Goal: Task Accomplishment & Management: Use online tool/utility

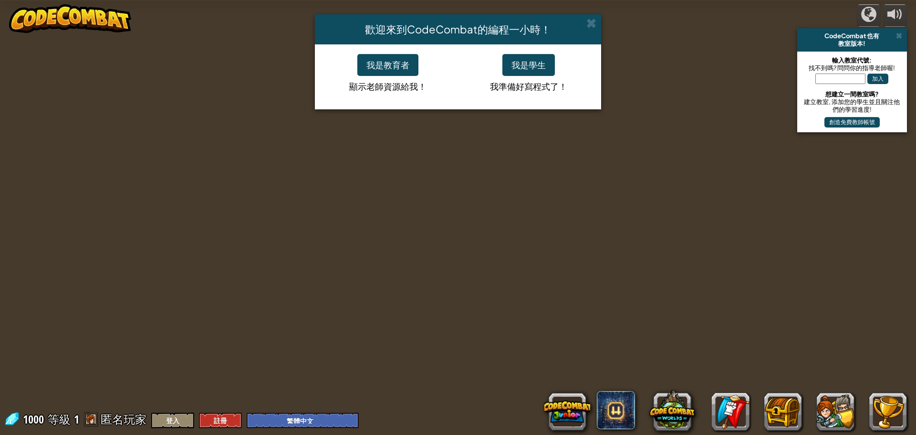
select select "zh-HANT"
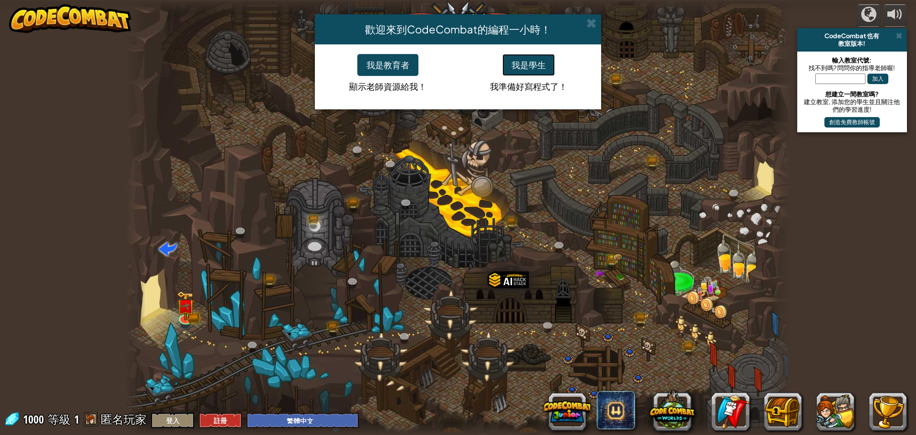
click at [525, 72] on button "我是學生" at bounding box center [528, 65] width 52 height 22
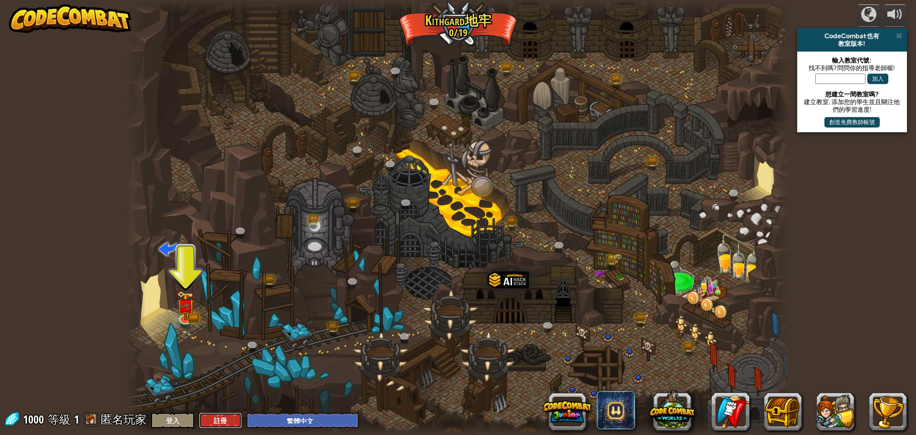
click at [213, 422] on button "註冊" at bounding box center [220, 420] width 43 height 16
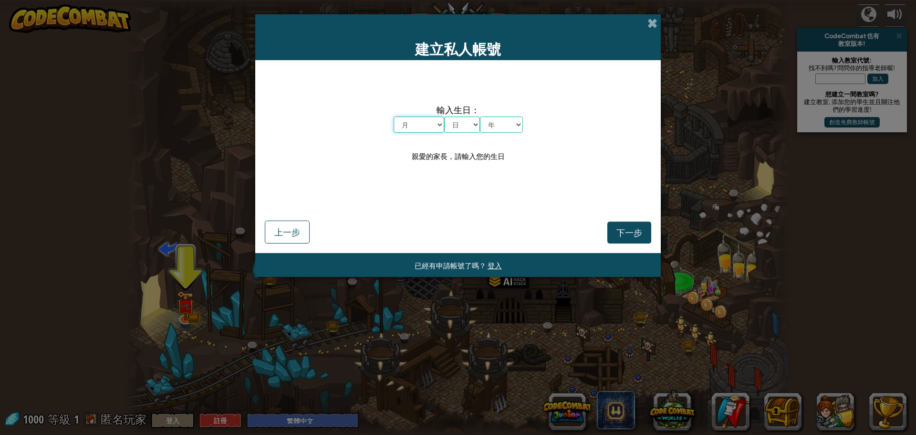
click at [430, 121] on select "月 一月 二月 三月 四月 五月 六月 七月 八月 九月 十月 十一月 十二月" at bounding box center [419, 124] width 51 height 16
select select "3"
click at [394, 116] on select "月 一月 二月 三月 四月 五月 六月 七月 八月 九月 十月 十一月 十二月" at bounding box center [419, 124] width 51 height 16
click at [460, 120] on select "日 1 2 3 4 5 6 7 8 9 10 11 12 13 14 15 16 17 18 19 20 21 22 23 24 25 26 27 28 29…" at bounding box center [462, 124] width 36 height 16
select select "1"
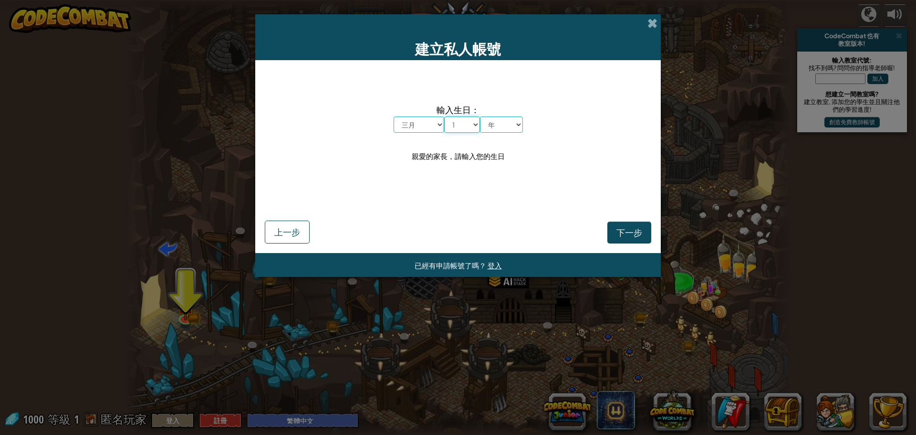
click at [444, 116] on select "日 1 2 3 4 5 6 7 8 9 10 11 12 13 14 15 16 17 18 19 20 21 22 23 24 25 26 27 28 29…" at bounding box center [462, 124] width 36 height 16
click at [500, 132] on select "年 2025 2024 2023 2022 2021 2020 2019 2018 2017 2016 2015 2014 2013 2012 2011 20…" at bounding box center [501, 124] width 43 height 16
click at [480, 116] on select "年 2025 2024 2023 2022 2021 2020 2019 2018 2017 2016 2015 2014 2013 2012 2011 20…" at bounding box center [501, 124] width 43 height 16
drag, startPoint x: 498, startPoint y: 126, endPoint x: 497, endPoint y: 132, distance: 6.3
click at [498, 126] on select "年 2025 2024 2023 2022 2021 2020 2019 2018 2017 2016 2015 2014 2013 2012 2011 20…" at bounding box center [501, 124] width 43 height 16
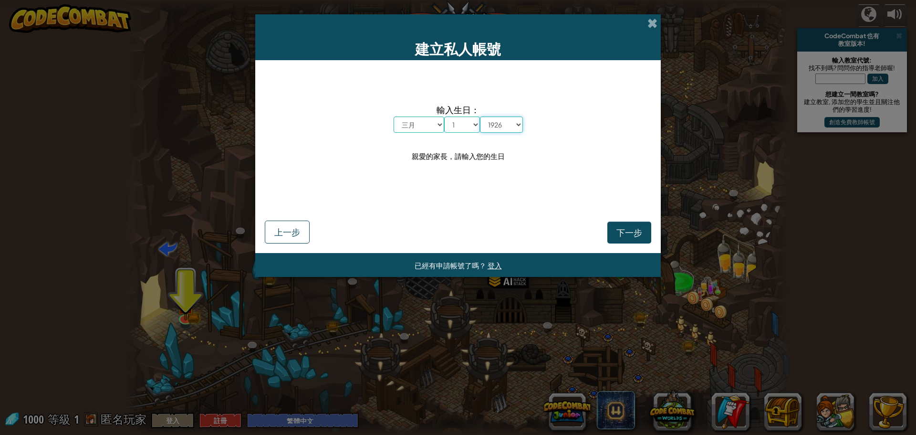
click at [480, 116] on select "年 2025 2024 2023 2022 2021 2020 2019 2018 2017 2016 2015 2014 2013 2012 2011 20…" at bounding box center [501, 124] width 43 height 16
drag, startPoint x: 501, startPoint y: 123, endPoint x: 498, endPoint y: 129, distance: 6.8
click at [501, 123] on select "年 2025 2024 2023 2022 2021 2020 2019 2018 2017 2016 2015 2014 2013 2012 2011 20…" at bounding box center [501, 124] width 43 height 16
click at [480, 116] on select "年 2025 2024 2023 2022 2021 2020 2019 2018 2017 2016 2015 2014 2013 2012 2011 20…" at bounding box center [501, 124] width 43 height 16
click at [494, 121] on select "年 2025 2024 2023 2022 2021 2020 2019 2018 2017 2016 2015 2014 2013 2012 2011 20…" at bounding box center [501, 124] width 43 height 16
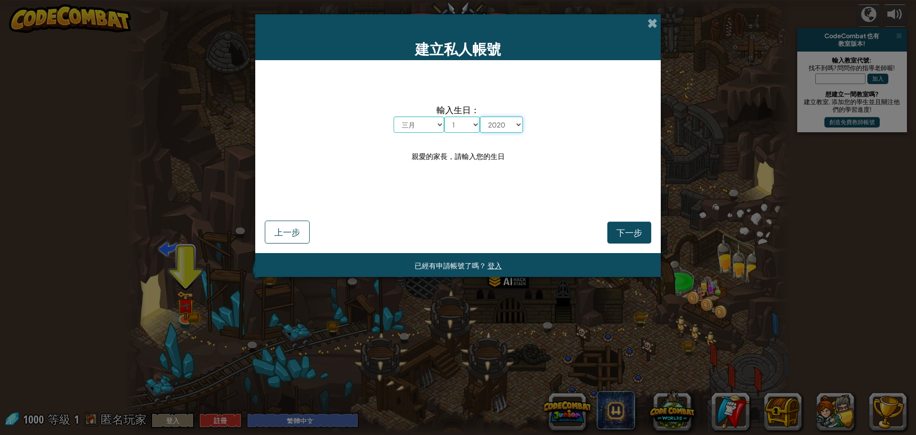
select select "2012"
click at [480, 116] on select "年 2025 2024 2023 2022 2021 2020 2019 2018 2017 2016 2015 2014 2013 2012 2011 20…" at bounding box center [501, 124] width 43 height 16
click at [646, 229] on button "下一步" at bounding box center [629, 232] width 44 height 22
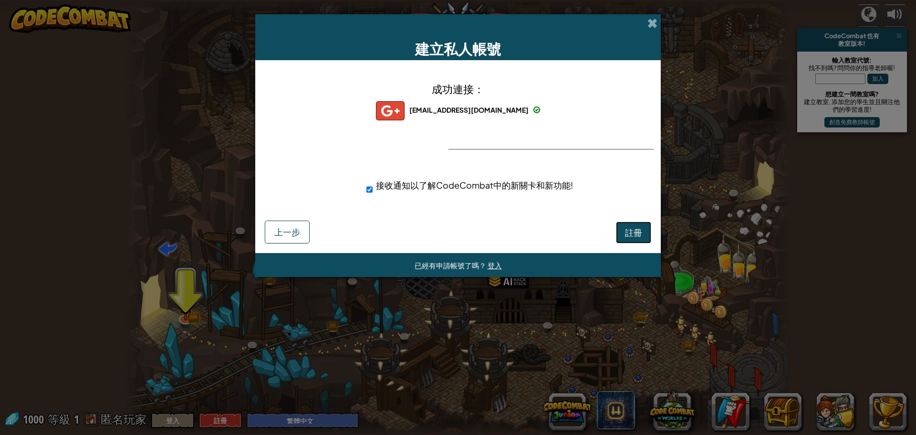
click at [630, 236] on span "註冊" at bounding box center [633, 232] width 17 height 11
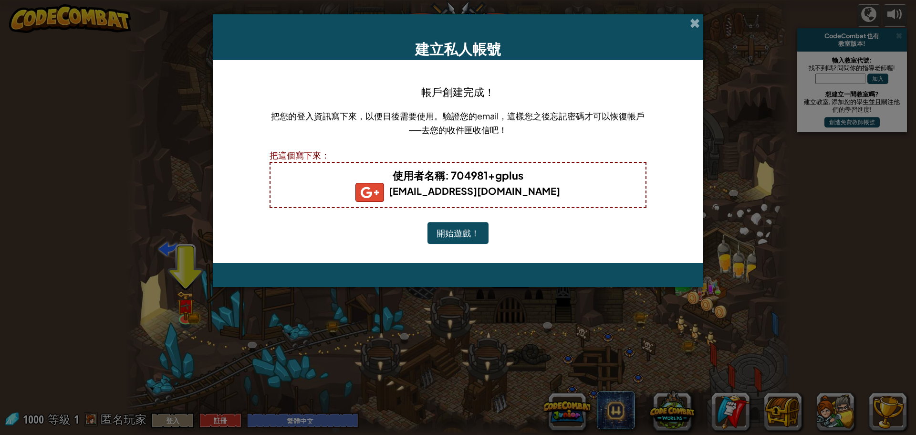
click at [472, 235] on button "開始遊戲！" at bounding box center [458, 233] width 61 height 22
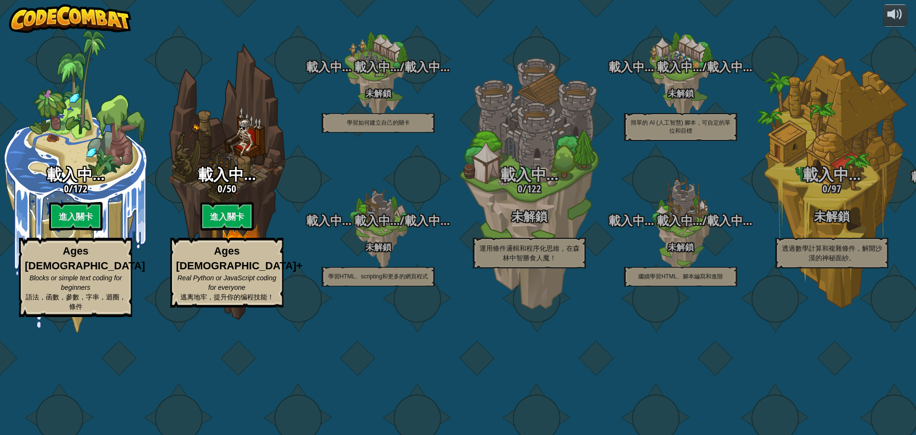
select select "zh-HANT"
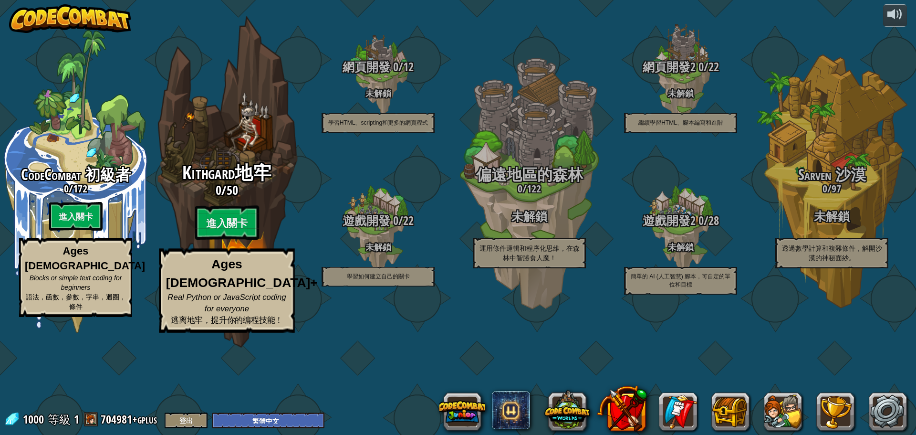
click at [236, 255] on div "Kithgard地牢 0 / 50 進入關卡 Ages [DEMOGRAPHIC_DATA]+ Real Python or JavaScript codin…" at bounding box center [226, 247] width 181 height 169
select select "zh-HANT"
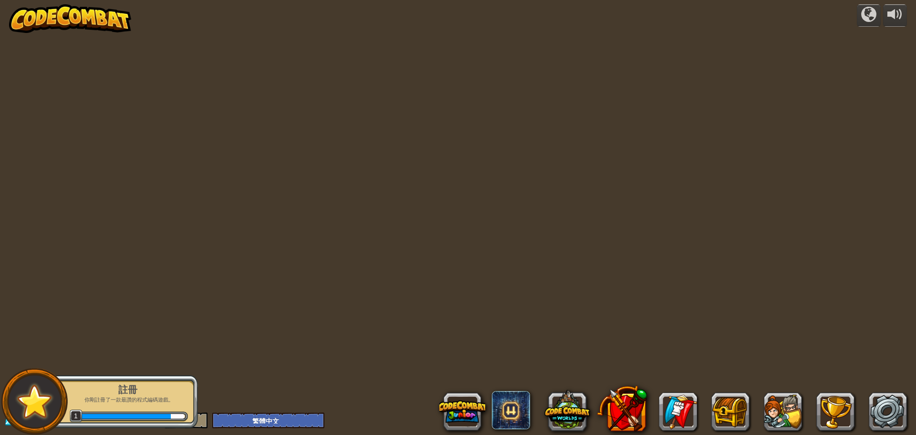
select select "zh-HANT"
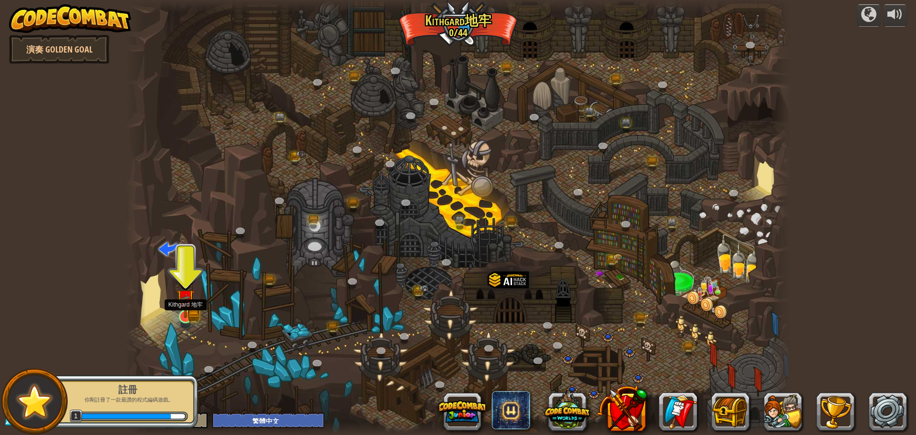
click at [197, 320] on img at bounding box center [194, 315] width 12 height 13
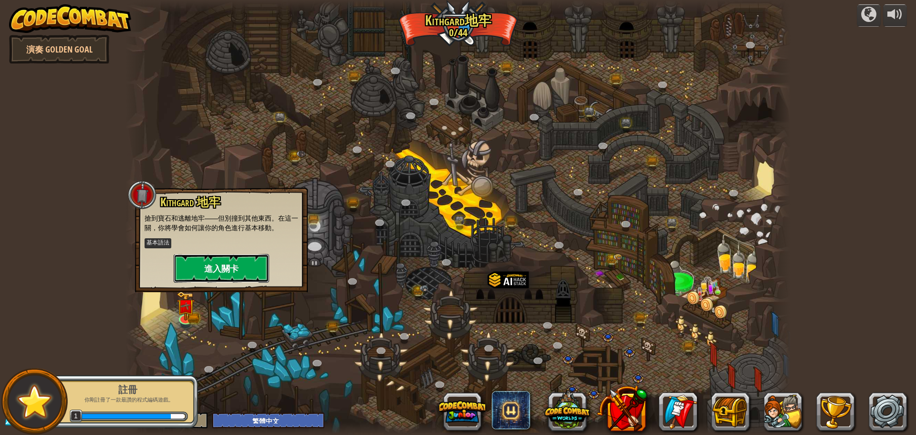
click at [236, 265] on button "進入關卡" at bounding box center [221, 268] width 95 height 29
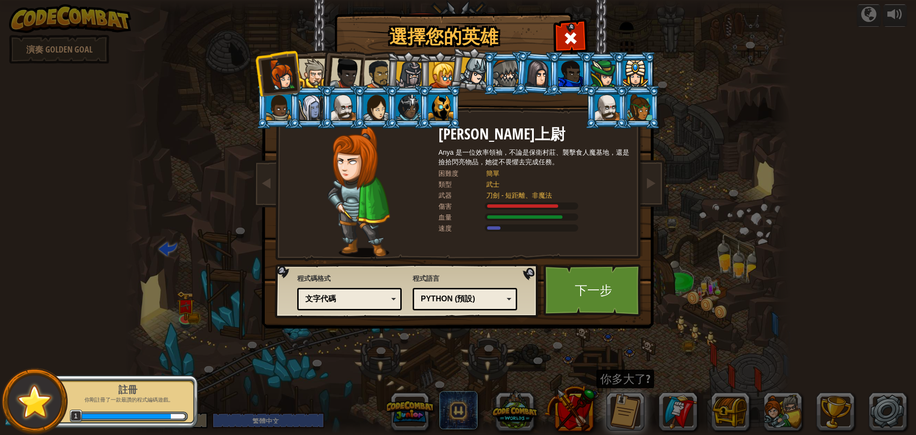
click at [415, 70] on div at bounding box center [409, 75] width 27 height 27
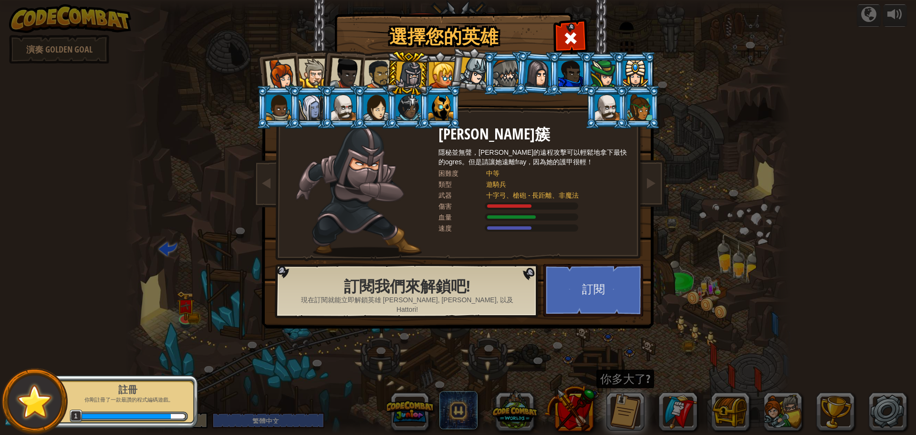
click at [430, 73] on div at bounding box center [442, 75] width 26 height 26
click at [429, 100] on div at bounding box center [440, 107] width 25 height 26
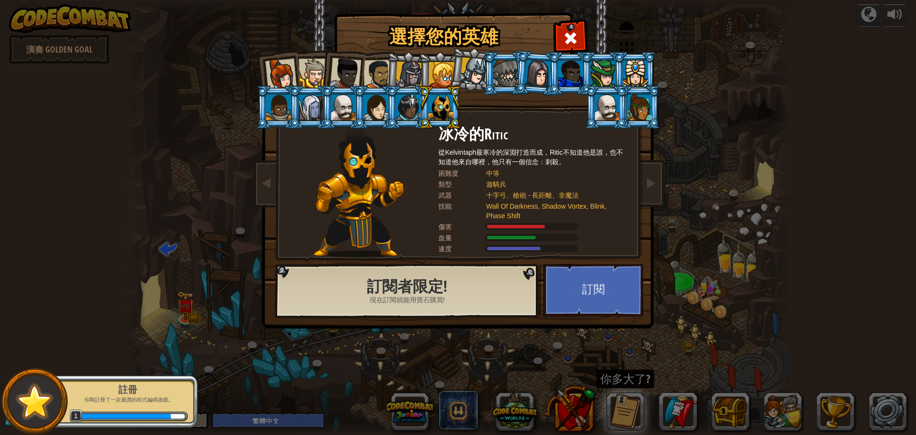
click at [433, 102] on div at bounding box center [440, 107] width 25 height 26
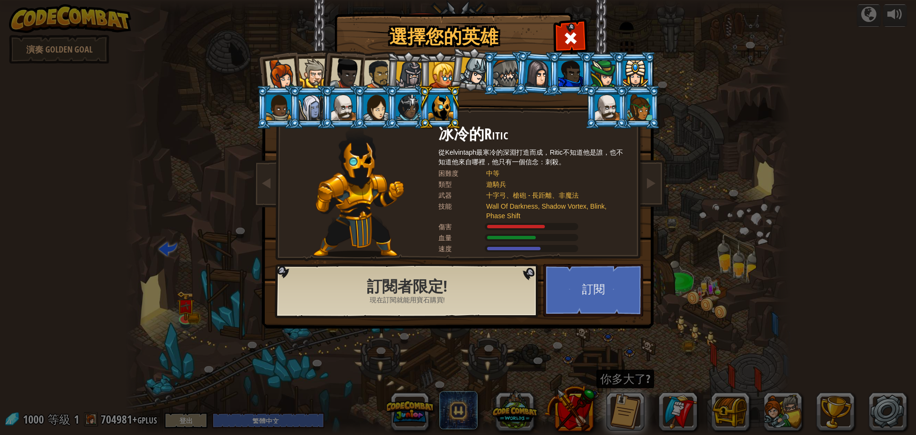
click at [422, 65] on li at bounding box center [439, 73] width 43 height 43
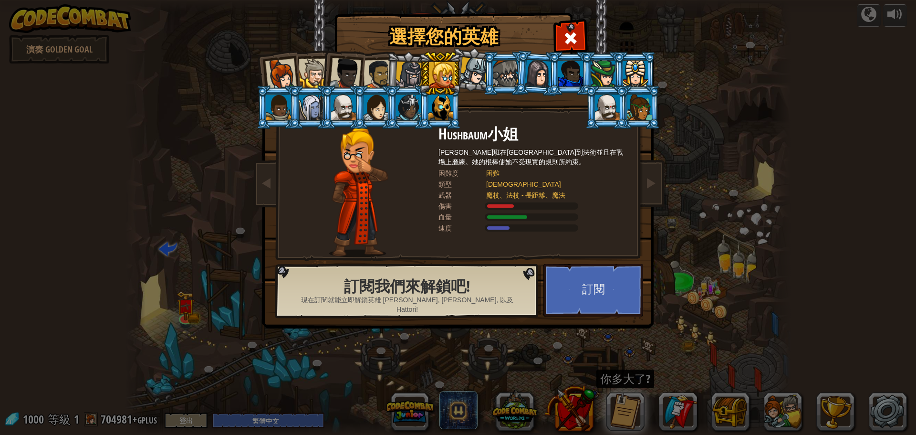
click at [408, 69] on div at bounding box center [409, 75] width 27 height 27
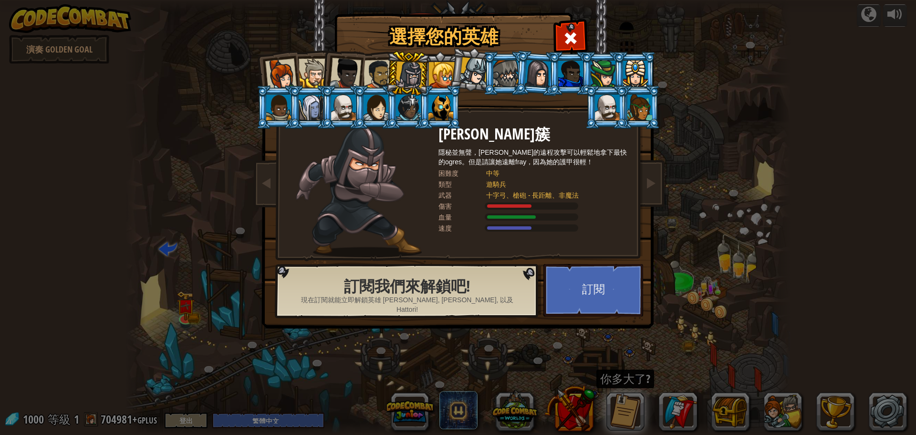
click at [392, 69] on li at bounding box center [407, 74] width 45 height 46
click at [388, 69] on li at bounding box center [407, 74] width 45 height 46
click at [376, 69] on div at bounding box center [379, 75] width 30 height 30
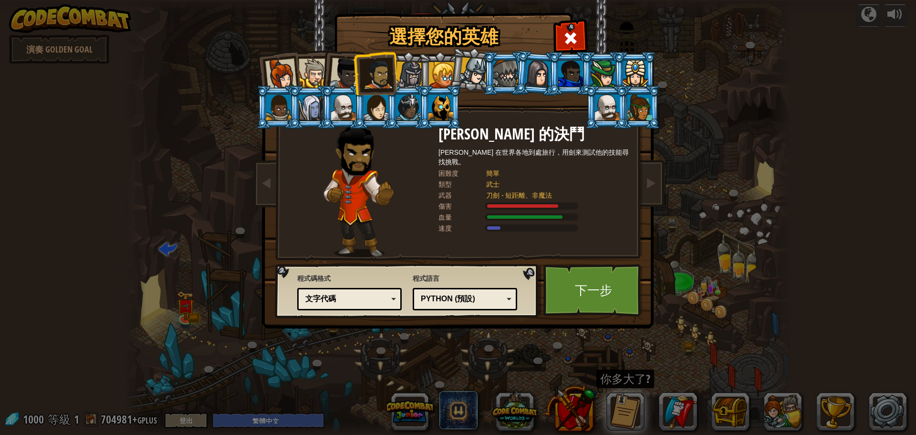
click at [354, 71] on li at bounding box center [375, 73] width 44 height 44
click at [328, 66] on li at bounding box center [342, 71] width 47 height 47
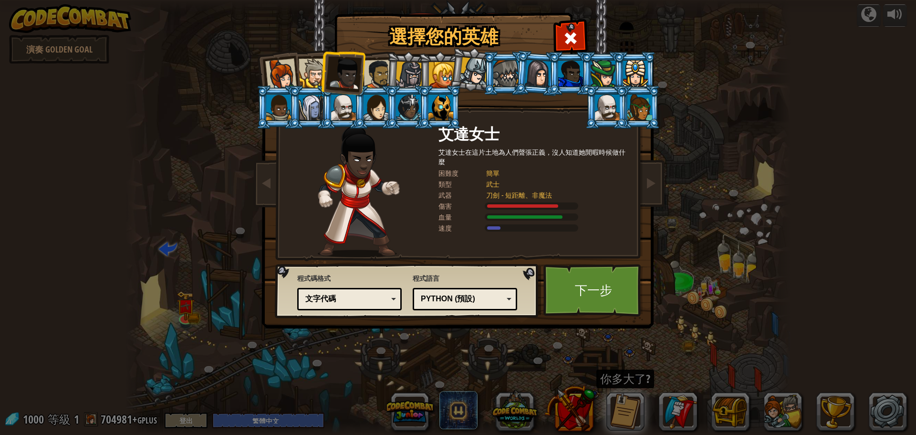
click at [304, 72] on div at bounding box center [313, 73] width 29 height 29
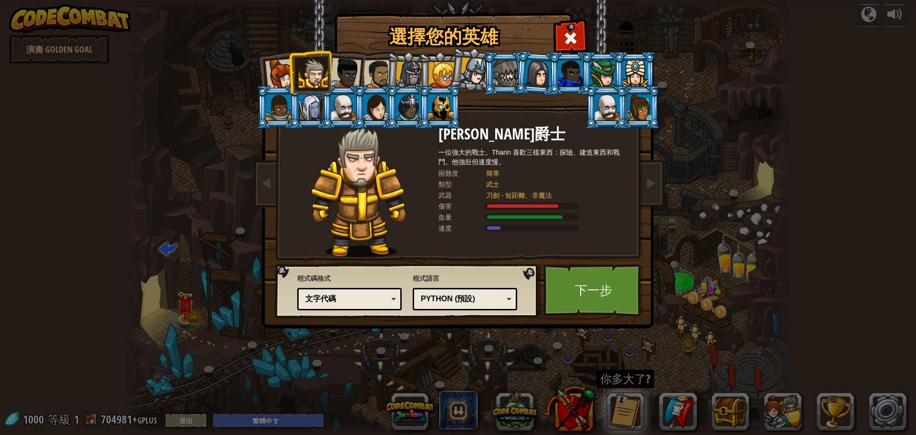
click at [347, 70] on div at bounding box center [345, 73] width 31 height 31
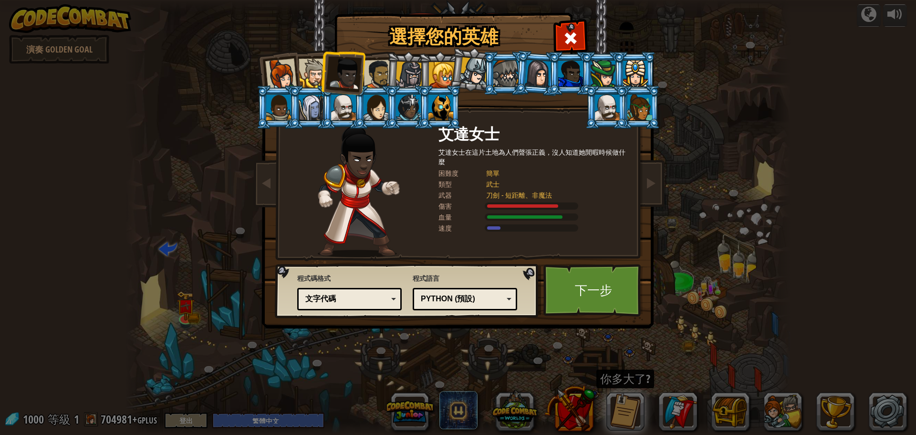
click at [382, 70] on div at bounding box center [379, 75] width 30 height 30
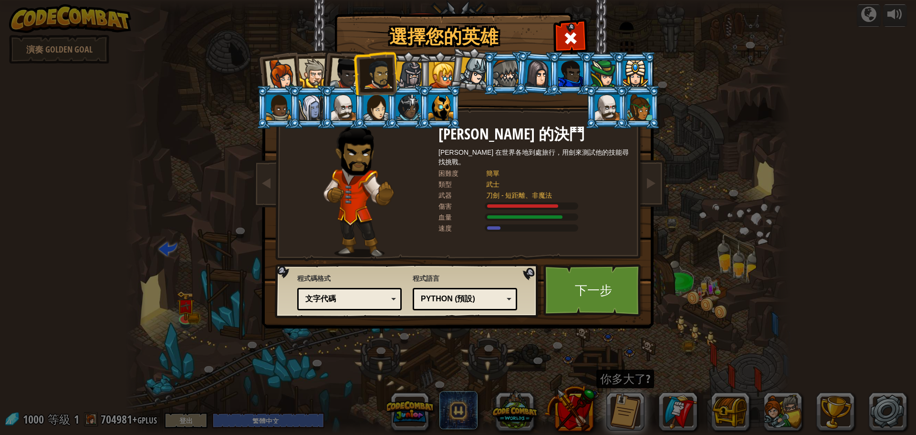
click at [289, 64] on div at bounding box center [280, 74] width 31 height 31
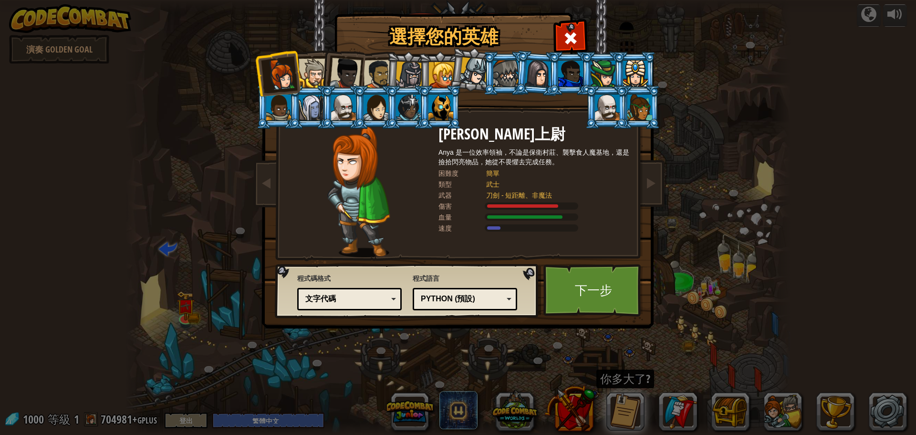
click at [313, 68] on div at bounding box center [313, 73] width 29 height 29
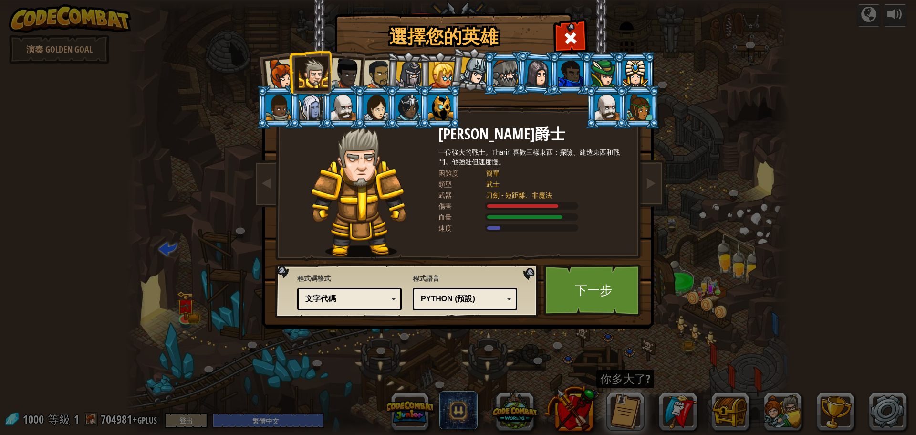
click at [357, 74] on div at bounding box center [345, 73] width 31 height 31
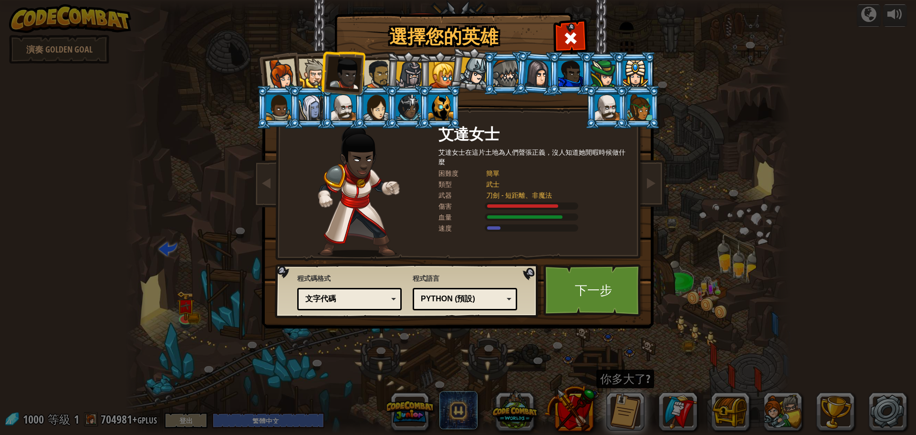
click at [371, 75] on div at bounding box center [379, 75] width 30 height 30
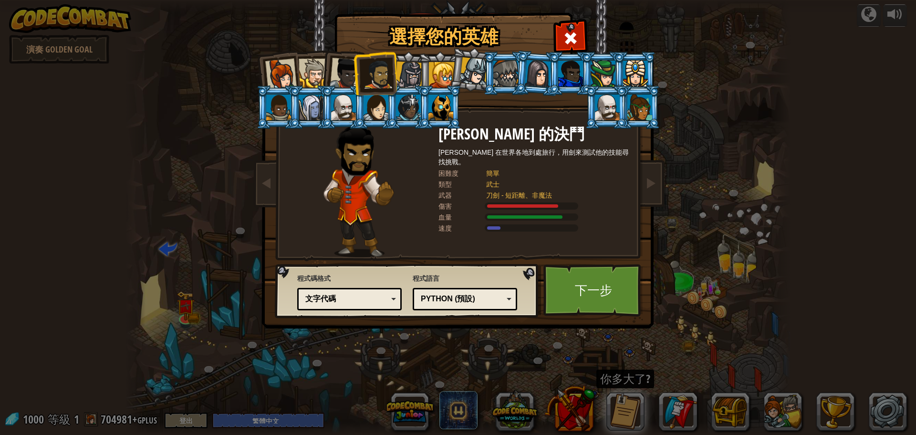
click at [366, 79] on div at bounding box center [379, 75] width 30 height 30
drag, startPoint x: 355, startPoint y: 77, endPoint x: 486, endPoint y: 188, distance: 171.3
click at [355, 77] on li at bounding box center [375, 73] width 44 height 44
click at [581, 281] on link "下一步" at bounding box center [593, 290] width 100 height 52
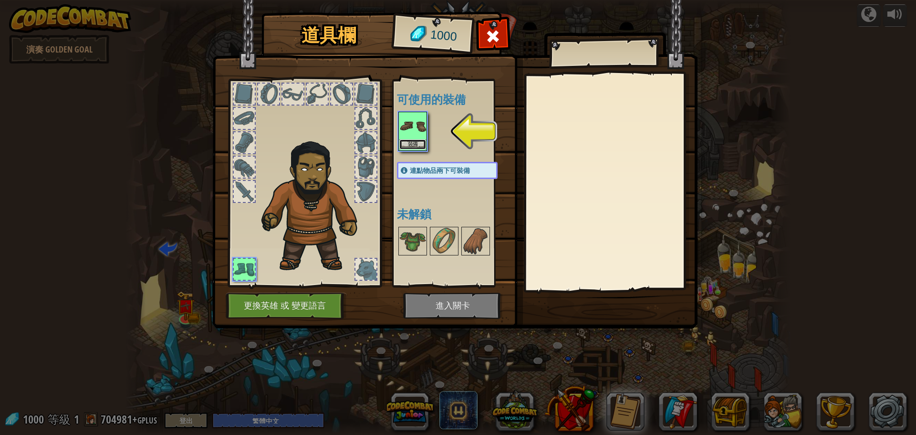
click at [416, 140] on button "裝備" at bounding box center [412, 144] width 27 height 10
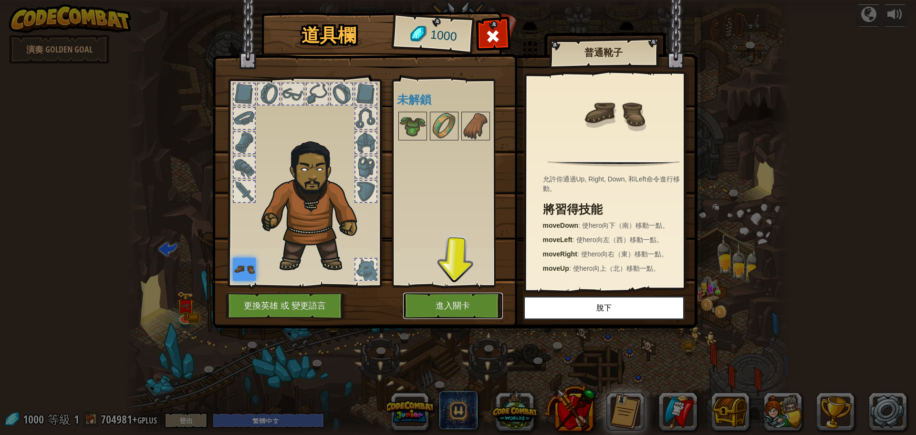
click at [476, 302] on button "進入關卡" at bounding box center [453, 306] width 100 height 26
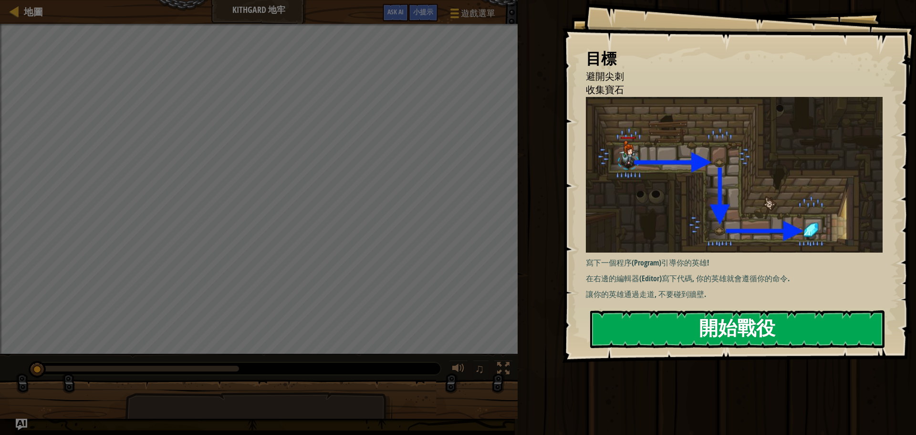
click at [668, 326] on button "開始戰役" at bounding box center [737, 329] width 294 height 38
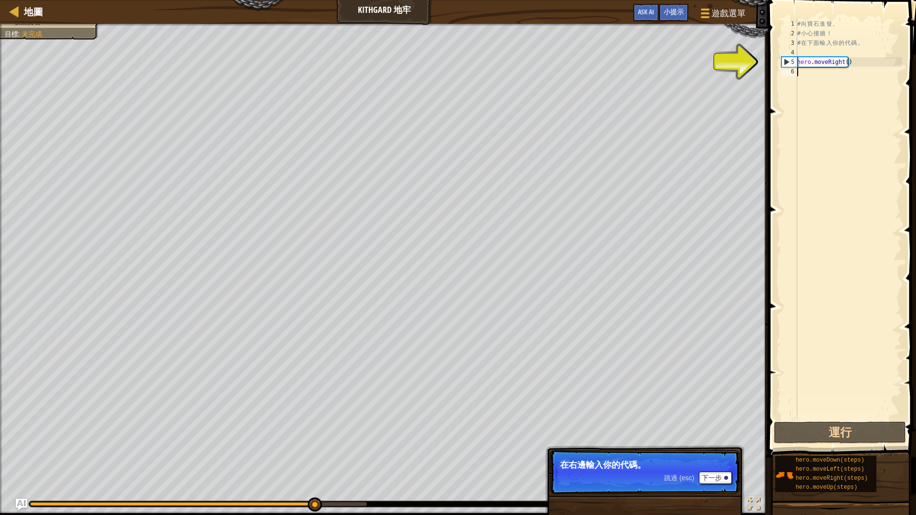
click at [823, 72] on div "# 向 寶 石 進 發 。 # 小 心 撞 牆 ！ # 在 下 面 輸 入 你 的 代 碼 。 hero . moveRight ( )" at bounding box center [848, 229] width 106 height 420
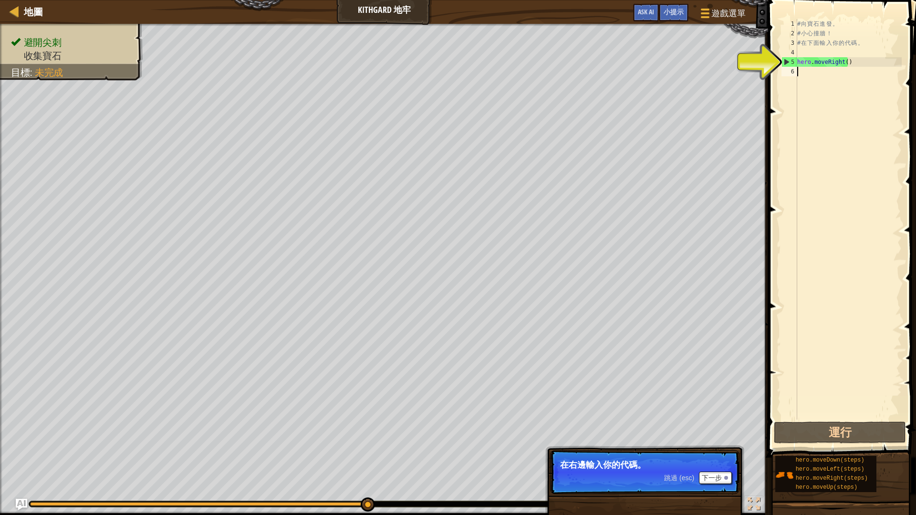
click at [795, 64] on div "5" at bounding box center [789, 62] width 15 height 10
type textarea "hero.moveRight()"
click at [799, 68] on div "# 向 寶 石 進 發 。 # 小 心 撞 牆 ！ # 在 下 面 輸 入 你 的 代 碼 。 hero . moveRight ( )" at bounding box center [848, 229] width 106 height 420
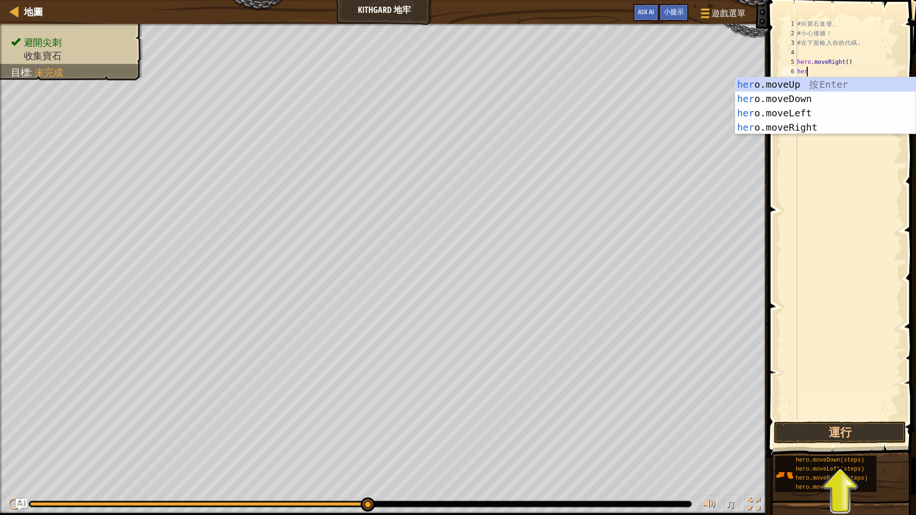
scroll to position [4, 0]
type textarea "hero"
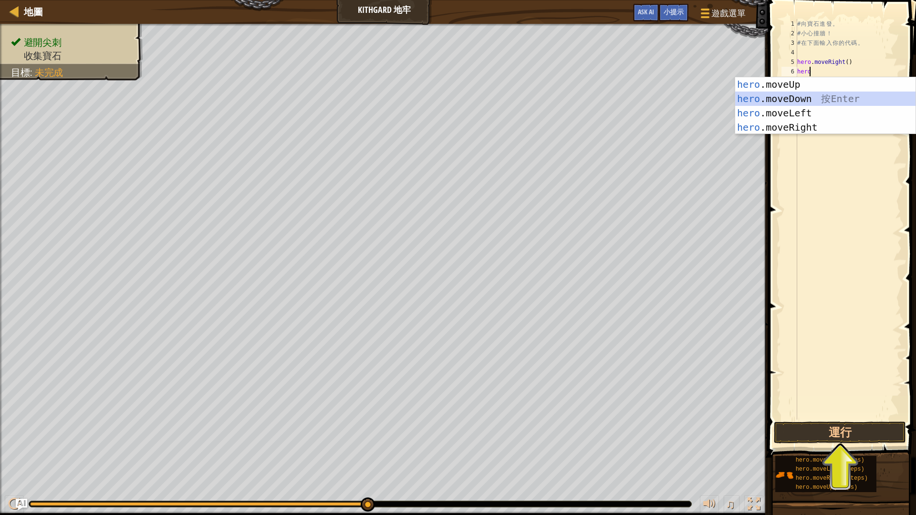
scroll to position [4, 0]
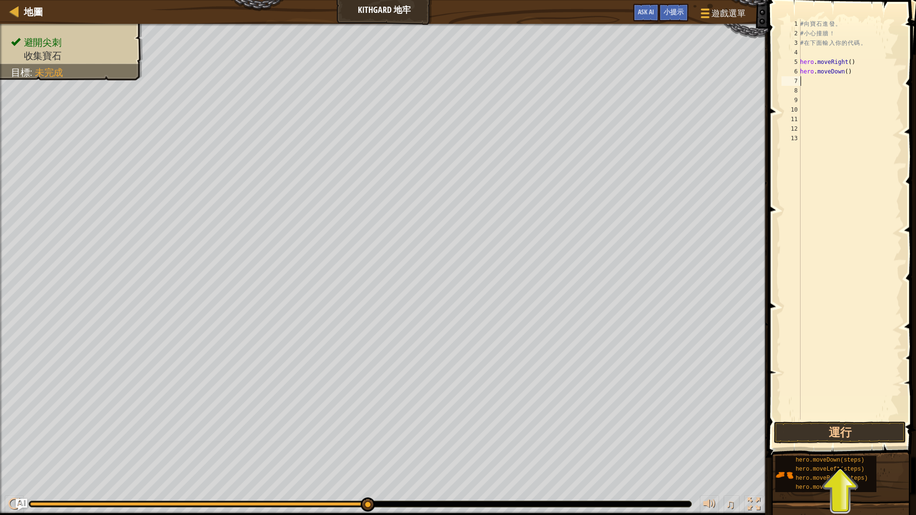
type textarea "hero.moveDown()"
click at [839, 434] on button "運行" at bounding box center [840, 433] width 132 height 22
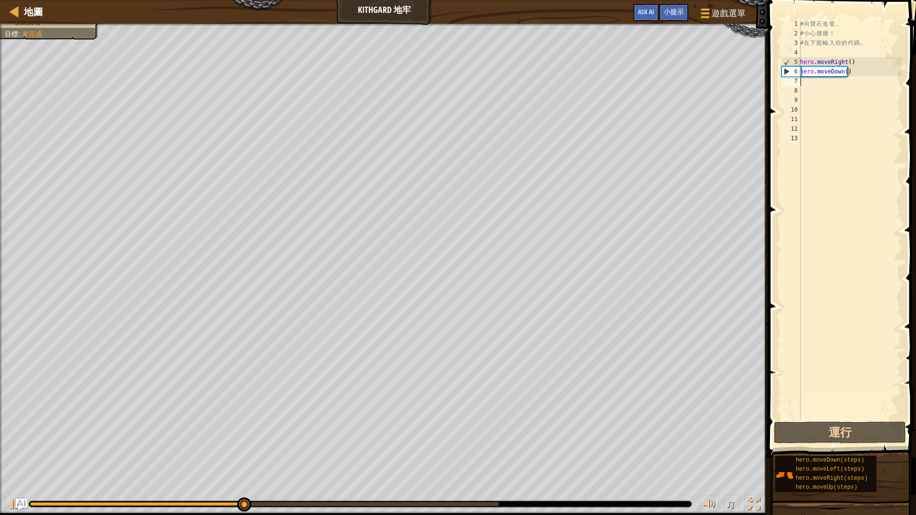
click at [818, 82] on div "# 向 寶 石 進 發 。 # 小 心 撞 牆 ！ # 在 下 面 輸 入 你 的 代 碼 。 hero . moveRight ( ) hero . mov…" at bounding box center [850, 229] width 104 height 420
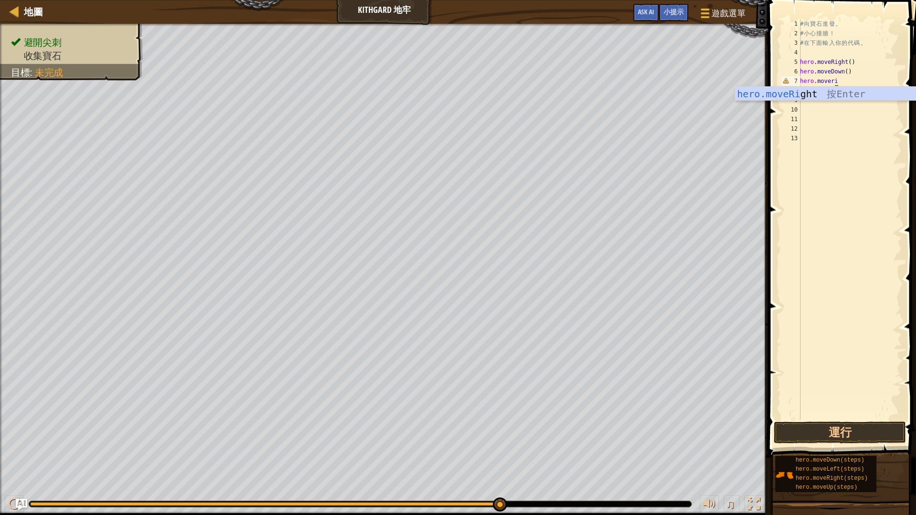
scroll to position [4, 3]
type textarea "hero.moveright"
click at [820, 434] on button "運行" at bounding box center [840, 433] width 132 height 22
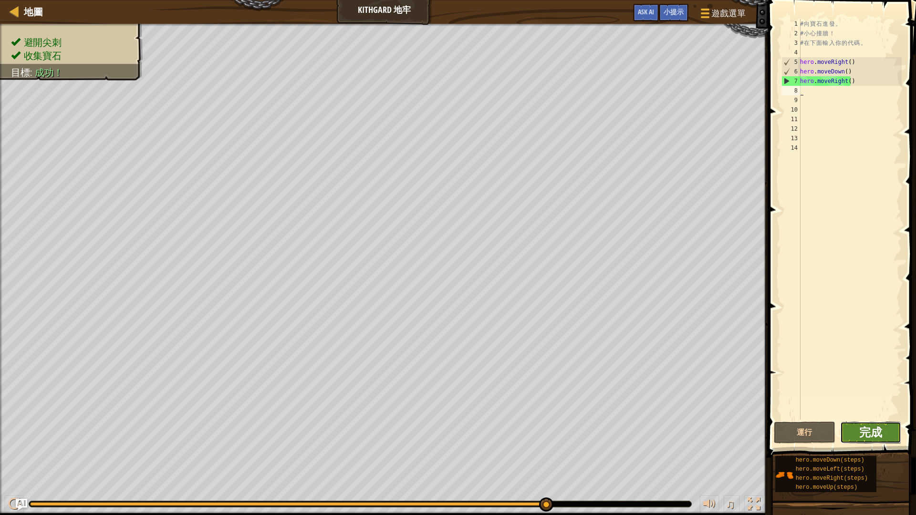
click at [862, 428] on span "完成" at bounding box center [870, 432] width 23 height 15
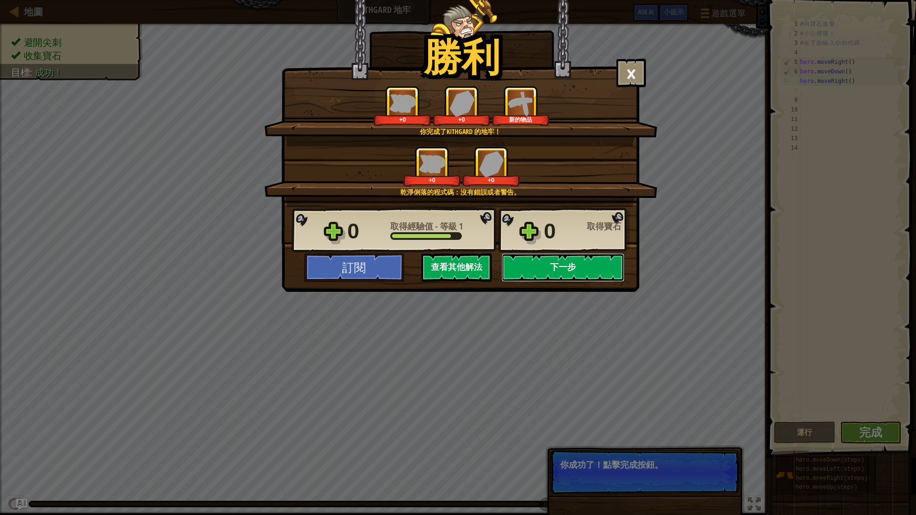
click at [565, 268] on button "下一步" at bounding box center [562, 267] width 123 height 29
select select "zh-HANT"
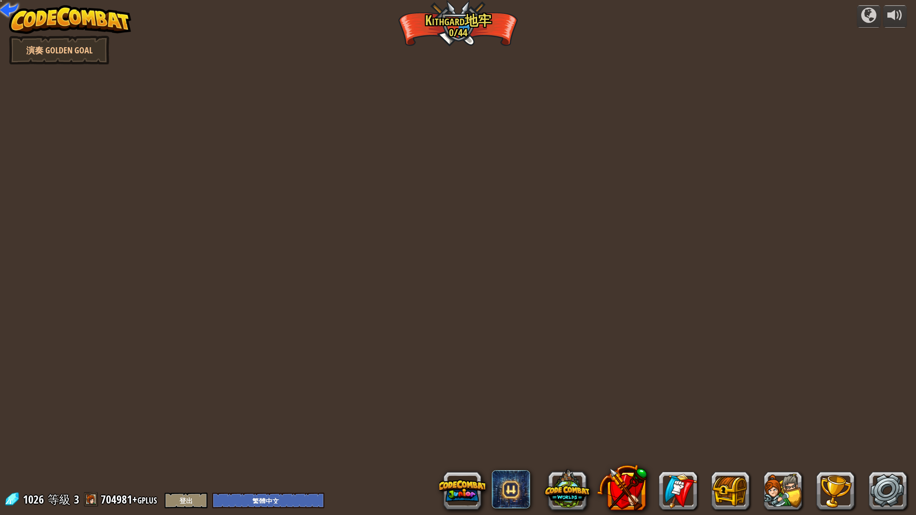
select select "zh-HANT"
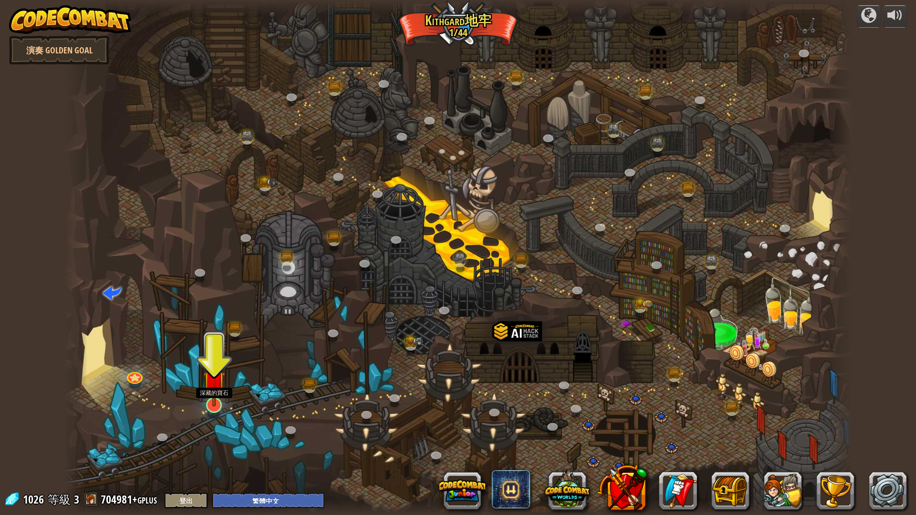
click at [218, 403] on img at bounding box center [214, 382] width 22 height 50
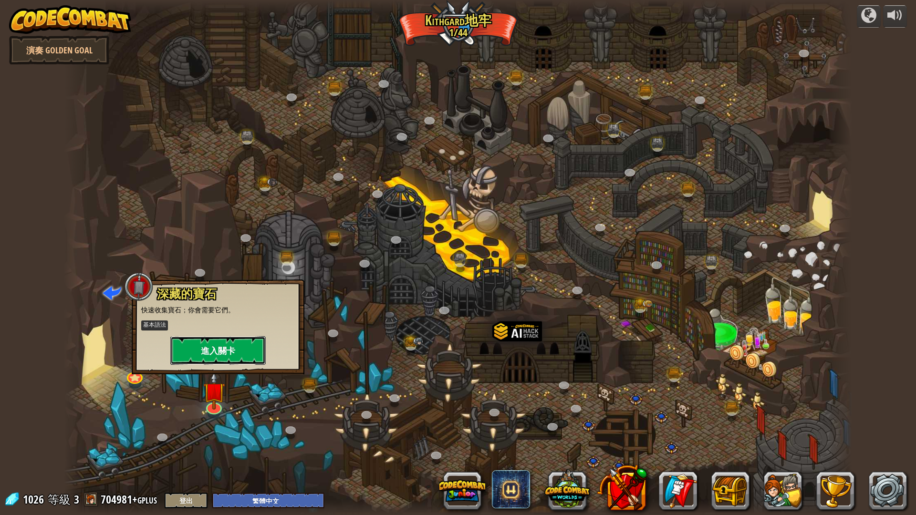
click at [226, 352] on button "進入關卡" at bounding box center [217, 350] width 95 height 29
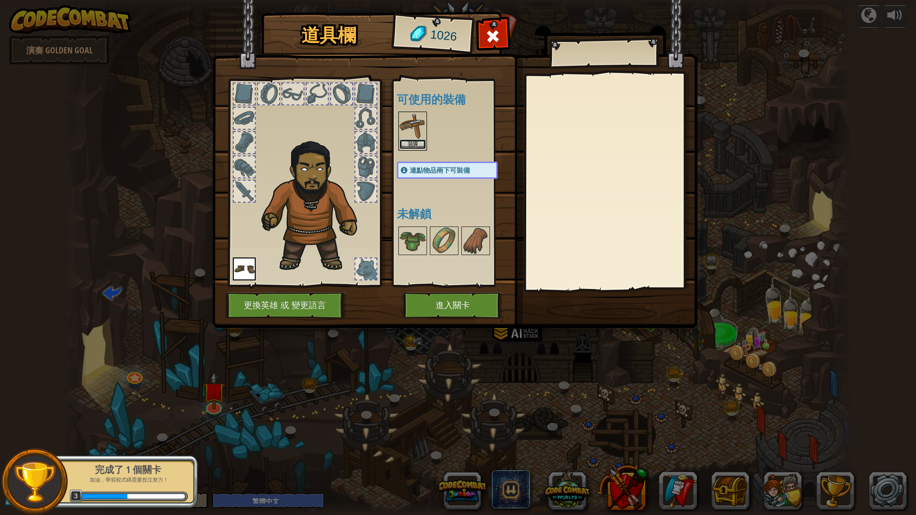
click at [418, 142] on button "裝備" at bounding box center [412, 144] width 27 height 10
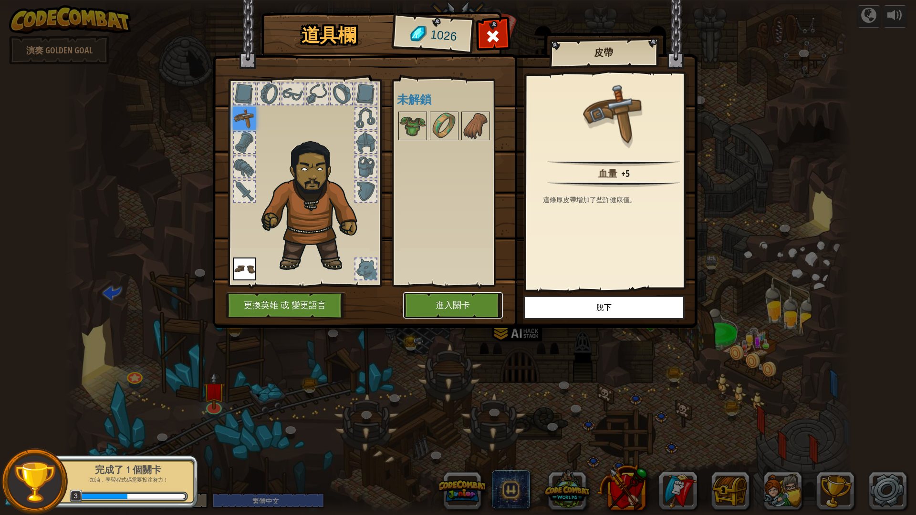
click at [467, 310] on button "進入關卡" at bounding box center [453, 306] width 100 height 26
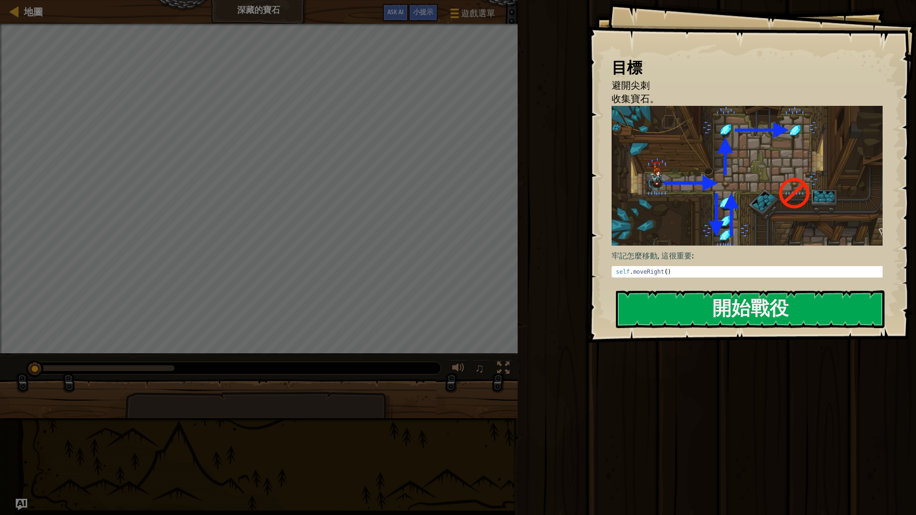
type textarea "self.moveRight()"
drag, startPoint x: 665, startPoint y: 267, endPoint x: 618, endPoint y: 263, distance: 46.9
click at [618, 266] on pre "self.moveRight() 1 self . moveRight ( ) ההההההההההההההההההההההההההההההההההההההה…" at bounding box center [751, 271] width 278 height 11
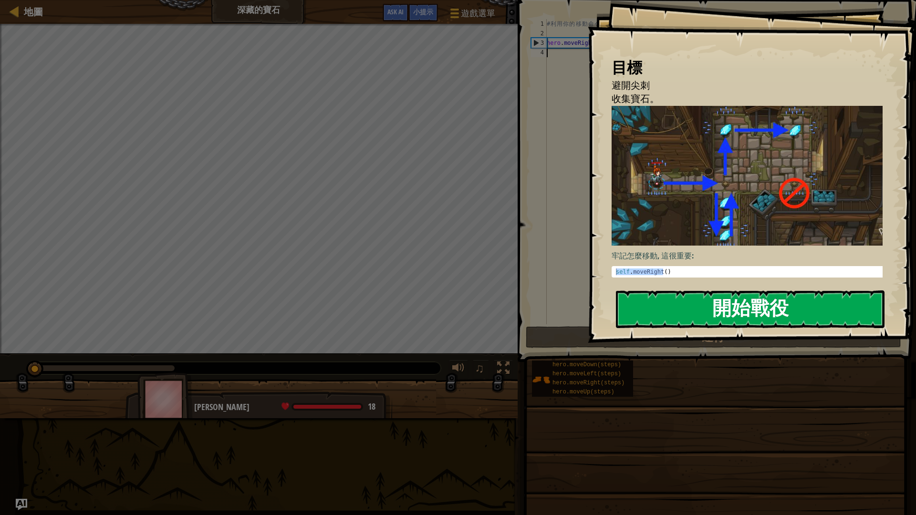
click at [621, 306] on button "開始戰役" at bounding box center [750, 310] width 269 height 38
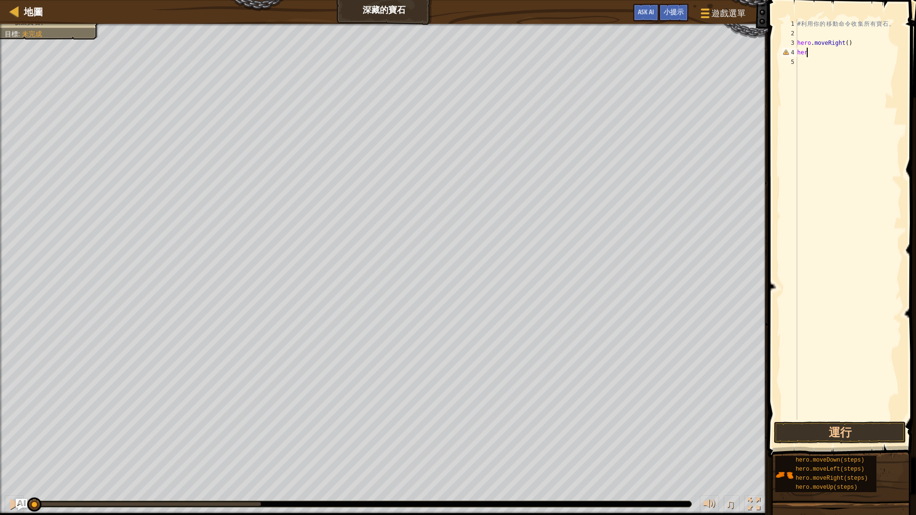
scroll to position [4, 0]
type textarea "h"
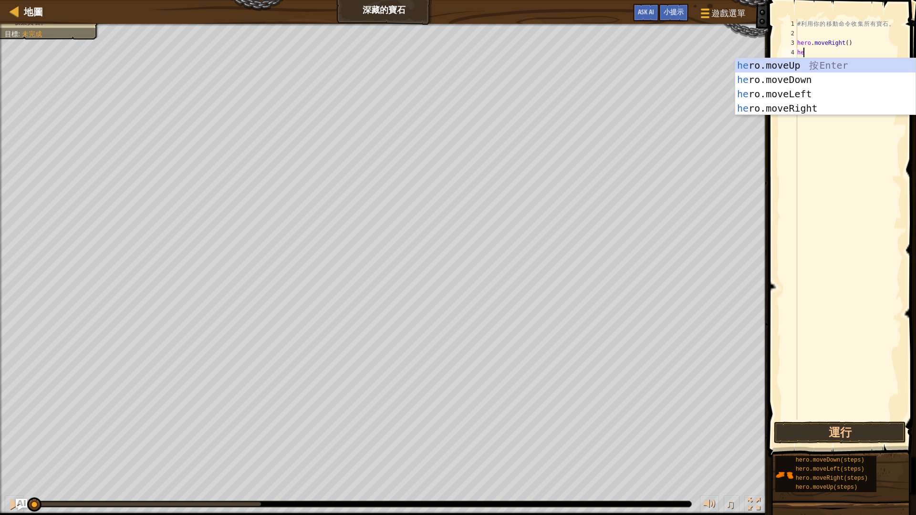
type textarea "her"
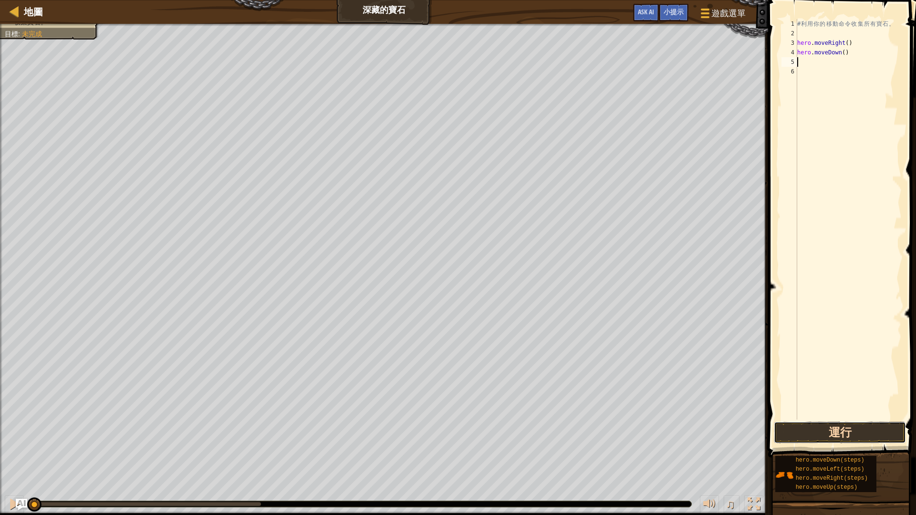
click at [839, 428] on button "運行" at bounding box center [840, 433] width 132 height 22
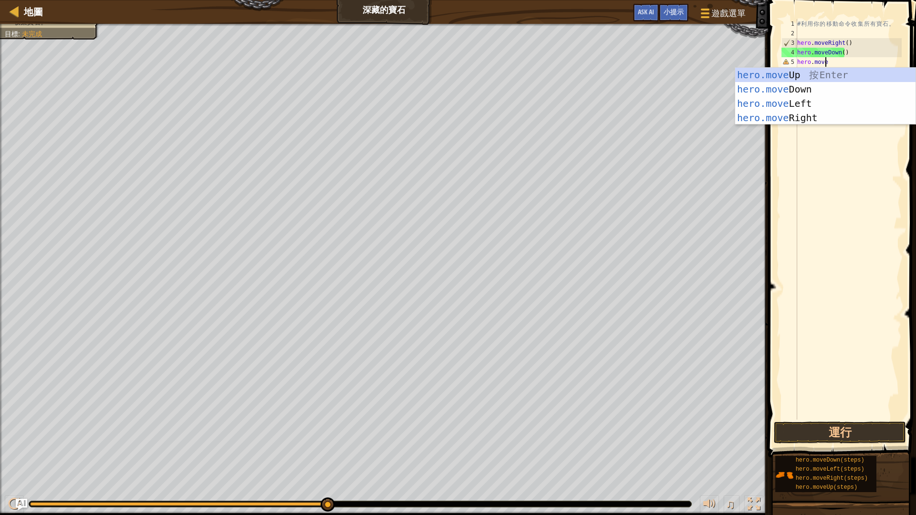
scroll to position [4, 2]
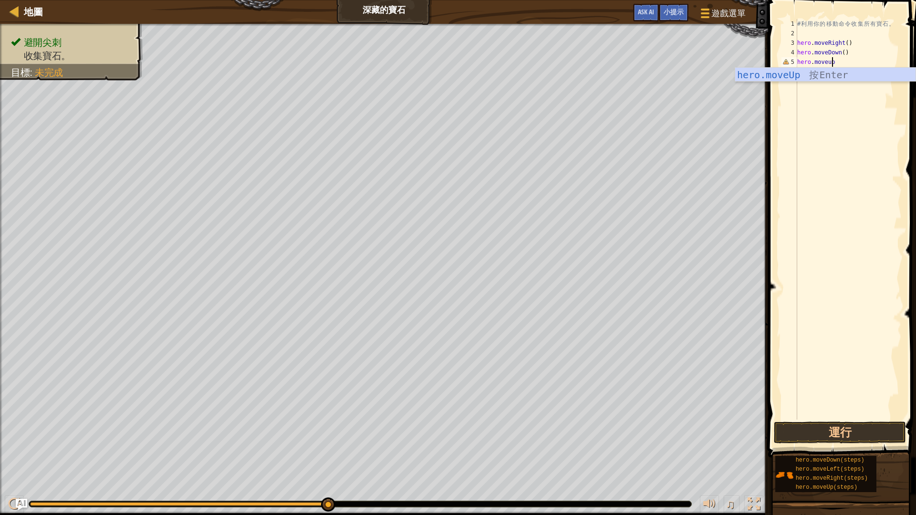
type textarea "hero.moveup2"
click at [833, 61] on div "# 利 用 你 的 移 動 命 令 收 集 所 有 寶 石 。 hero . moveRight ( ) hero . moveDown ( ) hero .…" at bounding box center [848, 229] width 106 height 420
click at [847, 62] on div "# 利 用 你 的 移 動 命 令 收 集 所 有 寶 石 。 hero . moveRight ( ) hero . moveDown ( ) hero .…" at bounding box center [848, 229] width 106 height 420
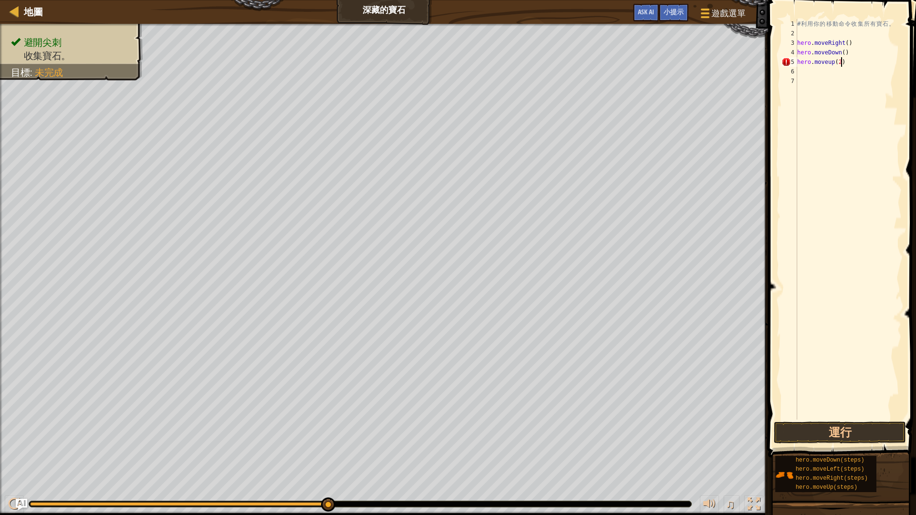
scroll to position [4, 3]
click at [821, 428] on button "運行" at bounding box center [840, 433] width 132 height 22
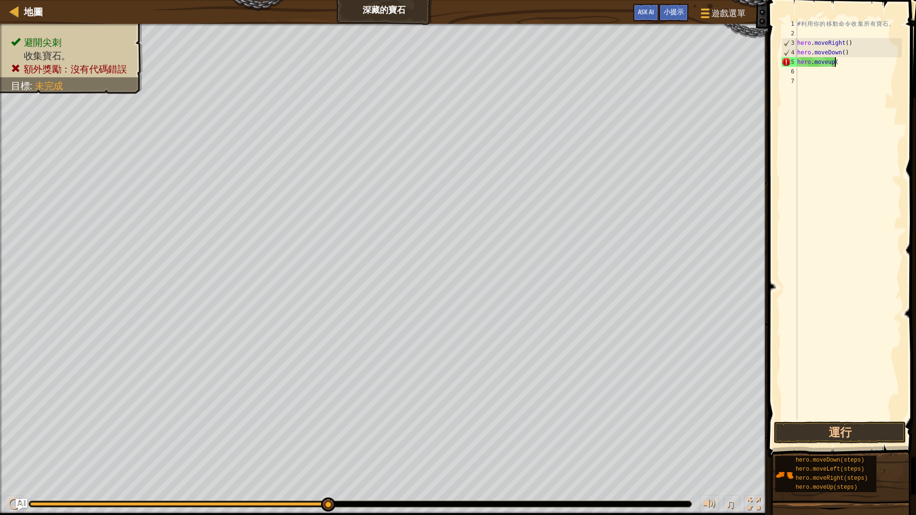
scroll to position [4, 2]
click at [879, 434] on button "運行" at bounding box center [840, 433] width 132 height 22
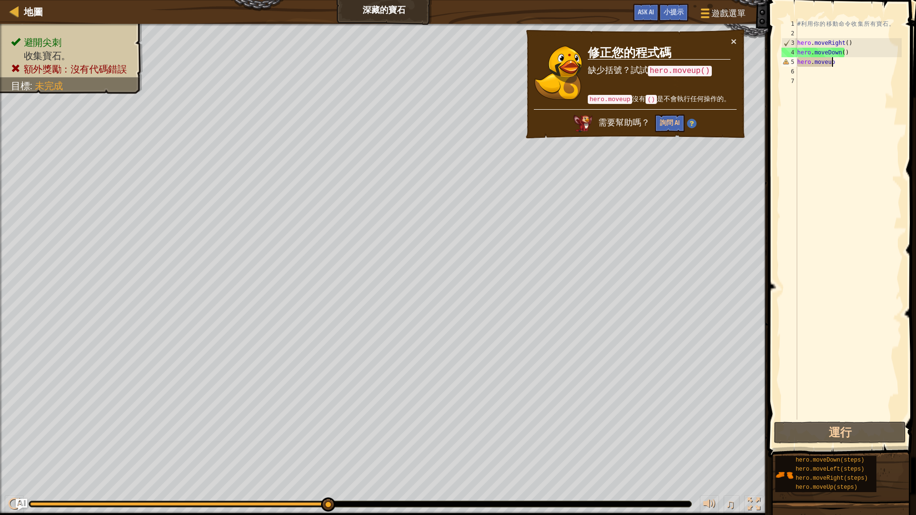
click at [825, 63] on div "# 利 用 你 的 移 動 命 令 收 集 所 有 寶 石 。 hero . moveRight ( ) hero . moveDown ( ) hero .…" at bounding box center [848, 229] width 106 height 420
click at [833, 60] on div "# 利 用 你 的 移 動 命 令 收 集 所 有 寶 石 。 hero . moveRight ( ) hero . moveDown ( ) hero .…" at bounding box center [848, 229] width 106 height 420
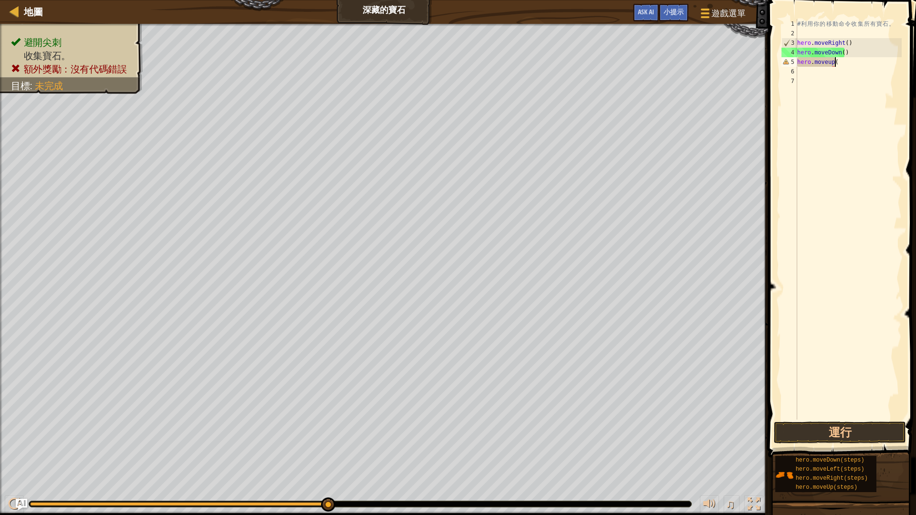
type textarea "hero.moveup()"
click at [836, 428] on button "運行" at bounding box center [840, 433] width 132 height 22
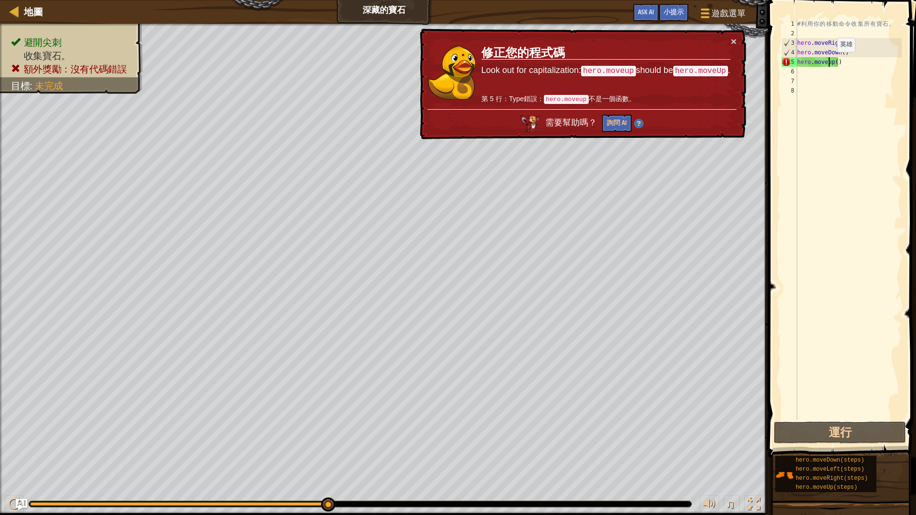
click at [829, 62] on div "# 利 用 你 的 移 動 命 令 收 集 所 有 寶 石 。 hero . moveRight ( ) hero . moveDown ( ) hero .…" at bounding box center [848, 229] width 106 height 420
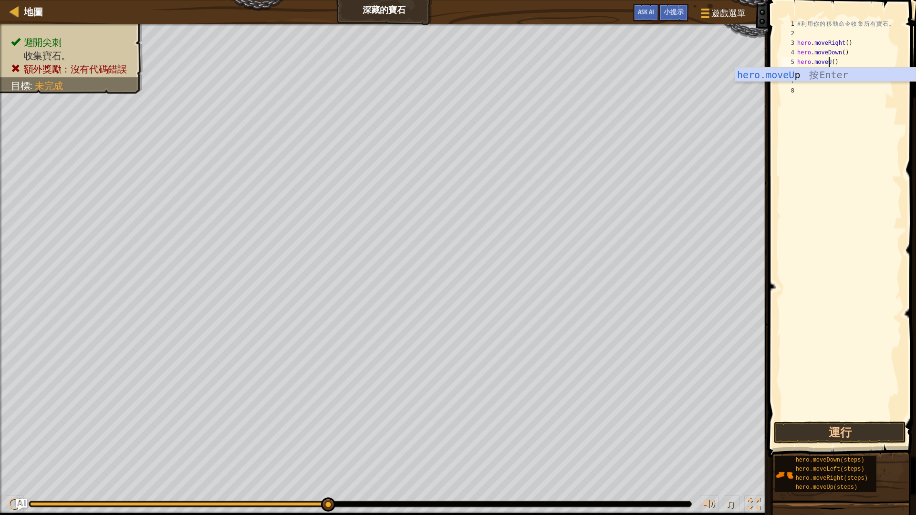
scroll to position [4, 3]
type textarea "hero.moveUp"
type textarea "("
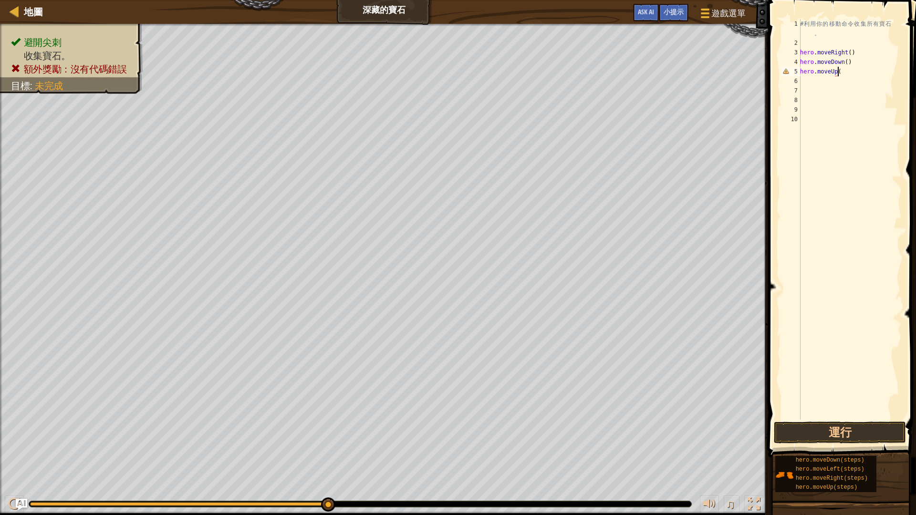
scroll to position [4, 3]
type textarea "hero.moveUp()"
click at [801, 429] on button "運行" at bounding box center [840, 433] width 132 height 22
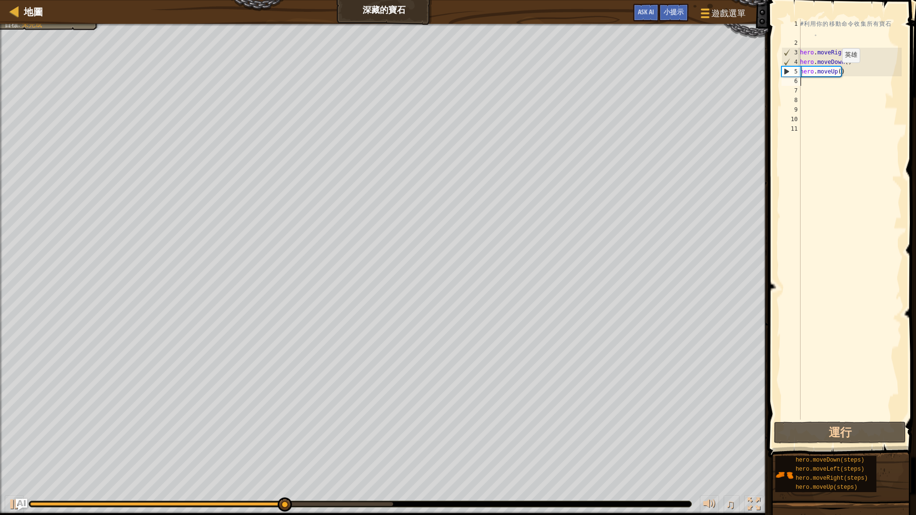
click at [837, 72] on div "# 利 用 你 的 移 動 命 令 收 集 所 有 寶 石 。 hero . moveRight ( ) hero . moveDown ( ) hero .…" at bounding box center [850, 233] width 104 height 429
type textarea "hero.moveUp()"
click at [815, 82] on div "# 利 用 你 的 移 動 命 令 收 集 所 有 寶 石 。 hero . moveRight ( ) hero . moveDown ( ) hero .…" at bounding box center [850, 233] width 104 height 429
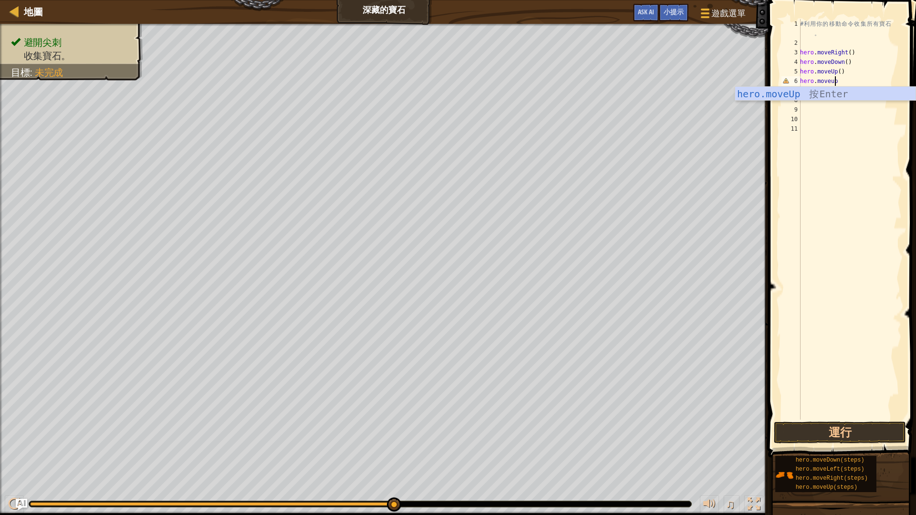
scroll to position [4, 3]
click at [830, 83] on div "# 利 用 你 的 移 動 命 令 收 集 所 有 寶 石 。 hero . moveRight ( ) hero . moveDown ( ) hero .…" at bounding box center [850, 233] width 104 height 429
click at [831, 80] on div "# 利 用 你 的 移 動 命 令 收 集 所 有 寶 石 。 hero . moveRight ( ) hero . moveDown ( ) hero .…" at bounding box center [850, 233] width 104 height 429
type textarea "hero.moveUp()"
click at [836, 118] on div "# 利 用 你 的 移 動 命 令 收 集 所 有 寶 石 。 hero . moveRight ( ) hero . moveDown ( ) hero .…" at bounding box center [850, 233] width 104 height 429
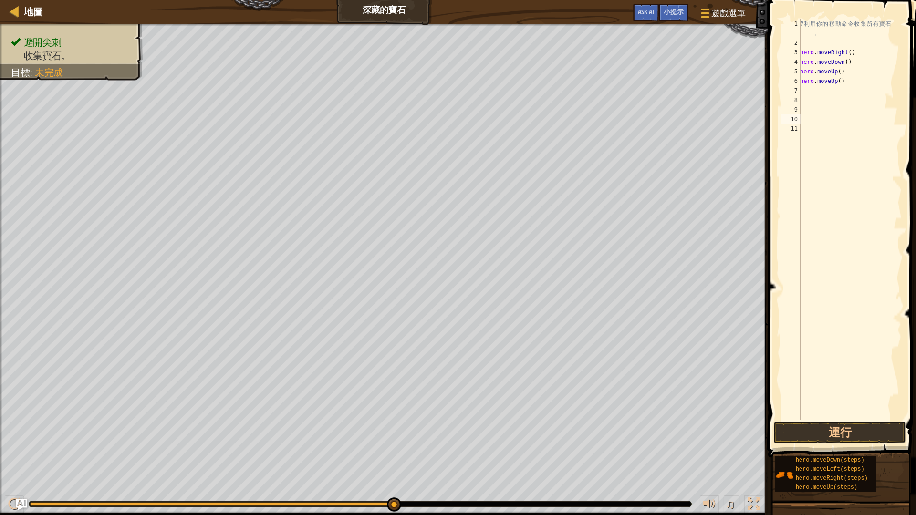
scroll to position [4, 0]
click at [817, 89] on div "# 利 用 你 的 移 動 命 令 收 集 所 有 寶 石 。 hero . moveRight ( ) hero . moveDown ( ) hero .…" at bounding box center [850, 233] width 104 height 429
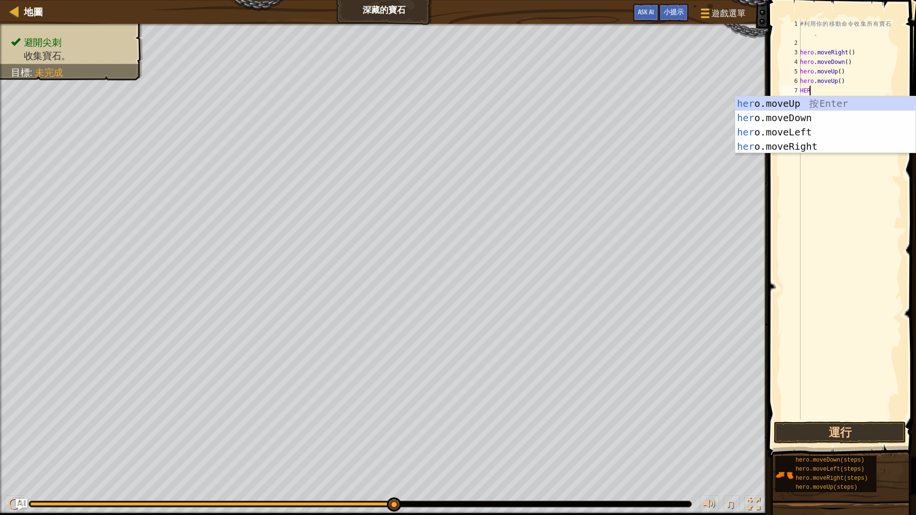
scroll to position [4, 0]
type textarea "HERO"
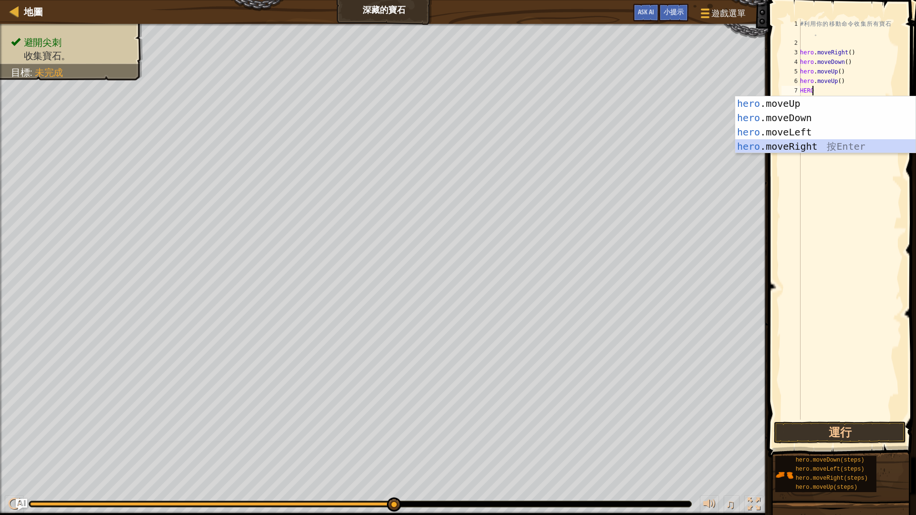
scroll to position [4, 0]
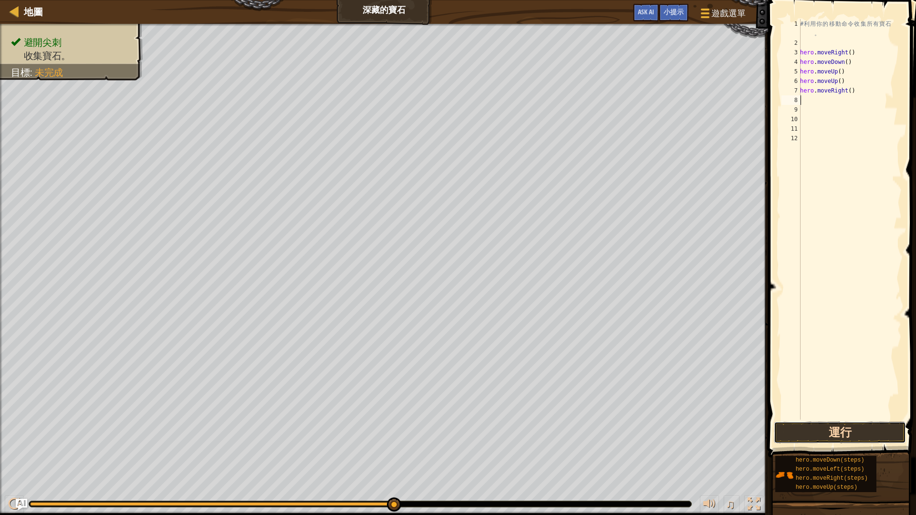
click at [826, 424] on button "運行" at bounding box center [840, 433] width 132 height 22
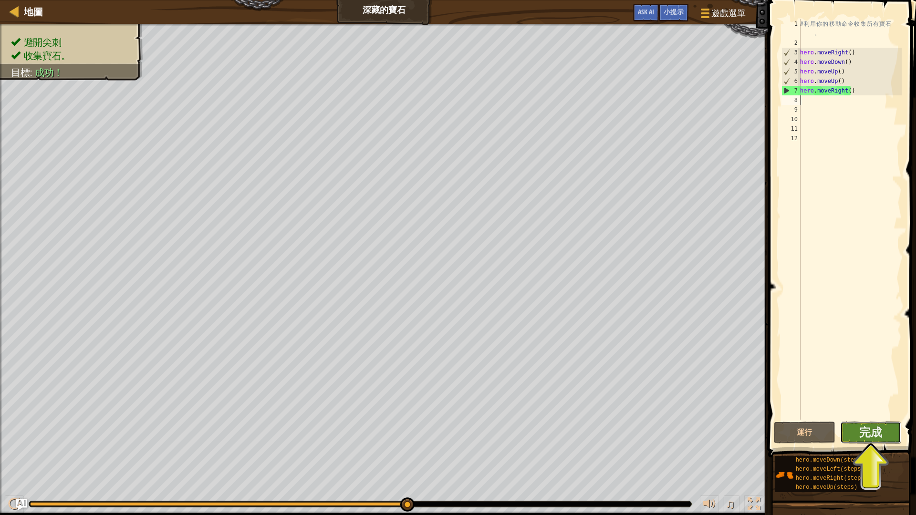
click at [886, 430] on button "完成" at bounding box center [871, 433] width 62 height 22
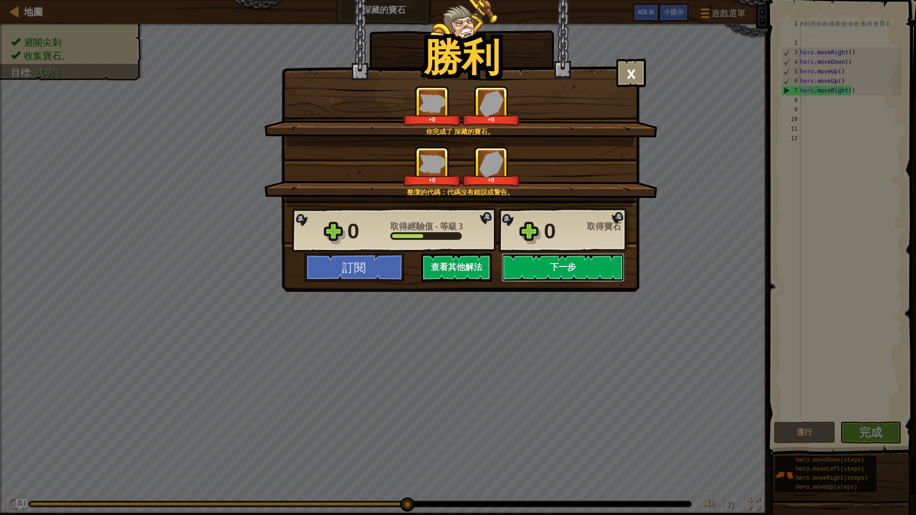
click at [571, 269] on button "下一步" at bounding box center [562, 267] width 123 height 29
select select "zh-HANT"
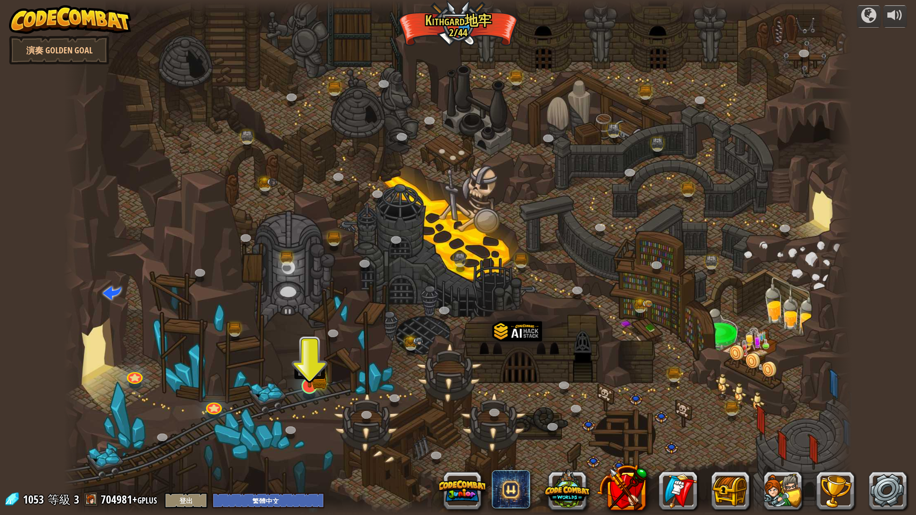
click at [320, 384] on img at bounding box center [310, 364] width 22 height 48
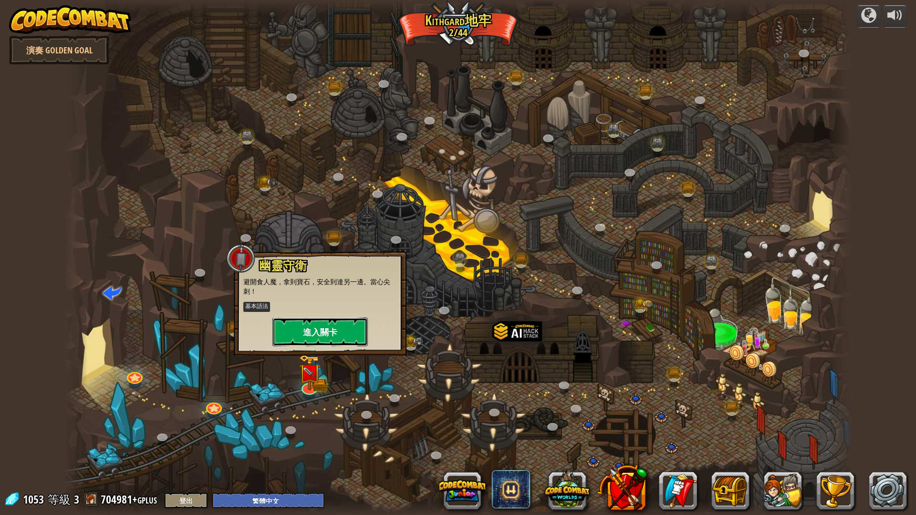
click at [332, 336] on button "進入關卡" at bounding box center [319, 332] width 95 height 29
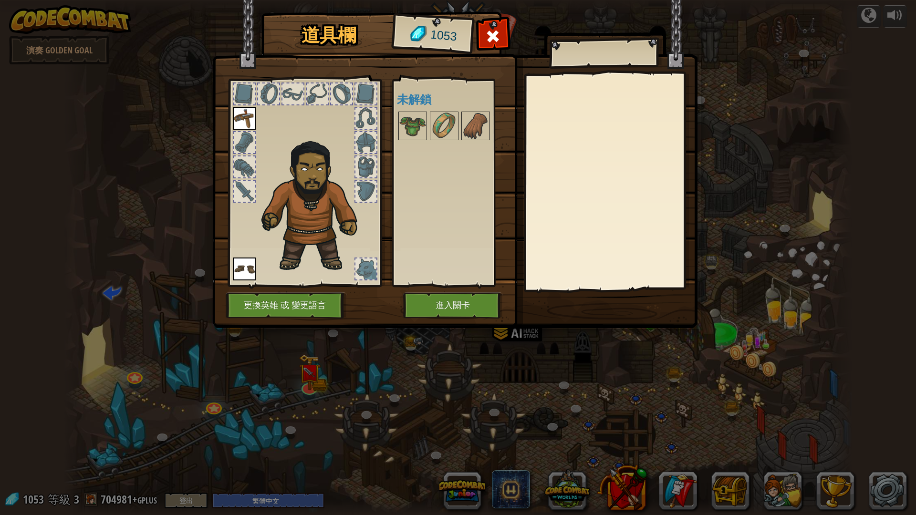
click at [430, 282] on div "可使用的裝備 裝備 裝備 連點物品兩下可裝備 未解鎖" at bounding box center [451, 183] width 117 height 208
click at [433, 299] on button "進入關卡" at bounding box center [453, 306] width 100 height 26
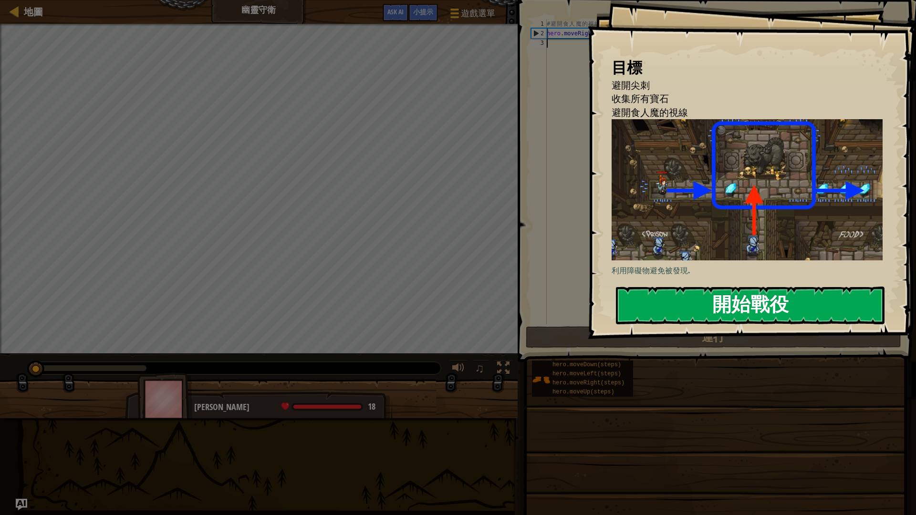
click at [730, 297] on button "開始戰役" at bounding box center [750, 306] width 269 height 38
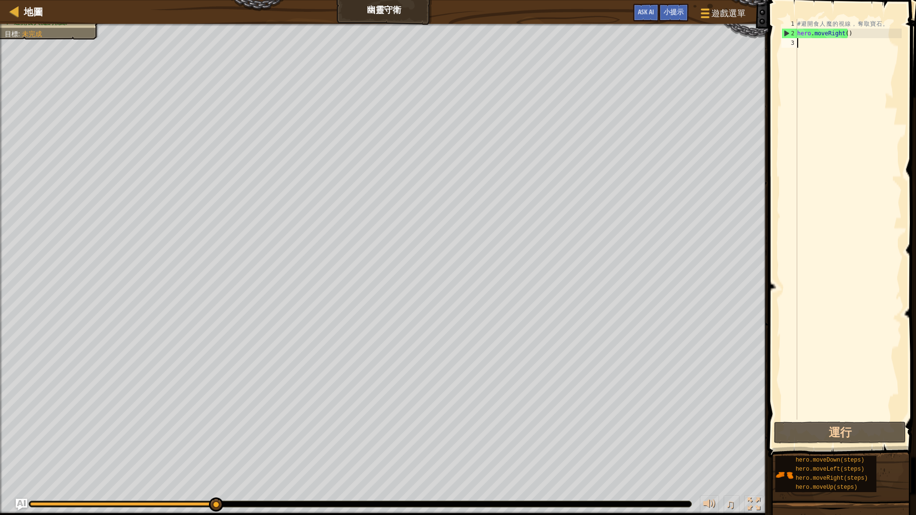
click at [827, 52] on div "# 避 開 食 人 魔 的 視 線 ， 奪 取 寶 石 。 hero . moveRight ( )" at bounding box center [848, 229] width 106 height 420
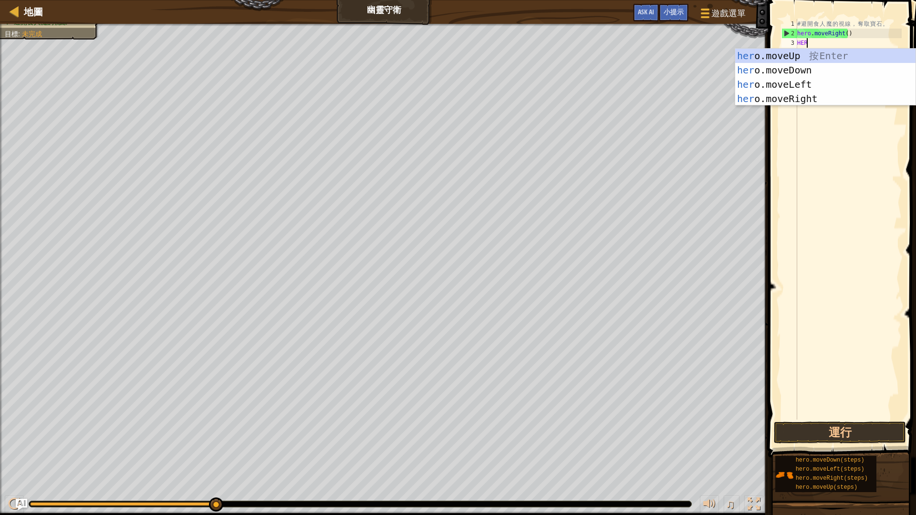
scroll to position [4, 0]
type textarea "HERO"
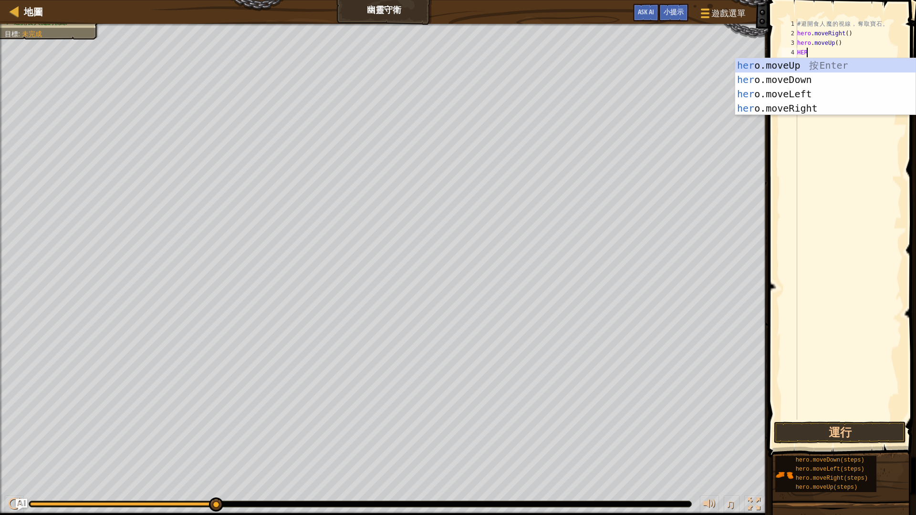
type textarea "HERO"
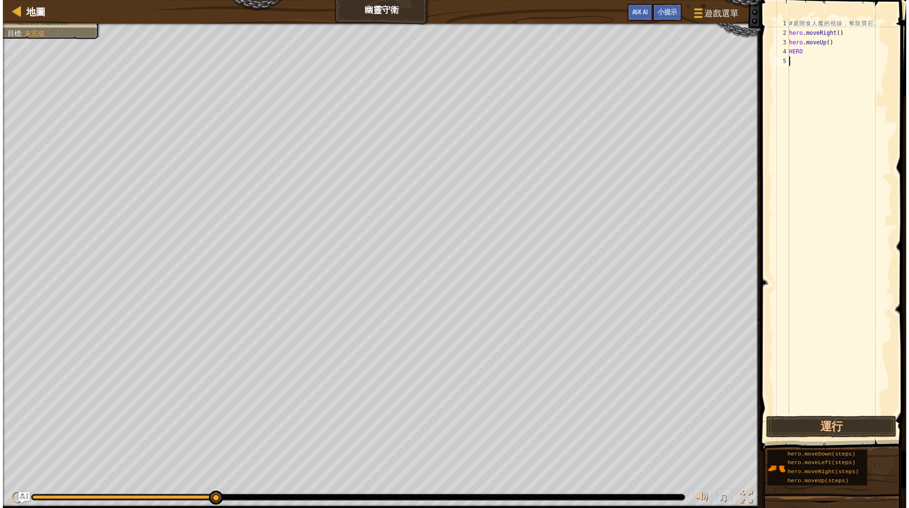
scroll to position [4, 0]
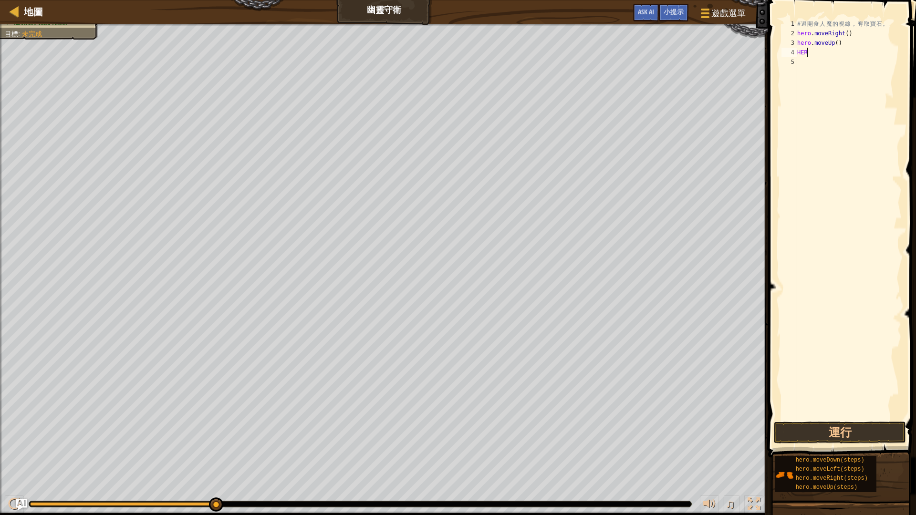
type textarea "H"
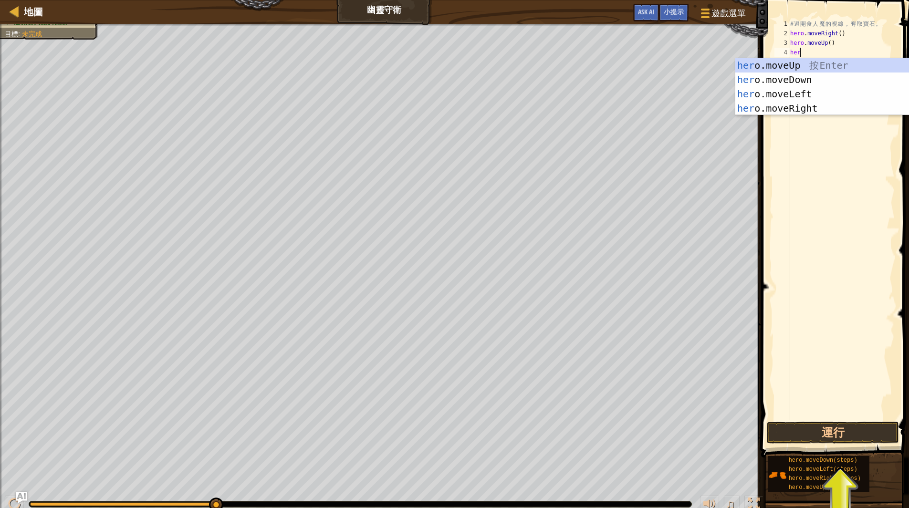
type textarea "hero"
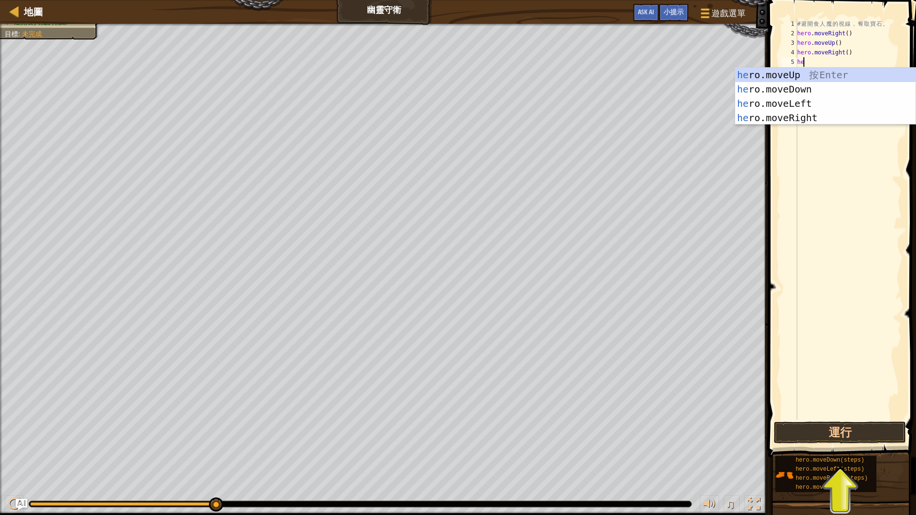
scroll to position [4, 0]
type textarea "hero"
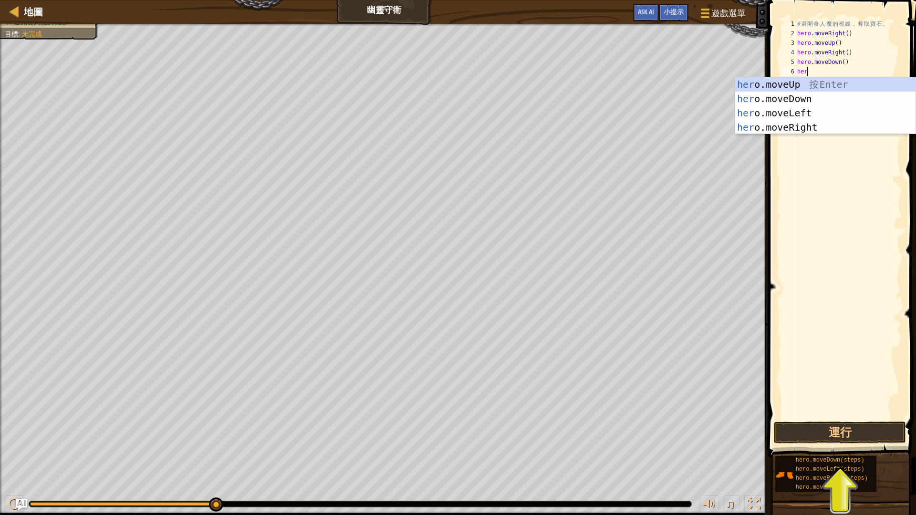
type textarea "hero"
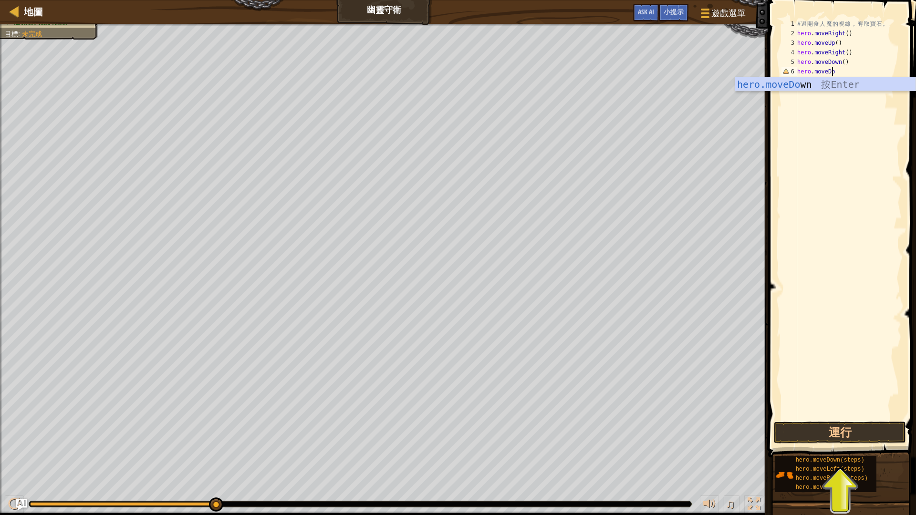
scroll to position [4, 3]
type textarea "hero.moveDown"
click at [866, 431] on button "運行" at bounding box center [840, 433] width 132 height 22
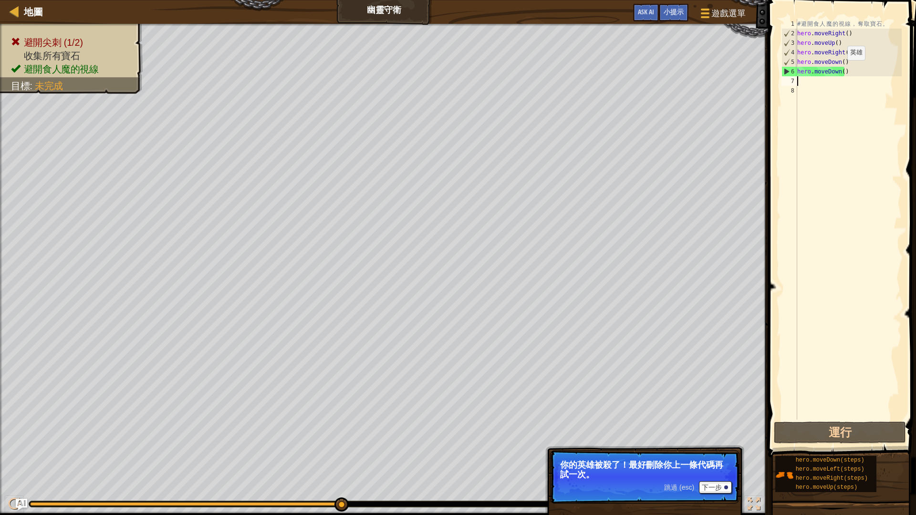
click at [839, 70] on div "# 避 開 食 人 魔 的 視 線 ， 奪 取 寶 石 。 hero . moveRight ( ) hero . moveUp ( ) hero . mov…" at bounding box center [848, 229] width 106 height 420
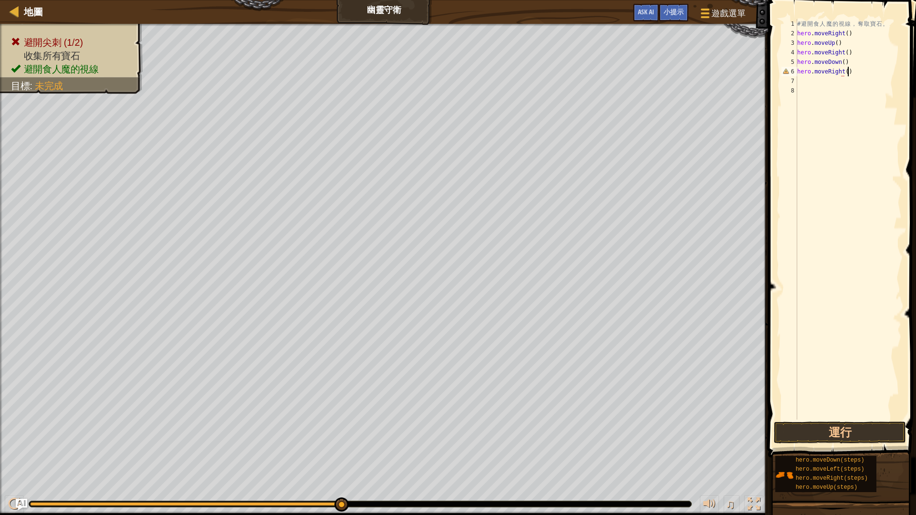
scroll to position [4, 4]
type textarea "hero.moveRight()"
click at [859, 431] on button "運行" at bounding box center [840, 433] width 132 height 22
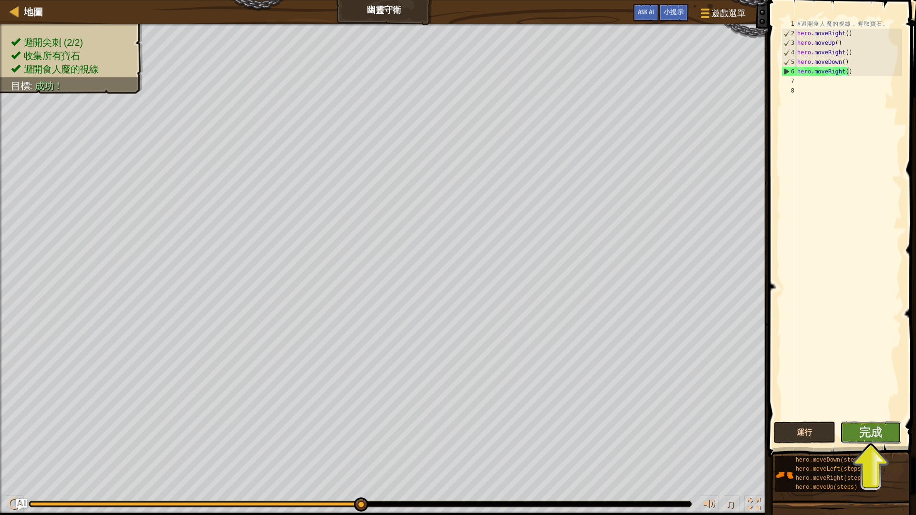
click at [859, 431] on button "完成" at bounding box center [871, 433] width 62 height 22
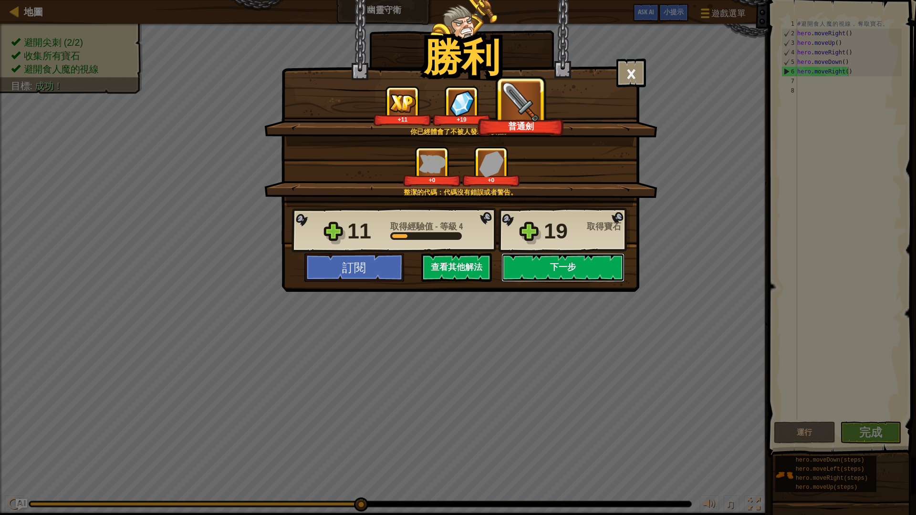
click at [560, 271] on button "下一步" at bounding box center [562, 267] width 123 height 29
select select "zh-HANT"
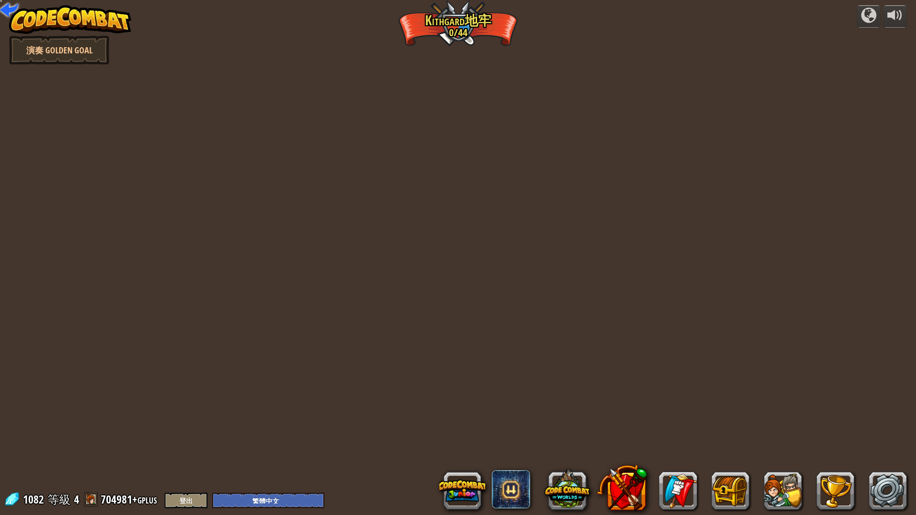
select select "zh-HANT"
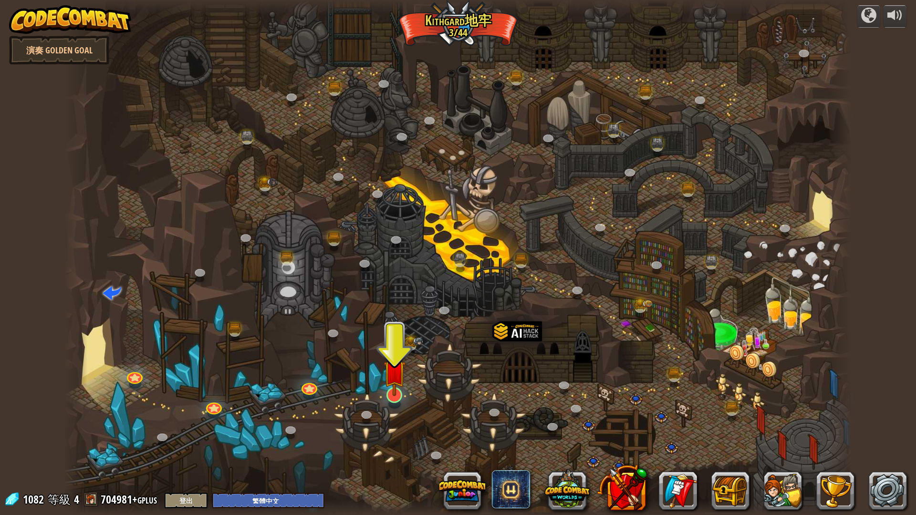
click at [403, 395] on img at bounding box center [395, 371] width 22 height 50
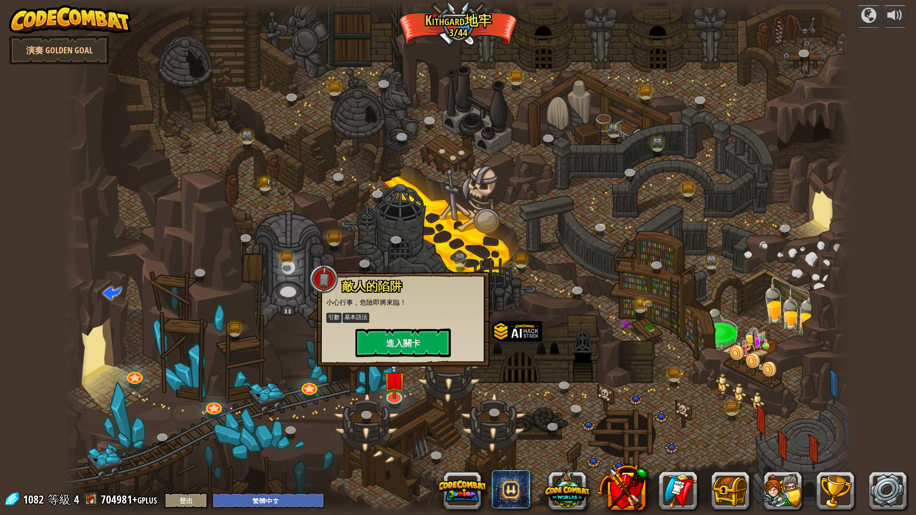
click at [408, 309] on div "敵人的陷阱 小心行事，危險即將來臨！ 引數 基本語法 進入關卡" at bounding box center [403, 318] width 154 height 77
click at [415, 327] on div "敵人的陷阱 小心行事，危險即將來臨！ 引數 基本語法 進入關卡" at bounding box center [403, 318] width 154 height 77
click at [418, 334] on button "進入關卡" at bounding box center [402, 343] width 95 height 29
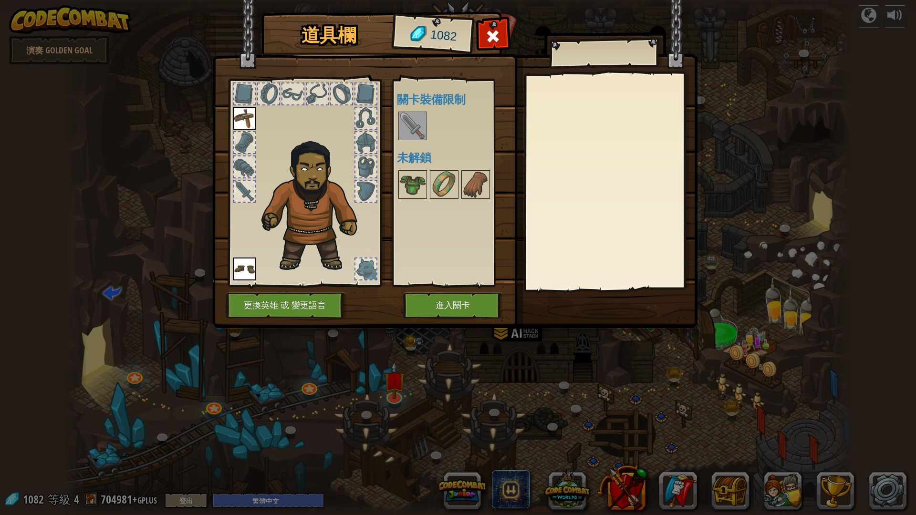
click at [424, 118] on img at bounding box center [412, 126] width 27 height 27
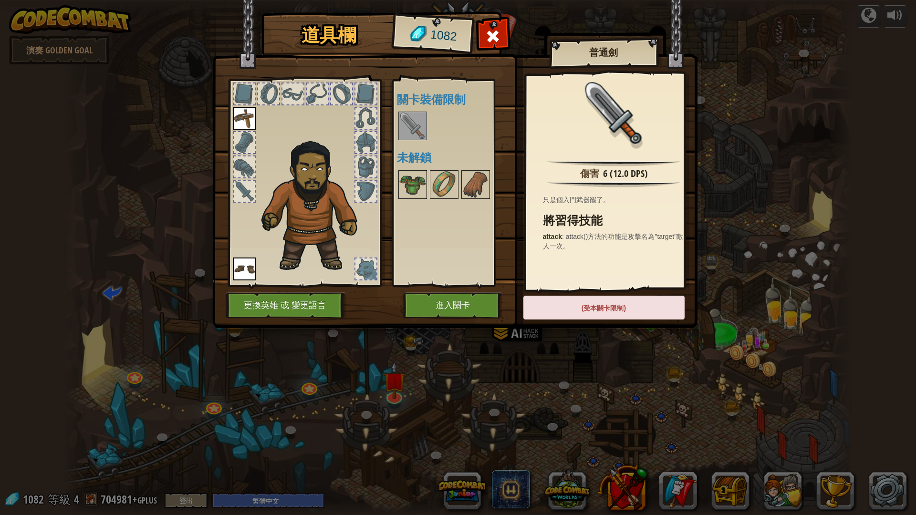
click at [413, 126] on img at bounding box center [412, 126] width 27 height 27
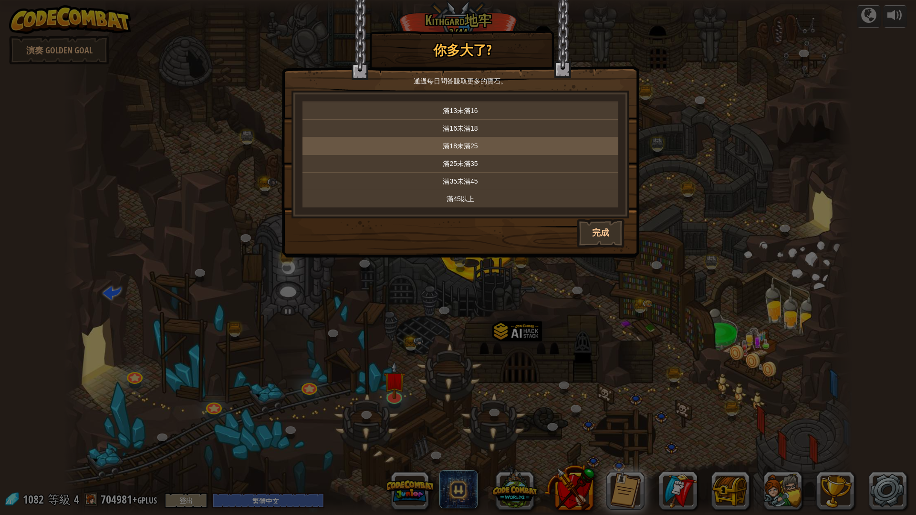
click at [545, 138] on td "滿18未滿25" at bounding box center [461, 146] width 316 height 18
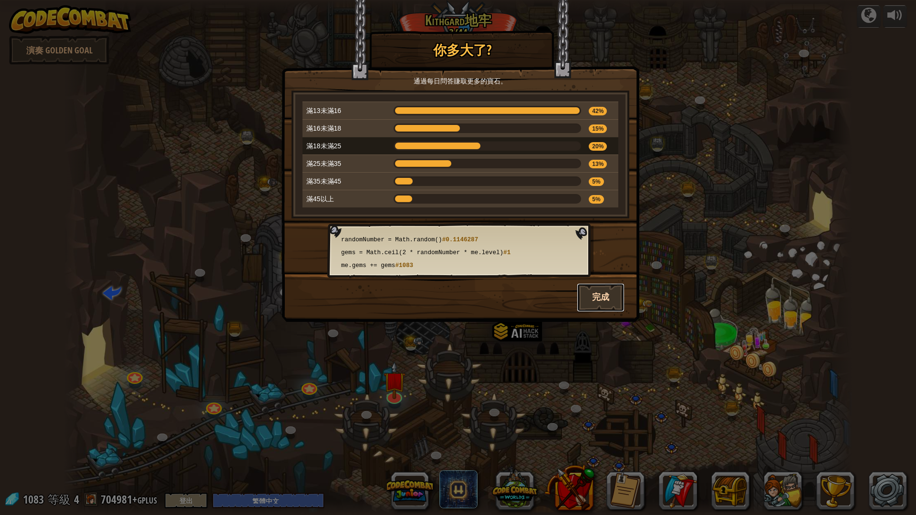
click at [620, 295] on button "完成" at bounding box center [601, 297] width 48 height 29
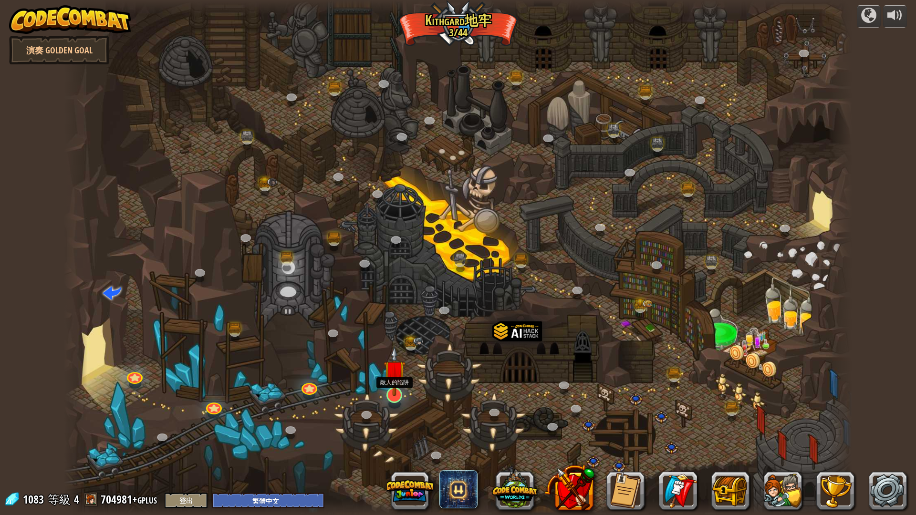
click at [388, 392] on img at bounding box center [395, 371] width 22 height 50
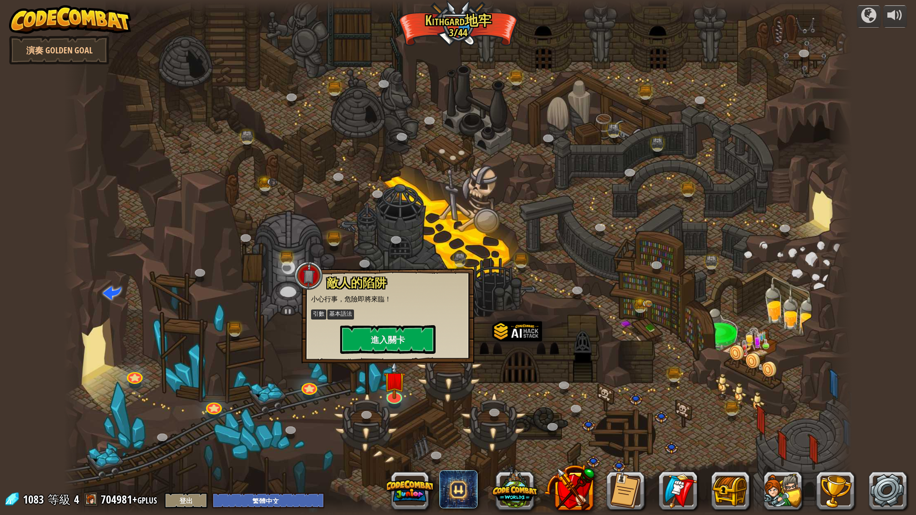
click at [393, 360] on div "敵人的陷阱 小心行事，危險即將來臨！ 引數 基本語法 進入關卡" at bounding box center [388, 316] width 173 height 95
click at [396, 342] on button "進入關卡" at bounding box center [387, 339] width 95 height 29
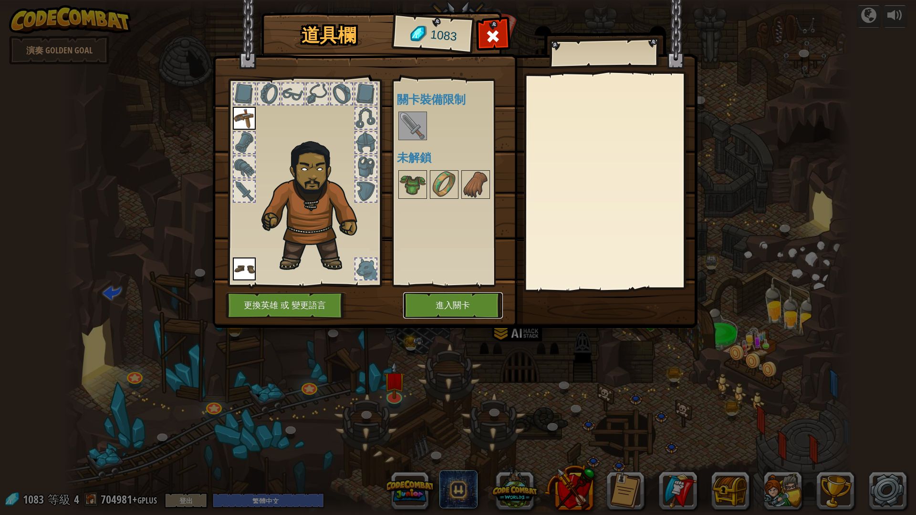
click at [429, 303] on button "進入關卡" at bounding box center [453, 306] width 100 height 26
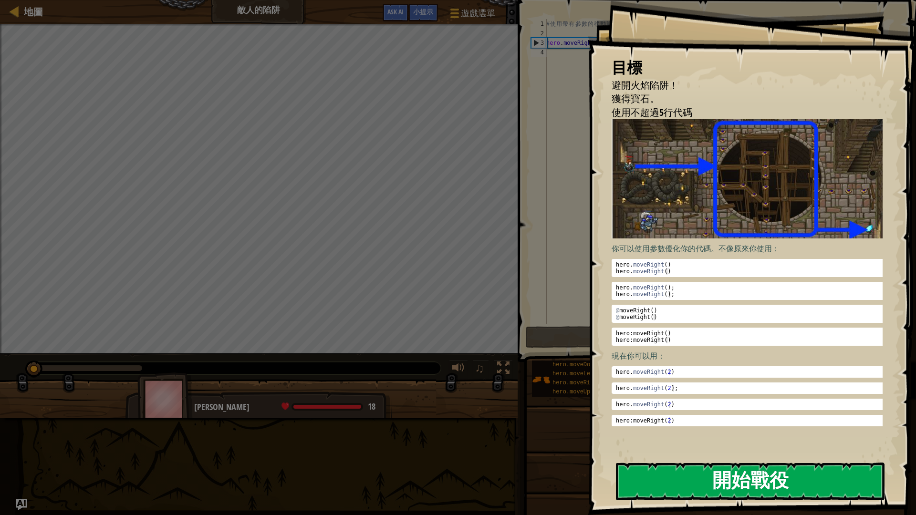
click at [727, 434] on button "開始戰役" at bounding box center [750, 482] width 269 height 38
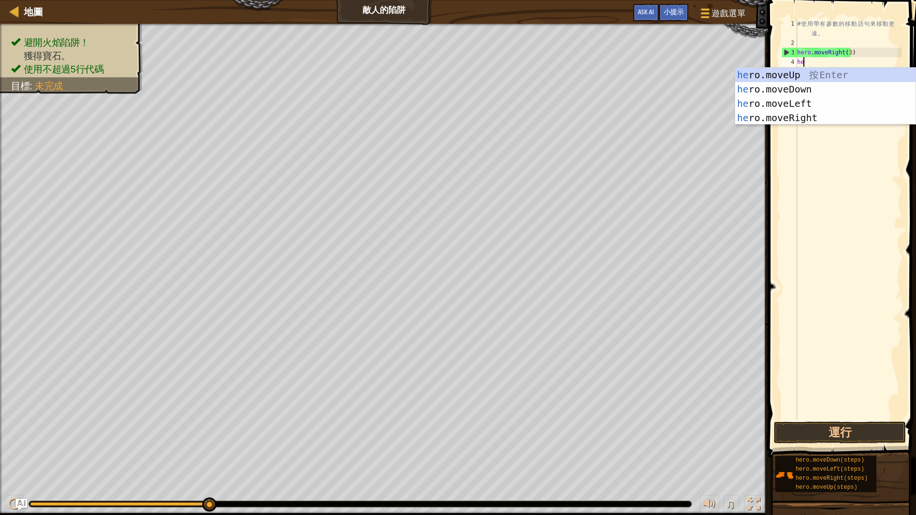
scroll to position [4, 0]
type textarea "hero"
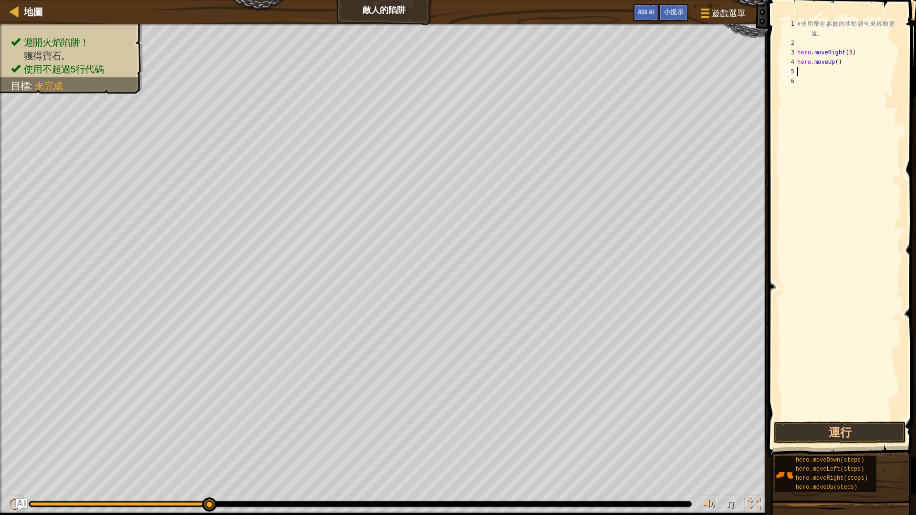
scroll to position [4, 0]
type textarea "hero.moveUp()"
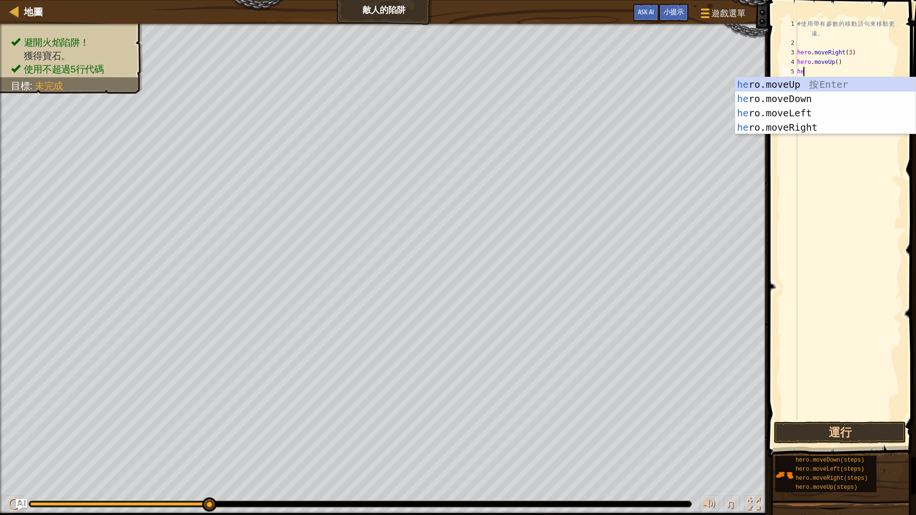
scroll to position [4, 0]
type textarea "hero"
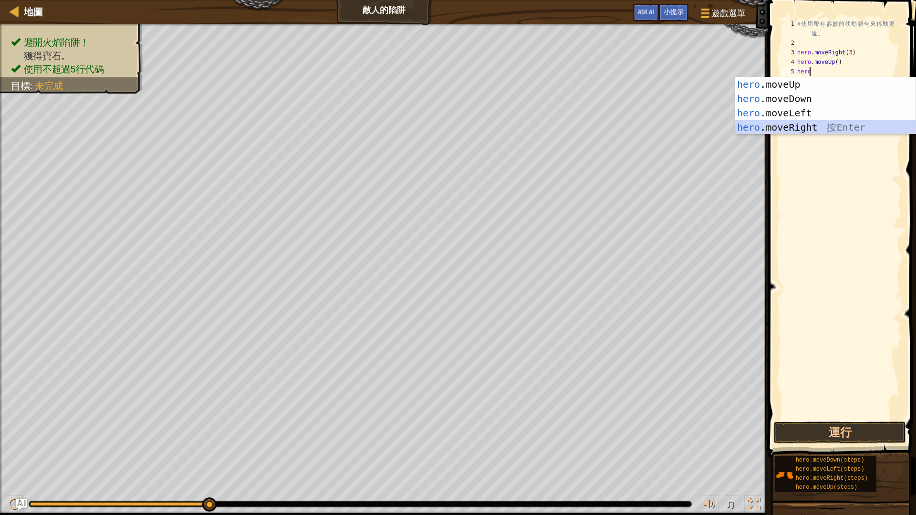
scroll to position [4, 0]
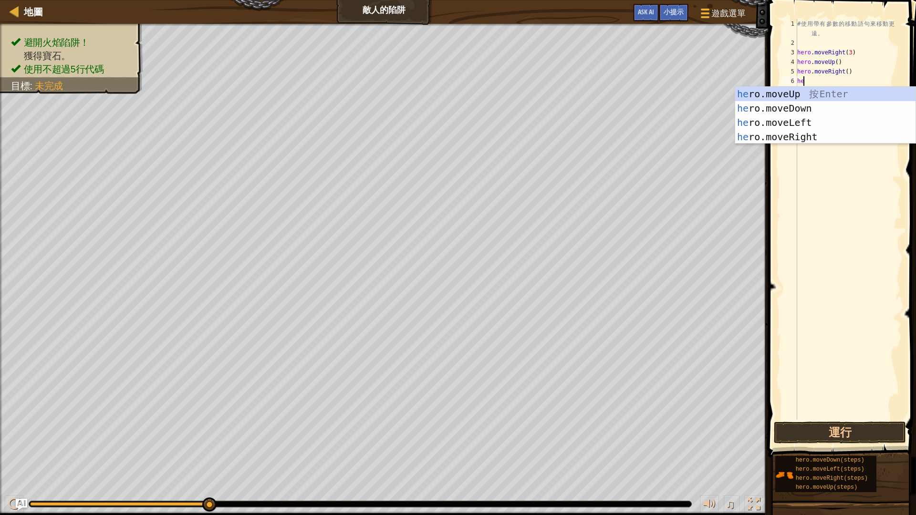
type textarea "her"
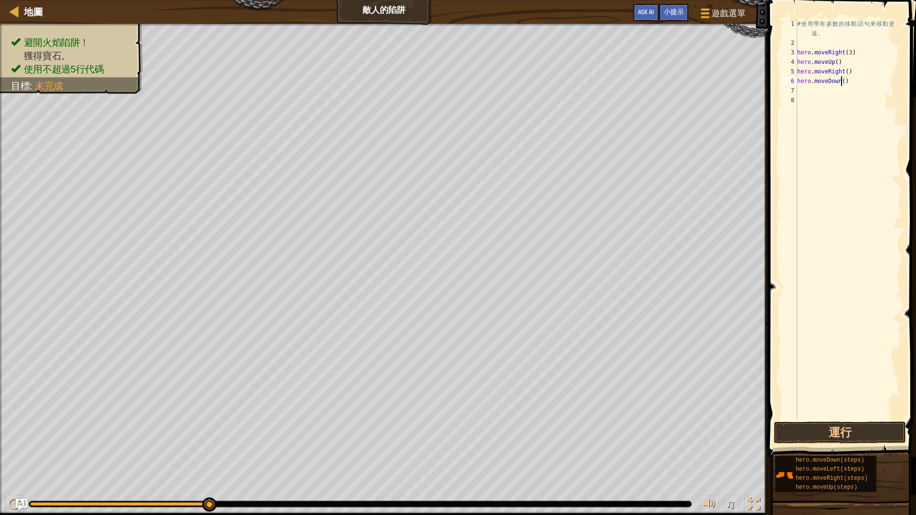
type textarea "hero.moveDown(3)"
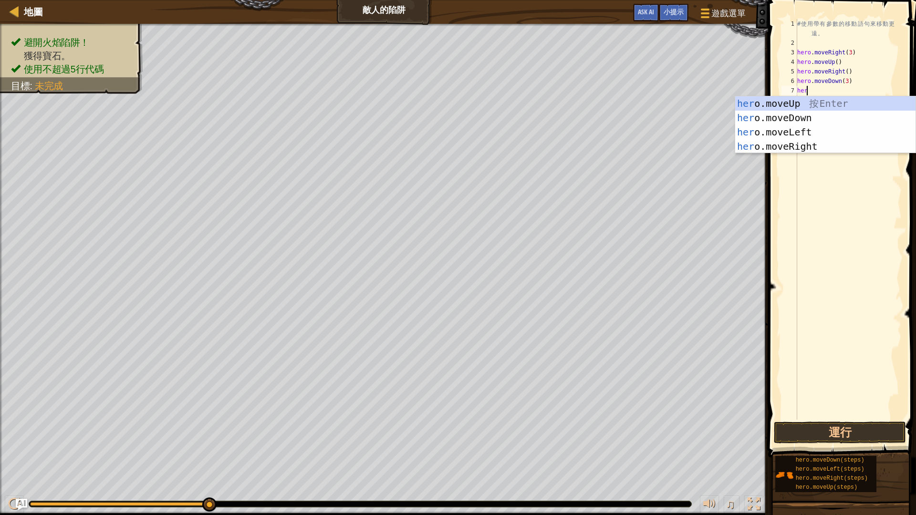
scroll to position [4, 0]
type textarea "hero"
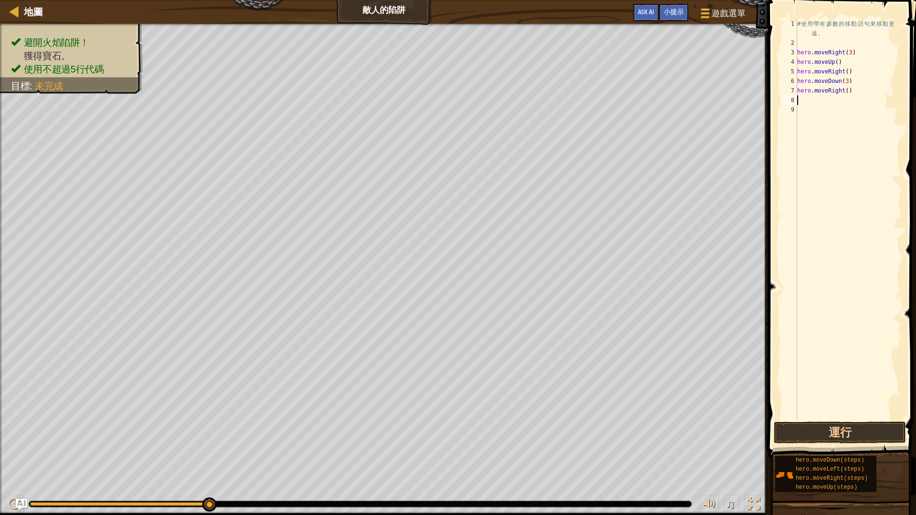
scroll to position [4, 0]
type textarea "hero.moveRight(3)"
click at [802, 433] on button "運行" at bounding box center [840, 433] width 132 height 22
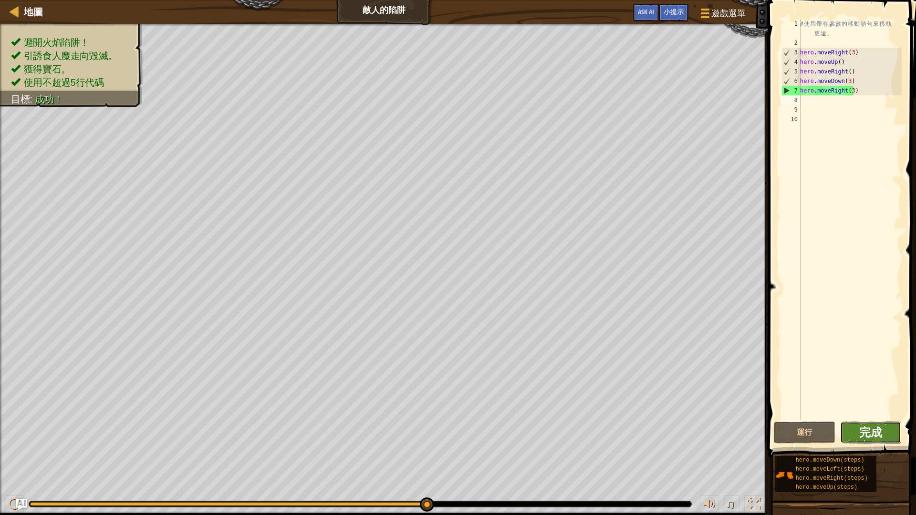
click at [860, 434] on span "完成" at bounding box center [870, 432] width 23 height 15
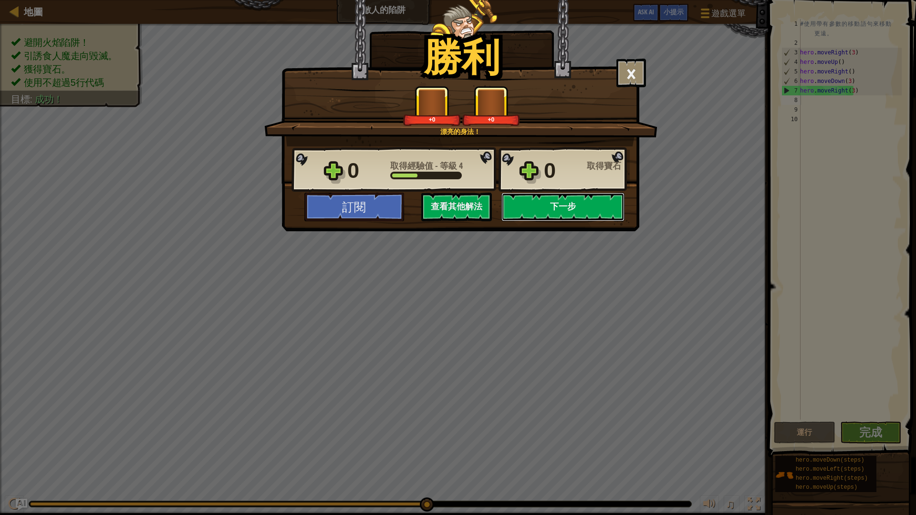
click at [536, 206] on button "下一步" at bounding box center [562, 207] width 123 height 29
select select "zh-HANT"
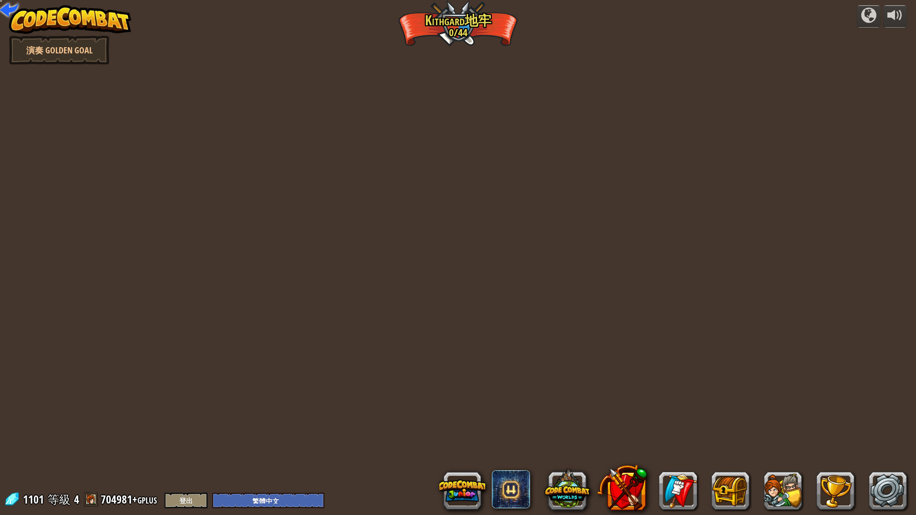
select select "zh-HANT"
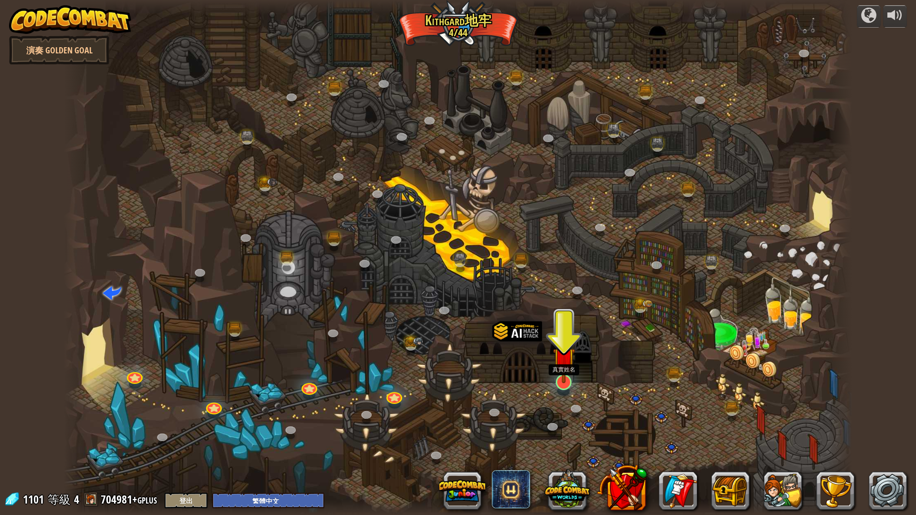
click at [572, 385] on div "蜿蜒峽谷 (未解鎖) 挑戰：使用迄今為止學到的所有編程技能收集最多的黃金！ 基本語法 While 循環 字串 變數 讀取文件 已知敵人 (未解鎖) 使用您的第…" at bounding box center [458, 257] width 788 height 515
drag, startPoint x: 552, startPoint y: 359, endPoint x: 554, endPoint y: 373, distance: 14.0
click at [552, 365] on div at bounding box center [458, 257] width 788 height 515
drag, startPoint x: 554, startPoint y: 374, endPoint x: 561, endPoint y: 377, distance: 7.3
click at [555, 375] on img at bounding box center [564, 359] width 22 height 50
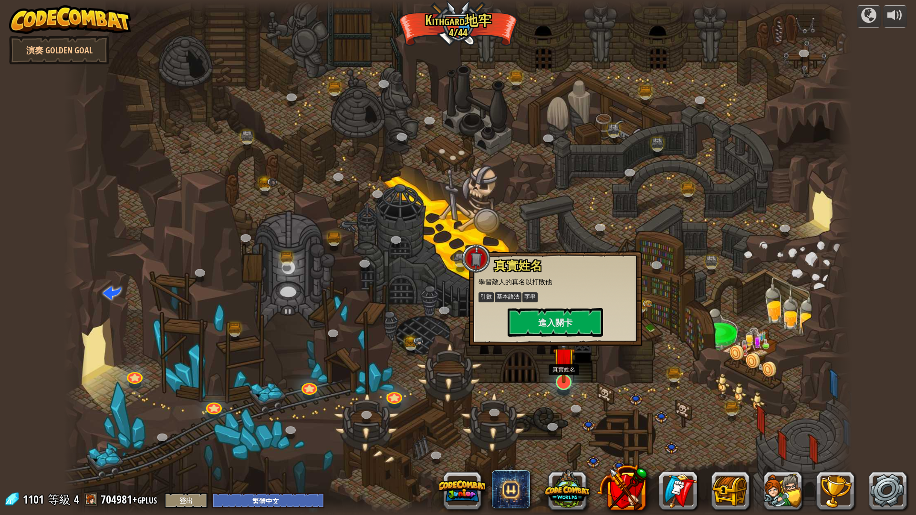
click at [566, 381] on img at bounding box center [564, 359] width 22 height 50
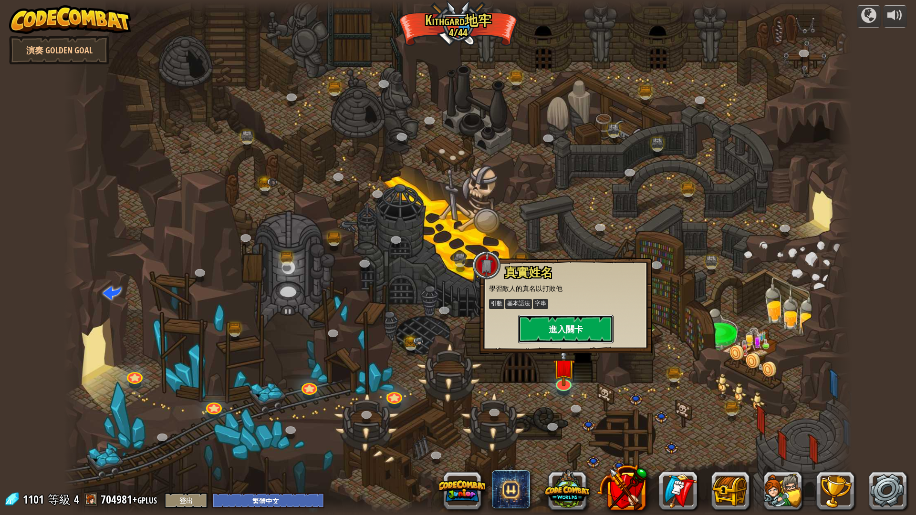
click at [565, 334] on button "進入關卡" at bounding box center [565, 329] width 95 height 29
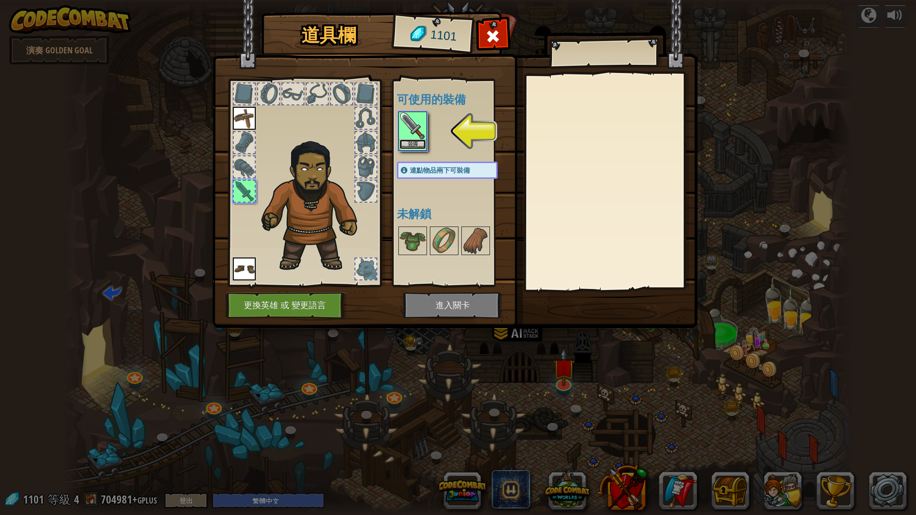
click at [415, 141] on button "裝備" at bounding box center [412, 144] width 27 height 10
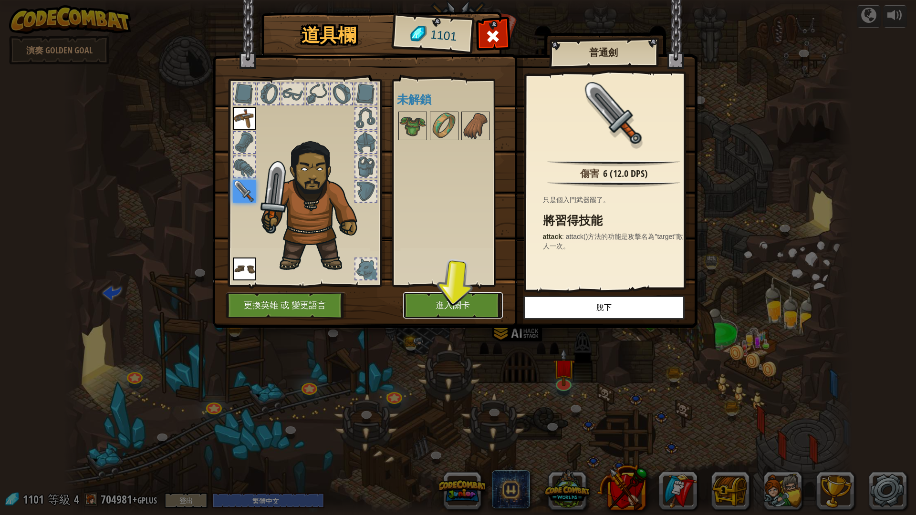
click at [440, 310] on button "進入關卡" at bounding box center [453, 306] width 100 height 26
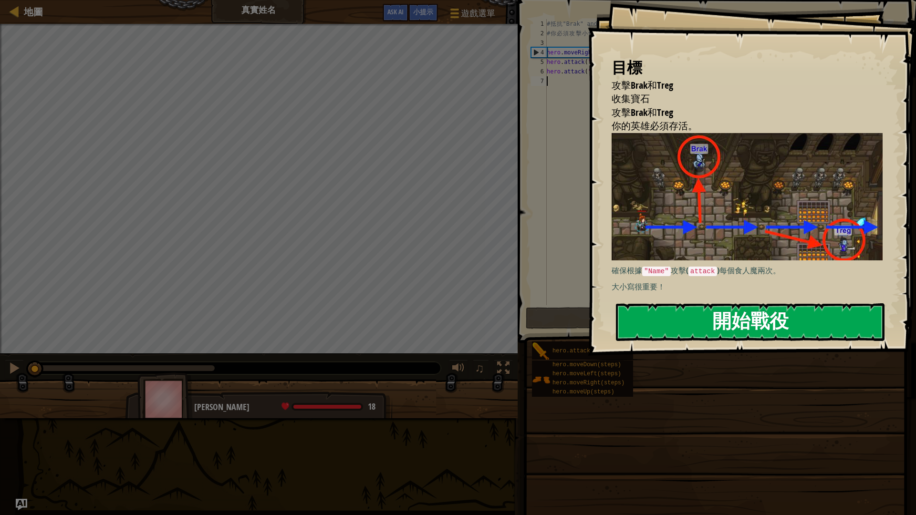
click at [679, 323] on button "開始戰役" at bounding box center [750, 322] width 269 height 38
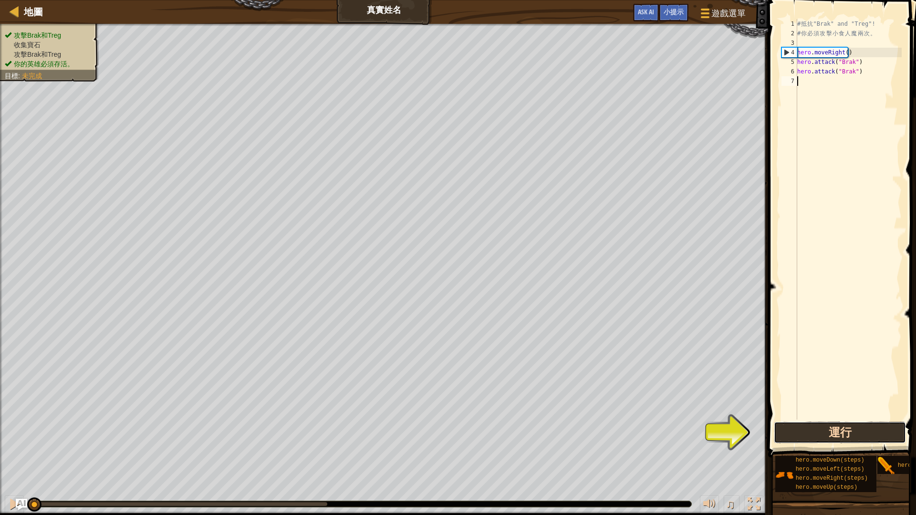
click at [823, 430] on button "運行" at bounding box center [840, 433] width 132 height 22
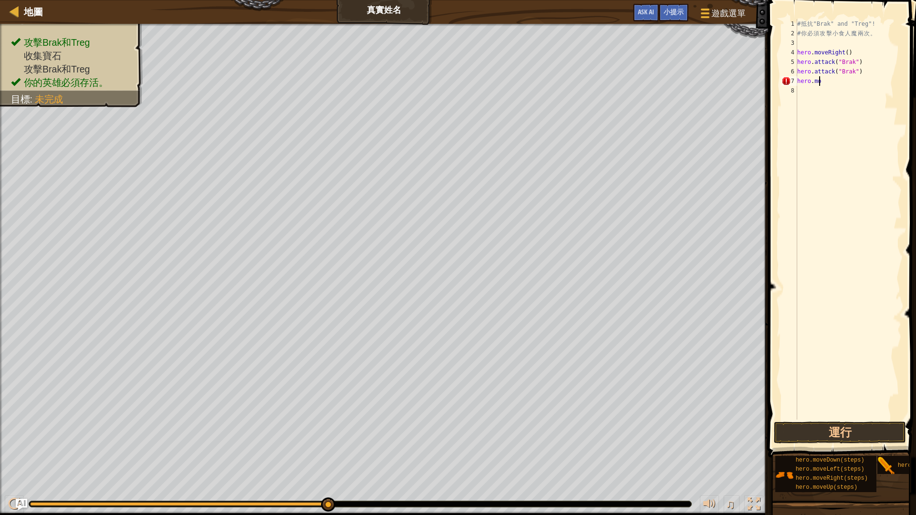
scroll to position [4, 2]
type textarea "hero.move"
click at [844, 84] on div "# 抵 抗 "Brak" and "Treg"! # 你 必 須 攻 擊 小 食 人 魔 兩 次 。 hero . moveRight ( ) hero . …" at bounding box center [848, 229] width 106 height 420
click at [833, 432] on button "運行" at bounding box center [840, 433] width 132 height 22
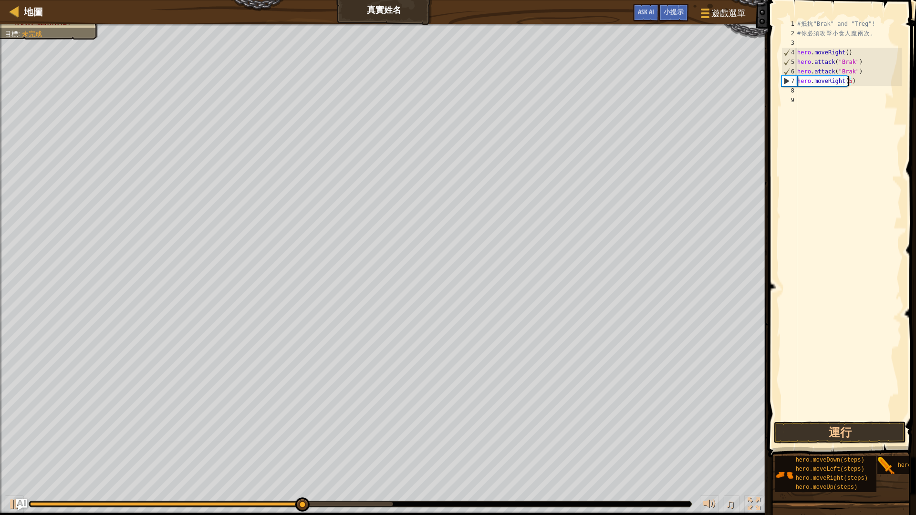
scroll to position [4, 4]
type textarea "hero.moveRight(2)"
click at [830, 432] on button "運行" at bounding box center [840, 433] width 132 height 22
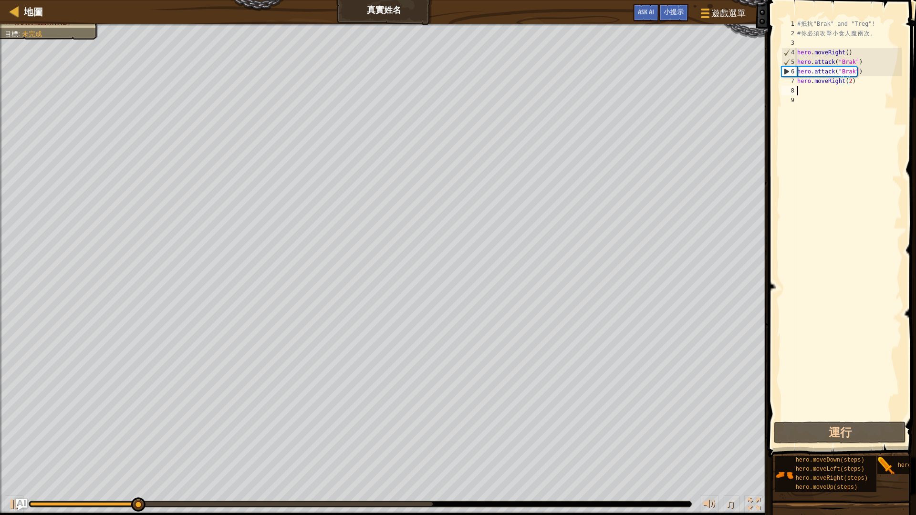
click at [818, 94] on div "# 抵 抗 "Brak" and "Treg"! # 你 必 須 攻 擊 小 食 人 魔 兩 次 。 hero . moveRight ( ) hero . …" at bounding box center [848, 229] width 106 height 420
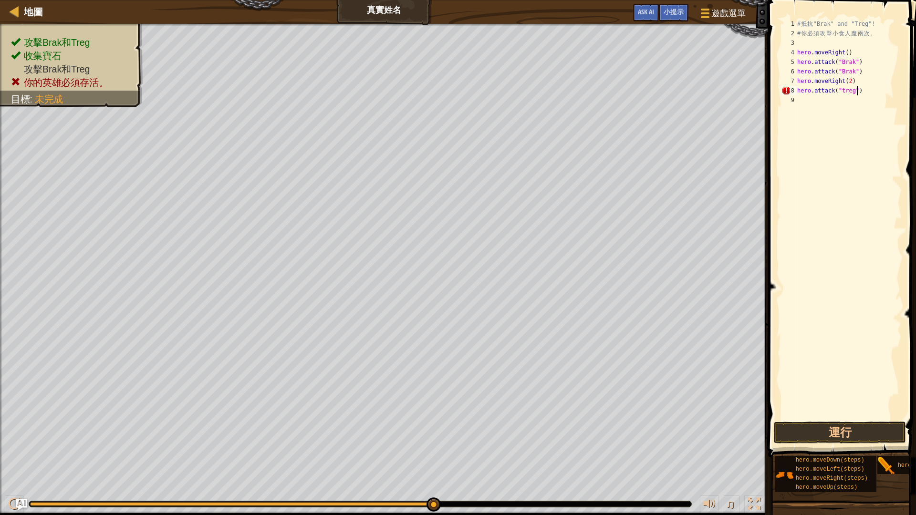
scroll to position [0, 0]
click at [851, 434] on button "運行" at bounding box center [840, 433] width 132 height 22
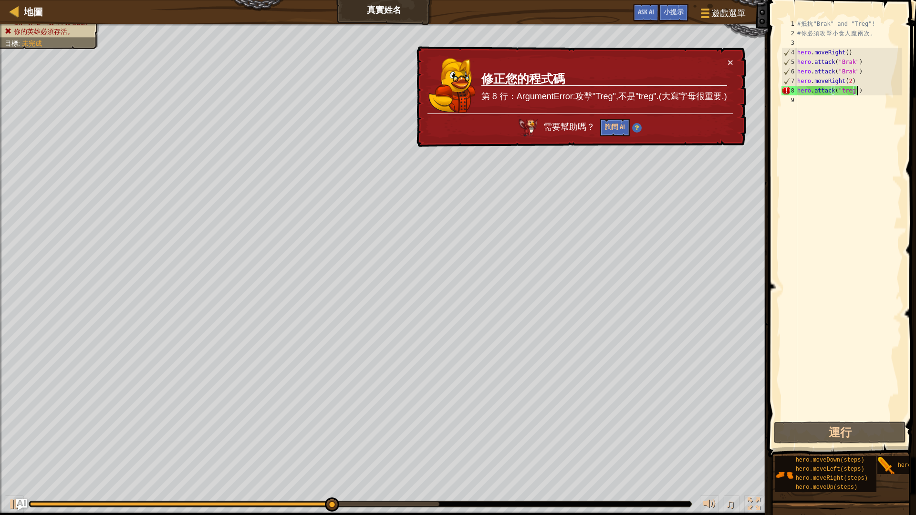
click at [841, 92] on div "# 抵 抗 "Brak" and "Treg"! # 你 必 須 攻 擊 小 食 人 魔 兩 次 。 hero . moveRight ( ) hero . …" at bounding box center [848, 229] width 106 height 420
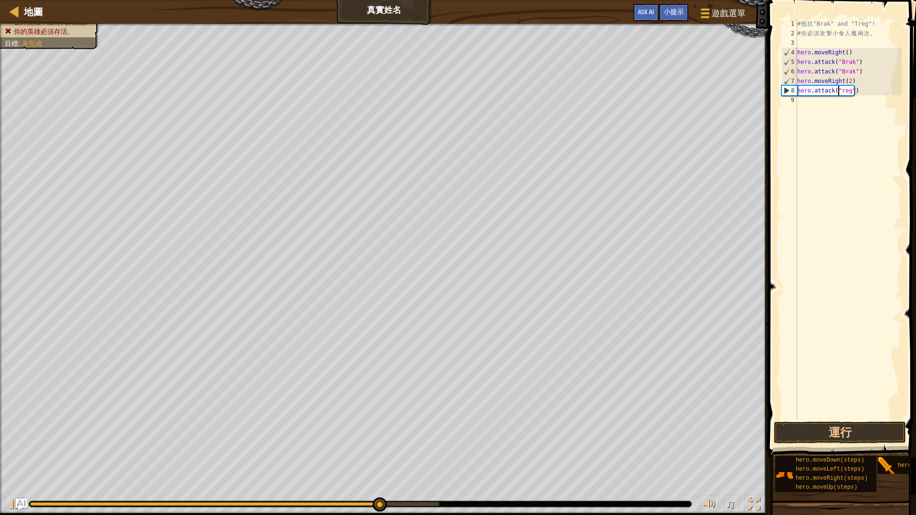
type textarea "ㄔ"
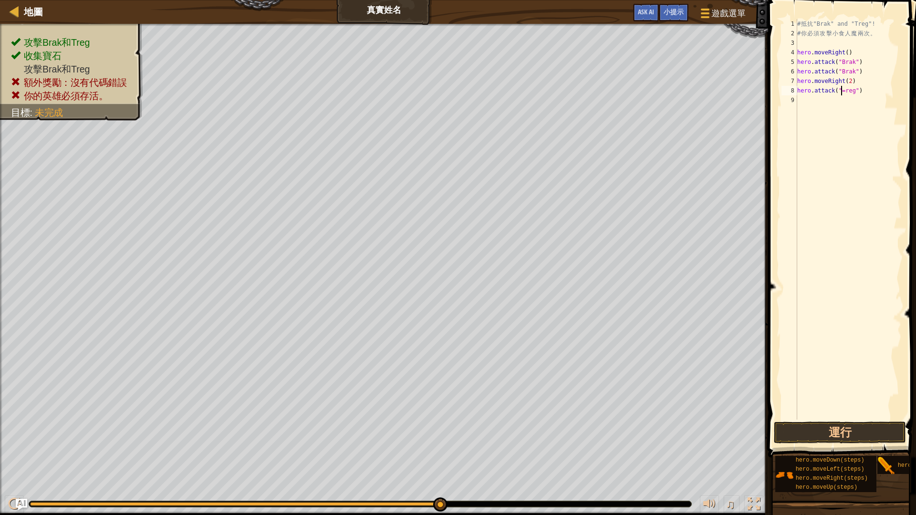
type textarea "ㄗ"
click at [832, 434] on button "運行" at bounding box center [840, 433] width 132 height 22
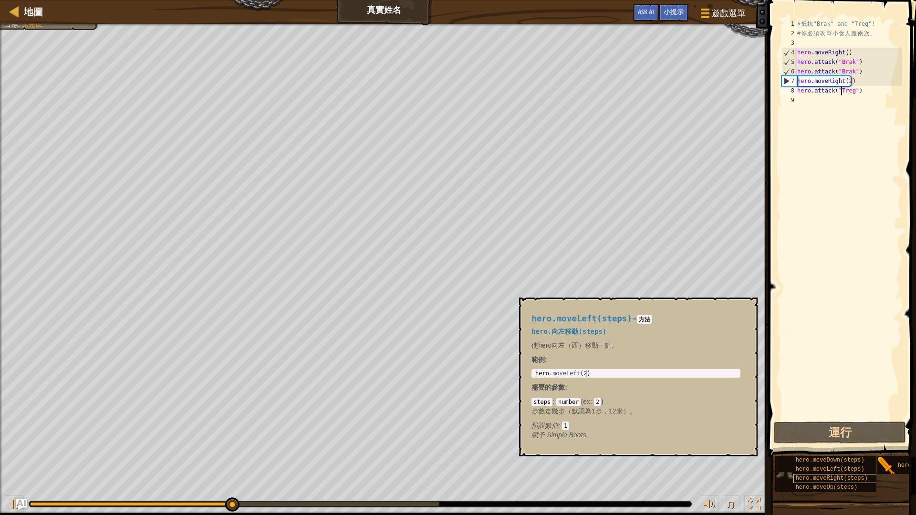
scroll to position [7, 0]
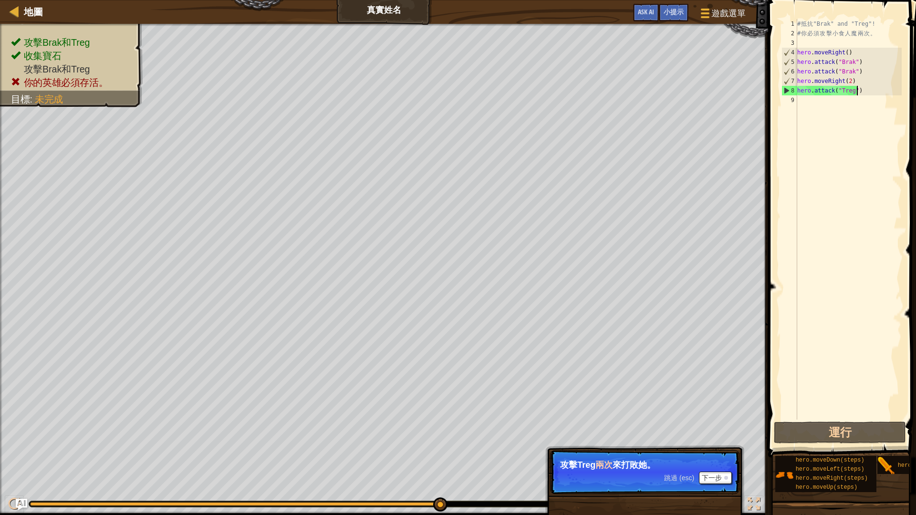
click at [857, 94] on div "# 抵 抗 "Brak" and "Treg"! # 你 必 須 攻 擊 小 食 人 魔 兩 次 。 hero . moveRight ( ) hero . …" at bounding box center [848, 229] width 106 height 420
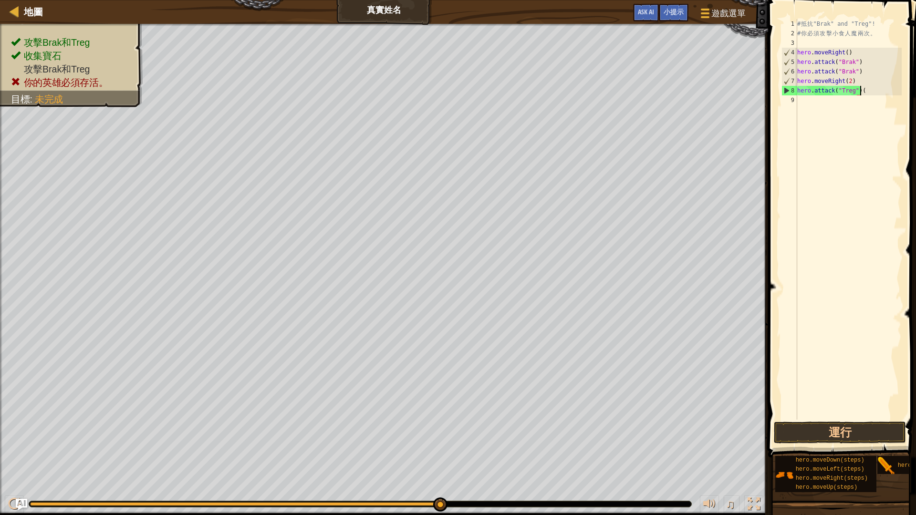
scroll to position [4, 5]
type textarea "hero.attack("Treg")(2)"
click at [819, 97] on div "# 抵 抗 "Brak" and "Treg"! # 你 必 須 攻 擊 小 食 人 魔 兩 次 。 hero . moveRight ( ) hero . …" at bounding box center [848, 229] width 106 height 420
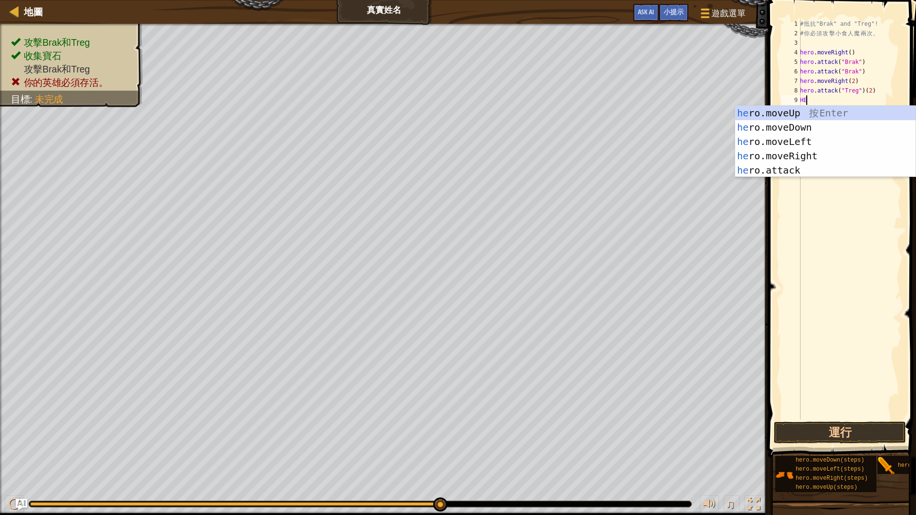
scroll to position [4, 0]
type textarea "HERO"
click at [872, 154] on div "hero .moveUp 按 Enter hero .moveDown 按 Enter hero .moveLeft 按 Enter hero .moveRi…" at bounding box center [825, 156] width 180 height 100
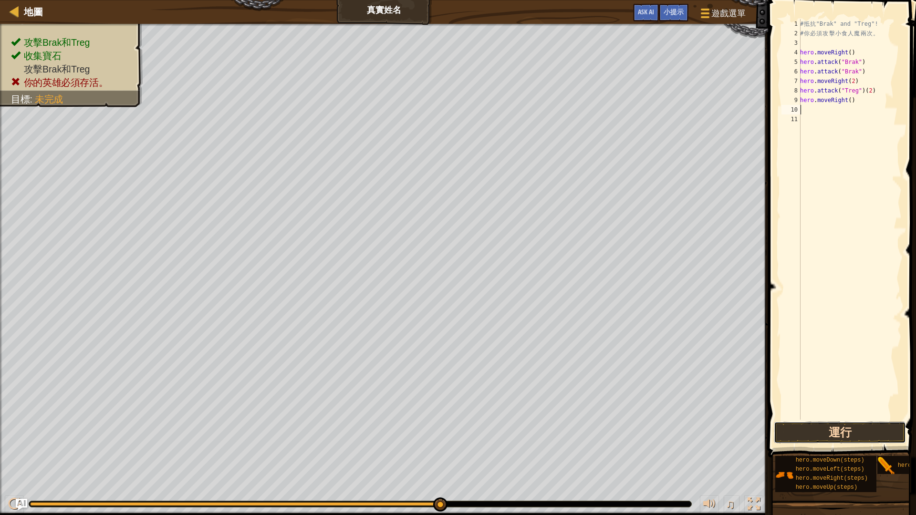
click at [868, 428] on button "運行" at bounding box center [840, 433] width 132 height 22
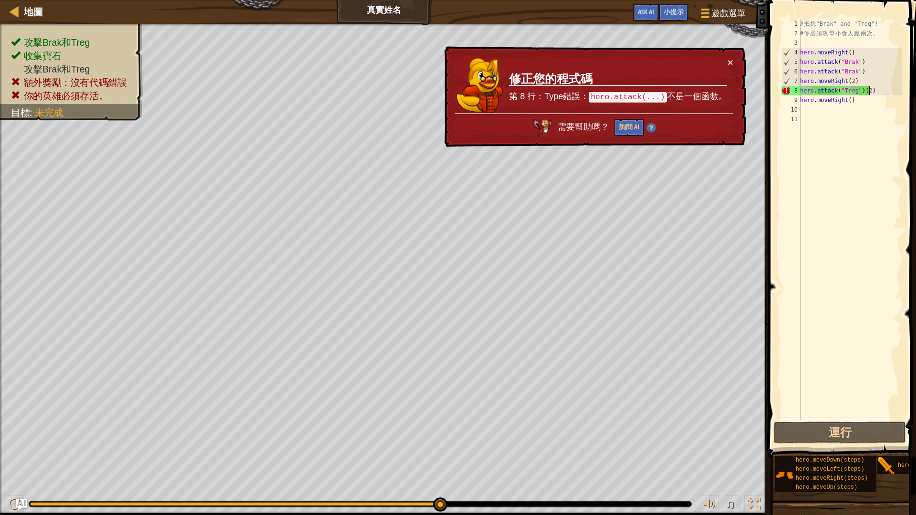
click at [872, 93] on div "# 抵 抗 "Brak" and "Treg"! # 你 必 須 攻 擊 小 食 人 魔 兩 次 。 hero . moveRight ( ) hero . …" at bounding box center [850, 229] width 104 height 420
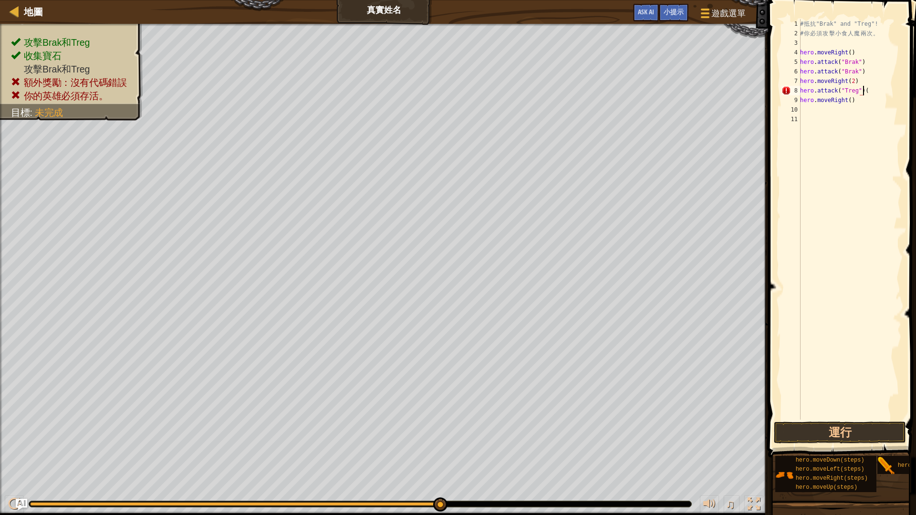
type textarea "hero.attack("Treg")"
drag, startPoint x: 868, startPoint y: 93, endPoint x: 765, endPoint y: 88, distance: 103.2
click at [765, 88] on div "小提示 hero.attack("Treg") 1 2 3 4 5 6 7 8 9 10 11 # 抵 抗 "Brak" and "Treg"! # 你 必 …" at bounding box center [840, 257] width 151 height 515
click at [796, 430] on button "運行" at bounding box center [840, 433] width 132 height 22
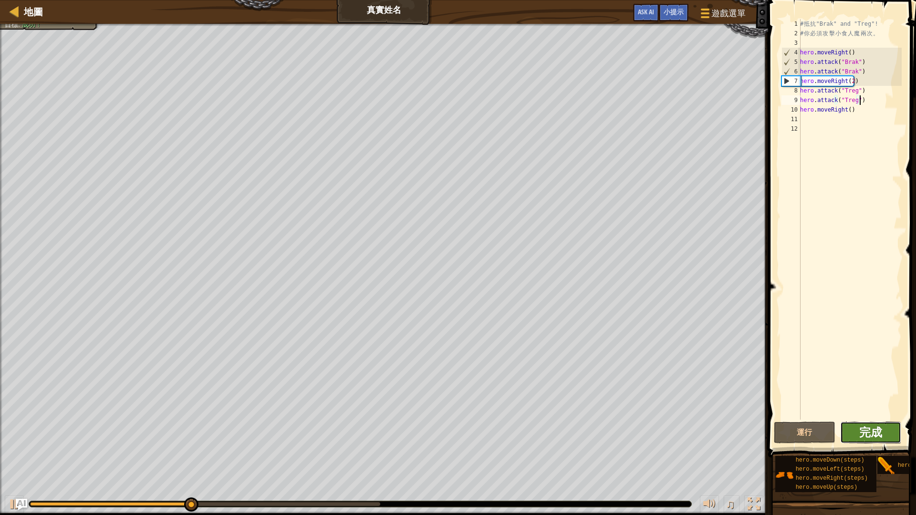
click at [863, 434] on span "完成" at bounding box center [870, 432] width 23 height 15
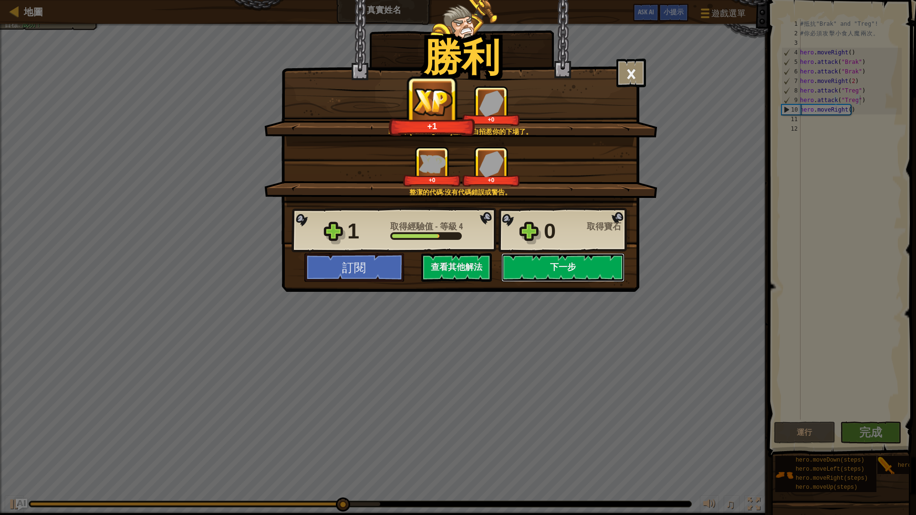
click at [612, 276] on button "下一步" at bounding box center [562, 267] width 123 height 29
select select "zh-HANT"
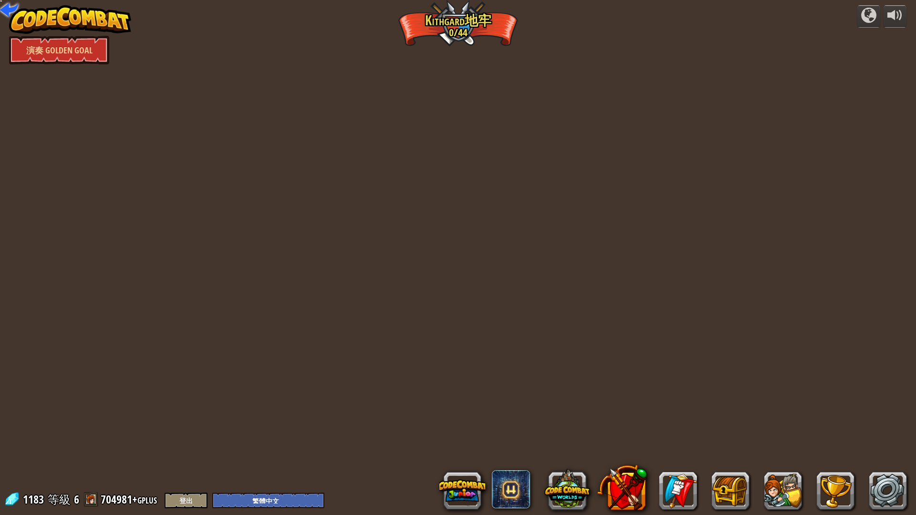
select select "zh-HANT"
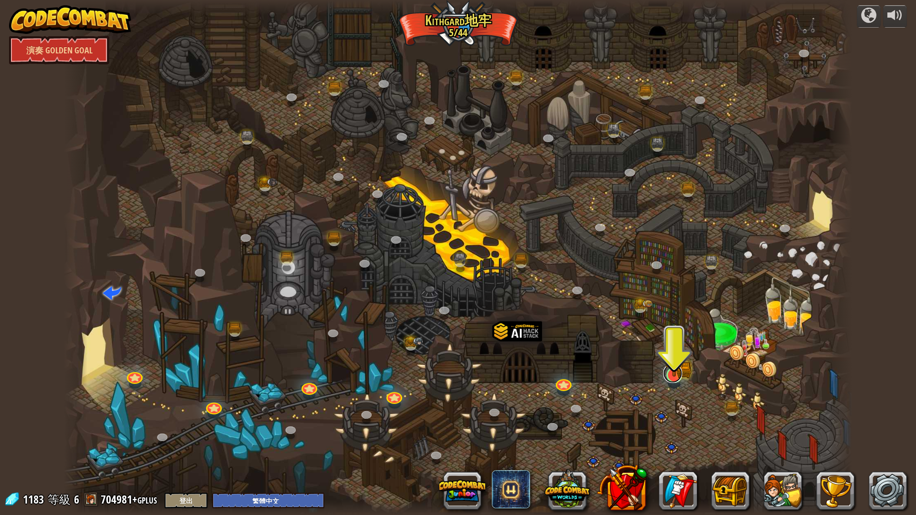
click at [678, 382] on div at bounding box center [675, 375] width 16 height 16
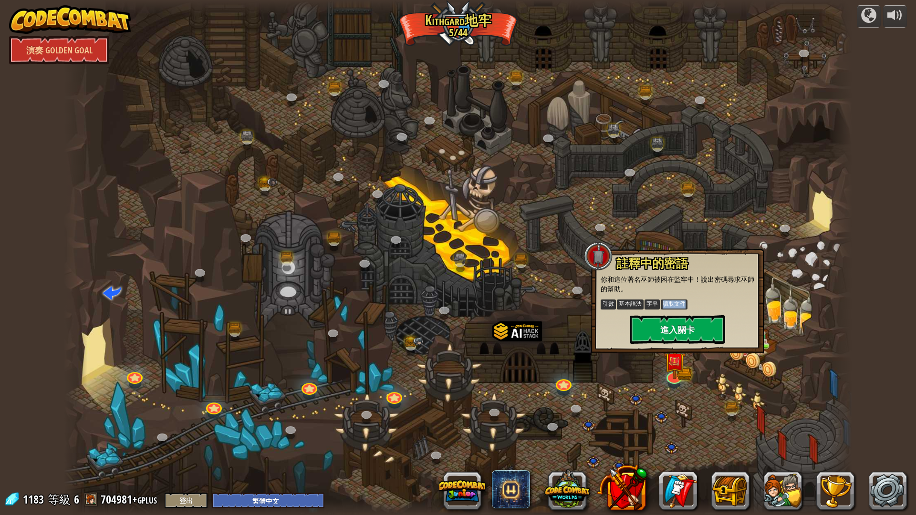
click at [657, 314] on div "註釋中的密語 你和這位著名巫師被困在監牢中！說出密碼尋求巫師的幫助。 引數 基本語法 字串 讀取文件 進入關卡" at bounding box center [678, 300] width 154 height 87
click at [658, 319] on button "進入關卡" at bounding box center [677, 329] width 95 height 29
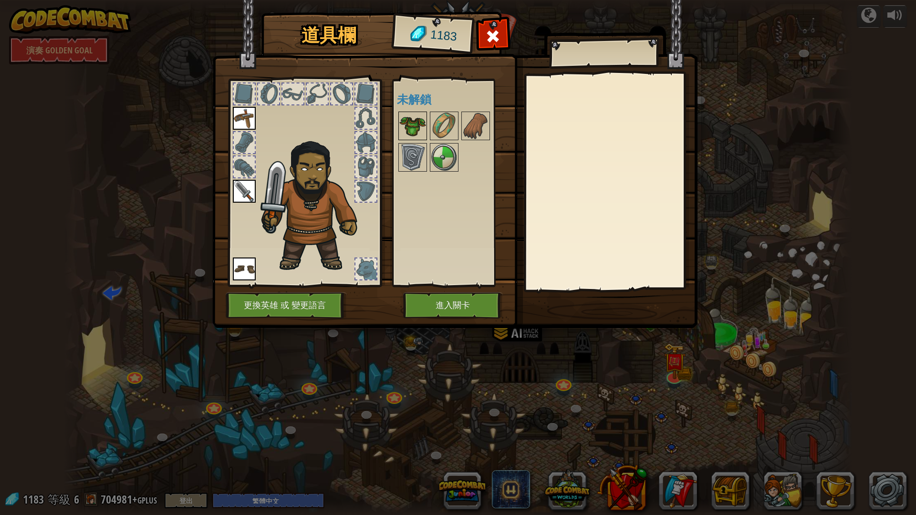
click at [418, 122] on img at bounding box center [412, 126] width 27 height 27
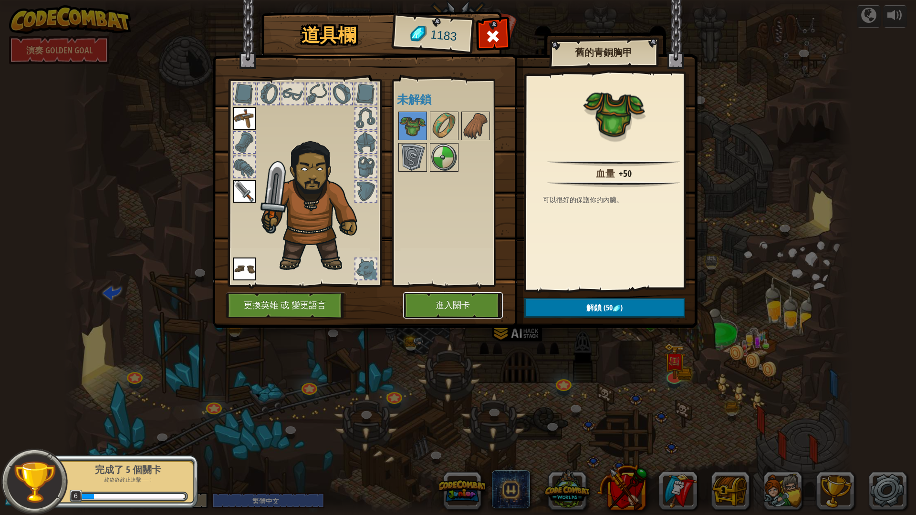
click at [478, 297] on button "進入關卡" at bounding box center [453, 306] width 100 height 26
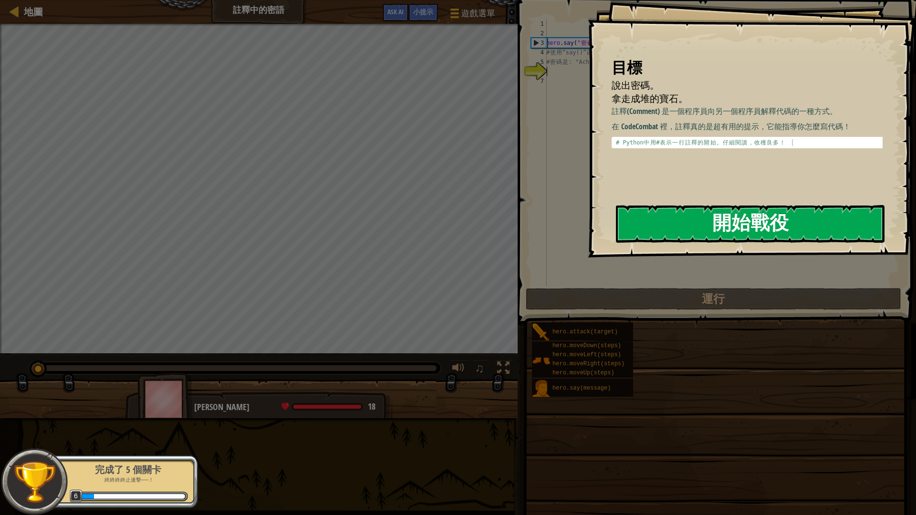
drag, startPoint x: 688, startPoint y: 230, endPoint x: 680, endPoint y: 234, distance: 8.1
click at [687, 231] on button "開始戰役" at bounding box center [750, 224] width 269 height 38
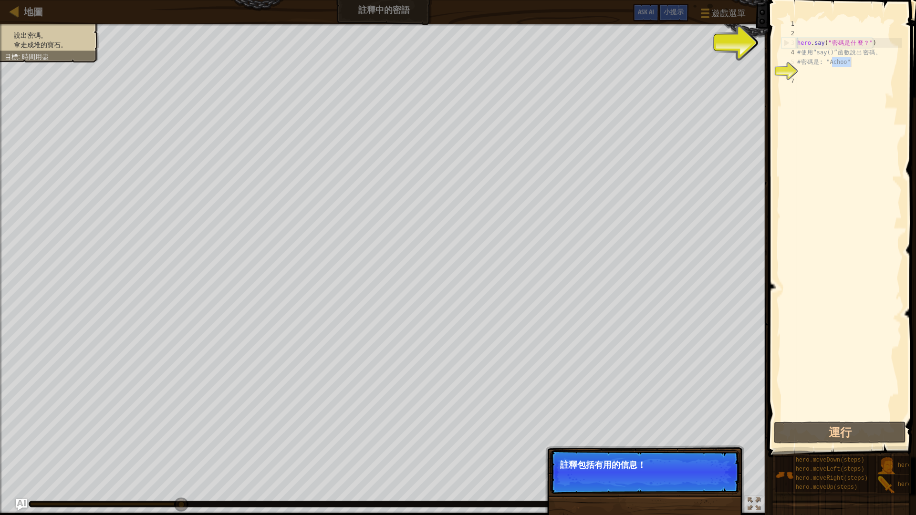
drag, startPoint x: 832, startPoint y: 64, endPoint x: 860, endPoint y: 66, distance: 28.2
click at [860, 66] on div "hero . say ( " 密 碼 是 什 麼 ？ " ) # 使 用 “say()” 函 數 說 出 密 碼 。 # 密 碼 是 : "Achoo"" at bounding box center [848, 229] width 106 height 420
type textarea "# 密碼是: "Achoo""
click at [858, 83] on div "hero . say ( " 密 碼 是 什 麼 ？ " ) # 使 用 “say()” 函 數 說 出 密 碼 。 # 密 碼 是 : "Achoo"" at bounding box center [848, 229] width 106 height 420
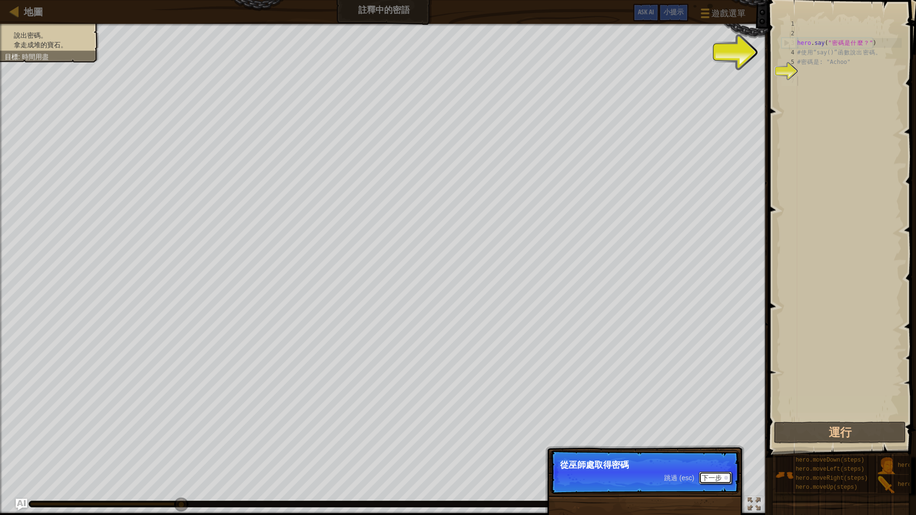
drag, startPoint x: 776, startPoint y: 67, endPoint x: 703, endPoint y: 480, distance: 419.1
click at [703, 434] on button "下一步" at bounding box center [715, 478] width 33 height 12
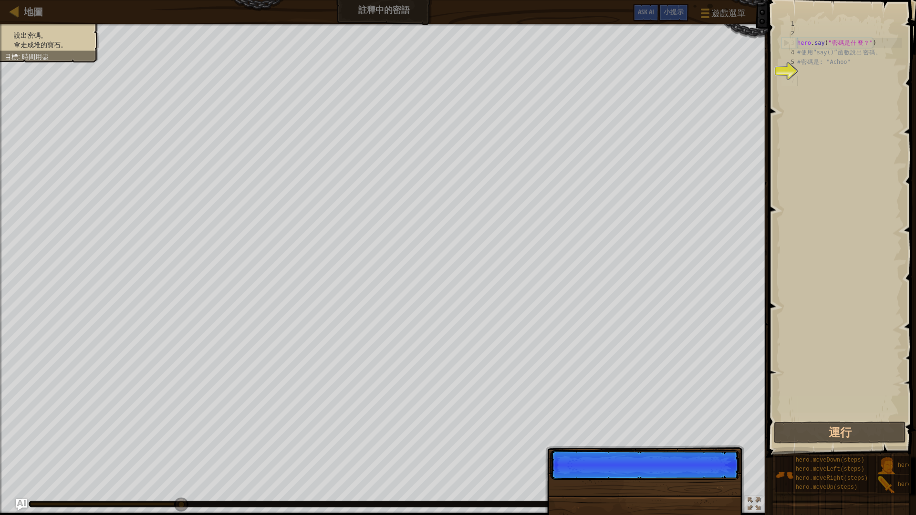
scroll to position [4, 0]
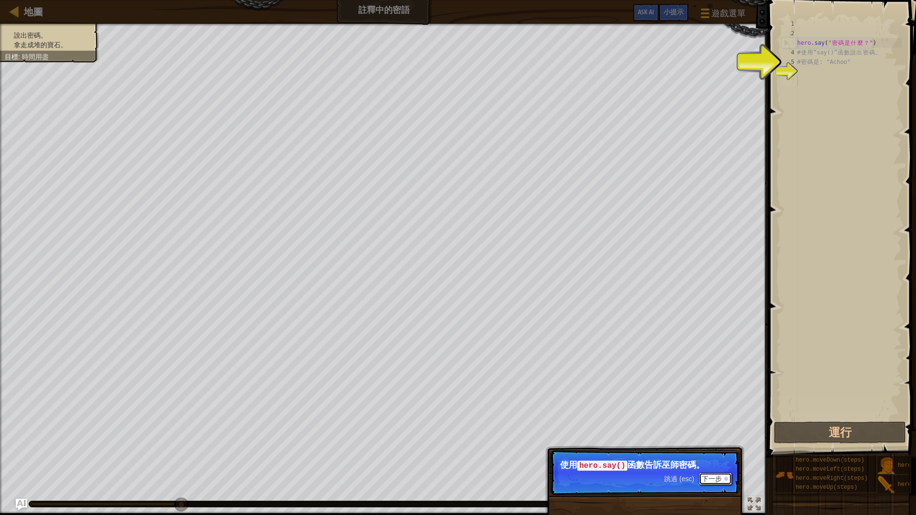
click at [708, 434] on button "下一步" at bounding box center [715, 479] width 33 height 12
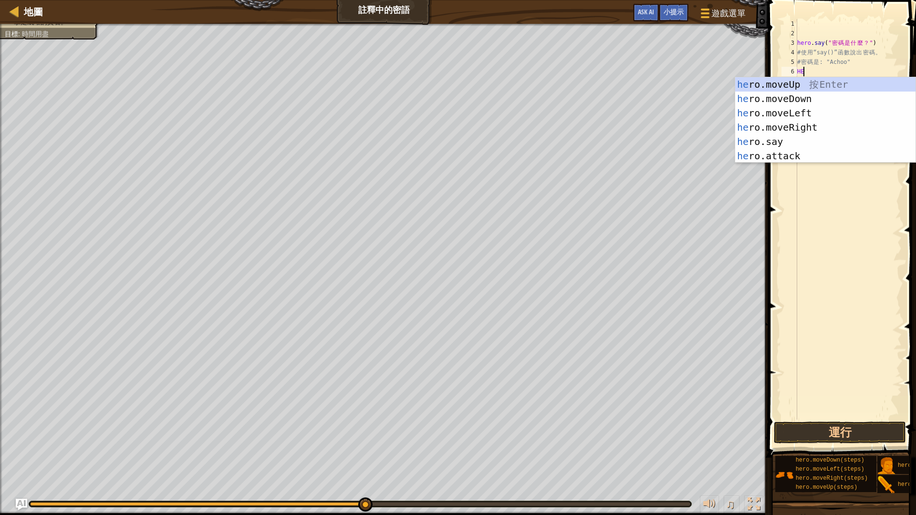
type textarea "H"
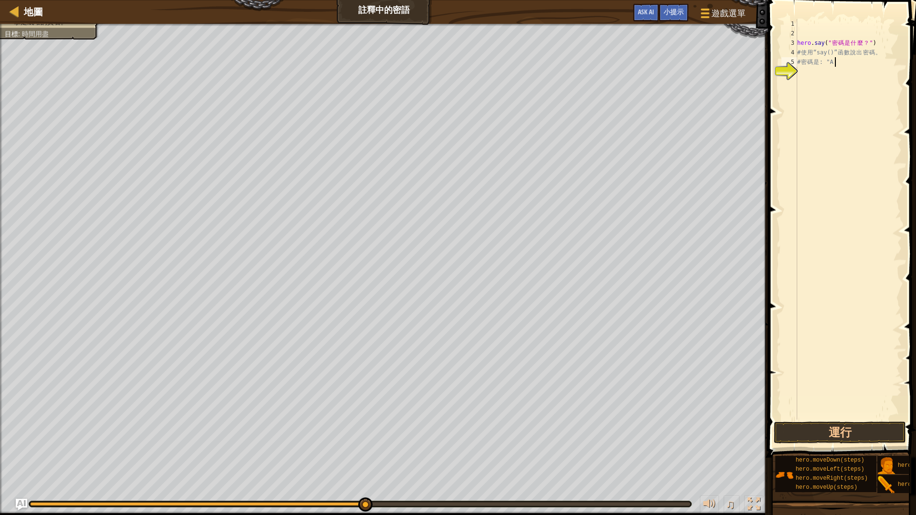
scroll to position [4, 1]
type textarea "#"
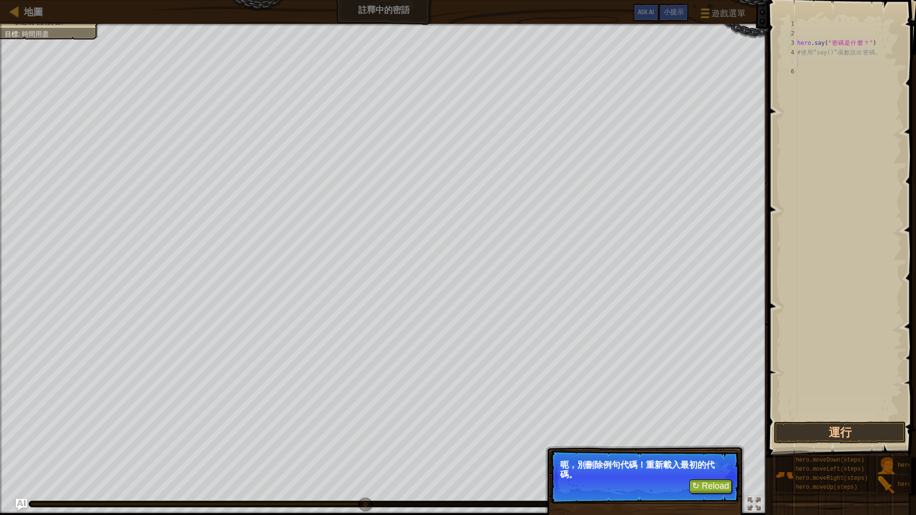
drag, startPoint x: 715, startPoint y: 465, endPoint x: 716, endPoint y: 475, distance: 10.0
drag, startPoint x: 716, startPoint y: 475, endPoint x: 713, endPoint y: 486, distance: 10.9
click at [713, 434] on button "↻ Reload" at bounding box center [711, 487] width 42 height 14
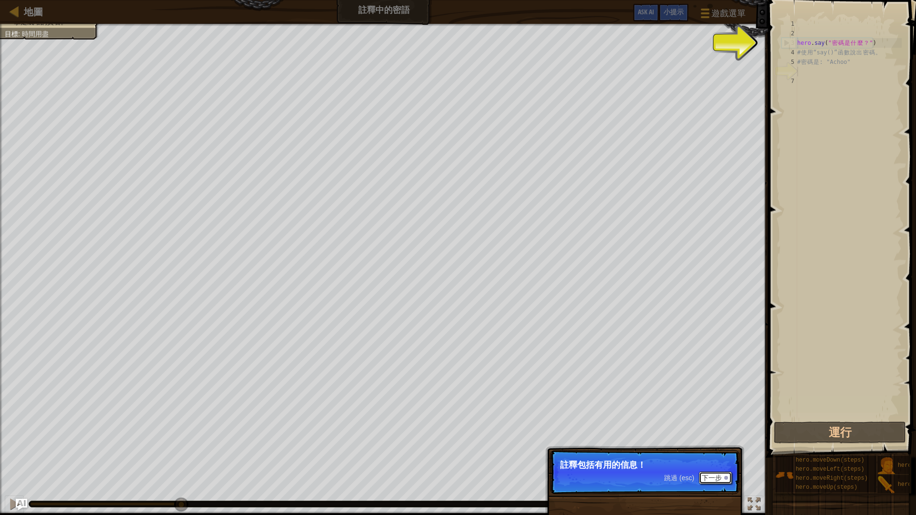
click at [724, 434] on button "下一步" at bounding box center [715, 478] width 33 height 12
click at [719, 434] on button "下一步" at bounding box center [715, 478] width 33 height 12
click at [717, 434] on p "跳過 (esc) 下一步 使用 hero.say() 函數告訴巫師密碼。" at bounding box center [644, 472] width 189 height 45
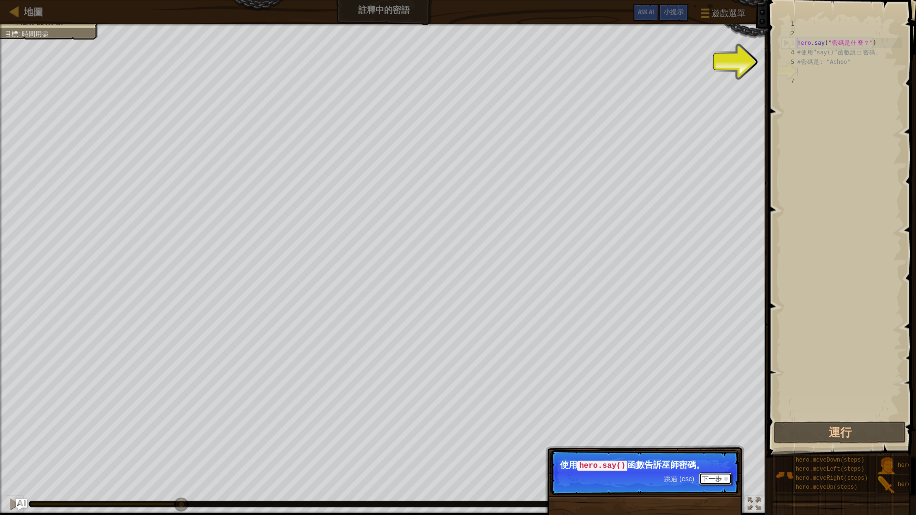
click at [721, 434] on button "下一步" at bounding box center [715, 479] width 33 height 12
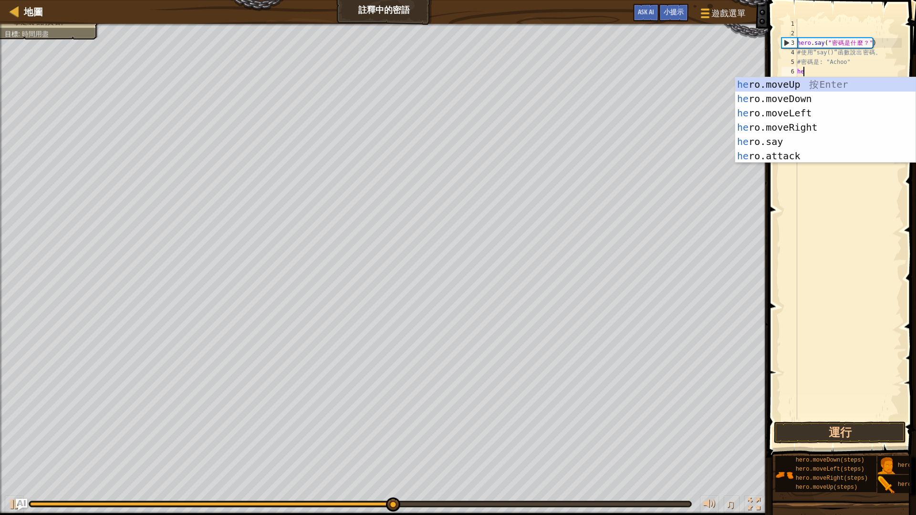
scroll to position [4, 0]
click at [829, 141] on div "hero .moveUp 按 Enter hero .moveDown 按 Enter hero .moveLeft 按 Enter hero .moveRi…" at bounding box center [825, 134] width 180 height 115
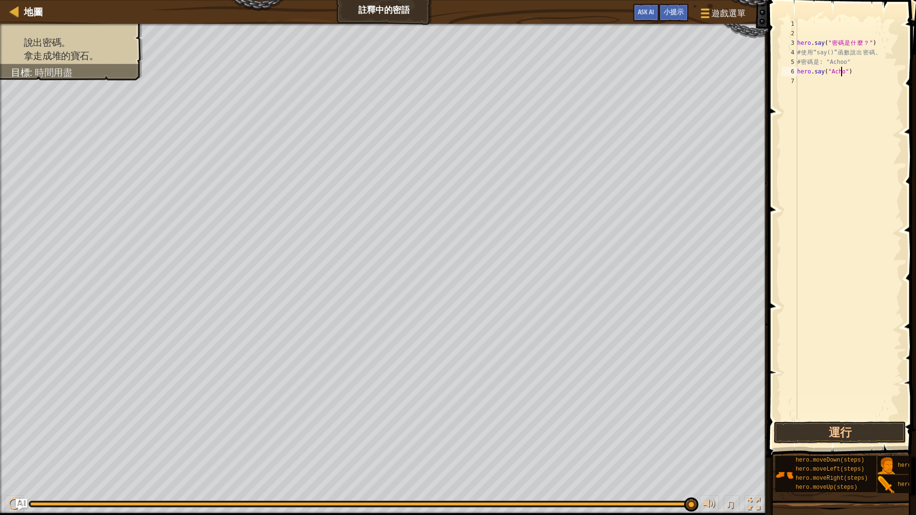
scroll to position [4, 4]
type textarea "hero.say("Achoo")"
click at [809, 428] on button "運行" at bounding box center [840, 433] width 132 height 22
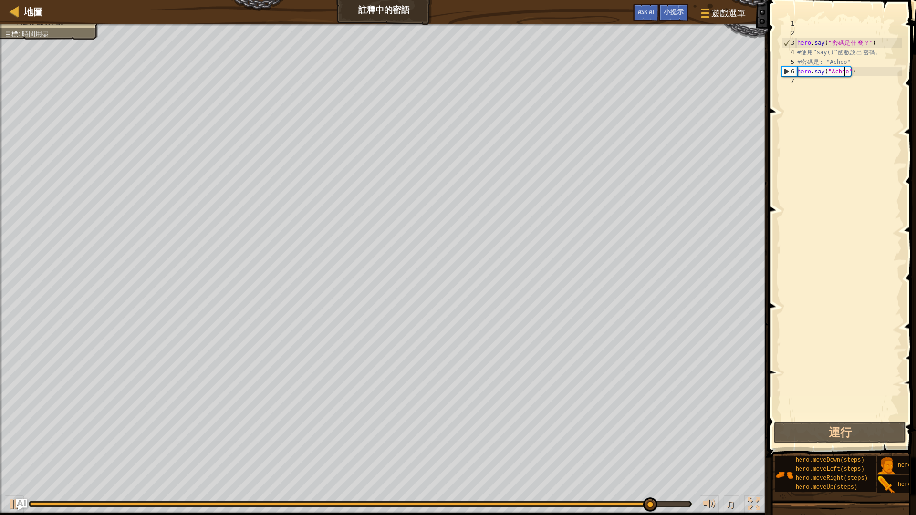
type textarea "\"
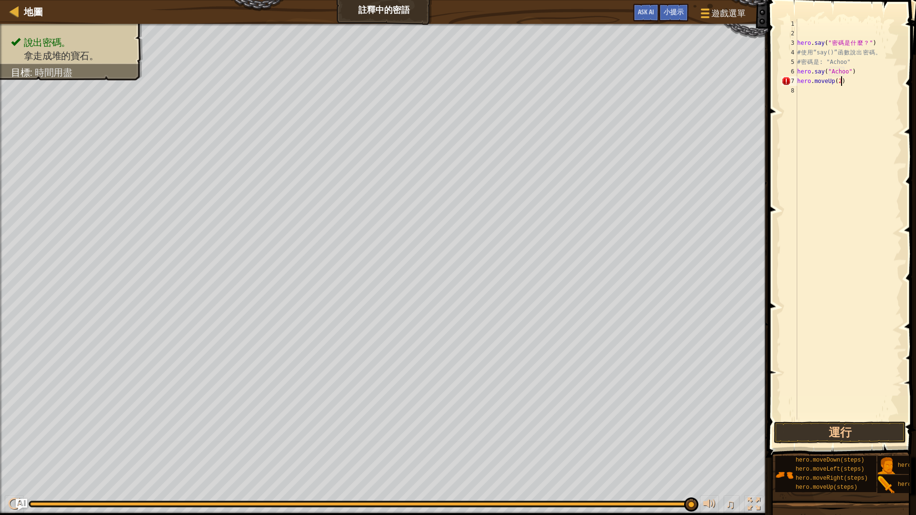
scroll to position [4, 3]
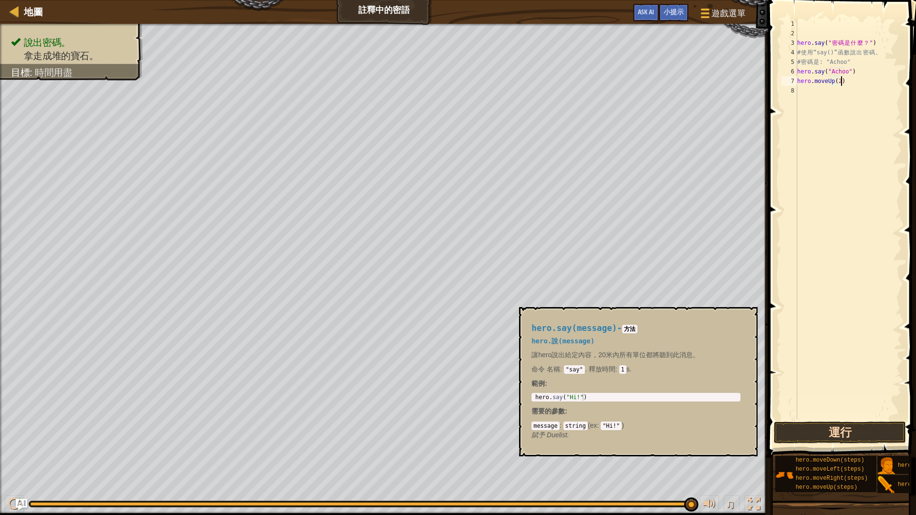
type textarea "hero.moveUp(2)"
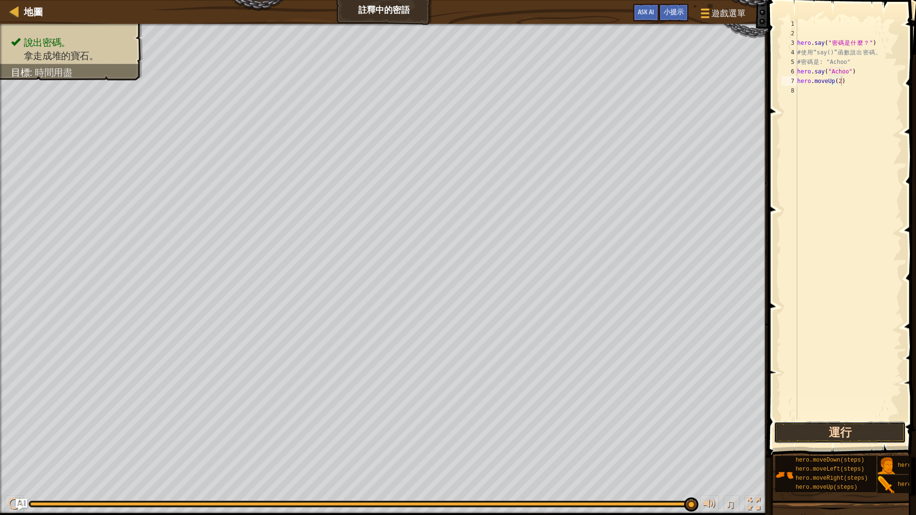
click at [875, 434] on button "運行" at bounding box center [840, 433] width 132 height 22
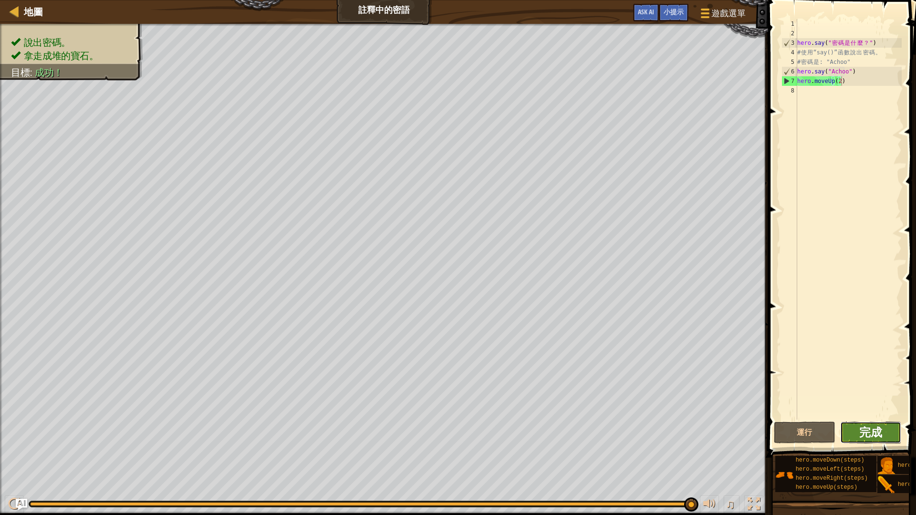
click at [879, 432] on span "完成" at bounding box center [870, 432] width 23 height 15
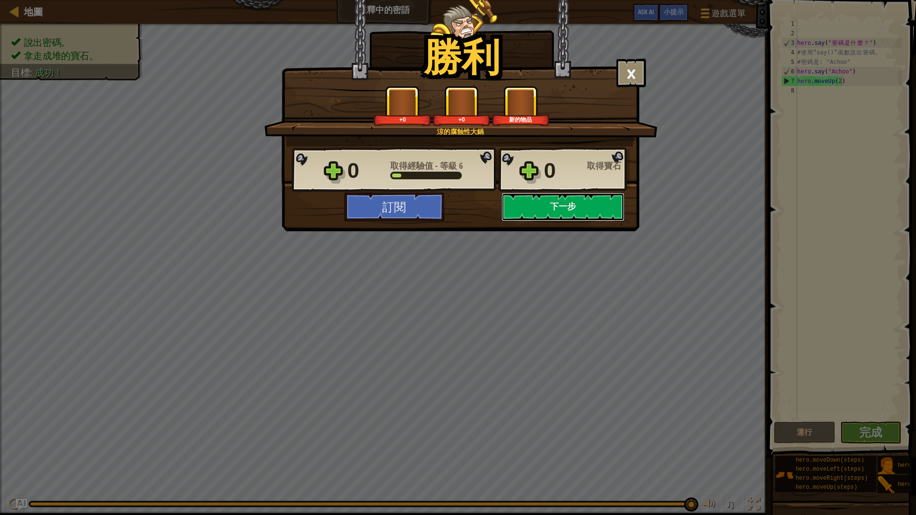
click at [554, 212] on button "下一步" at bounding box center [562, 207] width 123 height 29
select select "zh-HANT"
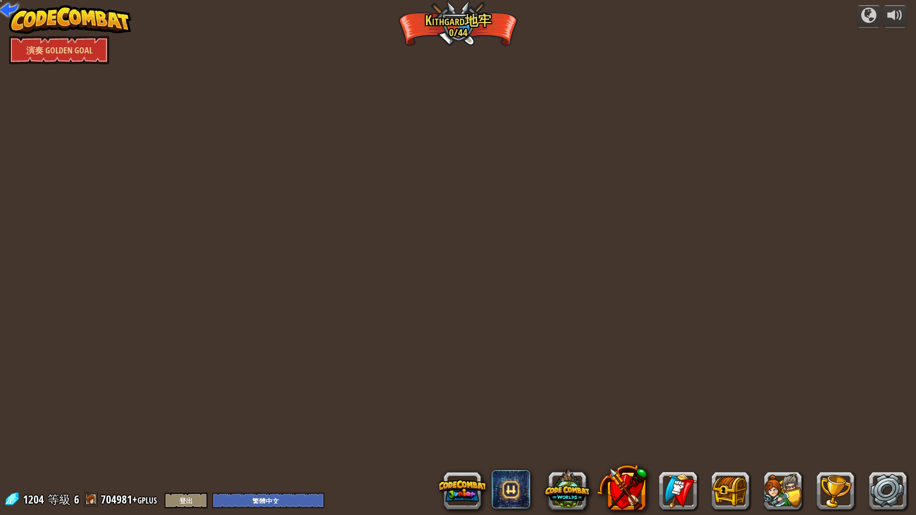
select select "zh-HANT"
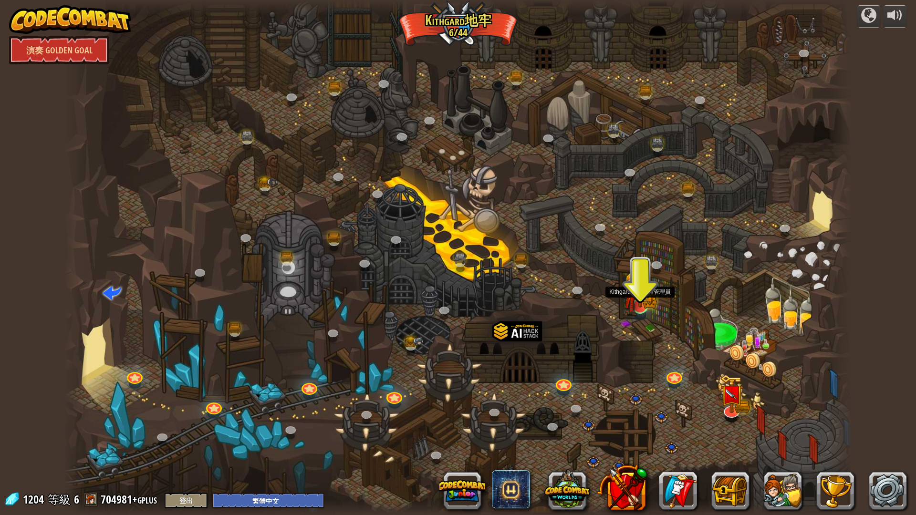
click at [635, 298] on img at bounding box center [631, 294] width 14 height 43
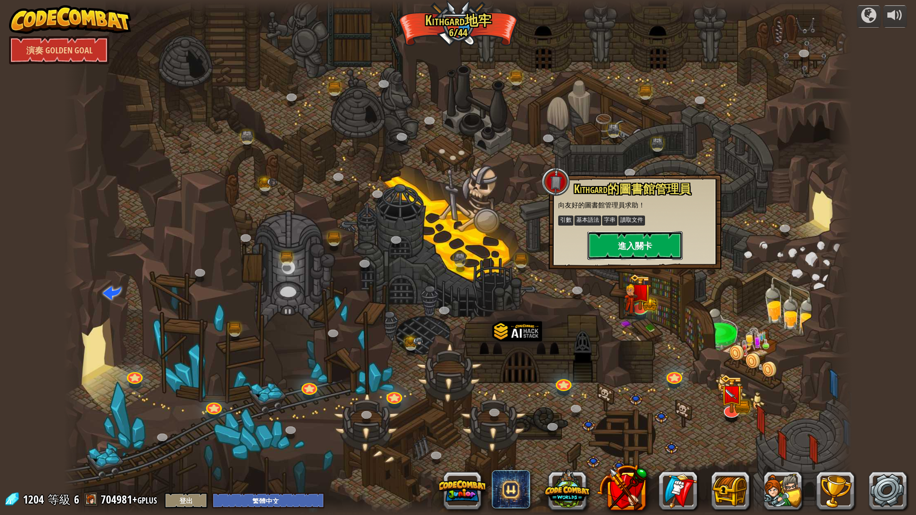
click at [634, 247] on button "進入關卡" at bounding box center [634, 245] width 95 height 29
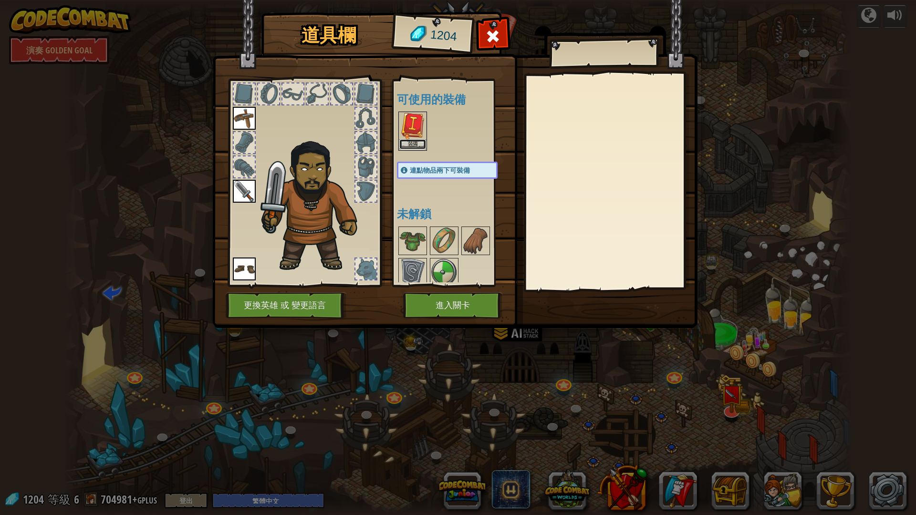
click at [420, 140] on button "裝備" at bounding box center [412, 144] width 27 height 10
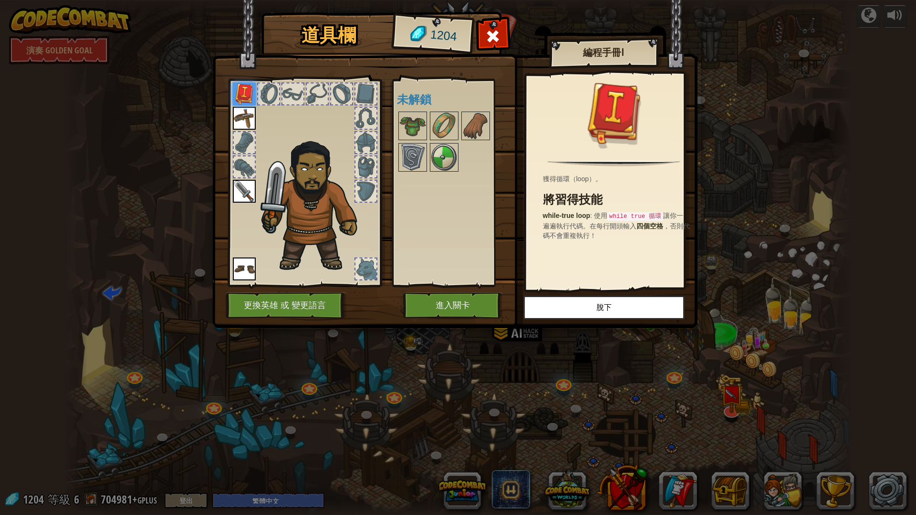
click at [463, 286] on div "可使用的裝備 裝備 裝備 裝備 裝備 連點物品兩下可裝備 未解鎖" at bounding box center [451, 183] width 117 height 208
click at [464, 302] on button "進入關卡" at bounding box center [453, 306] width 100 height 26
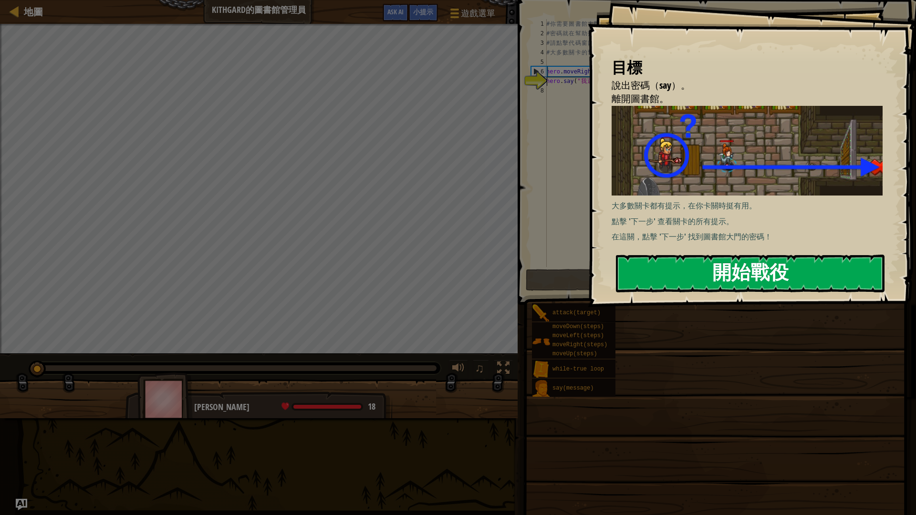
drag, startPoint x: 683, startPoint y: 272, endPoint x: 682, endPoint y: 263, distance: 9.7
click at [683, 271] on button "開始戰役" at bounding box center [750, 274] width 269 height 38
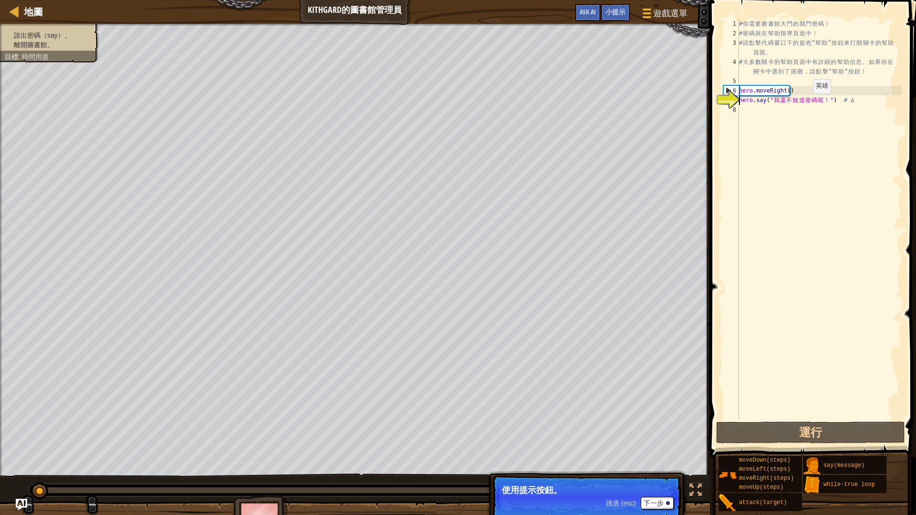
click at [805, 103] on div "# 你 需 要 圖 書 館 大 門 的 開 門 密 碼 ！ # 密 碼 就 在 幫 助 指 導 頁 面 中 ！ # 請 點 擊 代 碼 窗 口 下 的 藍 色…" at bounding box center [819, 229] width 165 height 420
drag, startPoint x: 787, startPoint y: 441, endPoint x: 790, endPoint y: 437, distance: 5.1
click at [789, 434] on button "運行" at bounding box center [810, 433] width 189 height 22
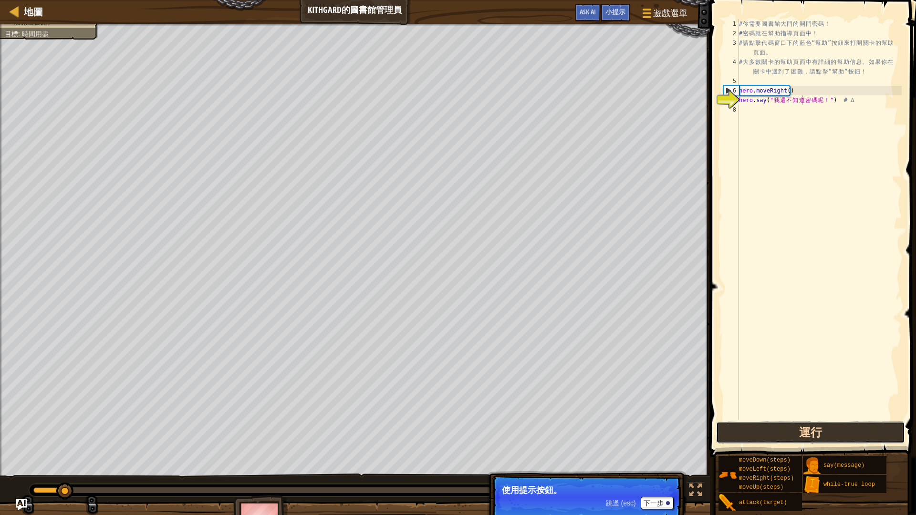
click at [790, 434] on button "運行" at bounding box center [810, 433] width 189 height 22
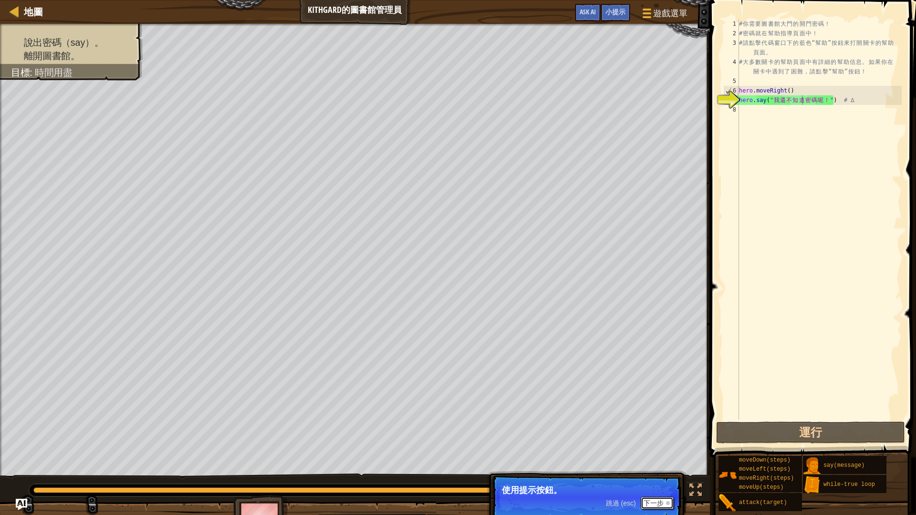
click at [651, 434] on button "下一步" at bounding box center [657, 503] width 33 height 12
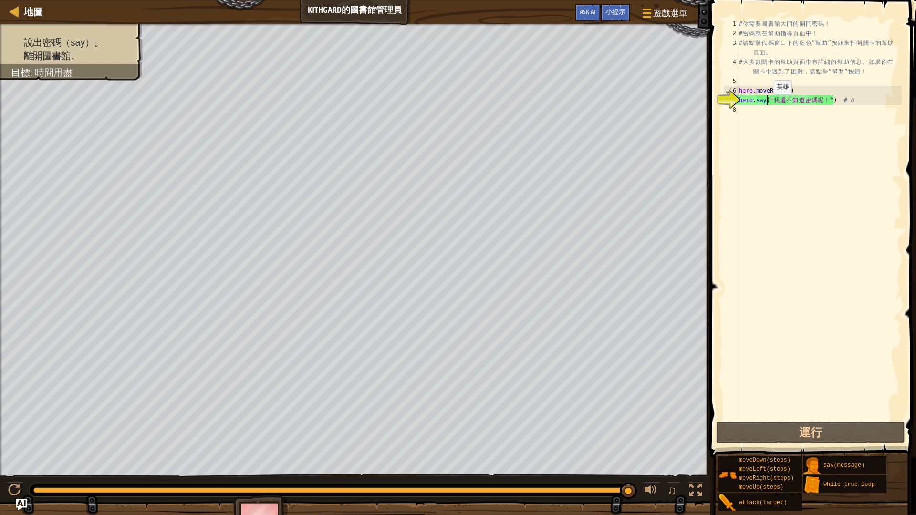
click at [766, 104] on div "# 你 需 要 圖 書 館 大 門 的 開 門 密 碼 ！ # 密 碼 就 在 幫 助 指 導 頁 面 中 ！ # 請 點 擊 代 碼 窗 口 下 的 藍 色…" at bounding box center [819, 229] width 165 height 420
click at [770, 102] on div "# 你 需 要 圖 書 館 大 門 的 開 門 密 碼 ！ # 密 碼 就 在 幫 助 指 導 頁 面 中 ！ # 請 點 擊 代 碼 窗 口 下 的 藍 色…" at bounding box center [819, 229] width 165 height 420
click at [824, 98] on div "# 你 需 要 圖 書 館 大 門 的 開 門 密 碼 ！ # 密 碼 就 在 幫 助 指 導 頁 面 中 ！ # 請 點 擊 代 碼 窗 口 下 的 藍 色…" at bounding box center [819, 229] width 165 height 420
click at [825, 99] on div "# 你 需 要 圖 書 館 大 門 的 開 門 密 碼 ！ # 密 碼 就 在 幫 助 指 導 頁 面 中 ！ # 請 點 擊 代 碼 窗 口 下 的 藍 色…" at bounding box center [819, 229] width 165 height 420
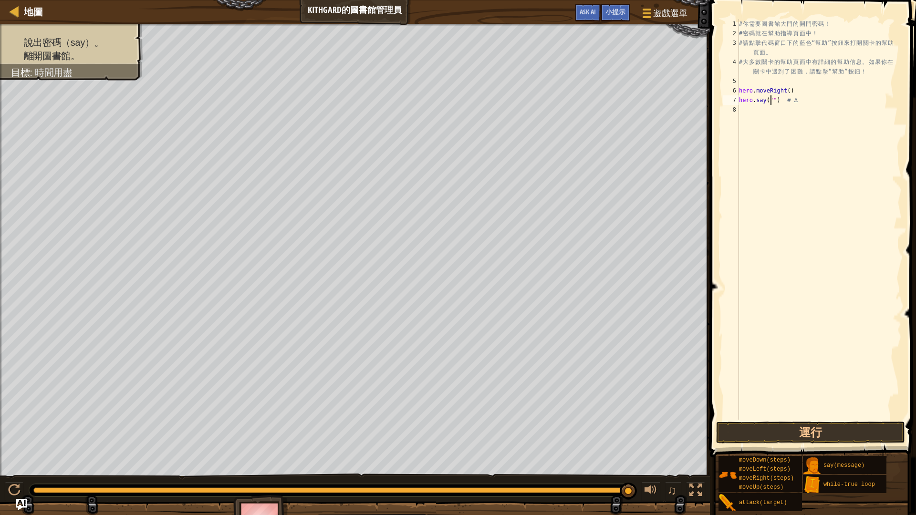
scroll to position [4, 3]
type textarea "ㄎ"
click at [798, 434] on button "運行" at bounding box center [810, 433] width 189 height 22
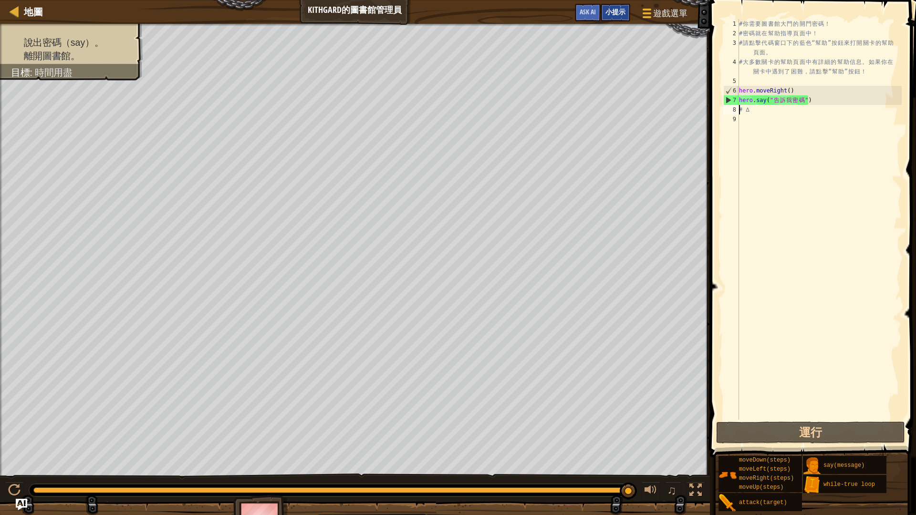
click at [606, 19] on div "小提示" at bounding box center [616, 13] width 30 height 18
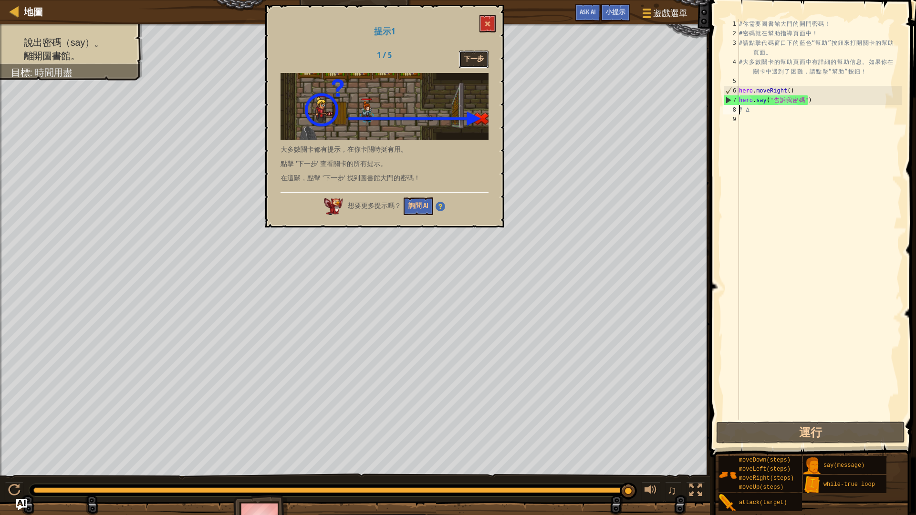
click at [479, 60] on button "下一步" at bounding box center [474, 60] width 30 height 18
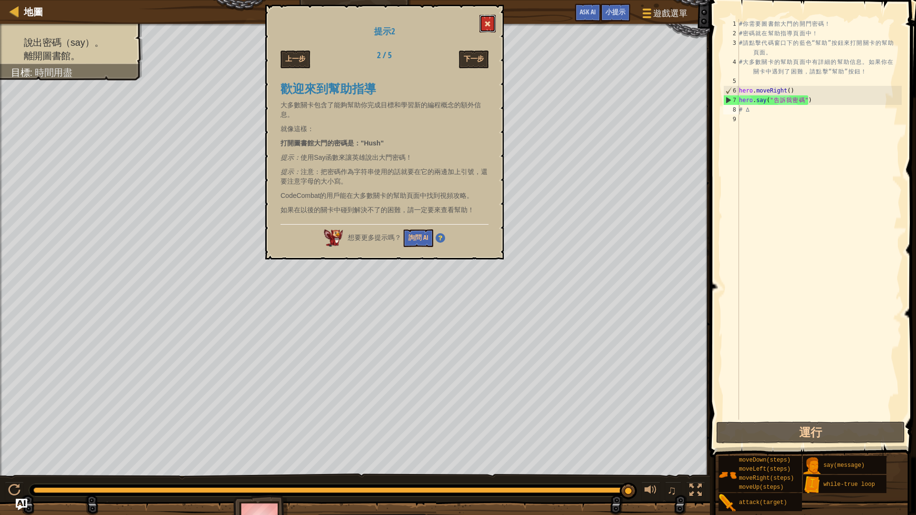
click at [482, 22] on button at bounding box center [488, 24] width 16 height 18
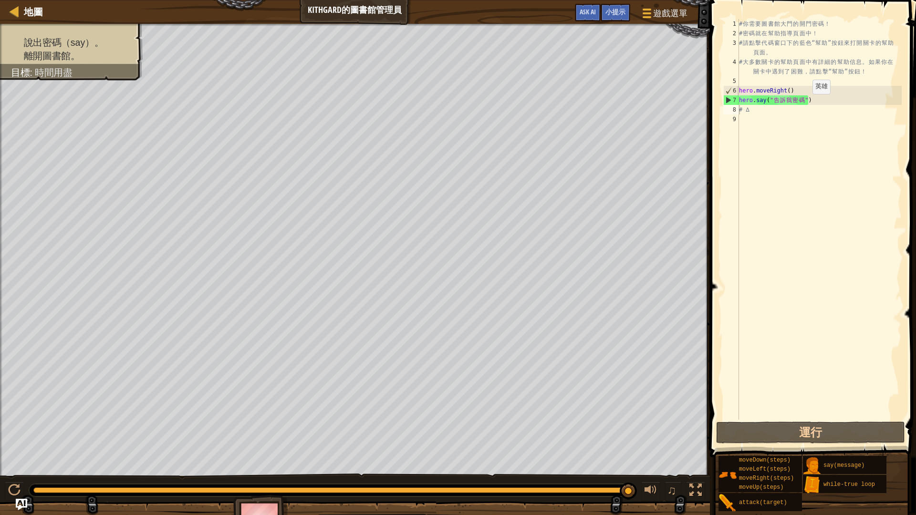
click at [803, 102] on div "# 你 需 要 圖 書 館 大 門 的 開 門 密 碼 ！ # 密 碼 就 在 幫 助 指 導 頁 面 中 ！ # 請 點 擊 代 碼 窗 口 下 的 藍 色…" at bounding box center [819, 229] width 165 height 420
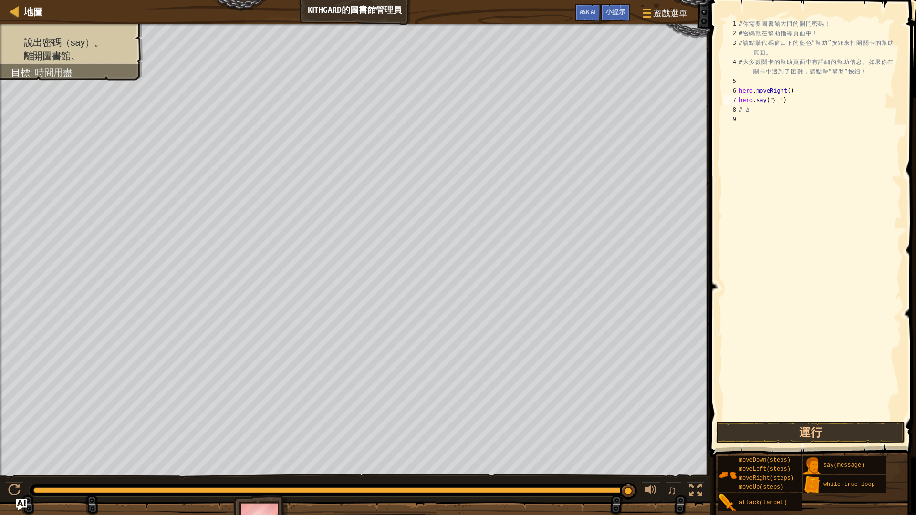
type textarea "ㄘ"
click at [871, 430] on button "運行" at bounding box center [810, 433] width 189 height 22
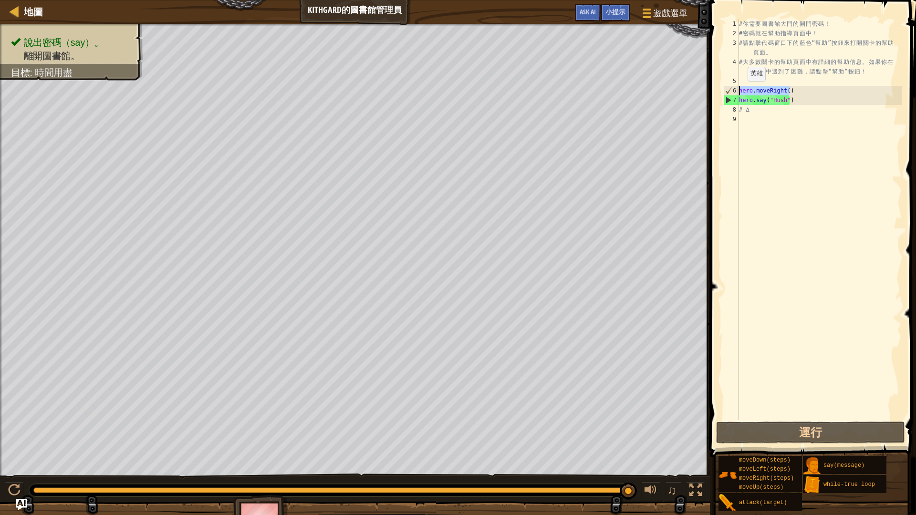
drag, startPoint x: 789, startPoint y: 91, endPoint x: 738, endPoint y: 90, distance: 50.6
click at [738, 90] on div "hero.say("Hush") 1 2 3 4 5 6 7 8 9 # 你 需 要 圖 書 館 大 門 的 開 門 密 碼 ！ # 密 碼 就 在 幫 助 …" at bounding box center [811, 219] width 180 height 401
click at [761, 114] on div "# 你 需 要 圖 書 館 大 門 的 開 門 密 碼 ！ # 密 碼 就 在 幫 助 指 導 頁 面 中 ！ # 請 點 擊 代 碼 窗 口 下 的 藍 色…" at bounding box center [819, 229] width 165 height 420
paste textarea "hero.moveRight()"
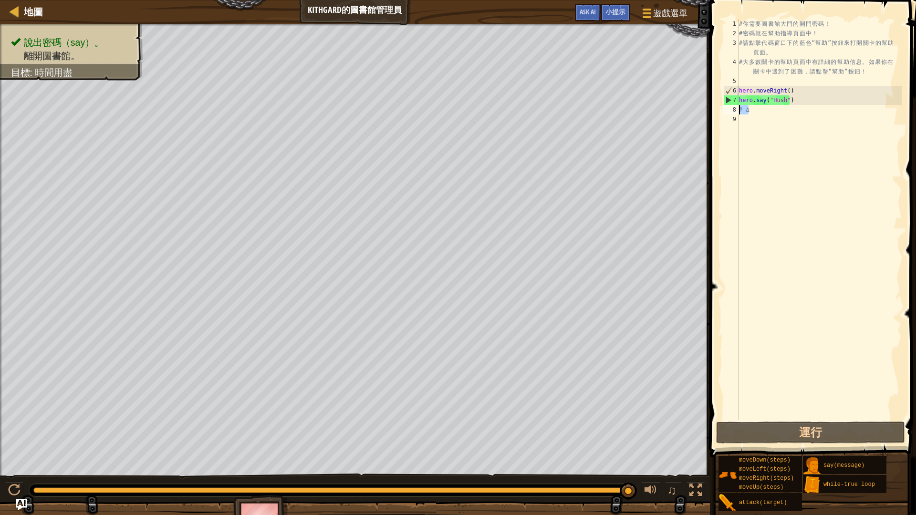
click at [712, 114] on div "hero.moveRight() 1 2 3 4 5 6 7 8 9 # 你 需 要 圖 書 館 大 門 的 開 門 密 碼 ！ # 密 碼 就 在 幫 助 …" at bounding box center [811, 248] width 209 height 486
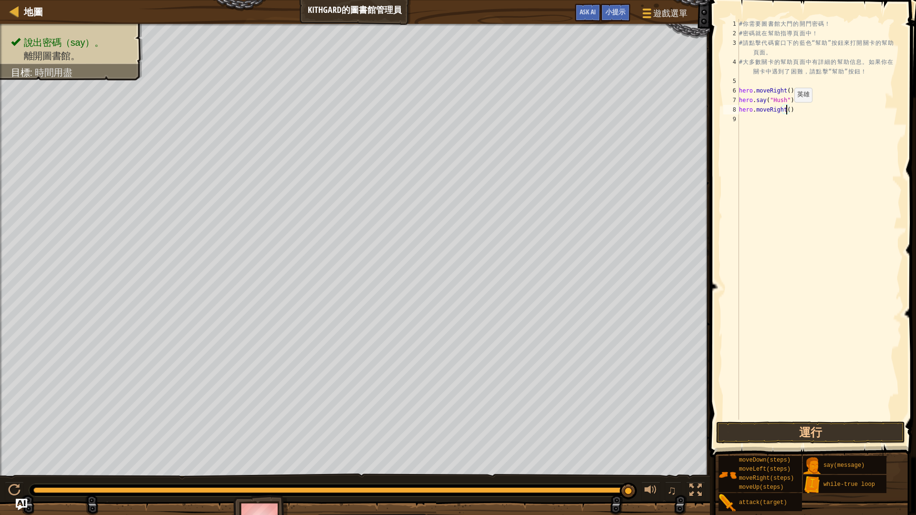
click at [786, 112] on div "# 你 需 要 圖 書 館 大 門 的 開 門 密 碼 ！ # 密 碼 就 在 幫 助 指 導 頁 面 中 ！ # 請 點 擊 代 碼 窗 口 下 的 藍 色…" at bounding box center [819, 229] width 165 height 420
type textarea "hero.moveRight(2)"
click at [798, 429] on button "運行" at bounding box center [810, 433] width 189 height 22
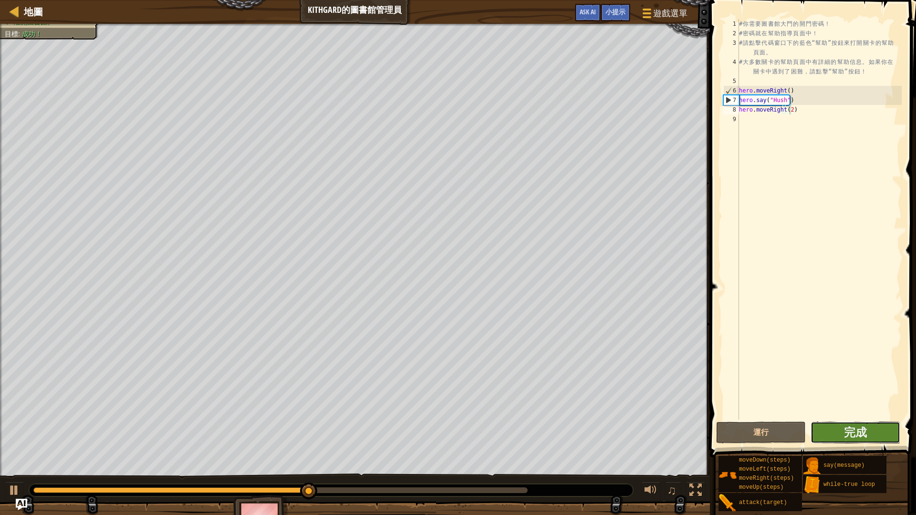
click at [832, 428] on button "完成" at bounding box center [856, 433] width 90 height 22
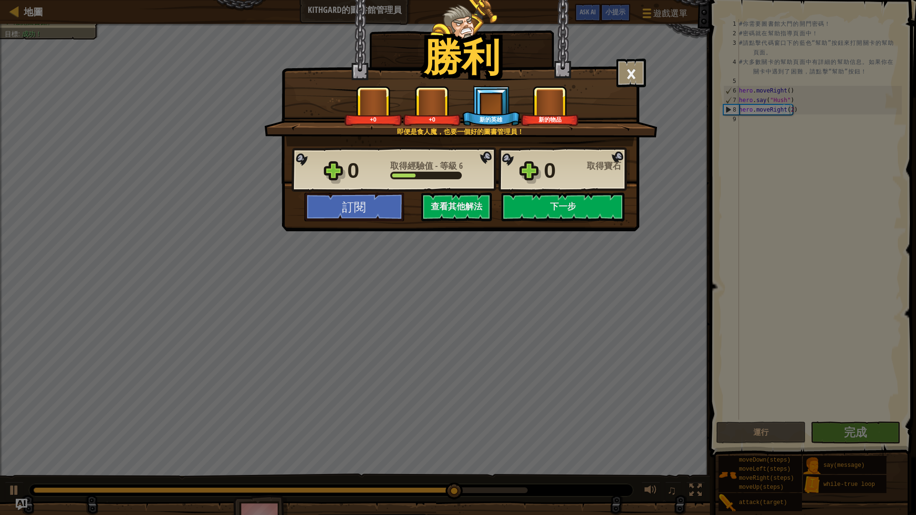
click at [597, 235] on div "勝利 × 食人魔也要一個好管理員！ 這個關卡有多好玩? 給我們回饋！ 即便是食人魔，也要一個好的圖書管理員！ +0 +0 新的英雄 新的物品 Reticula…" at bounding box center [458, 257] width 916 height 515
click at [597, 215] on button "下一步" at bounding box center [562, 207] width 123 height 29
select select "zh-HANT"
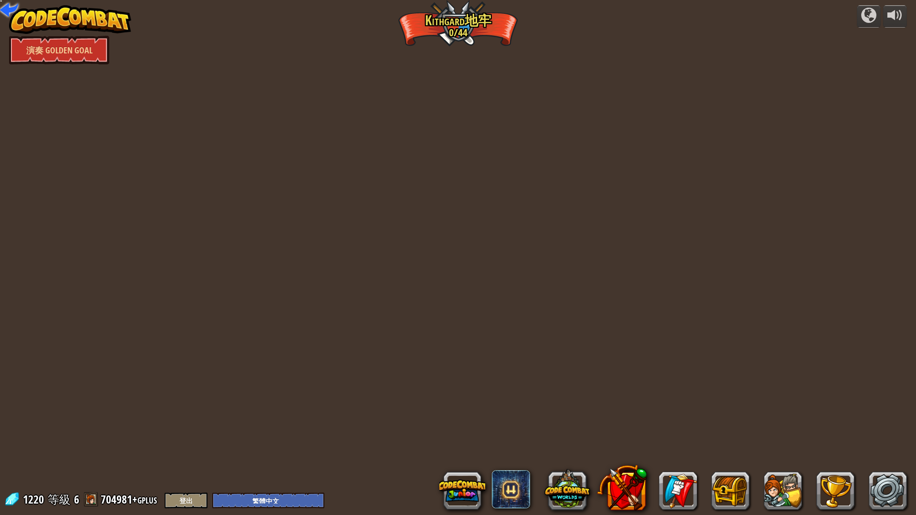
select select "zh-HANT"
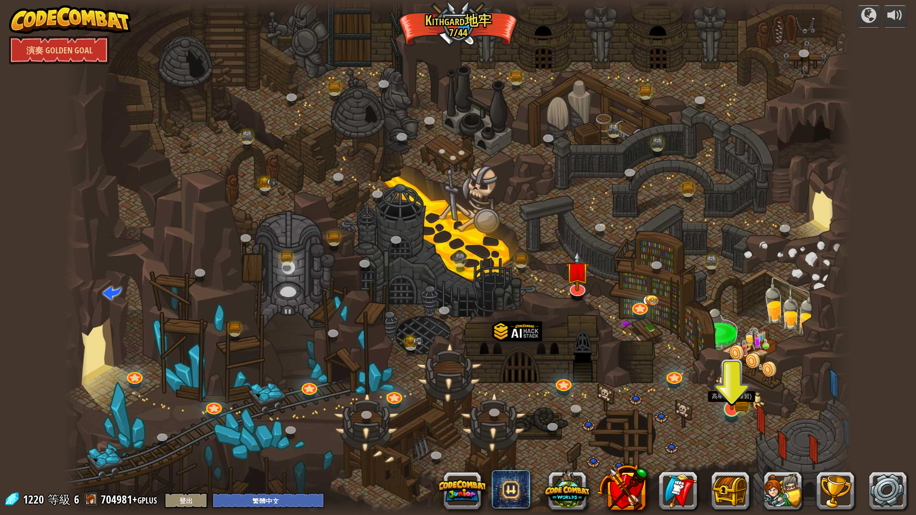
click at [730, 401] on div at bounding box center [732, 409] width 16 height 16
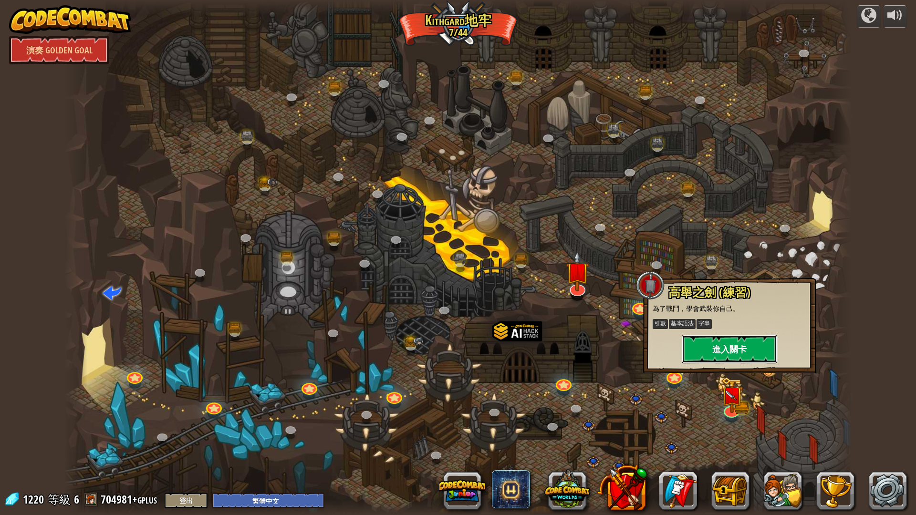
click at [729, 356] on button "進入關卡" at bounding box center [729, 349] width 95 height 29
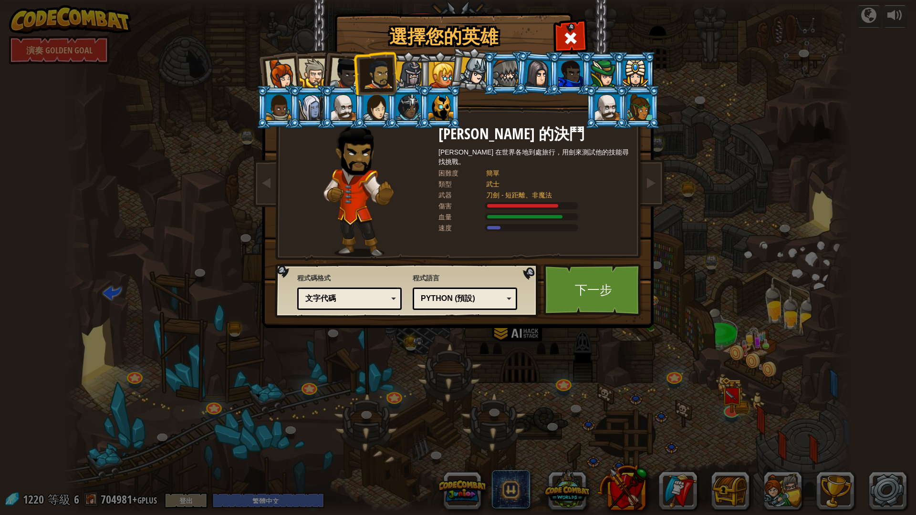
click at [431, 78] on div at bounding box center [442, 75] width 26 height 26
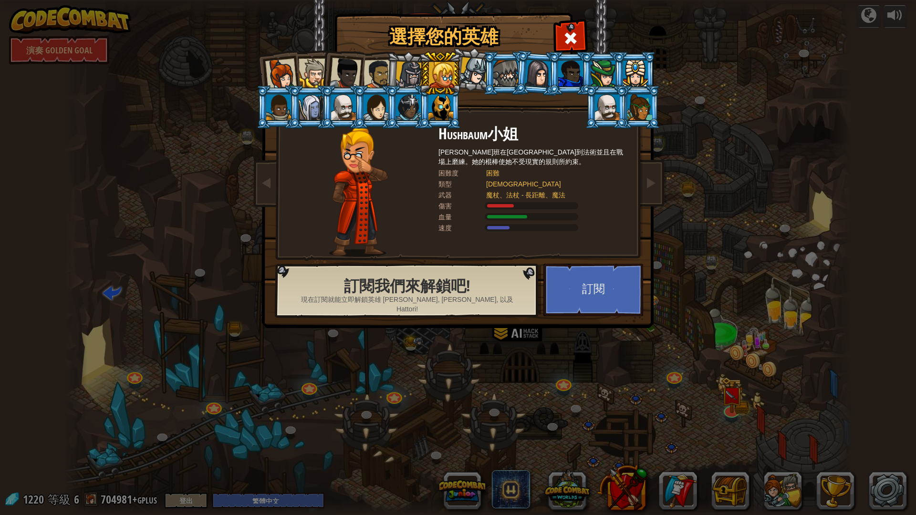
drag, startPoint x: 389, startPoint y: 75, endPoint x: 500, endPoint y: 134, distance: 125.5
click at [389, 75] on li at bounding box center [407, 74] width 45 height 46
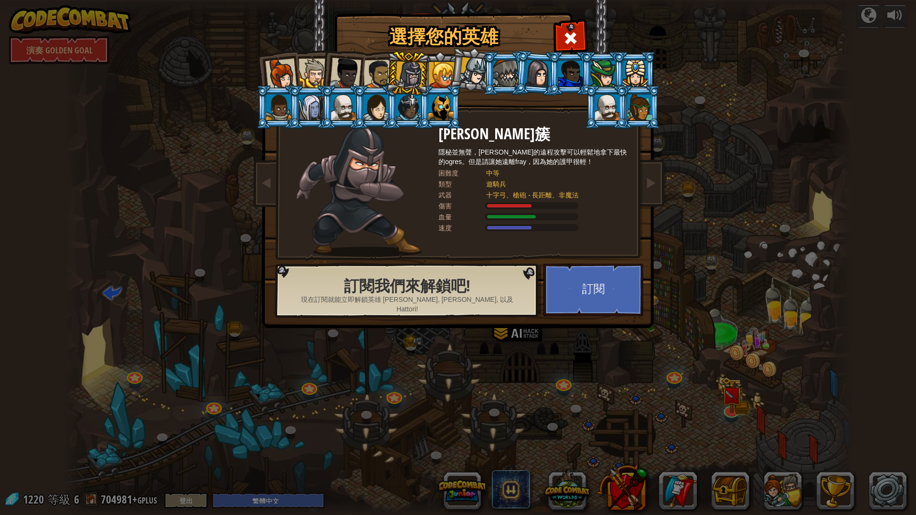
click at [390, 82] on li at bounding box center [407, 74] width 45 height 46
click at [379, 80] on div at bounding box center [379, 75] width 30 height 30
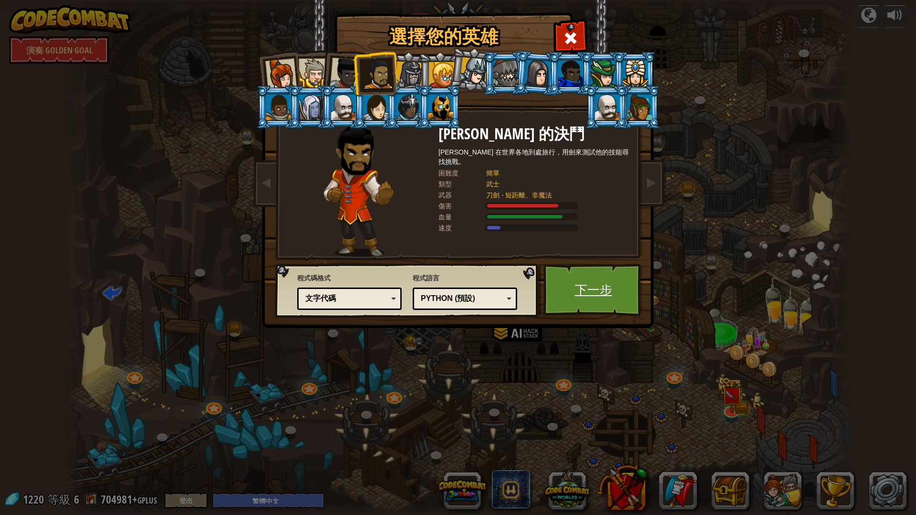
click at [620, 310] on link "下一步" at bounding box center [593, 290] width 100 height 52
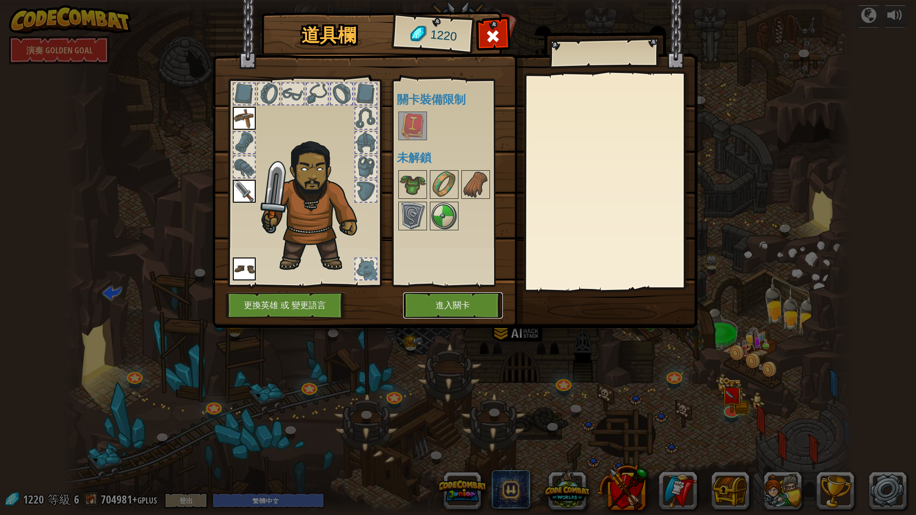
click at [443, 305] on button "進入關卡" at bounding box center [453, 306] width 100 height 26
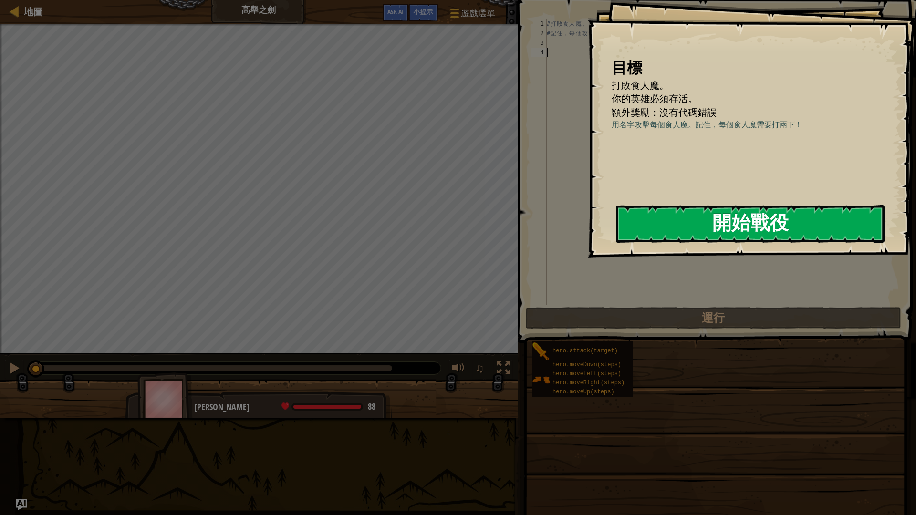
click at [669, 228] on button "開始戰役" at bounding box center [750, 224] width 269 height 38
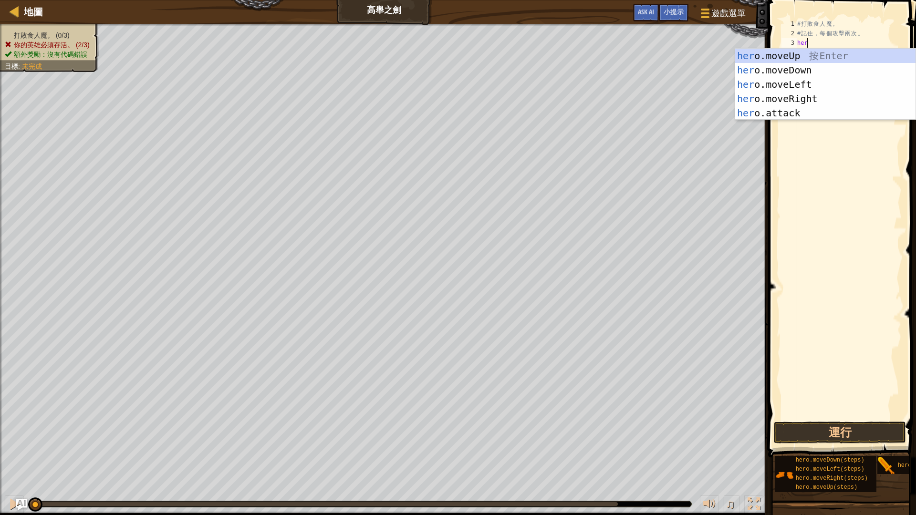
scroll to position [4, 0]
type textarea "hero"
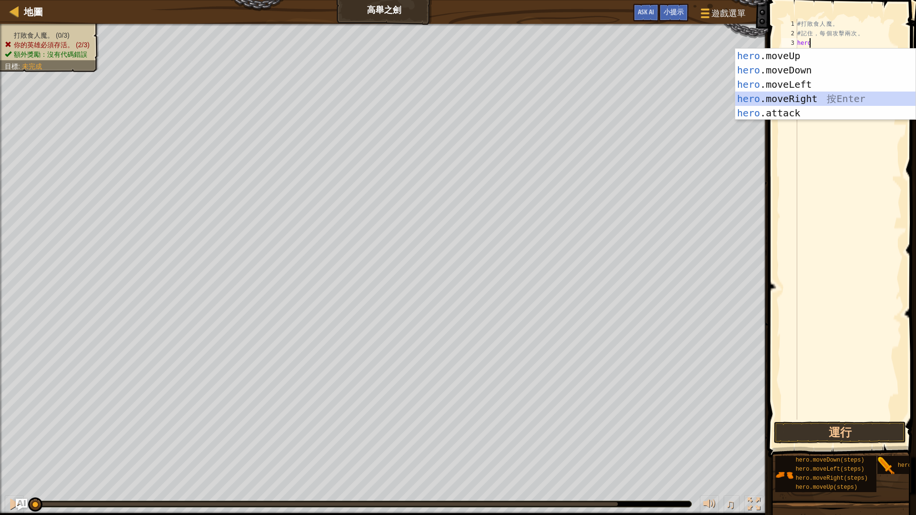
scroll to position [4, 0]
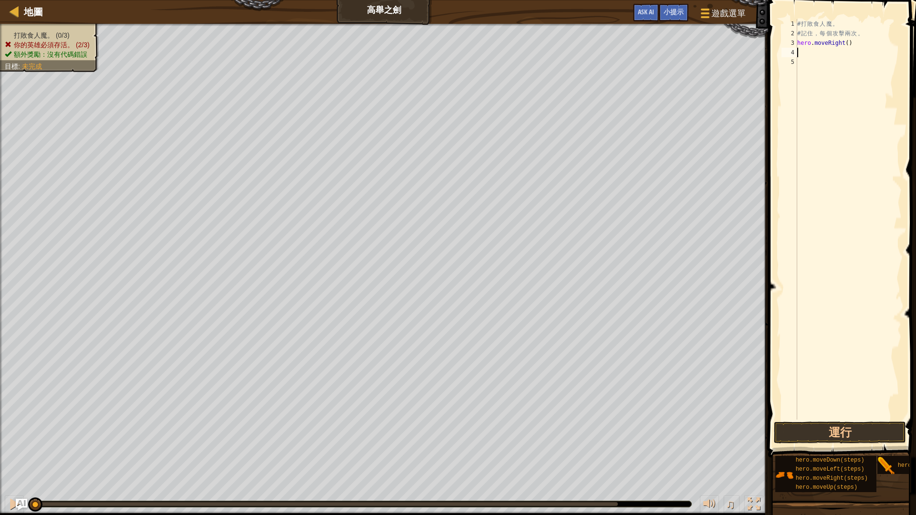
type textarea "hero.moveRight()"
type textarea "hero.attack("RIG")(2)"
click at [814, 62] on div "# 打 敗 食 人 魔 。 # 記 住 ， 每 個 攻 擊 兩 次 。 hero . moveRight ( ) hero . attack ( "RIG" …" at bounding box center [848, 229] width 106 height 420
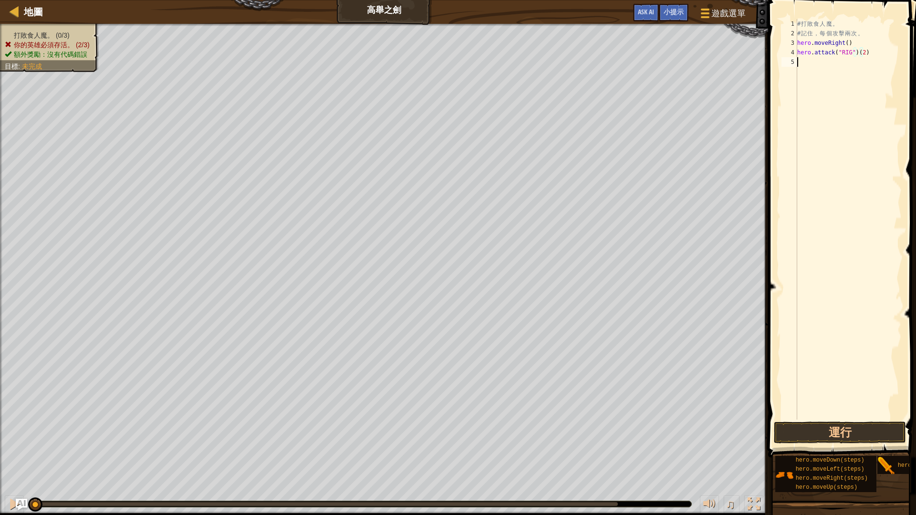
scroll to position [4, 0]
drag, startPoint x: 864, startPoint y: 52, endPoint x: 786, endPoint y: 56, distance: 77.4
click at [786, 56] on div "1 2 3 4 5 # 打 敗 食 人 魔 。 # 記 住 ， 每 個 攻 擊 兩 次 。 hero . moveRight ( ) hero . attac…" at bounding box center [841, 219] width 122 height 401
type textarea "hero.attack("RIG")(2)"
click at [834, 71] on div "# 打 敗 食 人 魔 。 # 記 住 ， 每 個 攻 擊 兩 次 。 hero . moveRight ( ) hero . attack ( "RIG" …" at bounding box center [848, 229] width 106 height 420
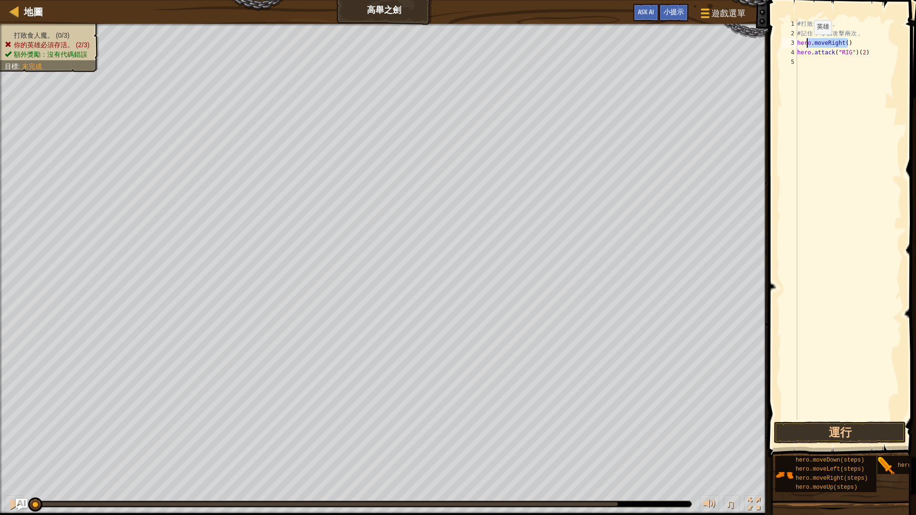
drag, startPoint x: 846, startPoint y: 47, endPoint x: 806, endPoint y: 44, distance: 40.7
click at [806, 44] on div "# 打 敗 食 人 魔 。 # 記 住 ， 每 個 攻 擊 兩 次 。 hero . moveRight ( ) hero . attack ( "RIG" …" at bounding box center [848, 229] width 106 height 420
drag, startPoint x: 892, startPoint y: 51, endPoint x: 873, endPoint y: 53, distance: 19.3
click at [892, 51] on div "# 打 敗 食 人 魔 。 # 記 住 ， 每 個 攻 擊 兩 次 。 hero . moveRight ( ) hero . attack ( "RIG" …" at bounding box center [848, 229] width 106 height 420
drag, startPoint x: 845, startPoint y: 53, endPoint x: 793, endPoint y: 41, distance: 54.0
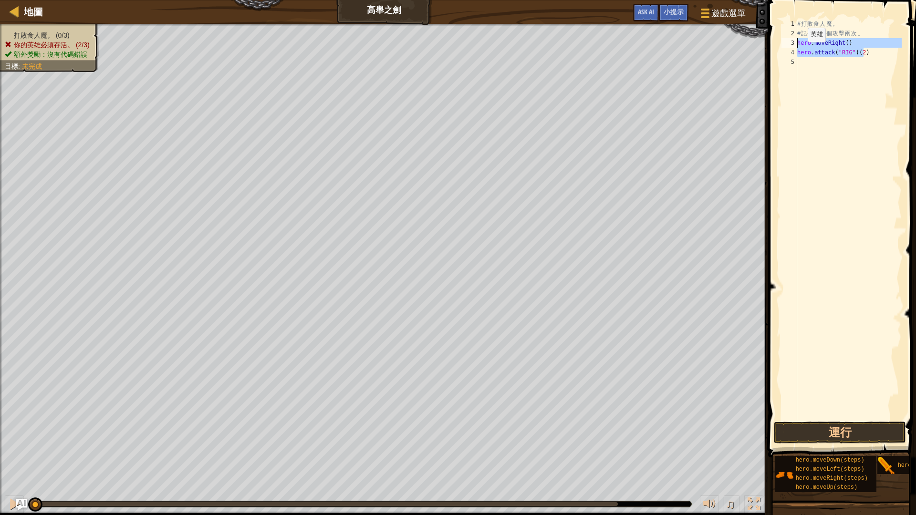
click at [793, 41] on div "hero.attack("RIG")(2) 1 2 3 4 5 # 打 敗 食 人 魔 。 # 記 住 ， 每 個 攻 擊 兩 次 。 hero . move…" at bounding box center [841, 219] width 122 height 401
type textarea "hero.moveRight() hero.attack("RIG")(2)"
click at [837, 67] on div "# 打 敗 食 人 魔 。 # 記 住 ， 每 個 攻 擊 兩 次 。 hero . moveRight ( ) hero . attack ( "RIG" …" at bounding box center [848, 229] width 106 height 420
type textarea "hero.attack("RIG")(2)"
click at [851, 166] on div "# 打 敗 食 人 魔 。 # 記 住 ， 每 個 攻 擊 兩 次 。 hero . moveRight ( ) hero . attack ( "RIG" …" at bounding box center [848, 229] width 106 height 420
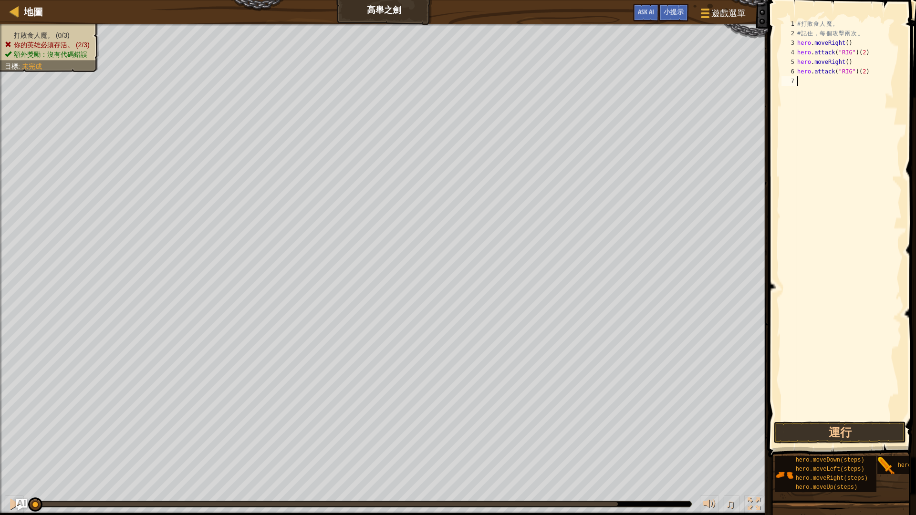
type textarea "hero.attack("RIG")(2)"
click at [870, 86] on div "# 打 敗 食 人 魔 。 # 記 住 ， 每 個 攻 擊 兩 次 。 hero . moveRight ( ) hero . attack ( "RIG" …" at bounding box center [848, 229] width 106 height 420
click at [809, 104] on div "# 打 敗 食 人 魔 。 # 記 住 ， 每 個 攻 擊 兩 次 。 hero . moveRight ( ) hero . attack ( "RIG" …" at bounding box center [848, 229] width 106 height 420
type textarea "h"
click at [855, 91] on div "# 打 敗 食 人 魔 。 # 記 住 ， 每 個 攻 擊 兩 次 。 hero . moveRight ( ) hero . attack ( "RIG" …" at bounding box center [850, 229] width 104 height 420
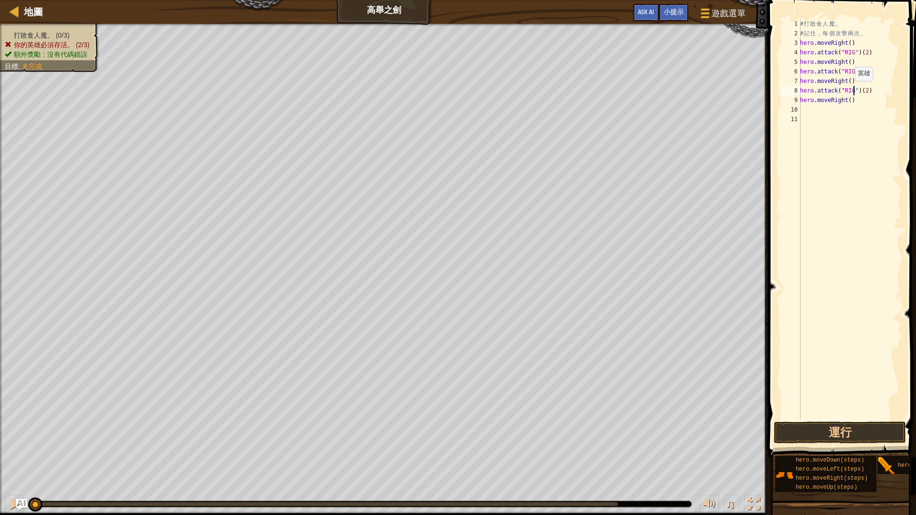
click at [850, 91] on div "# 打 敗 食 人 魔 。 # 記 住 ， 每 個 攻 擊 兩 次 。 hero . moveRight ( ) hero . attack ( "RIG" …" at bounding box center [850, 229] width 104 height 420
click at [851, 69] on div "# 打 敗 食 人 魔 。 # 記 住 ， 每 個 攻 擊 兩 次 。 hero . moveRight ( ) hero . attack ( "RIG" …" at bounding box center [850, 229] width 104 height 420
click at [849, 50] on div "# 打 敗 食 人 魔 。 # 記 住 ， 每 個 攻 擊 兩 次 。 hero . moveRight ( ) hero . attack ( "RIG" …" at bounding box center [850, 229] width 104 height 420
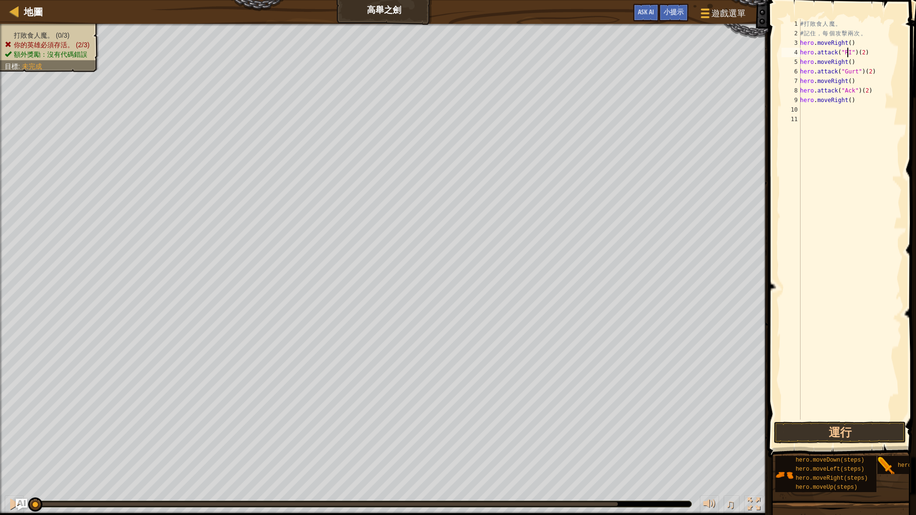
scroll to position [4, 4]
click at [836, 434] on button "運行" at bounding box center [840, 433] width 132 height 22
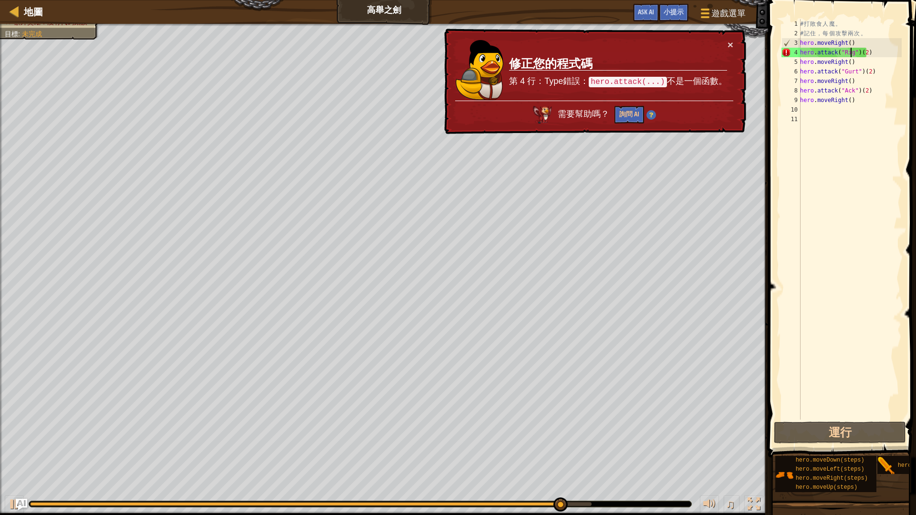
click at [866, 54] on div "# 打 敗 食 人 魔 。 # 記 住 ， 每 個 攻 擊 兩 次 。 hero . moveRight ( ) hero . attack ( "Rig" …" at bounding box center [850, 229] width 104 height 420
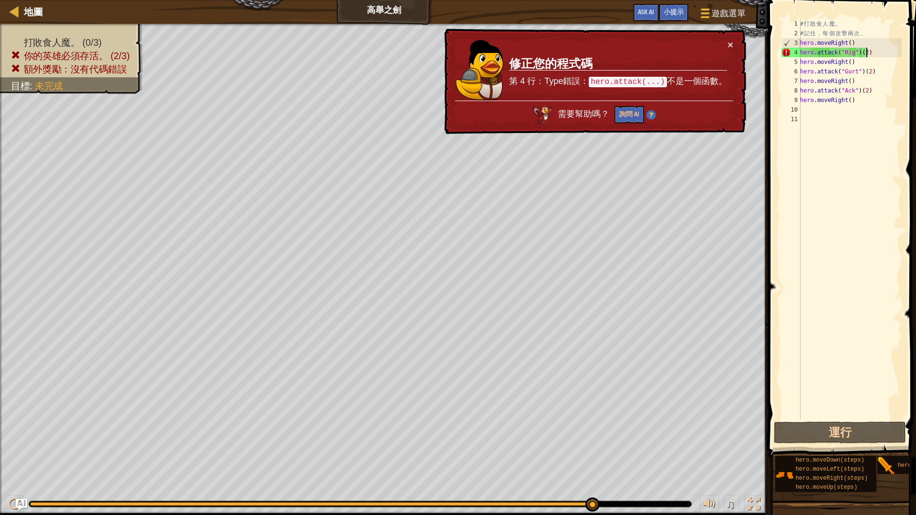
click at [893, 66] on div "# 打 敗 食 人 魔 。 # 記 住 ， 每 個 攻 擊 兩 次 。 hero . moveRight ( ) hero . attack ( "Rig" …" at bounding box center [850, 229] width 104 height 420
click at [888, 429] on button "運行" at bounding box center [840, 433] width 132 height 22
click at [865, 52] on div "# 打 敗 食 人 魔 。 # 記 住 ， 每 個 攻 擊 兩 次 。 hero . moveRight ( ) hero . attack ( "Rig" …" at bounding box center [850, 229] width 104 height 420
click at [869, 54] on div "# 打 敗 食 人 魔 。 # 記 住 ， 每 個 攻 擊 兩 次 。 hero . moveRight ( ) hero . attack ( "Rig" …" at bounding box center [850, 229] width 104 height 420
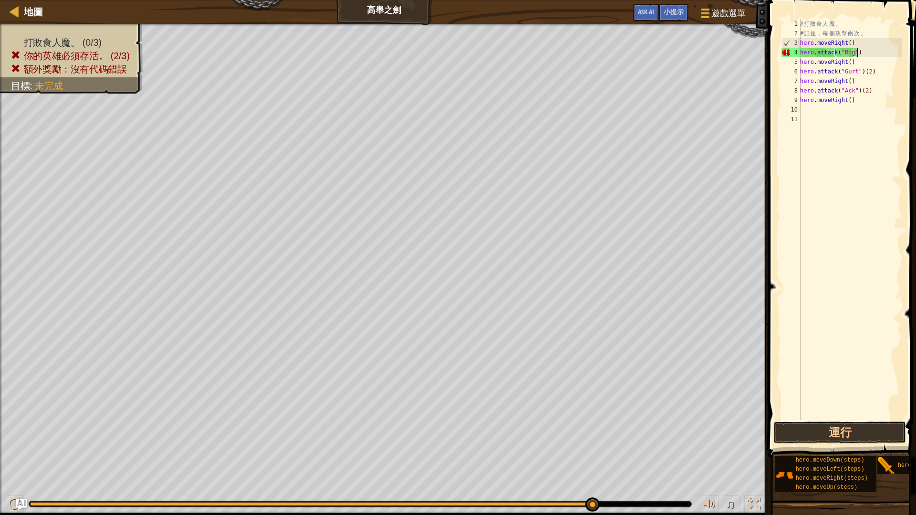
click at [874, 72] on div "# 打 敗 食 人 魔 。 # 記 住 ， 每 個 攻 擊 兩 次 。 hero . moveRight ( ) hero . attack ( "Rig" …" at bounding box center [850, 229] width 104 height 420
click at [867, 94] on div "# 打 敗 食 人 魔 。 # 記 住 ， 每 個 攻 擊 兩 次 。 hero . moveRight ( ) hero . attack ( "Rig" …" at bounding box center [850, 229] width 104 height 420
drag, startPoint x: 831, startPoint y: 50, endPoint x: 798, endPoint y: 53, distance: 33.1
click at [798, 53] on div "hero.attack("Ack") 1 2 3 4 5 6 7 8 9 10 11 # 打 敗 食 人 魔 。 # 記 住 ， 每 個 攻 擊 兩 次 。 …" at bounding box center [841, 219] width 122 height 401
paste textarea "Gurt"
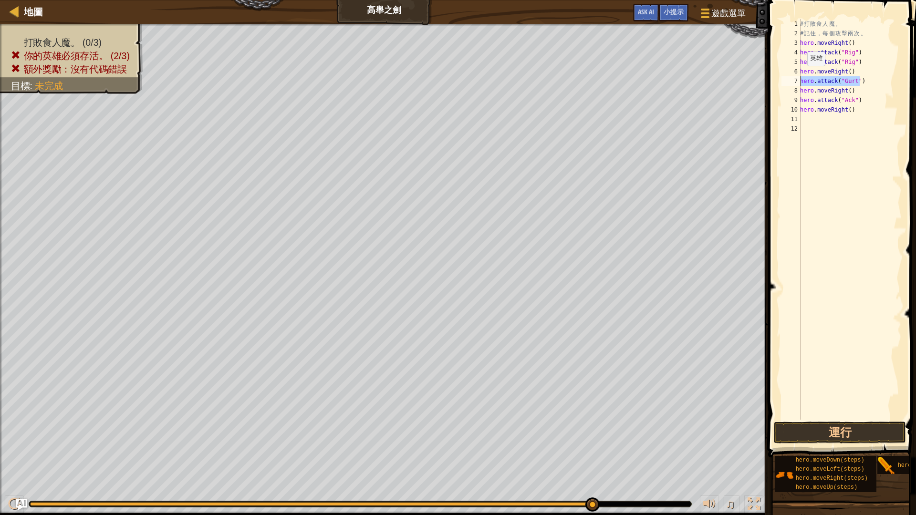
drag, startPoint x: 865, startPoint y: 81, endPoint x: 795, endPoint y: 84, distance: 69.7
click at [795, 84] on div "hero.attack("Rig") 1 2 3 4 5 6 7 8 9 10 11 12 # 打 敗 食 人 魔 。 # 記 住 ， 每 個 攻 擊 兩 次…" at bounding box center [841, 219] width 122 height 401
paste textarea "Ack"
drag, startPoint x: 868, startPoint y: 105, endPoint x: 790, endPoint y: 110, distance: 78.4
click at [790, 110] on div "hero.attack("Gurt") 1 2 3 4 5 6 7 8 9 10 11 12 13 # 打 敗 食 人 魔 。 # 記 住 ， 每 個 攻 擊…" at bounding box center [841, 219] width 122 height 401
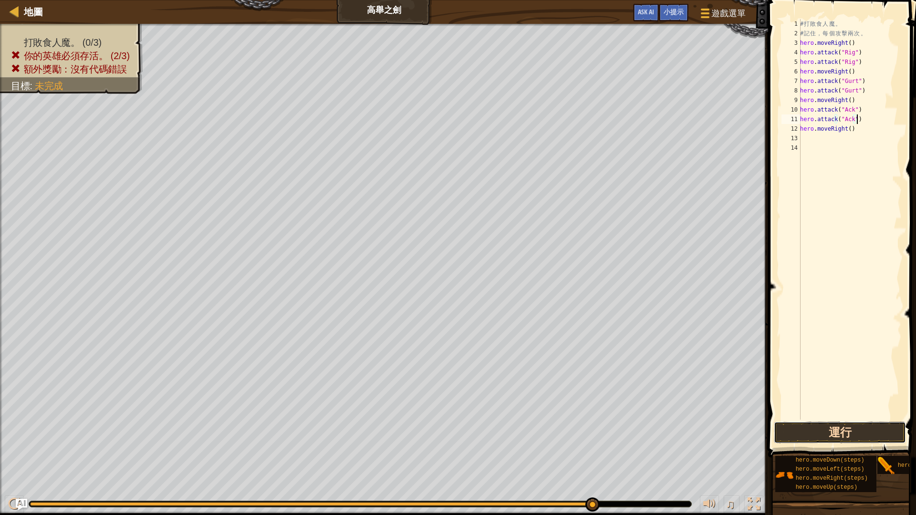
click at [841, 434] on button "運行" at bounding box center [840, 433] width 132 height 22
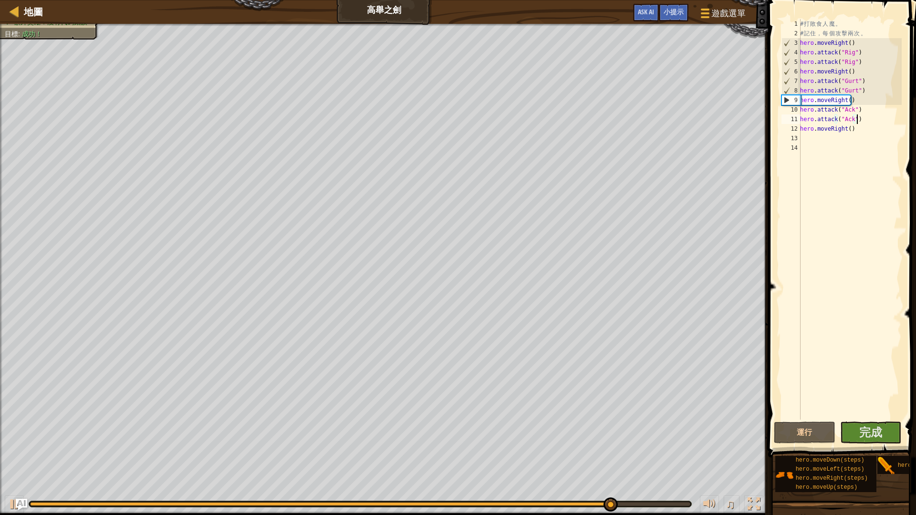
click at [856, 101] on div "# 打 敗 食 人 魔 。 # 記 住 ， 每 個 攻 擊 兩 次 。 hero . moveRight ( ) hero . attack ( "Rig" …" at bounding box center [850, 229] width 104 height 420
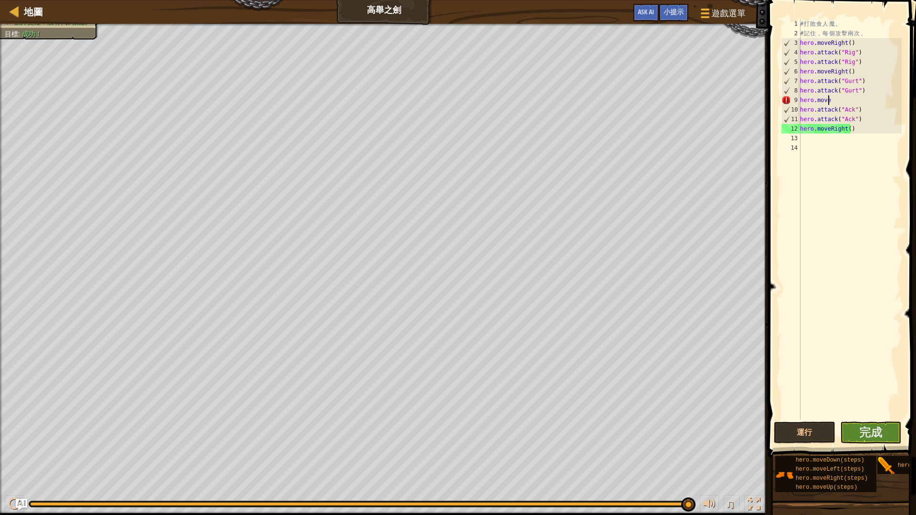
scroll to position [4, 0]
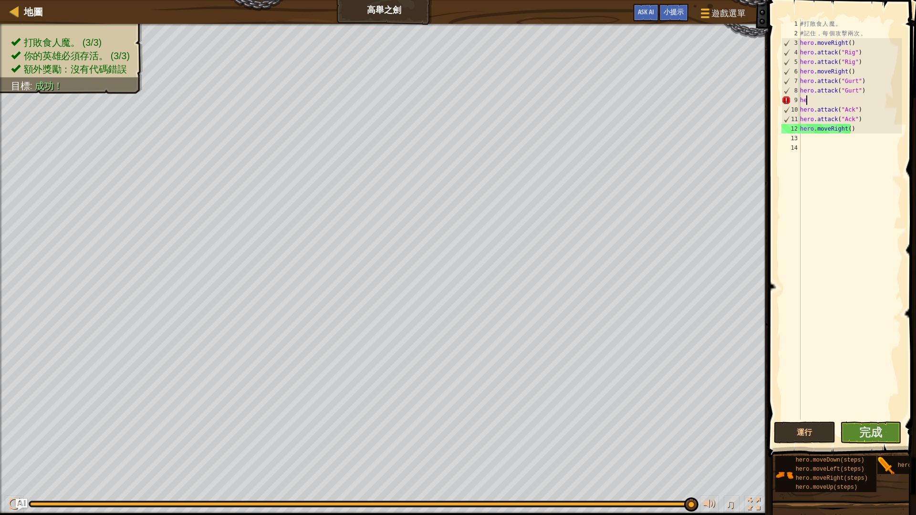
type textarea "h"
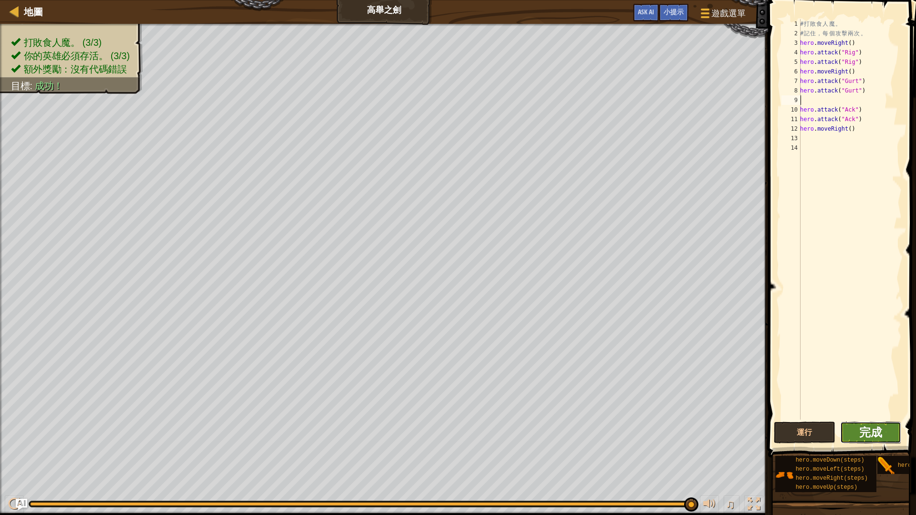
click at [867, 434] on span "完成" at bounding box center [870, 432] width 23 height 15
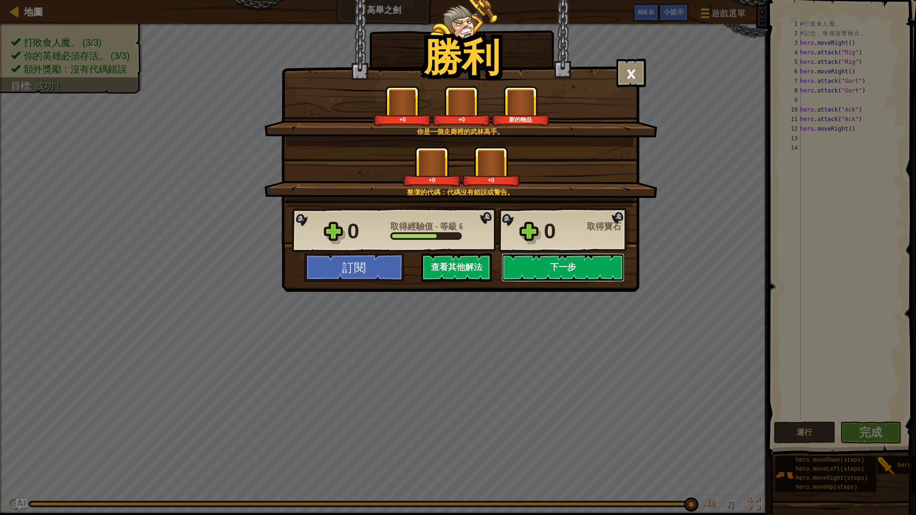
click at [581, 265] on button "下一步" at bounding box center [562, 267] width 123 height 29
select select "zh-HANT"
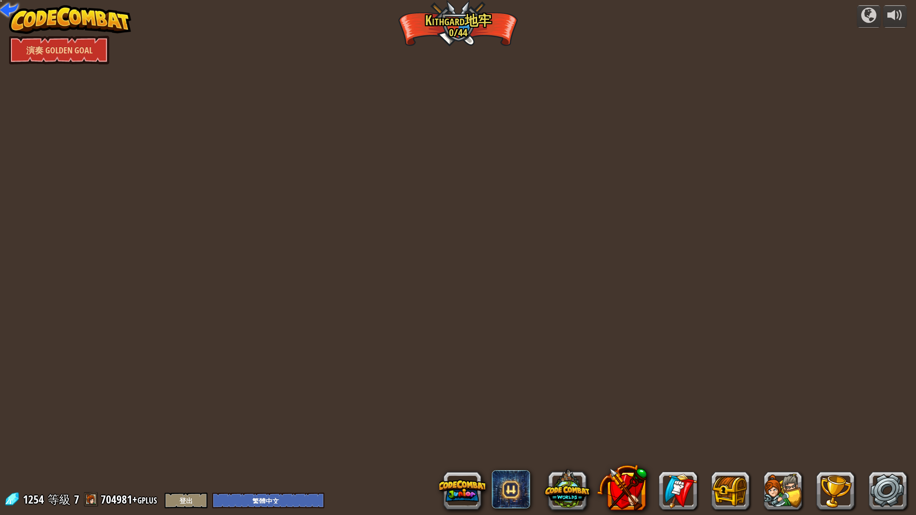
select select "zh-HANT"
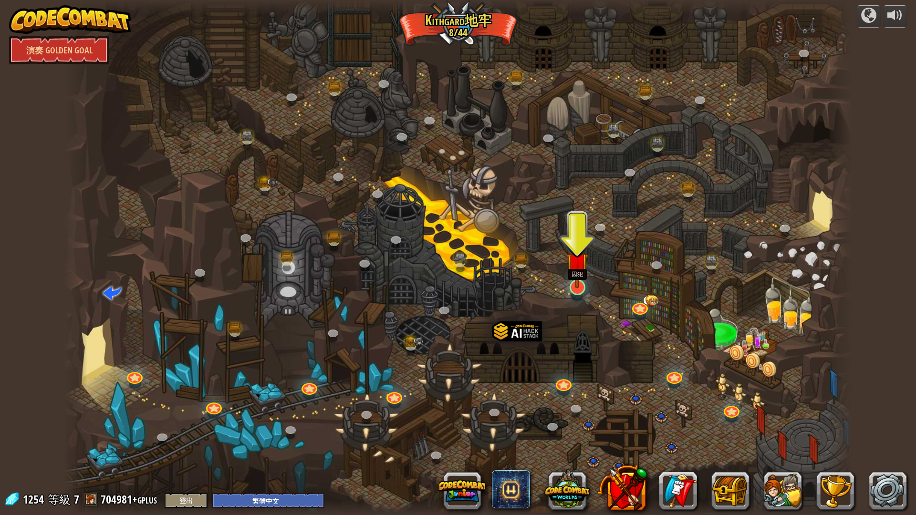
click at [586, 283] on img at bounding box center [577, 264] width 22 height 50
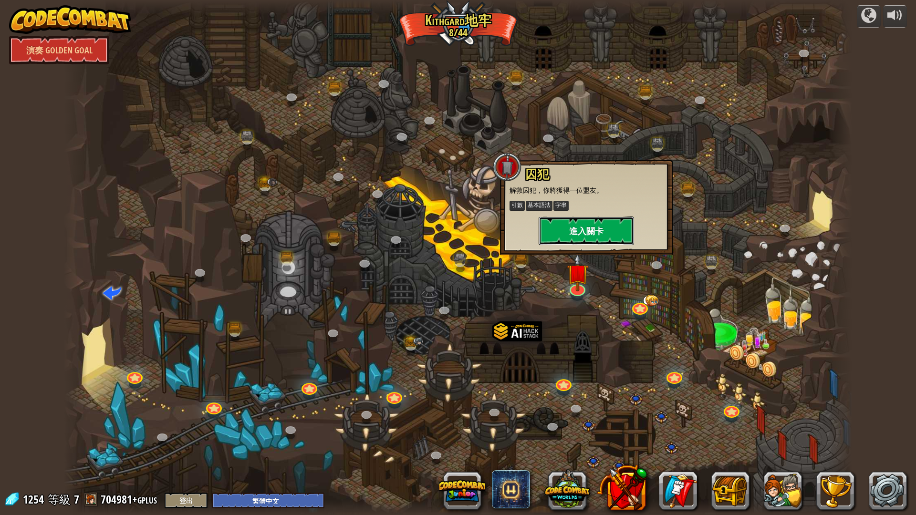
click at [587, 236] on button "進入關卡" at bounding box center [586, 231] width 95 height 29
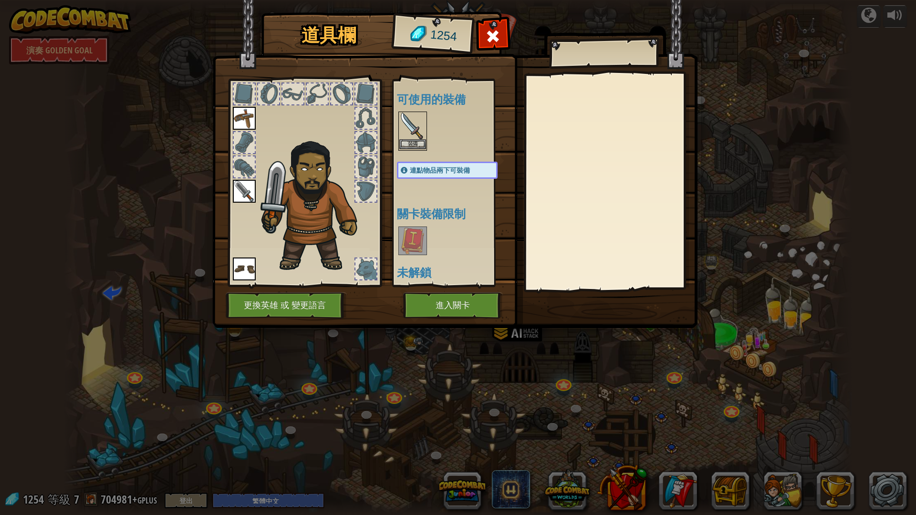
click at [418, 137] on img at bounding box center [412, 126] width 27 height 27
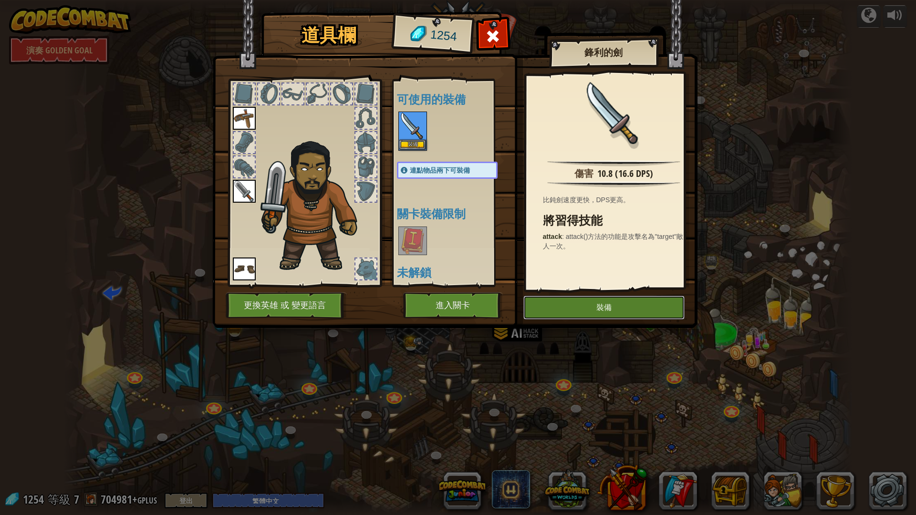
click at [558, 304] on button "裝備" at bounding box center [603, 308] width 161 height 24
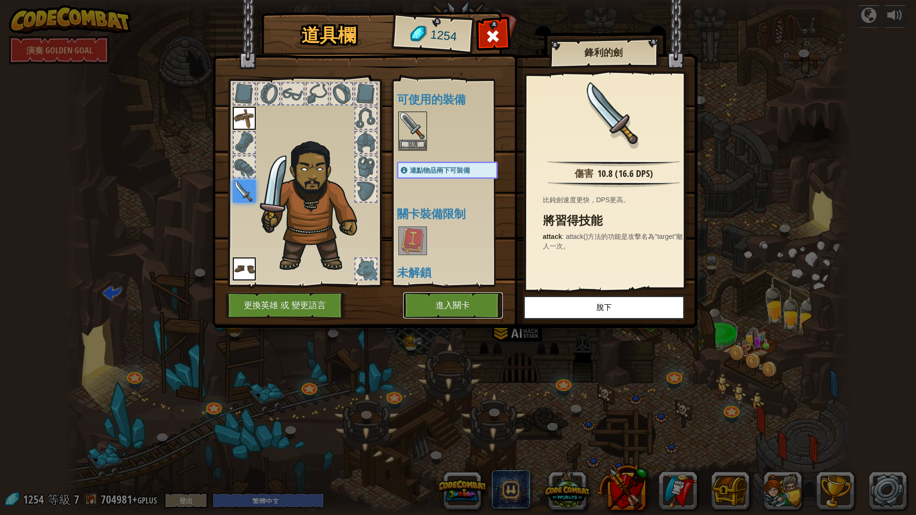
click at [491, 310] on button "進入關卡" at bounding box center [453, 306] width 100 height 26
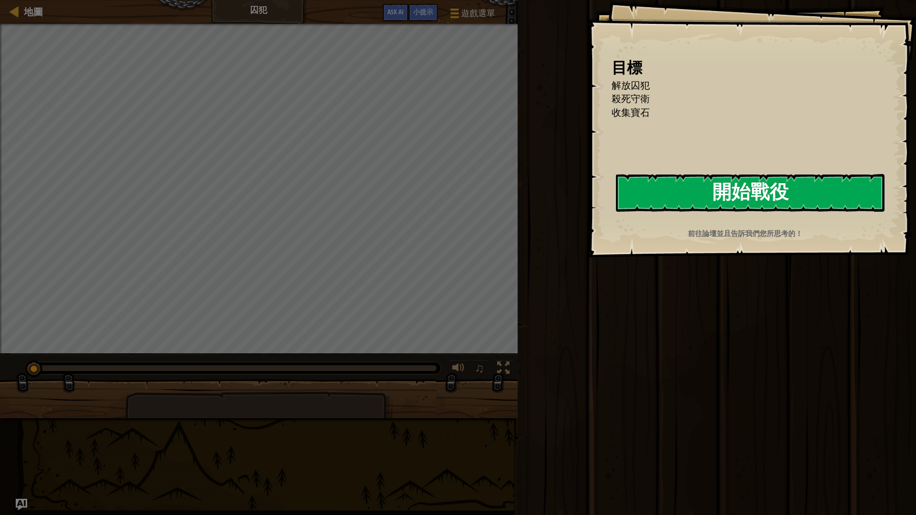
click at [737, 183] on button "開始戰役" at bounding box center [750, 193] width 269 height 38
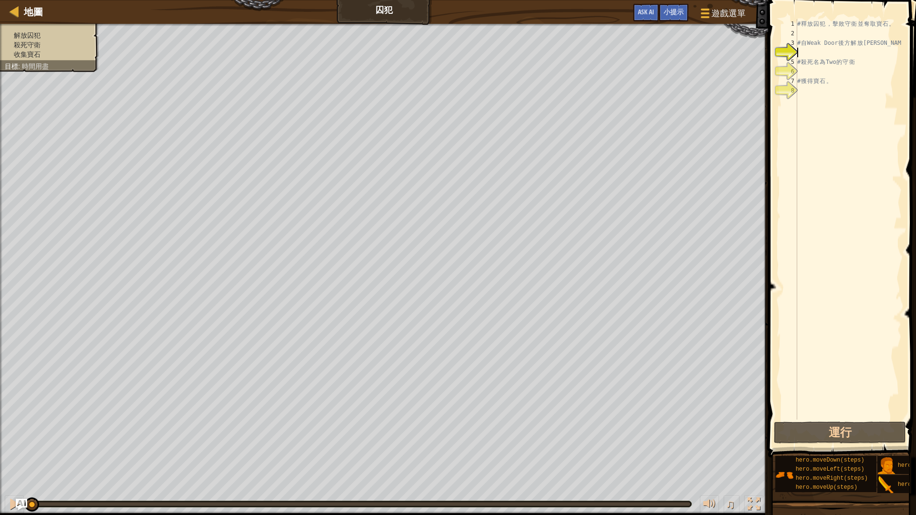
click at [821, 70] on div "# 釋 放 囚 犯 ， 擊 敗 守 衛 並 奪 取 寶 石 。 # 自 Weak Door 後 方 解 放 [PERSON_NAME] # 殺 死 名 為 T…" at bounding box center [848, 229] width 106 height 420
click at [820, 32] on div "# 釋 放 囚 犯 ， 擊 敗 守 衛 並 奪 取 寶 石 。 # 自 Weak Door 後 方 解 放 [PERSON_NAME] # 殺 死 名 為 T…" at bounding box center [848, 229] width 106 height 420
click at [809, 50] on div "# 釋 放 囚 犯 ， 擊 敗 守 衛 並 奪 取 寶 石 。 # 自 Weak Door 後 方 解 放 [PERSON_NAME] # 殺 死 名 為 T…" at bounding box center [848, 229] width 106 height 420
type textarea "v"
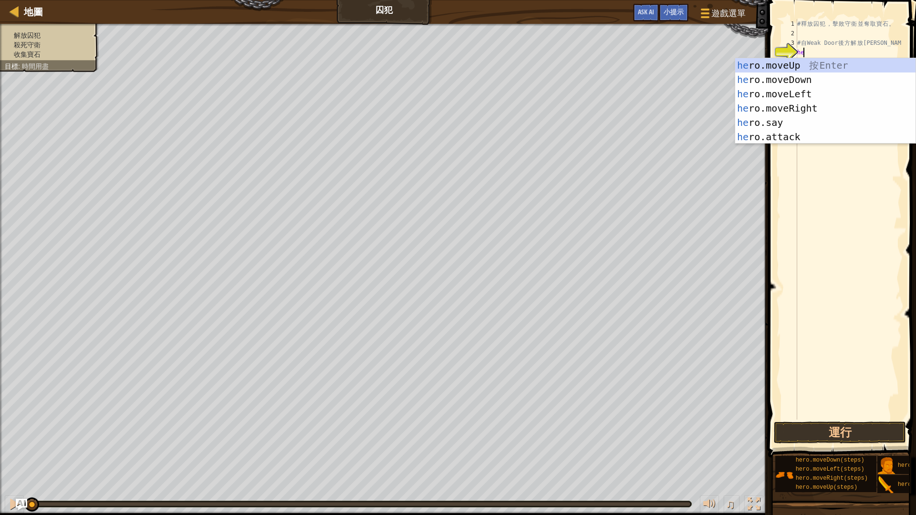
type textarea "her"
click at [811, 109] on div "her o.moveUp 按 Enter her o.moveDown 按 Enter her o.moveLeft 按 Enter her o.moveRi…" at bounding box center [825, 115] width 180 height 115
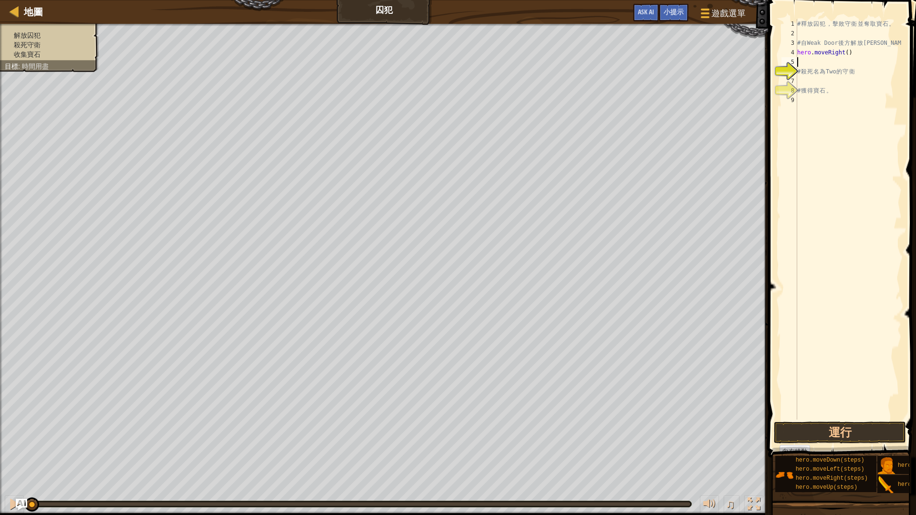
scroll to position [4, 0]
click at [846, 434] on button "運行" at bounding box center [840, 433] width 132 height 22
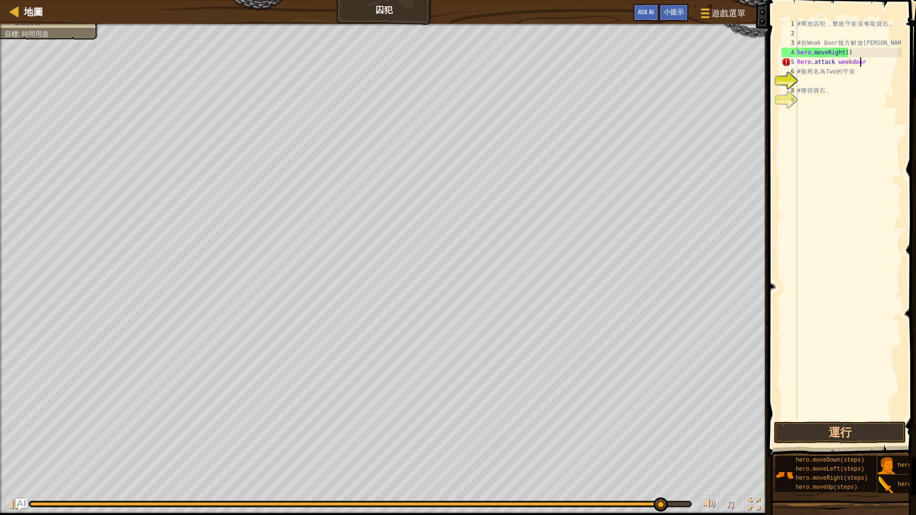
scroll to position [4, 5]
click at [832, 63] on div "# 釋 放 囚 犯 ， 擊 敗 守 衛 並 奪 取 寶 石 。 # 自 Weak Door 後 方 解 放 [PERSON_NAME] . moveRight…" at bounding box center [848, 229] width 106 height 420
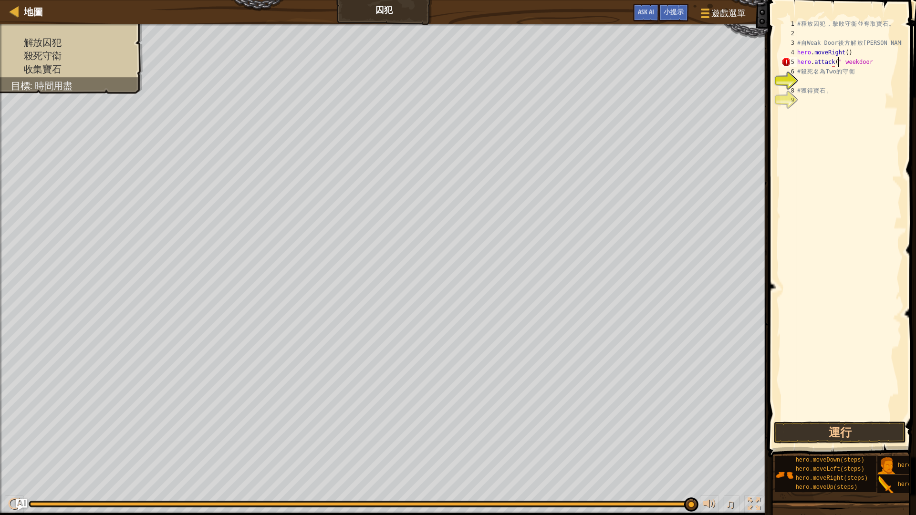
scroll to position [0, 0]
click at [844, 63] on div "# 釋 放 囚 犯 ， 擊 敗 守 衛 並 奪 取 寶 石 。 # 自 Weak Door 後 方 解 放 [PERSON_NAME] . moveRight…" at bounding box center [848, 229] width 106 height 420
click at [841, 63] on div "# 釋 放 囚 犯 ， 擊 敗 守 衛 並 奪 取 寶 石 。 # 自 Weak Door 後 方 解 放 [PERSON_NAME] . moveRight…" at bounding box center [848, 229] width 106 height 420
click at [841, 63] on div "# 釋 放 囚 犯 ， 擊 敗 守 衛 並 奪 取 寶 石 。 # 自 Weak Door 後 方 解 放 [PERSON_NAME] . moveRight…" at bounding box center [848, 219] width 106 height 401
click at [870, 60] on div "# 釋 放 囚 犯 ， 擊 敗 守 衛 並 奪 取 寶 石 。 # 自 Weak Door 後 方 解 放 [PERSON_NAME] . moveRight…" at bounding box center [848, 229] width 106 height 420
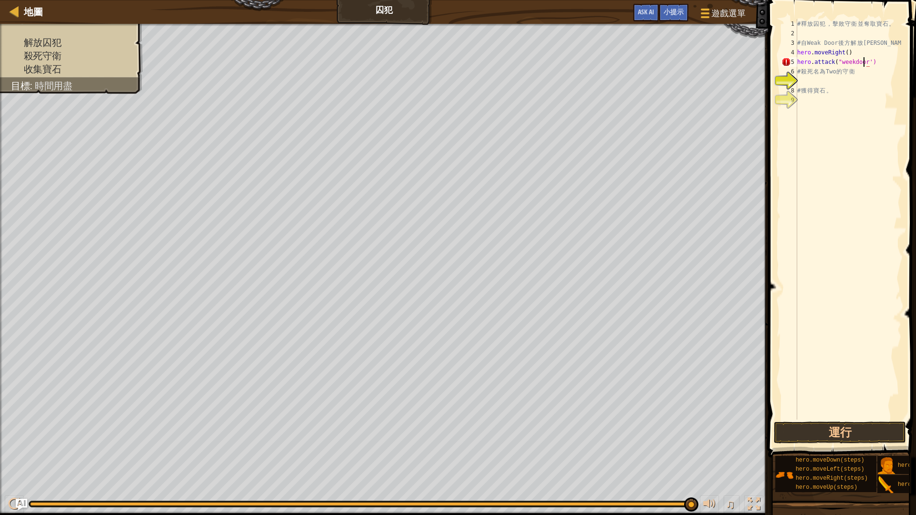
click at [865, 62] on div "# 釋 放 囚 犯 ， 擊 敗 守 衛 並 奪 取 寶 石 。 # 自 Weak Door 後 方 解 放 [PERSON_NAME] . moveRight…" at bounding box center [848, 229] width 106 height 420
click at [833, 62] on div "# 釋 放 囚 犯 ， 擊 敗 守 衛 並 奪 取 寶 石 。 # 自 Weak Door 後 方 解 放 [PERSON_NAME] . moveRight…" at bounding box center [848, 229] width 106 height 420
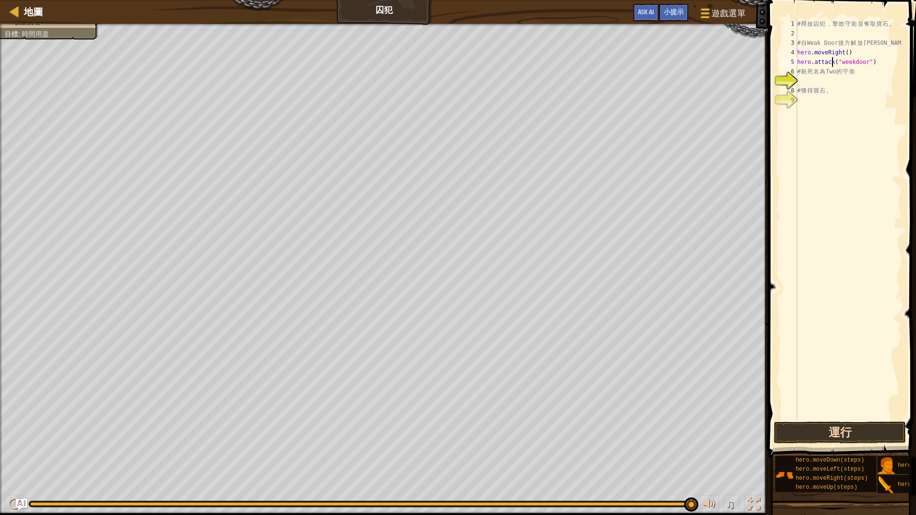
type textarea "hero.attack("weekdoor")"
click at [804, 431] on button "運行" at bounding box center [840, 433] width 132 height 22
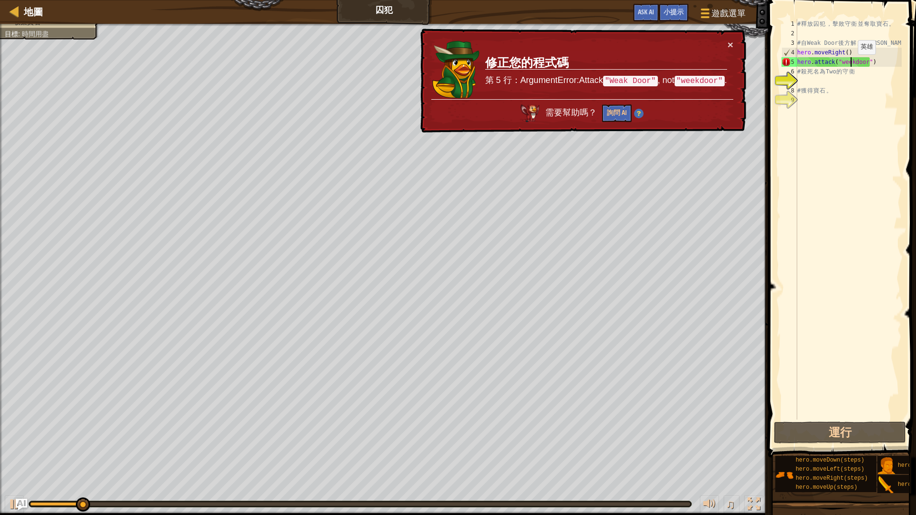
click at [850, 64] on div "# 釋 放 囚 犯 ， 擊 敗 守 衛 並 奪 取 寶 石 。 # 自 Weak Door 後 方 解 放 [PERSON_NAME] . moveRight…" at bounding box center [848, 229] width 106 height 420
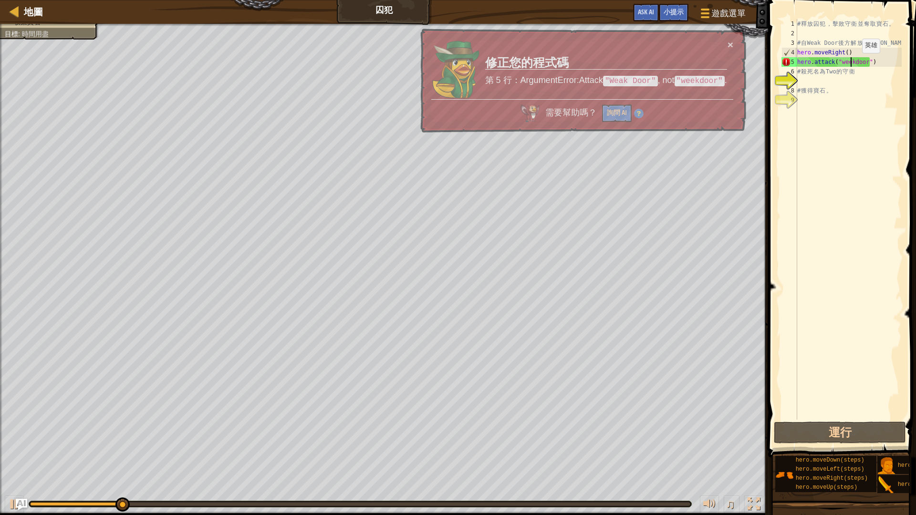
click at [854, 63] on div "# 釋 放 囚 犯 ， 擊 敗 守 衛 並 奪 取 寶 石 。 # 自 Weak Door 後 方 解 放 [PERSON_NAME] . moveRight…" at bounding box center [848, 229] width 106 height 420
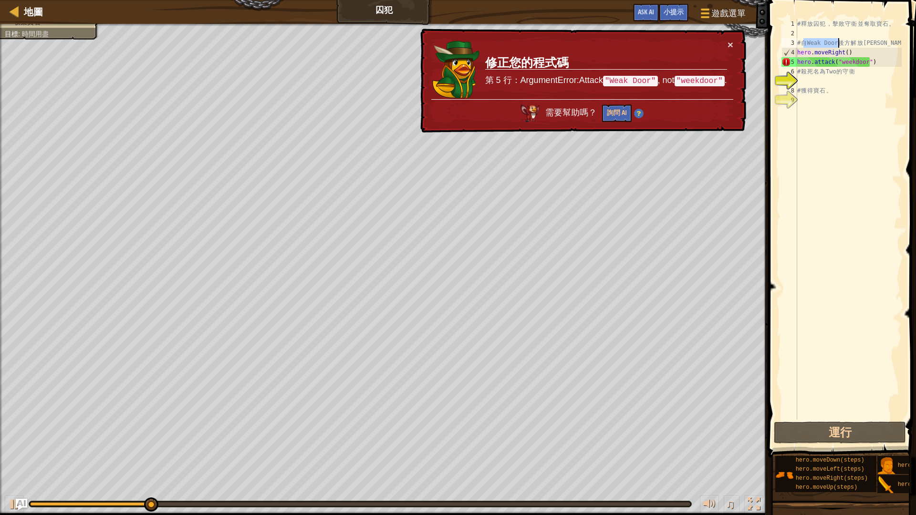
drag, startPoint x: 807, startPoint y: 42, endPoint x: 839, endPoint y: 42, distance: 32.0
click at [839, 42] on div "# 釋 放 囚 犯 ， 擊 敗 守 衛 並 奪 取 寶 石 。 # 自 Weak Door 後 方 解 放 [PERSON_NAME] . moveRight…" at bounding box center [848, 229] width 106 height 420
click at [839, 43] on div "# 釋 放 囚 犯 ， 擊 敗 守 衛 並 奪 取 寶 石 。 # 自 Weak Door 後 方 解 放 [PERSON_NAME] . moveRight…" at bounding box center [848, 219] width 106 height 401
drag, startPoint x: 837, startPoint y: 42, endPoint x: 810, endPoint y: 40, distance: 27.3
click at [810, 40] on div "# 釋 放 囚 犯 ， 擊 敗 守 衛 並 奪 取 寶 石 。 # 自 Weak Door 後 方 解 放 [PERSON_NAME] . moveRight…" at bounding box center [848, 229] width 106 height 420
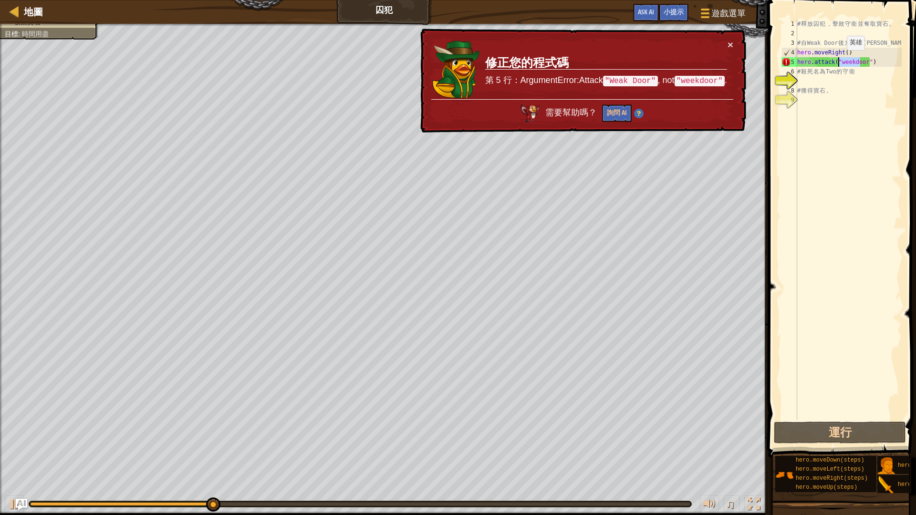
drag, startPoint x: 862, startPoint y: 60, endPoint x: 839, endPoint y: 60, distance: 22.9
click at [839, 60] on div "# 釋 放 囚 犯 ， 擊 敗 守 衛 並 奪 取 寶 石 。 # 自 Weak Door 後 方 解 放 [PERSON_NAME] . moveRight…" at bounding box center [848, 229] width 106 height 420
paste textarea "Weak Door"
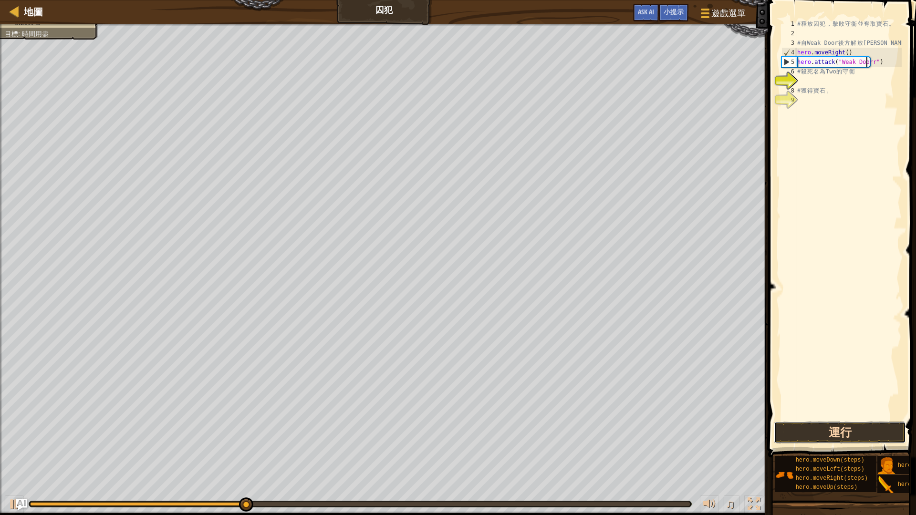
click at [861, 425] on button "運行" at bounding box center [840, 433] width 132 height 22
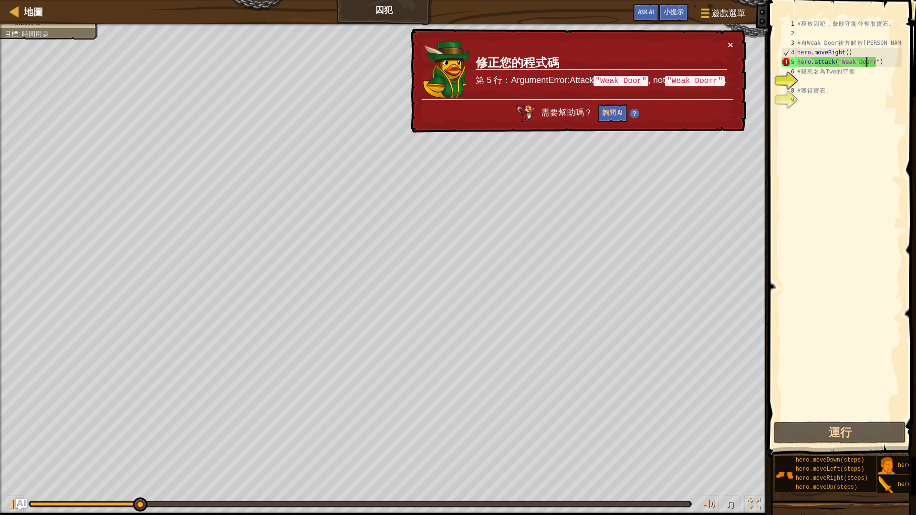
click at [735, 42] on div "× 修正您的程式碼 第 5 行：ArgumentError:Attack "Weak Door" , not "Weak Doorr" . 需要幫助嗎？ 詢問…" at bounding box center [577, 80] width 337 height 105
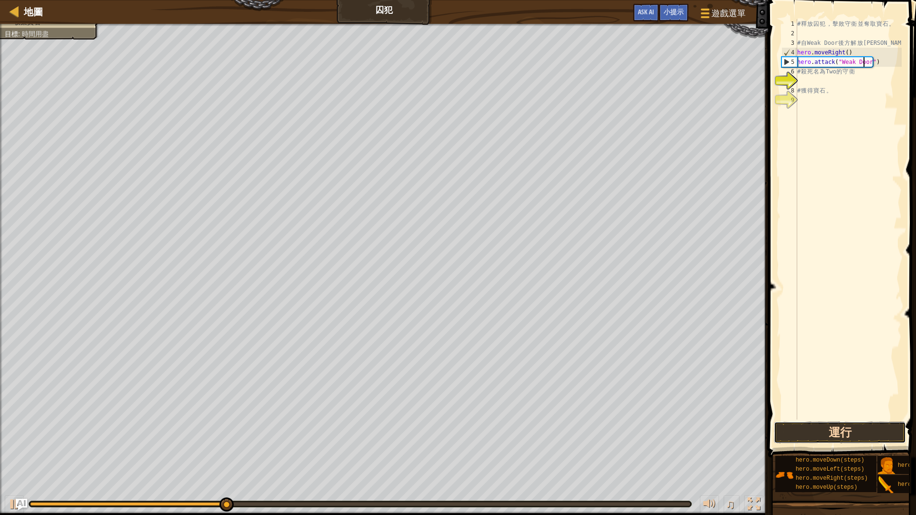
click at [856, 432] on button "運行" at bounding box center [840, 433] width 132 height 22
click at [844, 87] on div "# 釋 放 囚 犯 ， 擊 敗 守 衛 並 奪 取 寶 石 。 # 自 Weak Door 後 方 解 放 [PERSON_NAME] . moveRight…" at bounding box center [848, 229] width 106 height 420
type textarea "# 獲得寶石。"
click at [844, 77] on div "# 釋 放 囚 犯 ， 擊 敗 守 衛 並 奪 取 寶 石 。 # 自 Weak Door 後 方 解 放 [PERSON_NAME] . moveRight…" at bounding box center [848, 229] width 106 height 420
type textarea "ㄍ"
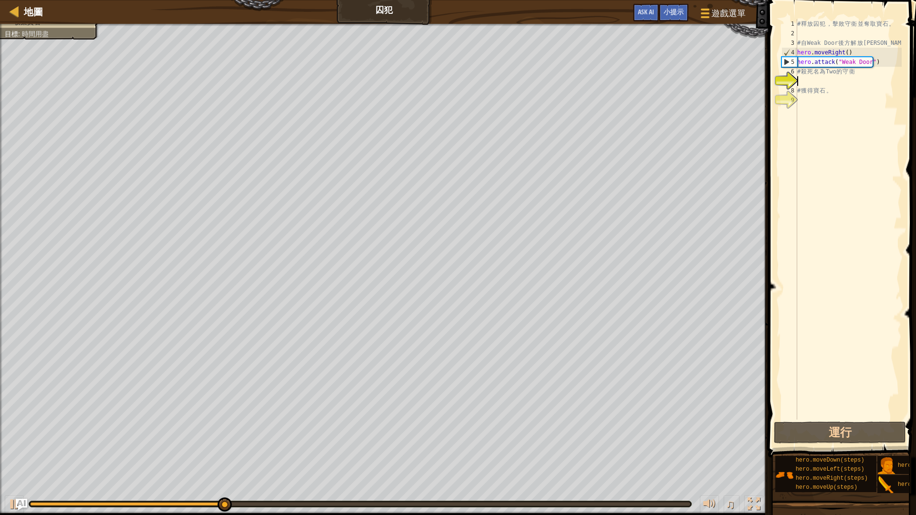
scroll to position [4, 0]
type textarea "ㄎ"
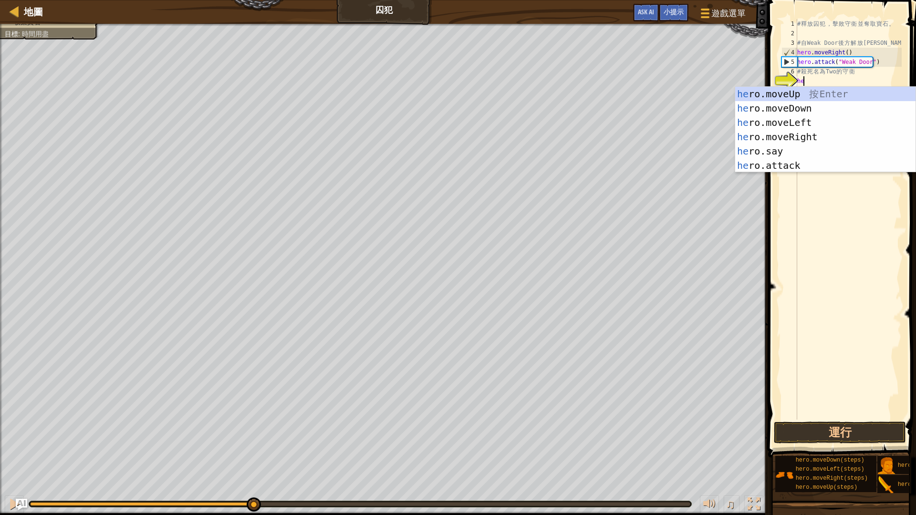
scroll to position [4, 0]
type textarea "hero"
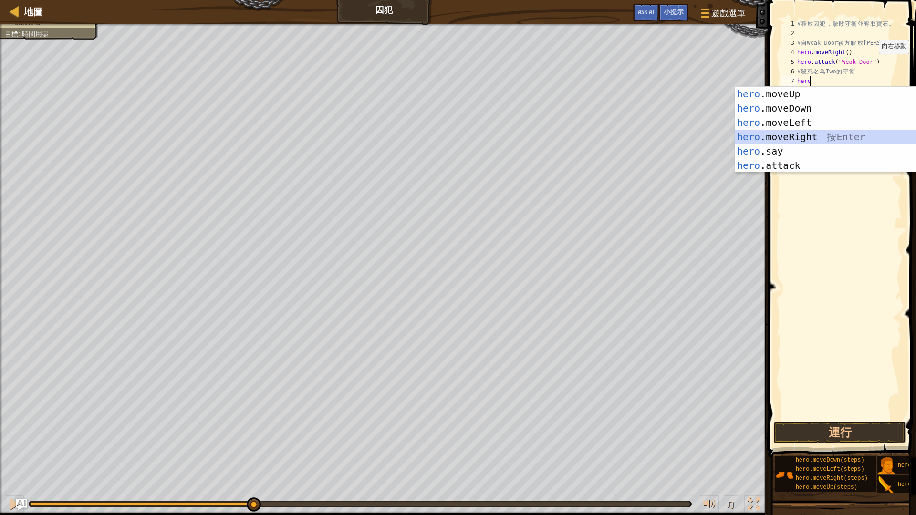
click at [851, 139] on div "hero .moveUp 按 Enter hero .moveDown 按 Enter hero .moveLeft 按 Enter hero .moveRi…" at bounding box center [825, 144] width 180 height 115
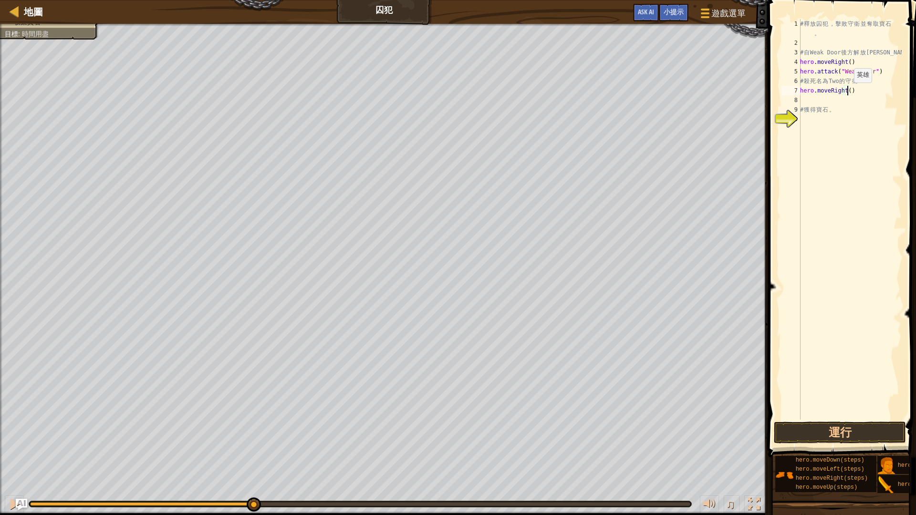
click at [849, 92] on div "# 釋 放 囚 犯 ， 擊 敗 守 衛 並 奪 取 寶 石 。 # 自 Weak Door 後 方 解 放 [PERSON_NAME] . moveRight…" at bounding box center [850, 233] width 104 height 429
type textarea "hero.moveRight(3)"
click at [844, 100] on div "# 釋 放 囚 犯 ， 擊 敗 守 衛 並 奪 取 寶 石 。 # 自 Weak Door 後 方 解 放 [PERSON_NAME] . moveRight…" at bounding box center [850, 233] width 104 height 429
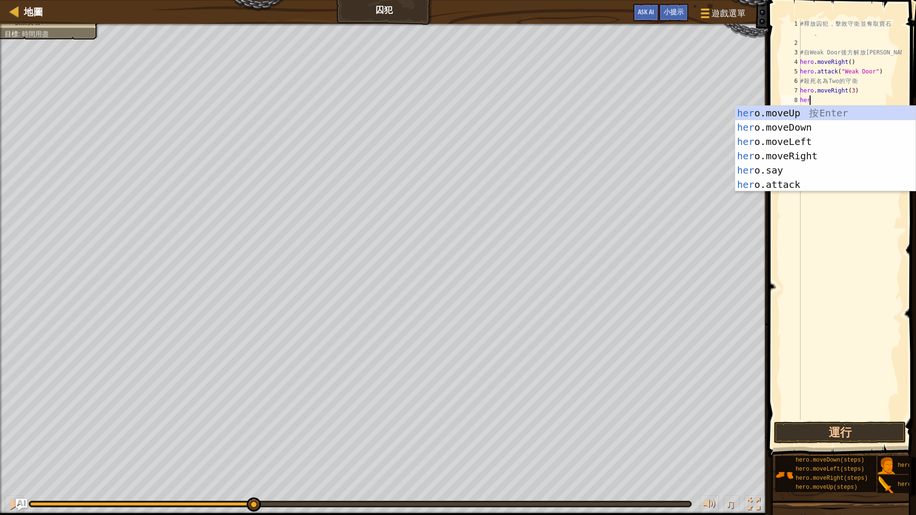
type textarea "heroo"
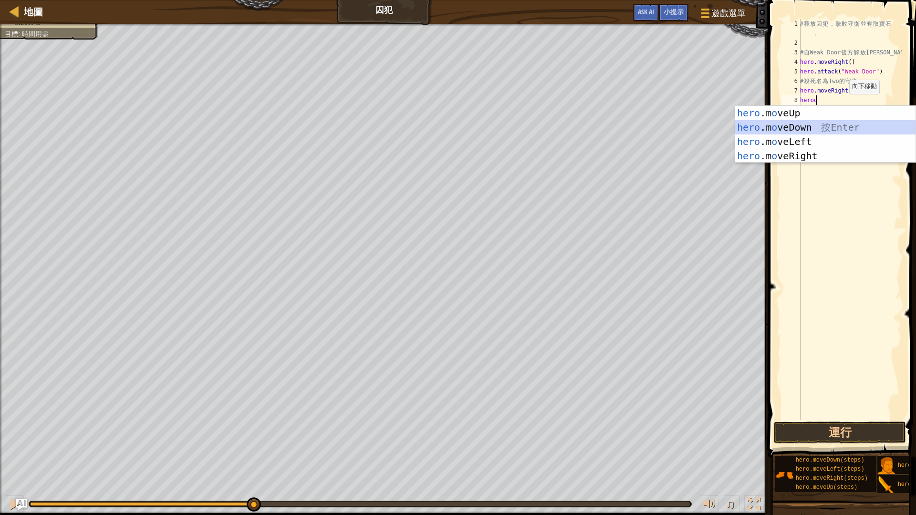
click at [826, 132] on div "hero .m o veUp 按 Enter hero .m o veDown 按 Enter hero .m o veLeft 按 Enter hero .…" at bounding box center [825, 149] width 180 height 86
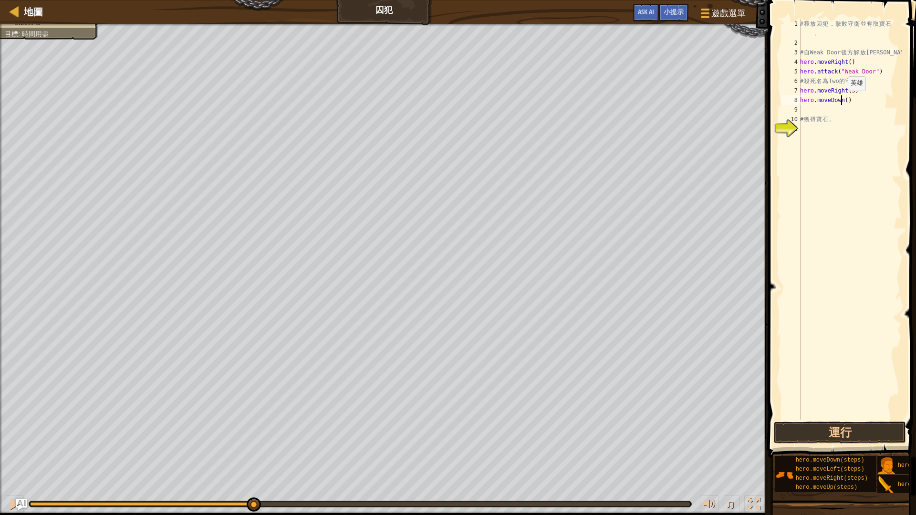
click at [843, 101] on div "# 釋 放 囚 犯 ， 擊 敗 守 衛 並 奪 取 寶 石 。 # 自 Weak Door 後 方 解 放 [PERSON_NAME] . moveRight…" at bounding box center [850, 233] width 104 height 429
click at [846, 101] on div "# 釋 放 囚 犯 ， 擊 敗 守 衛 並 奪 取 寶 石 。 # 自 Weak Door 後 方 解 放 [PERSON_NAME] . moveRight…" at bounding box center [850, 219] width 104 height 401
type textarea "hero.moveDown(3)"
click at [838, 110] on div "# 釋 放 囚 犯 ， 擊 敗 守 衛 並 奪 取 寶 石 。 # 自 Weak Door 後 方 解 放 [PERSON_NAME] . moveRight…" at bounding box center [850, 233] width 104 height 429
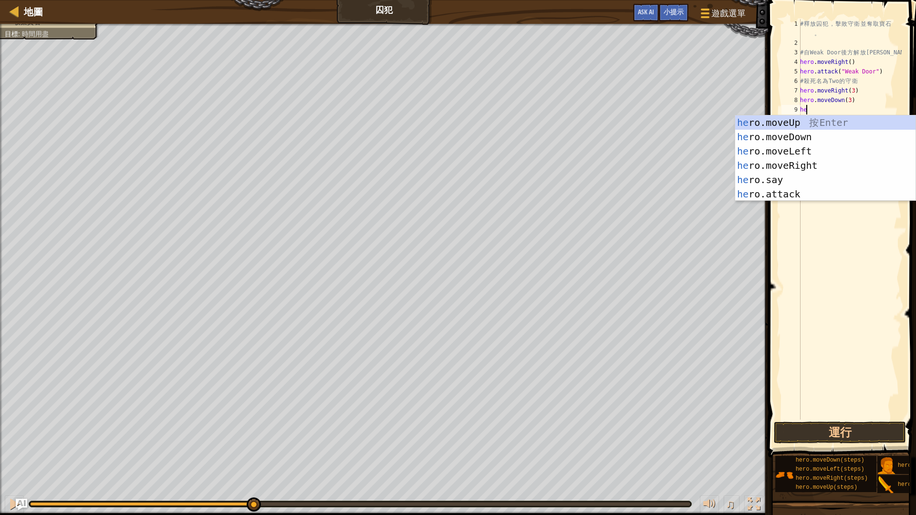
scroll to position [4, 0]
click at [831, 189] on div "hero .moveUp 按 Enter hero .moveDown 按 Enter hero .moveLeft 按 Enter hero .moveRi…" at bounding box center [825, 172] width 180 height 115
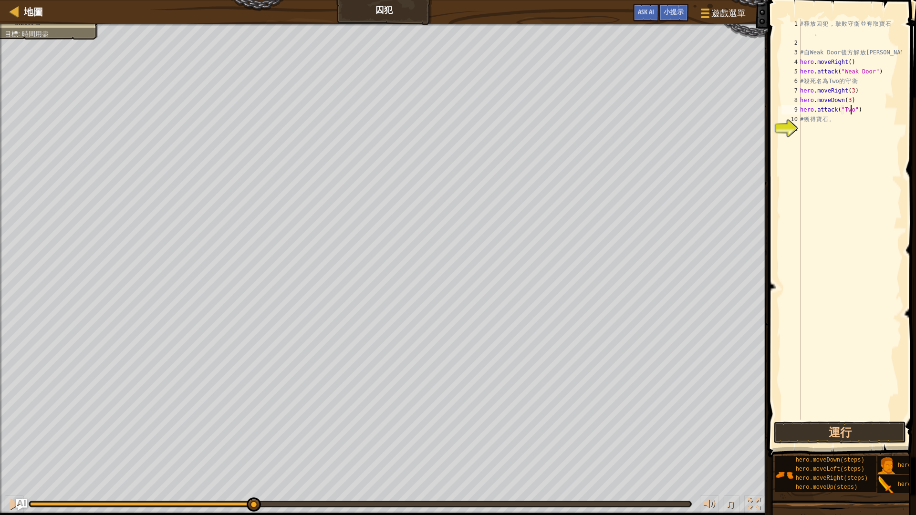
scroll to position [4, 4]
click at [863, 117] on div "# 釋 放 囚 犯 ， 擊 敗 守 衛 並 奪 取 寶 石 。 # 自 Weak Door 後 方 解 放 [PERSON_NAME] . moveRight…" at bounding box center [850, 233] width 104 height 429
click at [866, 112] on div "# 釋 放 囚 犯 ， 擊 敗 守 衛 並 奪 取 寶 石 。 # 自 Weak Door 後 方 解 放 [PERSON_NAME] . moveRight…" at bounding box center [850, 233] width 104 height 429
drag, startPoint x: 861, startPoint y: 108, endPoint x: 800, endPoint y: 118, distance: 61.9
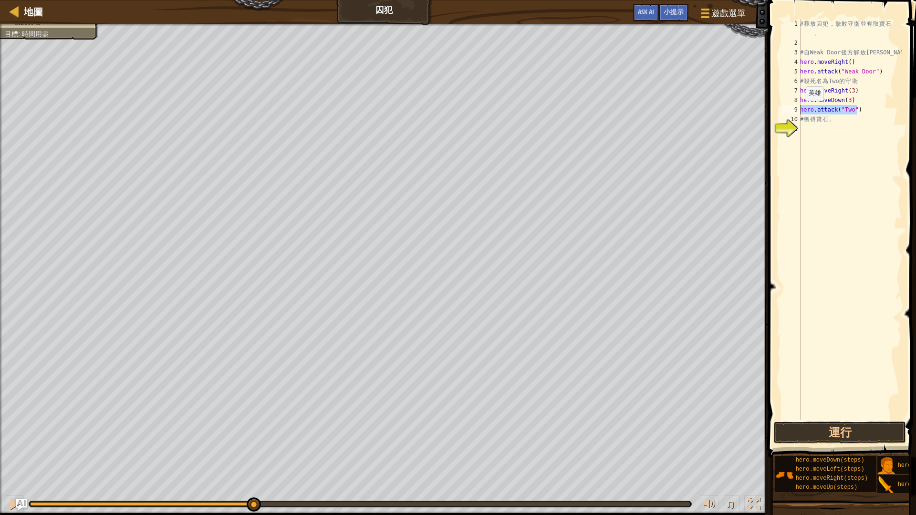
click at [800, 118] on div "hero.attack("Two") 1 2 3 4 5 6 7 8 9 10 11 # 釋 放 囚 犯 ， 擊 敗 守 衛 並 奪 取 寶 石 。 # 自 …" at bounding box center [841, 219] width 122 height 401
click at [855, 109] on div "# 釋 放 囚 犯 ， 擊 敗 守 衛 並 奪 取 寶 石 。 # 自 Weak Door 後 方 解 放 [PERSON_NAME] . moveRight…" at bounding box center [850, 233] width 103 height 429
type textarea "hero.attack("Two")"
click at [855, 109] on div "# 釋 放 囚 犯 ， 擊 敗 守 衛 並 奪 取 寶 石 。 # 自 Weak Door 後 方 解 放 [PERSON_NAME] . moveRight…" at bounding box center [850, 233] width 103 height 429
click at [859, 109] on div "# 釋 放 囚 犯 ， 擊 敗 守 衛 並 奪 取 寶 石 。 # 自 Weak Door 後 方 解 放 [PERSON_NAME] . moveRight…" at bounding box center [850, 233] width 103 height 429
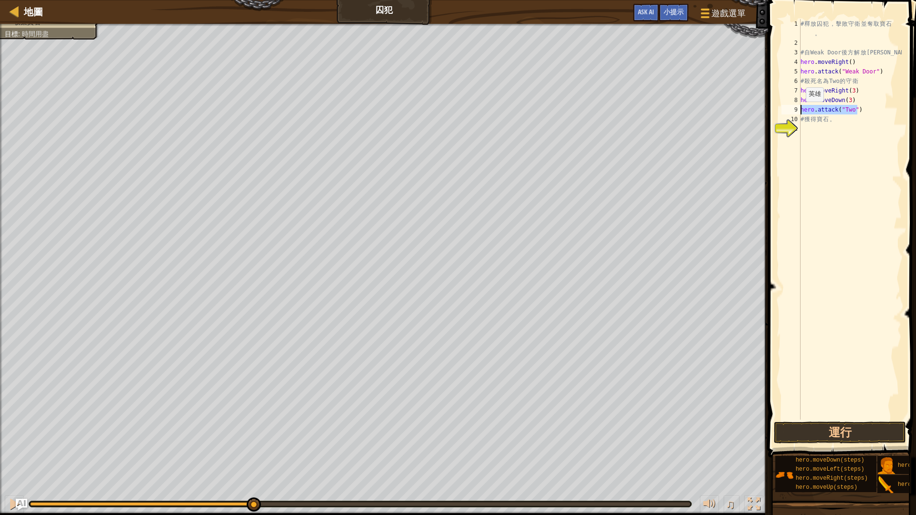
drag, startPoint x: 858, startPoint y: 110, endPoint x: 800, endPoint y: 112, distance: 58.7
click at [800, 112] on div "hero.attack("Two") 1 2 3 4 5 6 7 8 9 10 11 # 釋 放 囚 犯 ， 擊 敗 守 衛 並 奪 取 寶 石 。 # 自 …" at bounding box center [841, 219] width 122 height 401
click at [890, 432] on button "運行" at bounding box center [840, 433] width 132 height 22
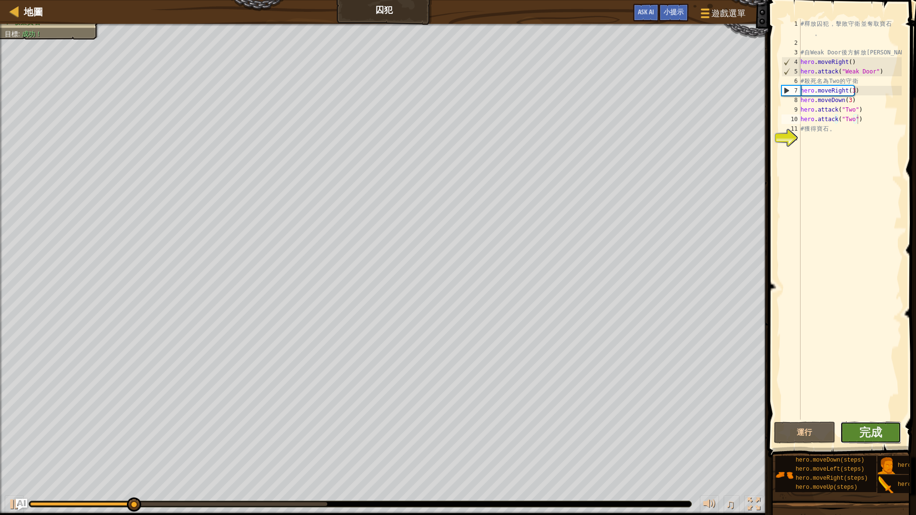
click at [859, 428] on button "完成" at bounding box center [871, 433] width 62 height 22
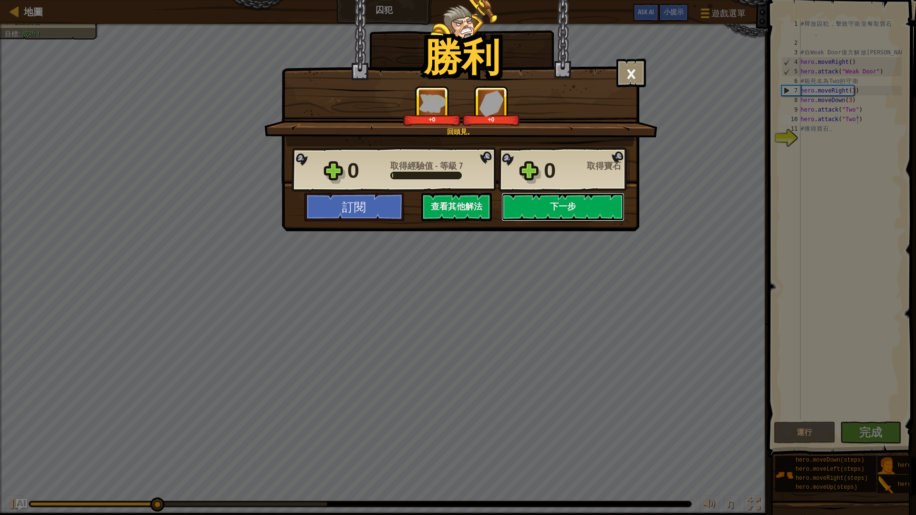
click at [584, 206] on button "下一步" at bounding box center [562, 207] width 123 height 29
select select "zh-HANT"
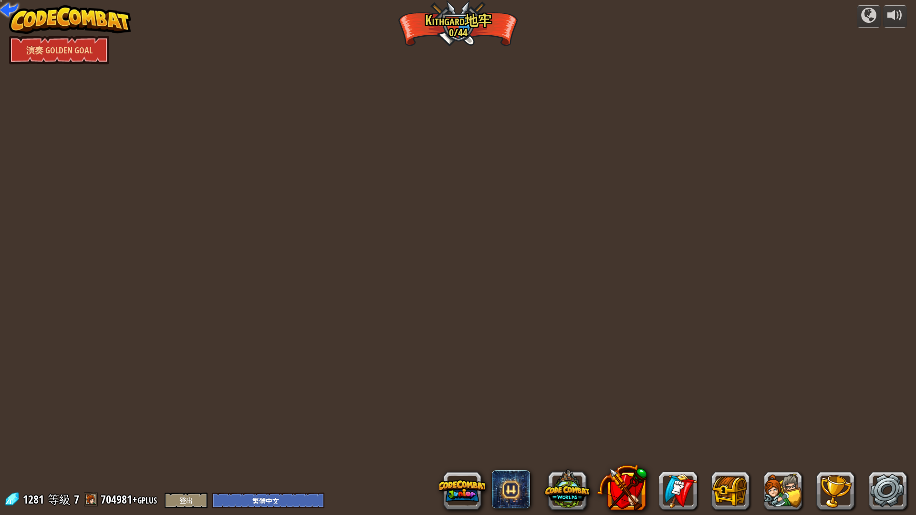
select select "zh-HANT"
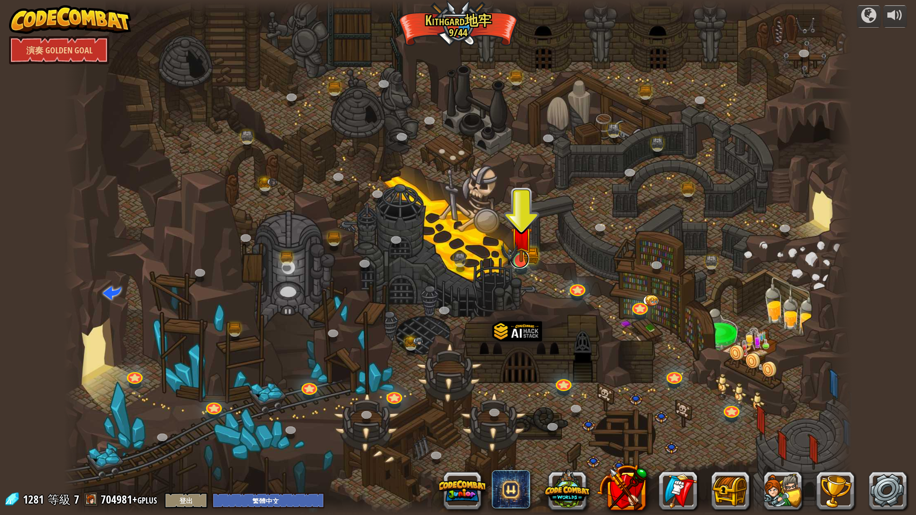
click at [526, 267] on div at bounding box center [521, 261] width 16 height 16
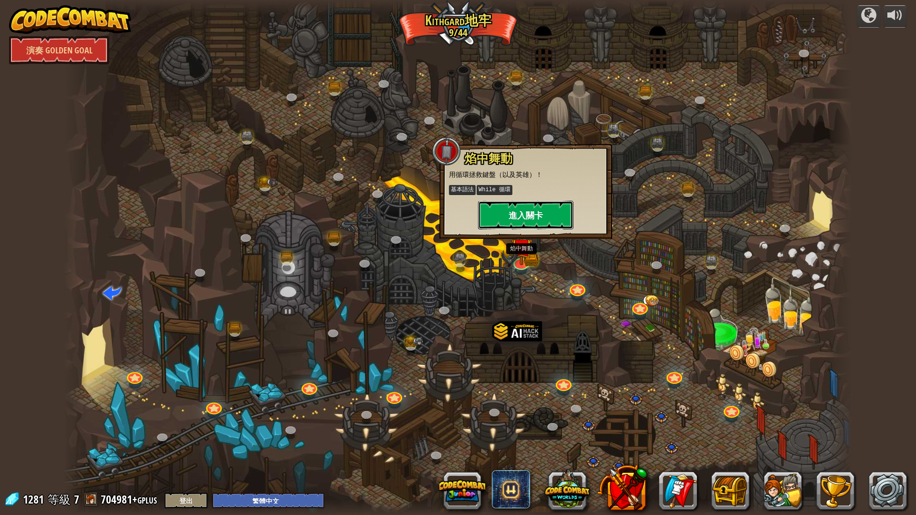
click at [543, 208] on button "進入關卡" at bounding box center [525, 215] width 95 height 29
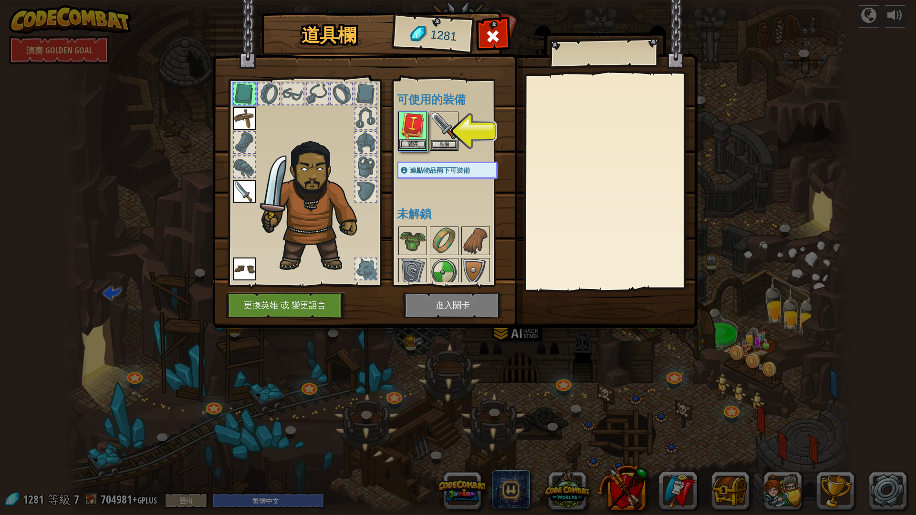
click at [427, 142] on div "裝備" at bounding box center [412, 131] width 29 height 39
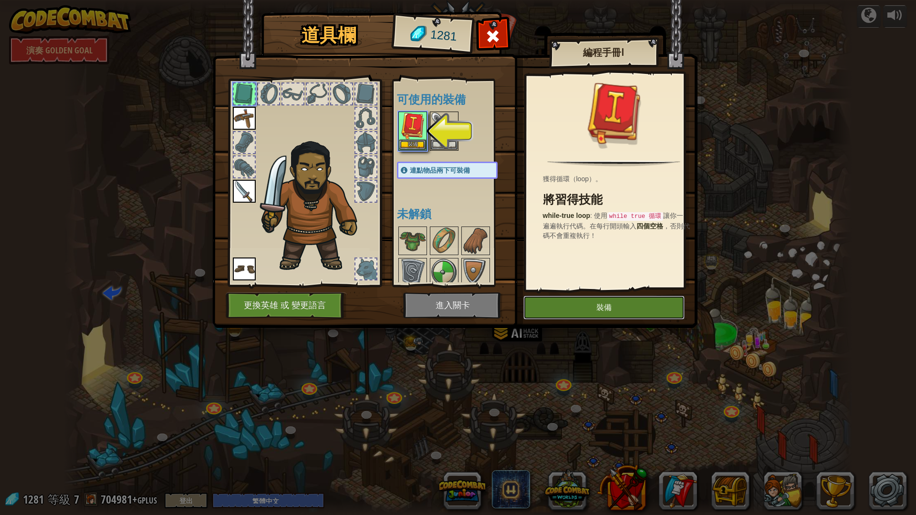
click at [559, 304] on button "裝備" at bounding box center [603, 308] width 161 height 24
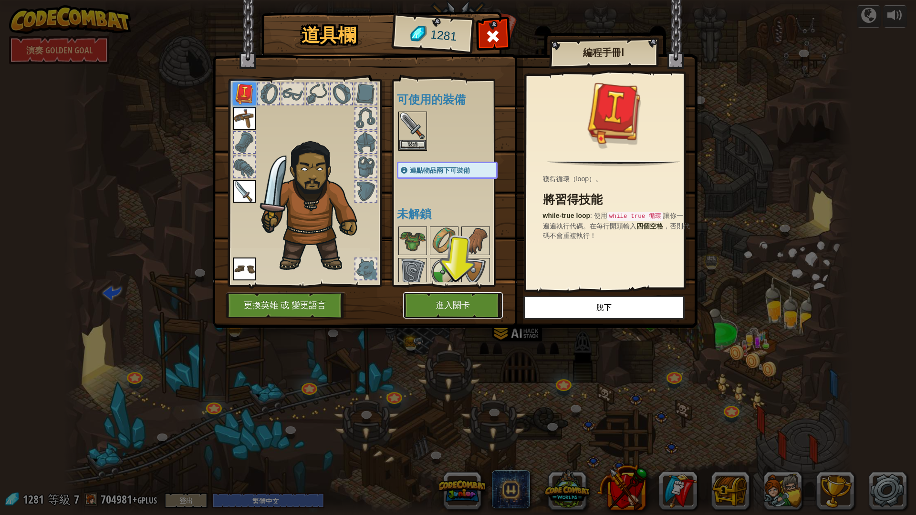
click at [460, 308] on button "進入關卡" at bounding box center [453, 306] width 100 height 26
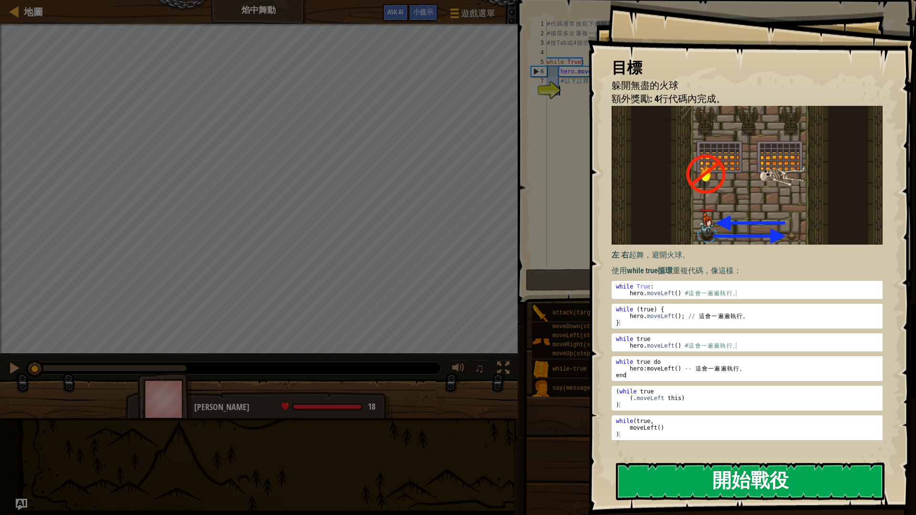
click at [756, 434] on button "開始戰役" at bounding box center [750, 482] width 269 height 38
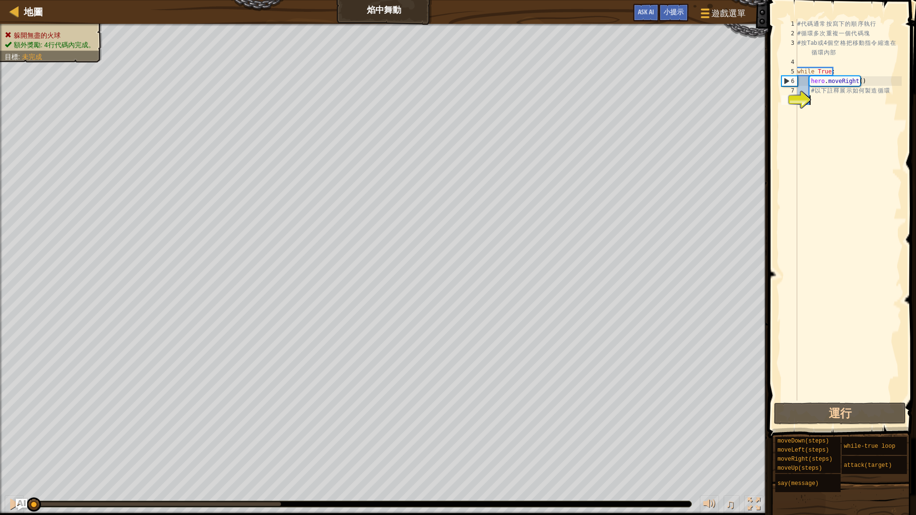
click at [822, 140] on div "# 代 碼 通 常 按 寫 下 的 順 序 執 行 # 循 環 多 次 重 複 一 個 代 碼 塊 # 按 Tab 或 4 個 空 格 把 移 動 指 令 縮…" at bounding box center [848, 219] width 106 height 401
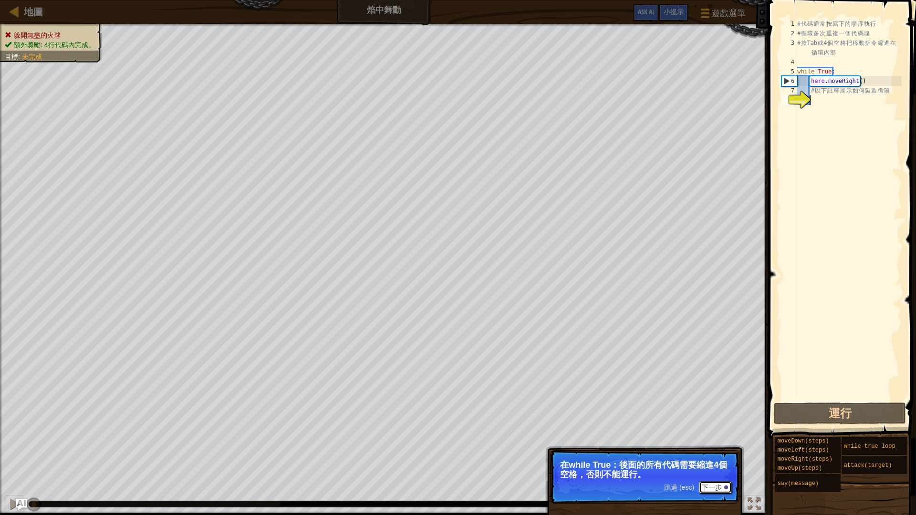
click at [721, 434] on button "下一步" at bounding box center [715, 487] width 33 height 12
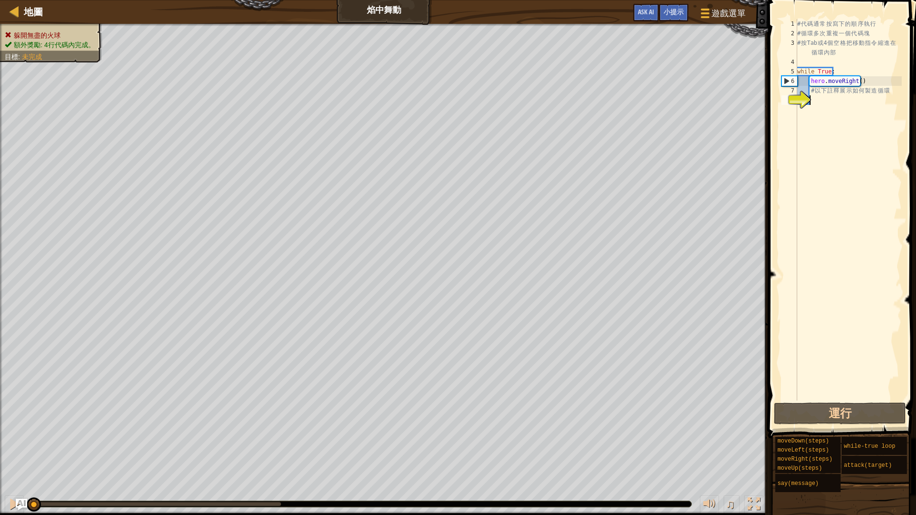
scroll to position [4, 0]
click at [830, 74] on div "# 代 碼 通 常 按 寫 下 的 順 序 執 行 # 循 環 多 次 重 複 一 個 代 碼 塊 # 按 Tab 或 4 個 空 格 把 移 動 指 令 縮…" at bounding box center [848, 219] width 106 height 401
click at [837, 74] on div "# 代 碼 通 常 按 寫 下 的 順 序 執 行 # 循 環 多 次 重 複 一 個 代 碼 塊 # 按 Tab 或 4 個 空 格 把 移 動 指 令 縮…" at bounding box center [848, 219] width 106 height 401
click at [806, 85] on div "# 代 碼 通 常 按 寫 下 的 順 序 執 行 # 循 環 多 次 重 複 一 個 代 碼 塊 # 按 Tab 或 4 個 空 格 把 移 動 指 令 縮…" at bounding box center [848, 219] width 106 height 401
type textarea "hero.moveRight()"
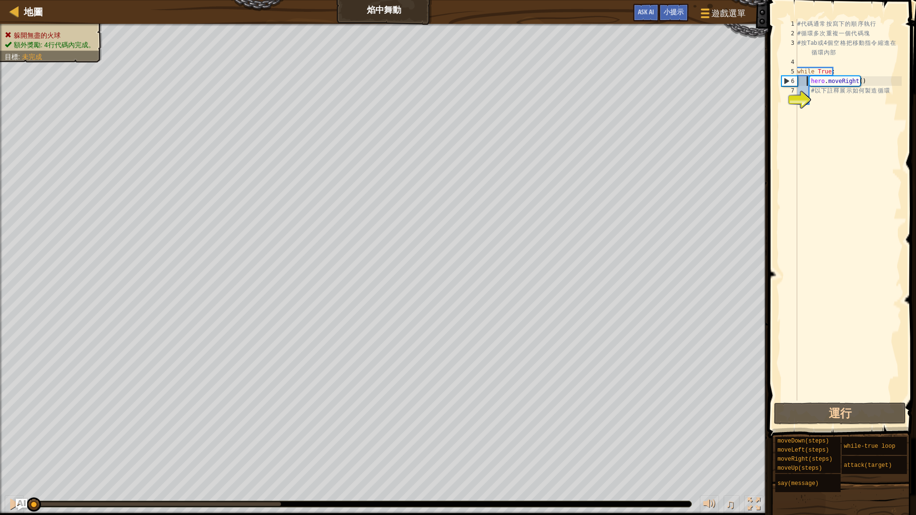
click at [812, 100] on div "# 代 碼 通 常 按 寫 下 的 順 序 執 行 # 循 環 多 次 重 複 一 個 代 碼 塊 # 按 Tab 或 4 個 空 格 把 移 動 指 令 縮…" at bounding box center [848, 219] width 106 height 401
click at [857, 185] on div "# 代 碼 通 常 按 寫 下 的 順 序 執 行 # 循 環 多 次 重 複 一 個 代 碼 塊 # 按 Tab 或 4 個 空 格 把 移 動 指 令 縮…" at bounding box center [848, 219] width 106 height 401
click at [847, 407] on button "運行" at bounding box center [840, 414] width 132 height 22
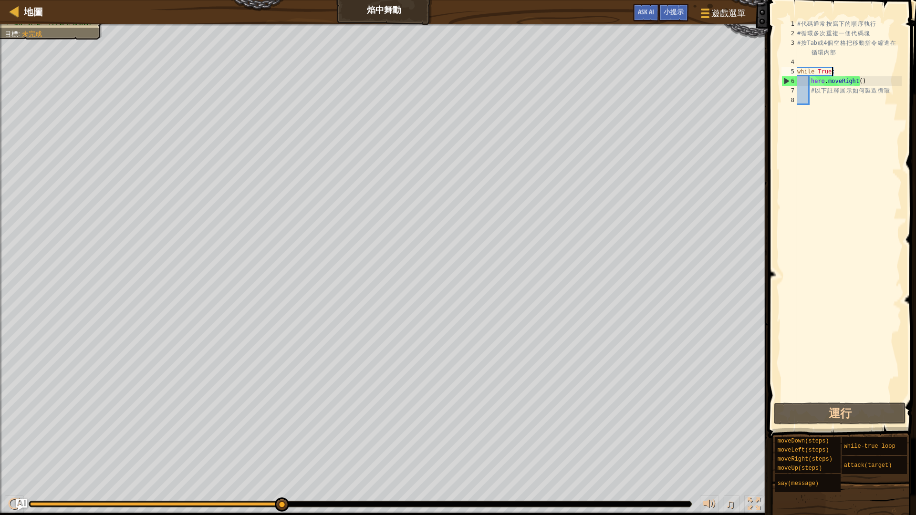
click at [832, 73] on div "# 代 碼 通 常 按 寫 下 的 順 序 執 行 # 循 環 多 次 重 複 一 個 代 碼 塊 # 按 Tab 或 4 個 空 格 把 移 動 指 令 縮…" at bounding box center [848, 219] width 106 height 401
drag, startPoint x: 832, startPoint y: 73, endPoint x: 797, endPoint y: 73, distance: 34.8
click at [797, 73] on div "while True: 1 2 3 4 5 6 7 8 # 代 碼 通 常 按 寫 下 的 順 序 執 行 # 循 環 多 次 重 複 一 個 代 碼 塊 #…" at bounding box center [841, 210] width 122 height 382
click at [898, 85] on div "# 代 碼 通 常 按 寫 下 的 順 序 執 行 # 循 環 多 次 重 複 一 個 代 碼 塊 # 按 Tab 或 4 個 空 格 把 移 動 指 令 縮…" at bounding box center [848, 219] width 106 height 401
click at [855, 75] on div "# 代 碼 通 常 按 寫 下 的 順 序 執 行 # 循 環 多 次 重 複 一 個 代 碼 塊 # 按 Tab 或 4 個 空 格 把 移 動 指 令 縮…" at bounding box center [848, 219] width 106 height 401
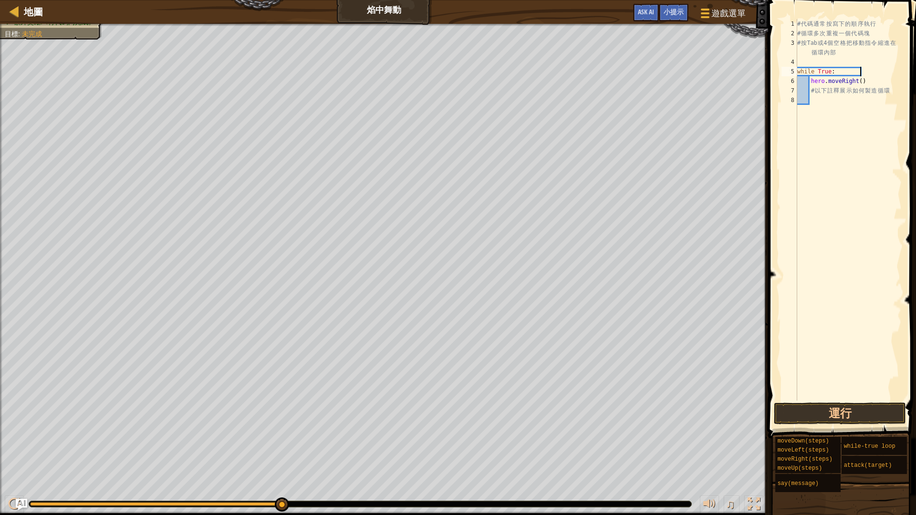
click at [861, 75] on div "# 代 碼 通 常 按 寫 下 的 順 序 執 行 # 循 環 多 次 重 複 一 個 代 碼 塊 # 按 Tab 或 4 個 空 格 把 移 動 指 令 縮…" at bounding box center [848, 219] width 106 height 401
click at [861, 416] on button "運行" at bounding box center [840, 414] width 132 height 22
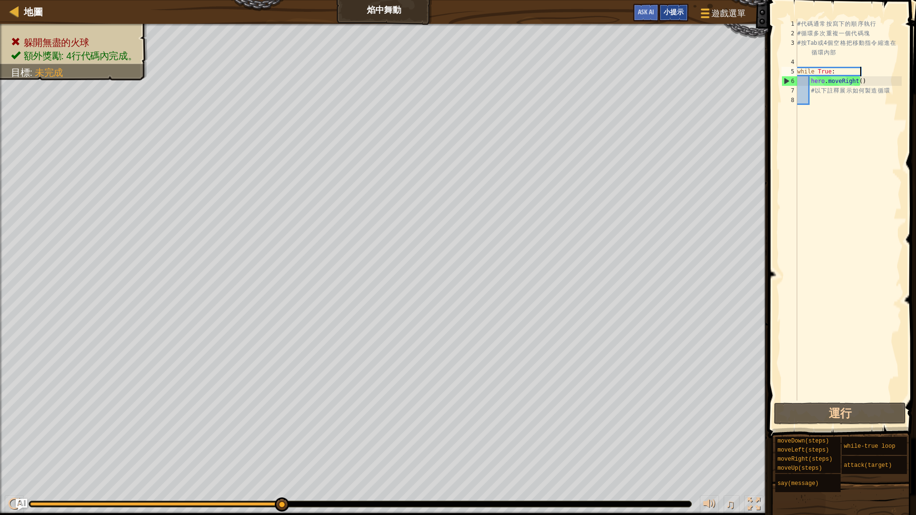
click at [679, 9] on span "小提示" at bounding box center [674, 11] width 20 height 9
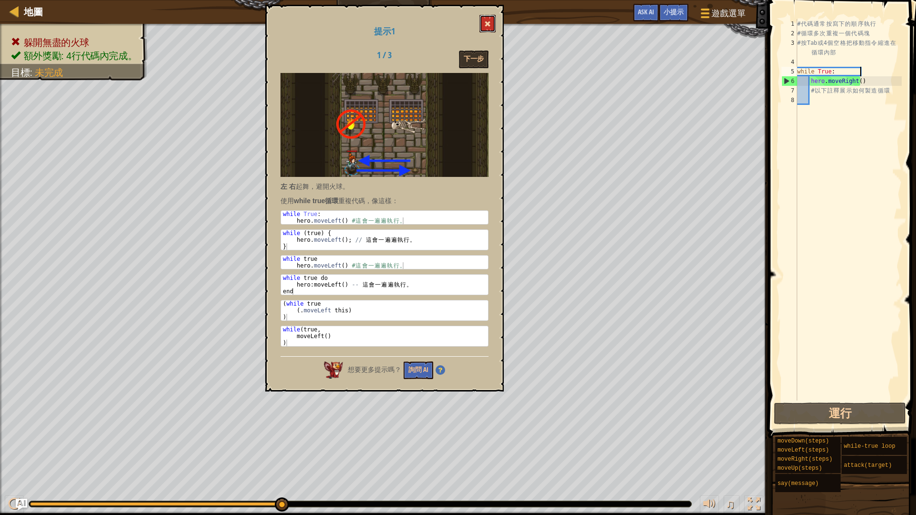
click at [491, 26] on button at bounding box center [488, 24] width 16 height 18
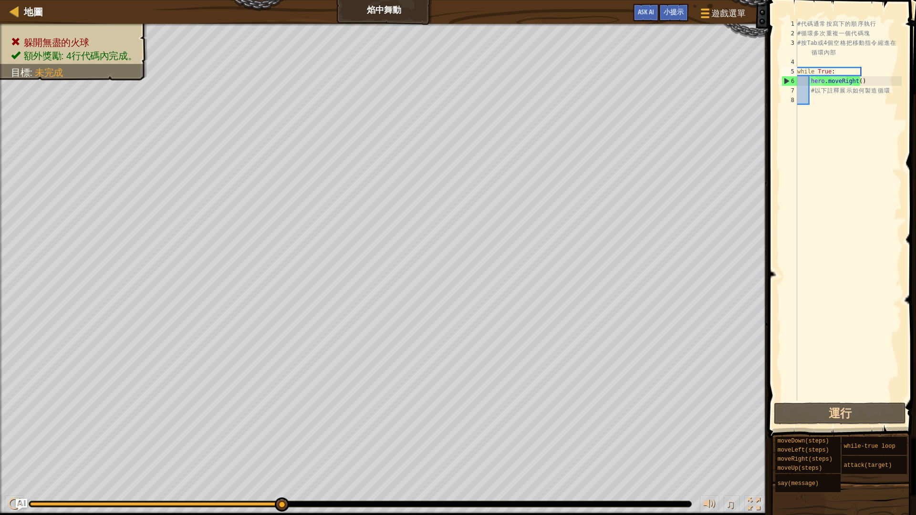
click at [860, 86] on div "# 代 碼 通 常 按 寫 下 的 順 序 執 行 # 循 環 多 次 重 複 一 個 代 碼 塊 # 按 Tab 或 4 個 空 格 把 移 動 指 令 縮…" at bounding box center [848, 219] width 106 height 401
click at [868, 81] on div "# 代 碼 通 常 按 寫 下 的 順 序 執 行 # 循 環 多 次 重 複 一 個 代 碼 塊 # 按 Tab 或 4 個 空 格 把 移 動 指 令 縮…" at bounding box center [848, 219] width 106 height 401
type textarea "會"
click at [836, 418] on button "運行" at bounding box center [840, 414] width 132 height 22
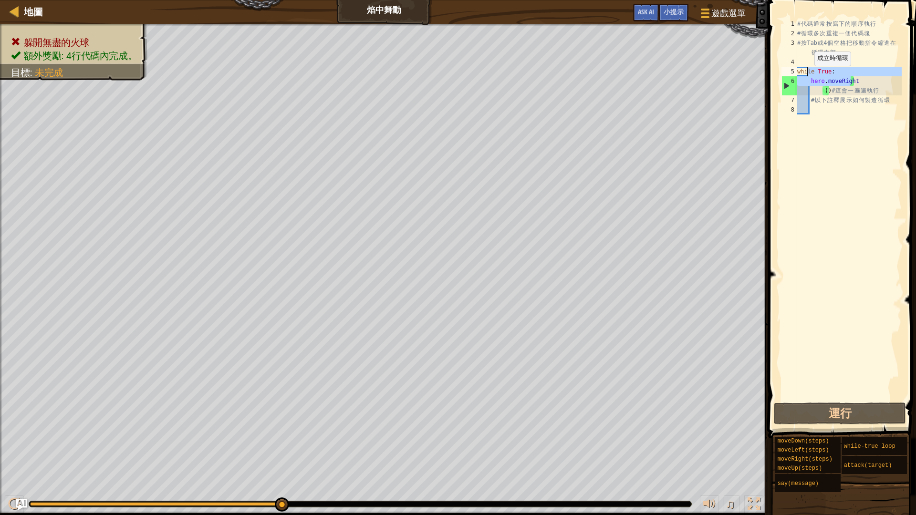
drag, startPoint x: 853, startPoint y: 83, endPoint x: 848, endPoint y: 86, distance: 6.1
click at [814, 77] on div "# 代 碼 通 常 按 寫 下 的 順 序 執 行 # 循 環 多 次 重 複 一 個 代 碼 塊 # 按 Tab 或 4 個 空 格 把 移 動 指 令 縮…" at bounding box center [848, 219] width 106 height 401
click at [857, 85] on div "# 代 碼 通 常 按 寫 下 的 順 序 執 行 # 循 環 多 次 重 複 一 個 代 碼 塊 # 按 Tab 或 4 個 空 格 把 移 動 指 令 縮…" at bounding box center [848, 210] width 106 height 382
click at [855, 83] on div "# 代 碼 通 常 按 寫 下 的 順 序 執 行 # 循 環 多 次 重 複 一 個 代 碼 塊 # 按 Tab 或 4 個 空 格 把 移 動 指 令 縮…" at bounding box center [848, 219] width 106 height 401
click at [856, 84] on div "# 代 碼 通 常 按 寫 下 的 順 序 執 行 # 循 環 多 次 重 複 一 個 代 碼 塊 # 按 Tab 或 4 個 空 格 把 移 動 指 令 縮…" at bounding box center [848, 219] width 106 height 401
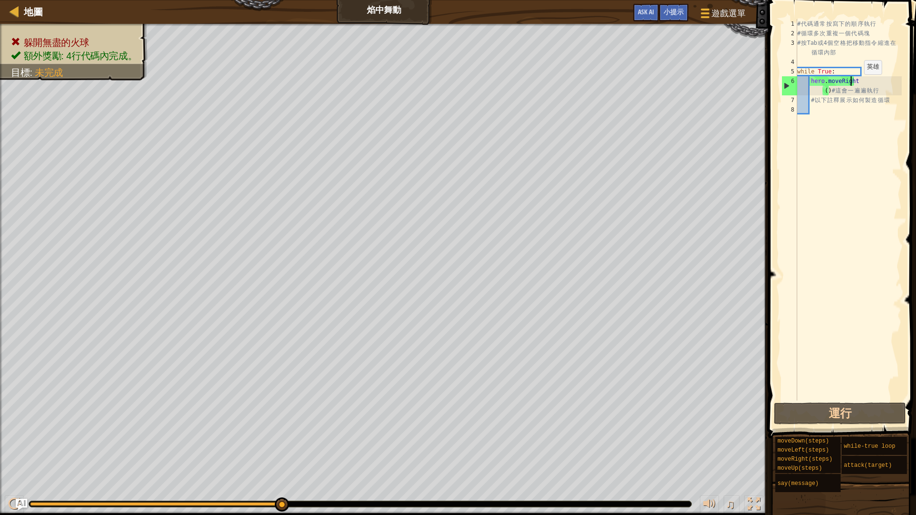
click at [856, 84] on div "# 代 碼 通 常 按 寫 下 的 順 序 執 行 # 循 環 多 次 重 複 一 個 代 碼 塊 # 按 Tab 或 4 個 空 格 把 移 動 指 令 縮…" at bounding box center [848, 219] width 106 height 401
click at [678, 17] on div "小提示" at bounding box center [674, 13] width 30 height 18
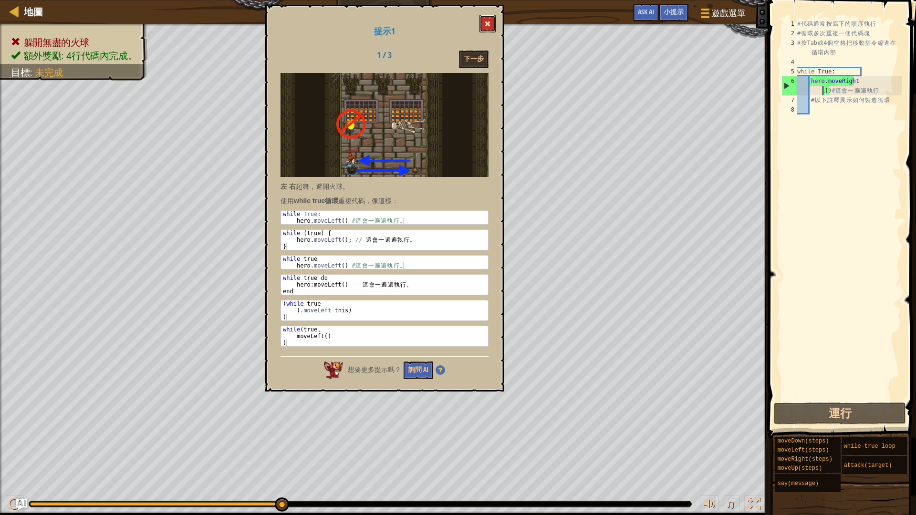
click at [486, 20] on button at bounding box center [488, 24] width 16 height 18
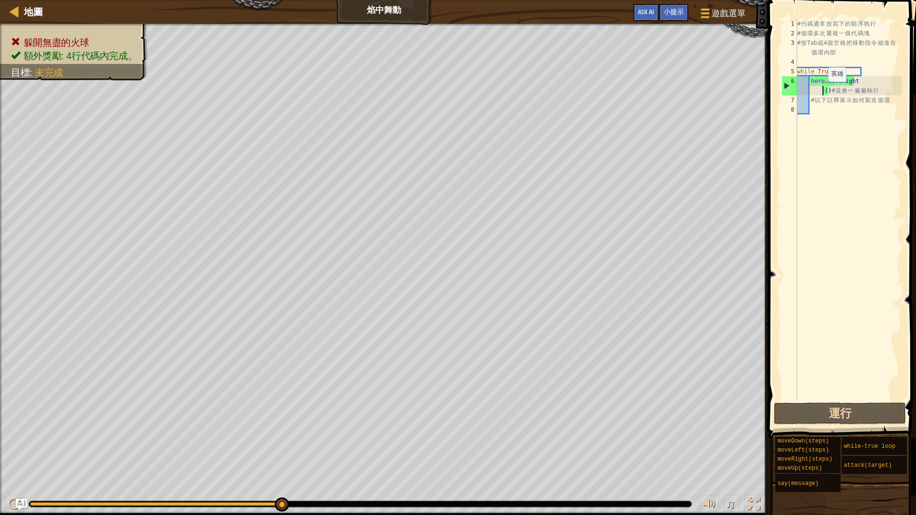
click at [820, 91] on div "# 代 碼 通 常 按 寫 下 的 順 序 執 行 # 循 環 多 次 重 複 一 個 代 碼 塊 # 按 Tab 或 4 個 空 格 把 移 動 指 令 縮…" at bounding box center [848, 219] width 106 height 401
click at [827, 93] on div "# 代 碼 通 常 按 寫 下 的 順 序 執 行 # 循 環 多 次 重 複 一 個 代 碼 塊 # 按 Tab 或 4 個 空 格 把 移 動 指 令 縮…" at bounding box center [848, 219] width 106 height 401
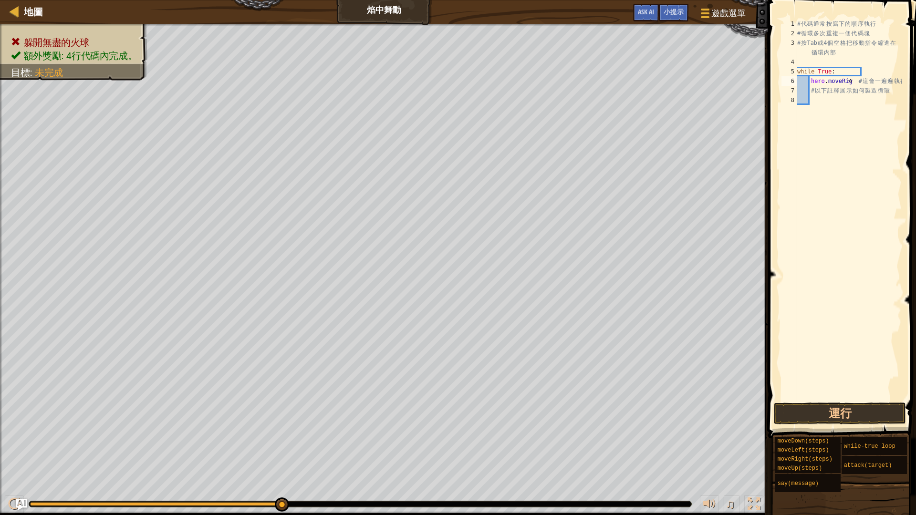
type textarea "ㄔ"
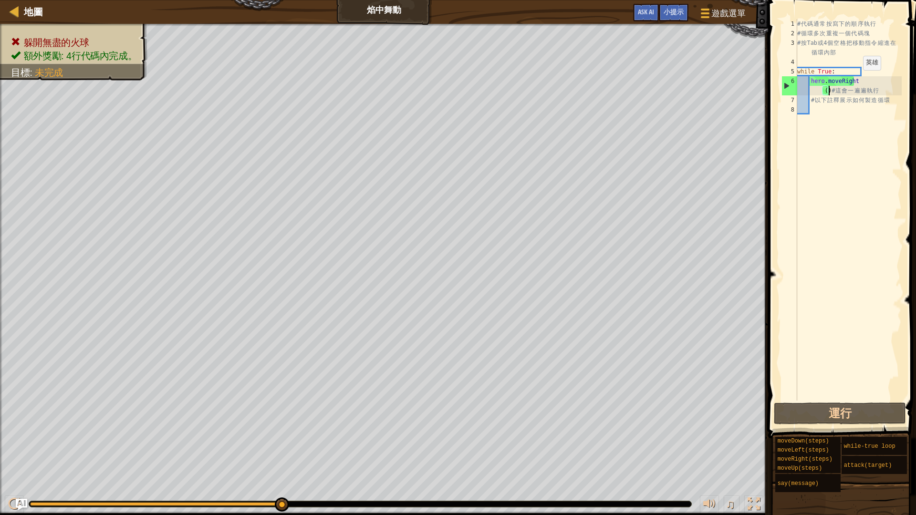
click at [855, 80] on div "# 代 碼 通 常 按 寫 下 的 順 序 執 行 # 循 環 多 次 重 複 一 個 代 碼 塊 # 按 Tab 或 4 個 空 格 把 移 動 指 令 縮…" at bounding box center [848, 219] width 106 height 401
click at [795, 75] on div "5" at bounding box center [790, 72] width 16 height 10
click at [799, 72] on div "# 代 碼 通 常 按 寫 下 的 順 序 執 行 # 循 環 多 次 重 複 一 個 代 碼 塊 # 按 Tab 或 4 個 空 格 把 移 動 指 令 縮…" at bounding box center [848, 219] width 106 height 401
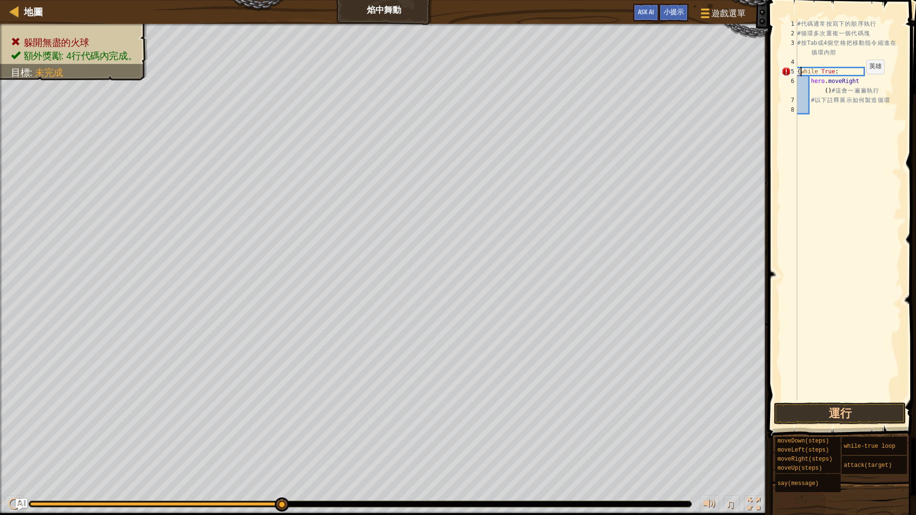
click at [858, 84] on div "# 代 碼 通 常 按 寫 下 的 順 序 執 行 # 循 環 多 次 重 複 一 個 代 碼 塊 # 按 Tab 或 4 個 空 格 把 移 動 指 令 縮…" at bounding box center [848, 219] width 106 height 401
click at [815, 86] on div "# 代 碼 通 常 按 寫 下 的 順 序 執 行 # 循 環 多 次 重 複 一 個 代 碼 塊 # 按 Tab 或 4 個 空 格 把 移 動 指 令 縮…" at bounding box center [848, 219] width 106 height 401
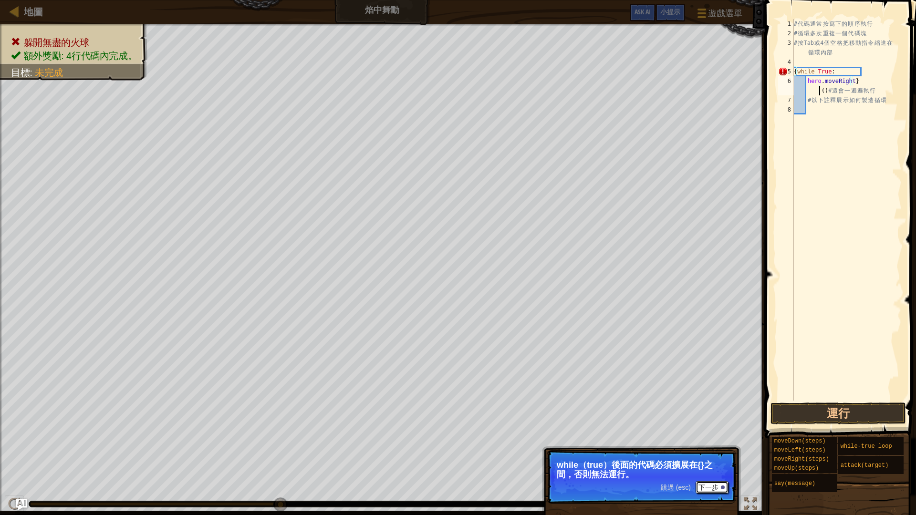
click at [706, 434] on button "下一步" at bounding box center [712, 487] width 33 height 12
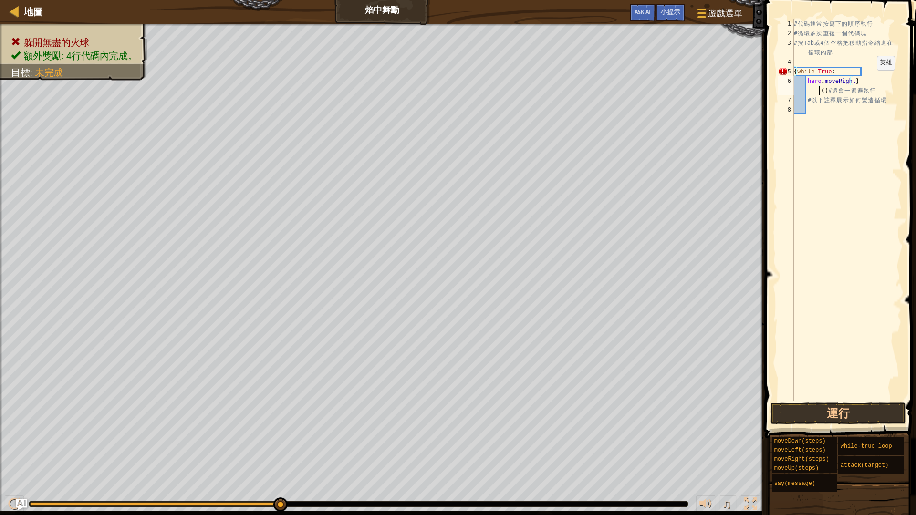
click at [869, 80] on div "# 代 碼 通 常 按 寫 下 的 順 序 執 行 # 循 環 多 次 重 複 一 個 代 碼 塊 # 按 Tab 或 4 個 空 格 把 移 動 指 令 縮…" at bounding box center [847, 219] width 110 height 401
click at [846, 407] on button "運行" at bounding box center [839, 414] width 136 height 22
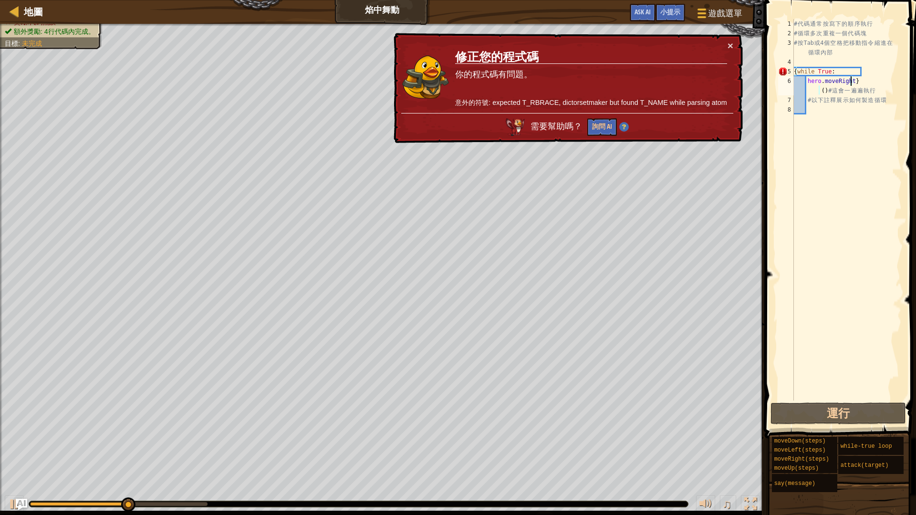
click at [797, 71] on div "# 代 碼 通 常 按 寫 下 的 順 序 執 行 # 循 環 多 次 重 複 一 個 代 碼 塊 # 按 Tab 或 4 個 空 格 把 移 動 指 令 縮…" at bounding box center [847, 219] width 110 height 401
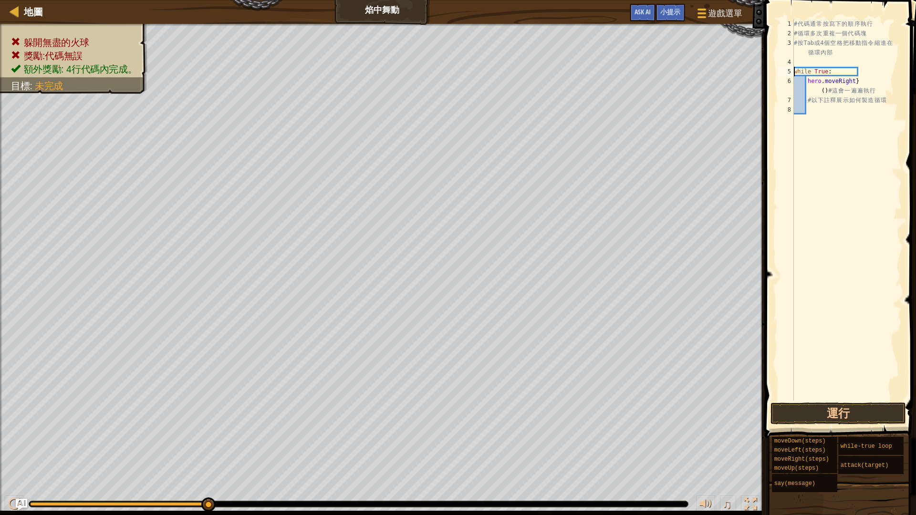
click at [838, 67] on div "# 代 碼 通 常 按 寫 下 的 順 序 執 行 # 循 環 多 次 重 複 一 個 代 碼 塊 # 按 Tab 或 4 個 空 格 把 移 動 指 令 縮…" at bounding box center [847, 219] width 110 height 401
click at [840, 70] on div "# 代 碼 通 常 按 寫 下 的 順 序 執 行 # 循 環 多 次 重 複 一 個 代 碼 塊 # 按 Tab 或 4 個 空 格 把 移 動 指 令 縮…" at bounding box center [847, 219] width 110 height 401
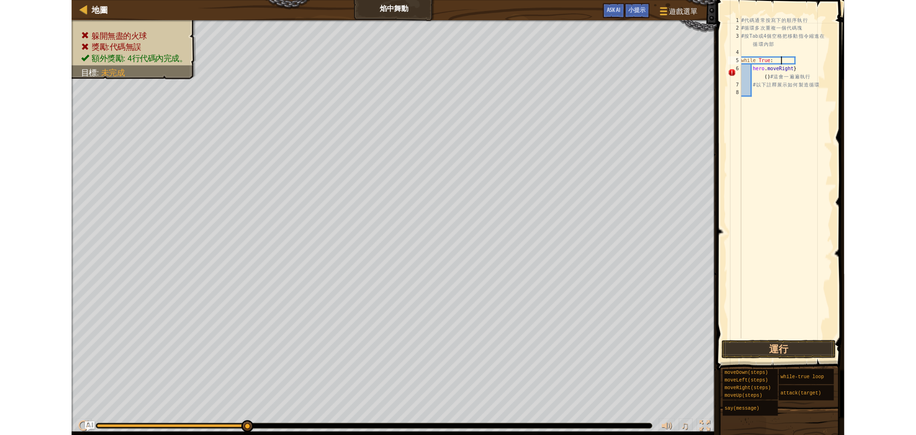
scroll to position [0, 0]
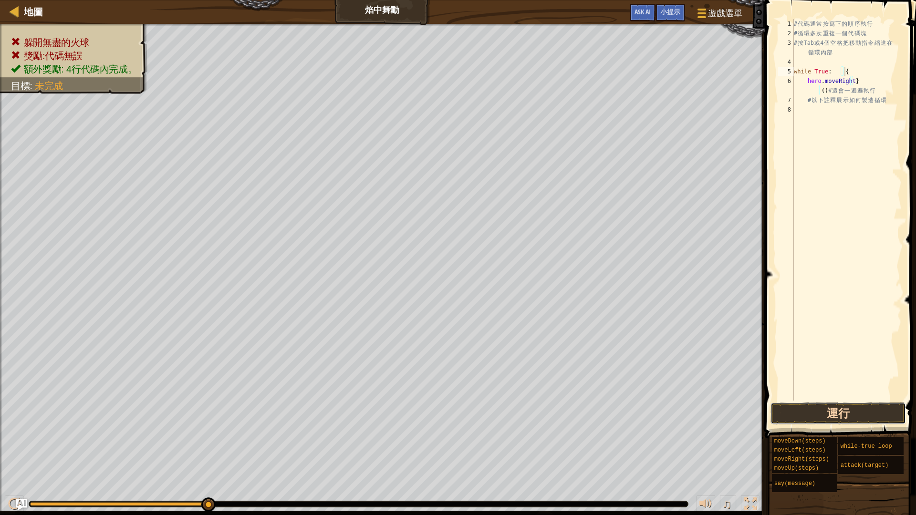
click at [829, 419] on button "運行" at bounding box center [839, 414] width 136 height 22
type textarea "while True: {"
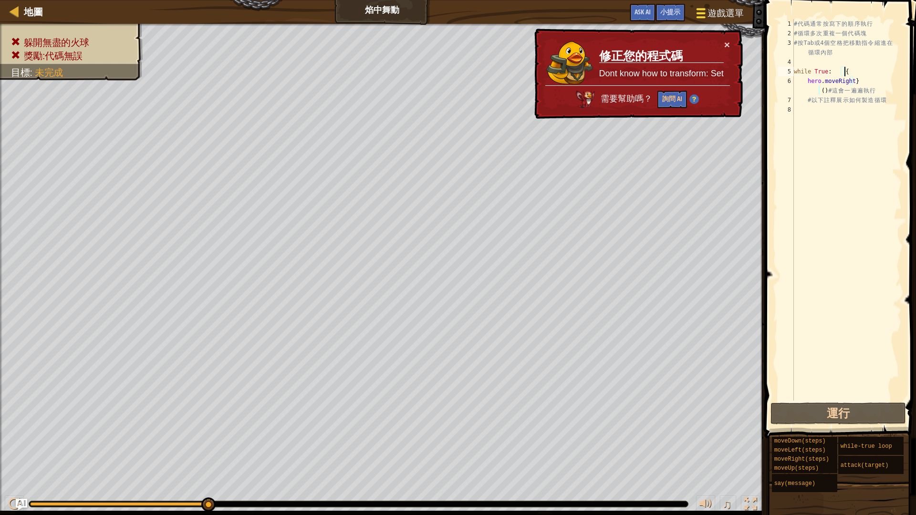
click at [716, 7] on span "遊戲選單" at bounding box center [726, 13] width 36 height 13
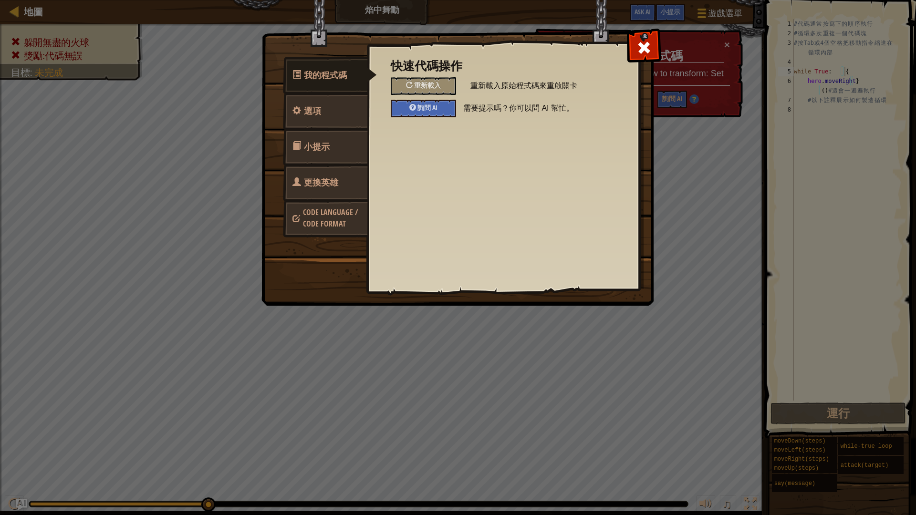
click at [343, 187] on link "更換英雄" at bounding box center [325, 182] width 85 height 37
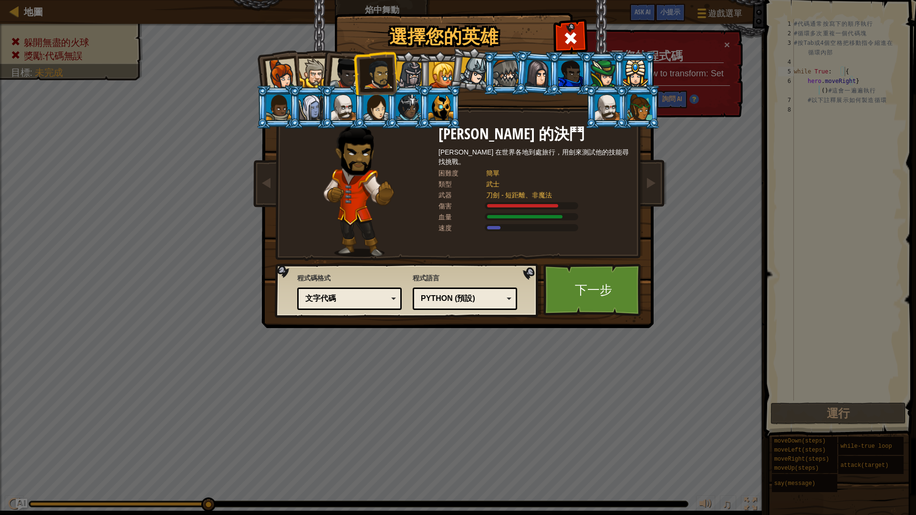
click at [572, 42] on span at bounding box center [570, 38] width 15 height 15
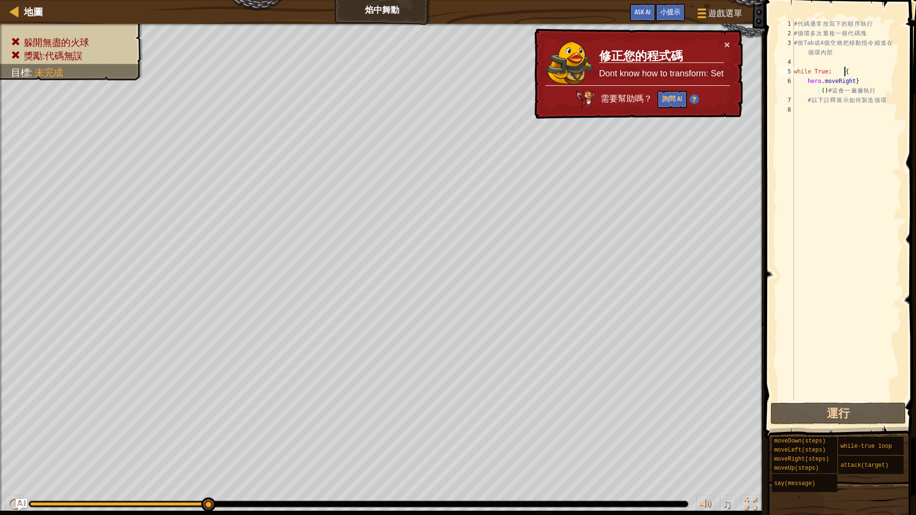
click at [1, 11] on div "地圖 焰中舞動 遊戲選單 完成 小提示 Ask AI" at bounding box center [382, 12] width 765 height 24
click at [25, 11] on link "地圖" at bounding box center [31, 11] width 24 height 13
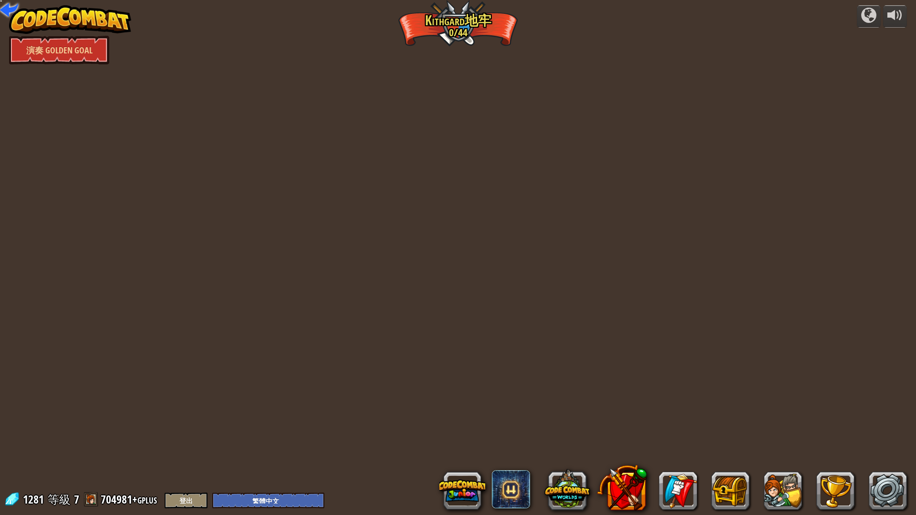
select select "zh-HANT"
